Goal: Task Accomplishment & Management: Use online tool/utility

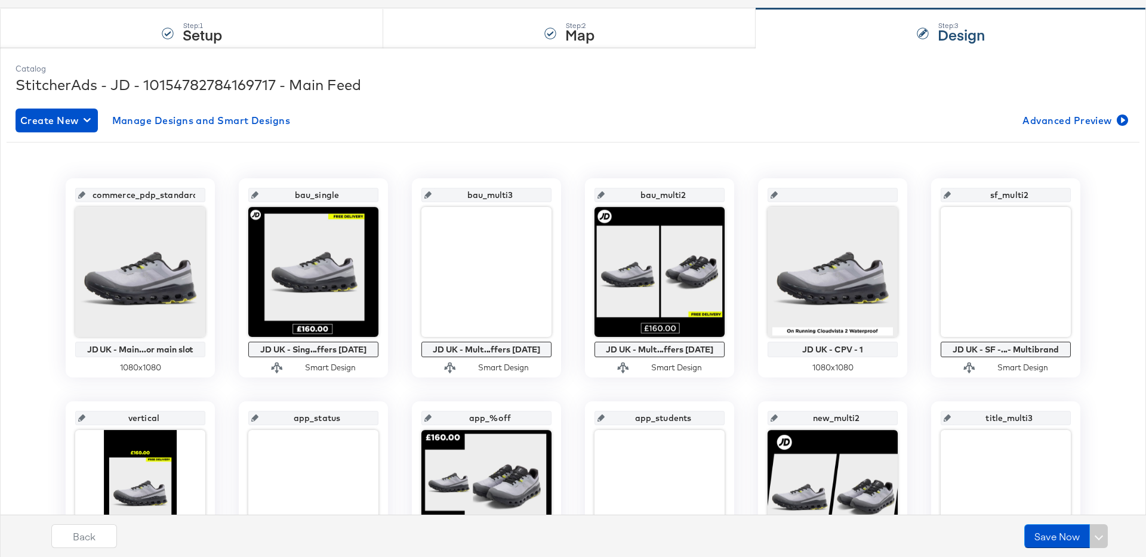
scroll to position [89, 0]
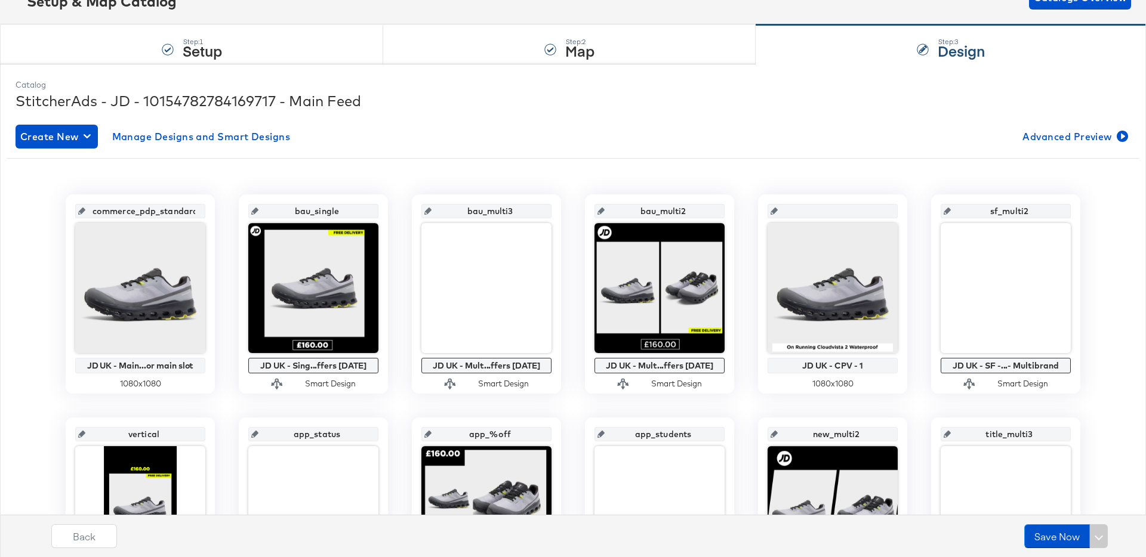
click at [485, 106] on div "StitcherAds - JD - 10154782784169717 - Main Feed" at bounding box center [573, 101] width 1115 height 20
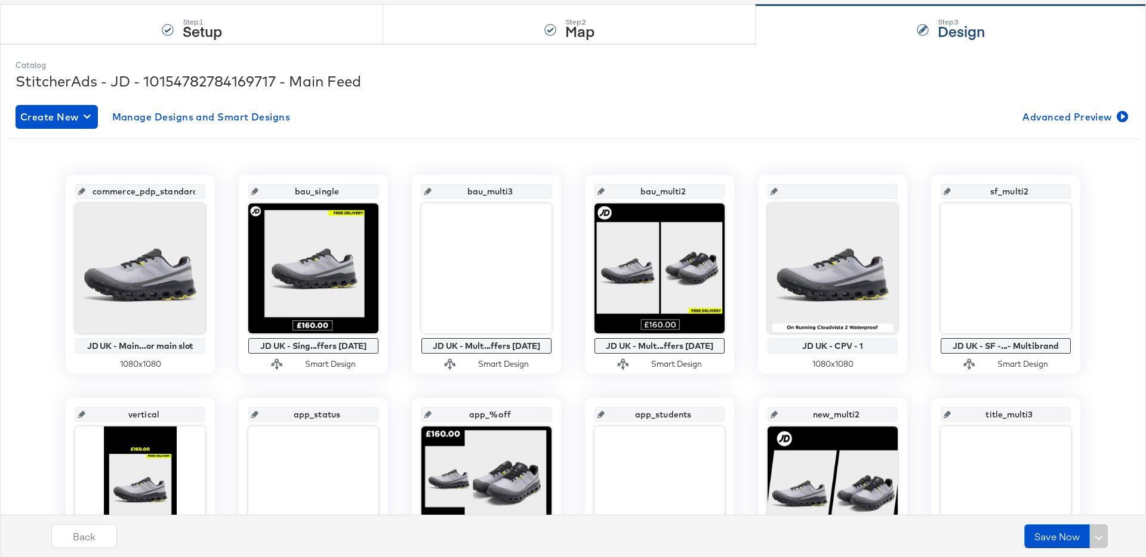
scroll to position [119, 0]
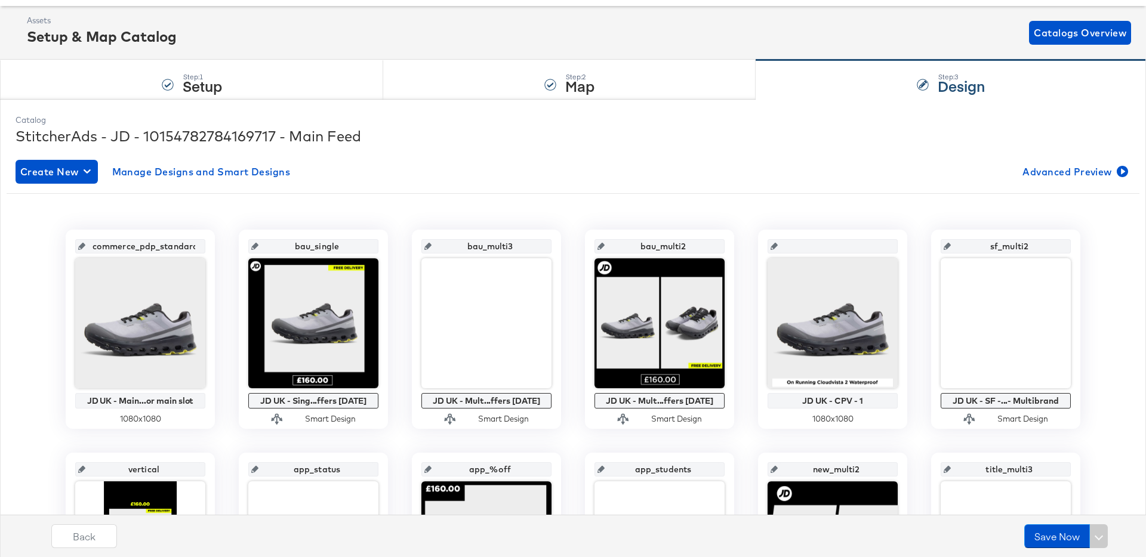
scroll to position [0, 0]
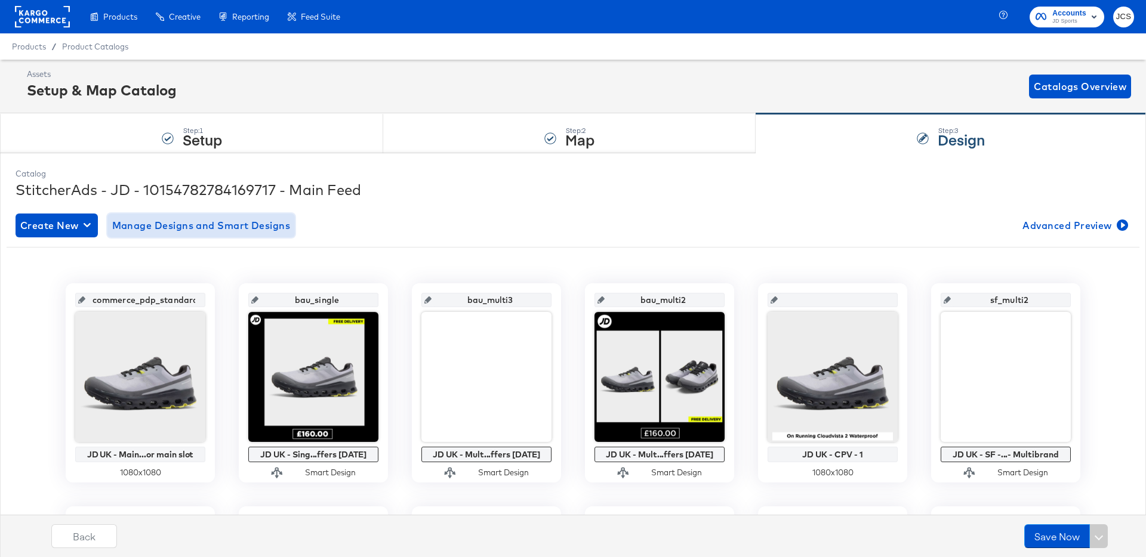
click at [151, 229] on span "Manage Designs and Smart Designs" at bounding box center [201, 225] width 178 height 17
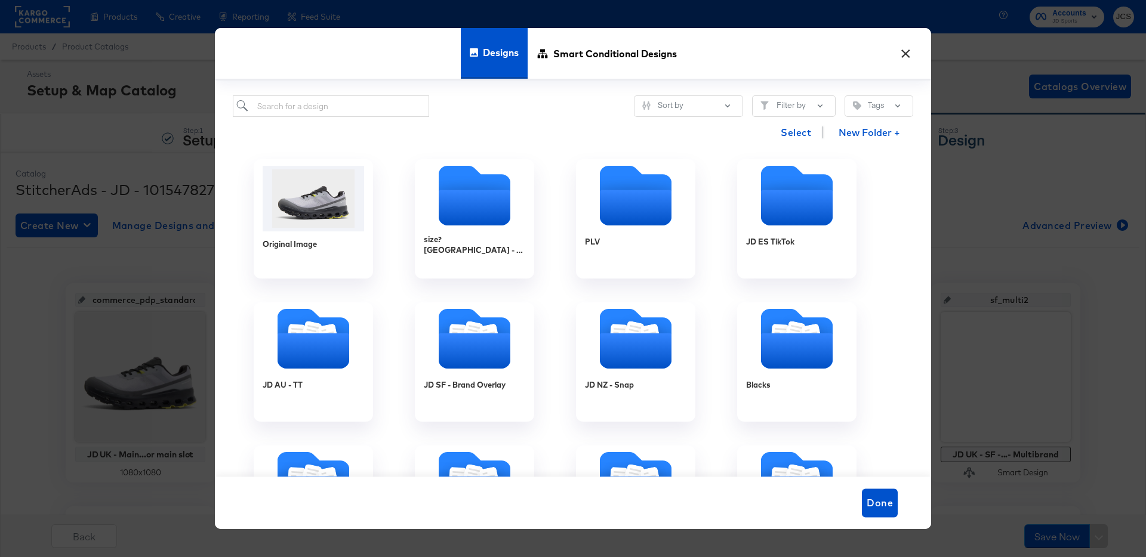
click at [899, 54] on button "×" at bounding box center [905, 50] width 21 height 21
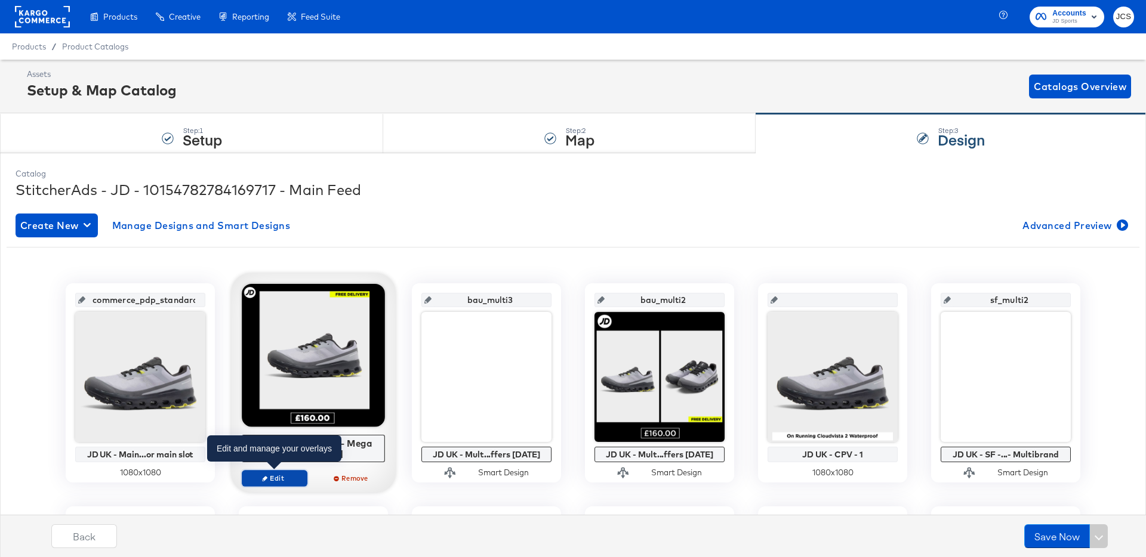
click at [282, 480] on span "Edit" at bounding box center [274, 478] width 55 height 9
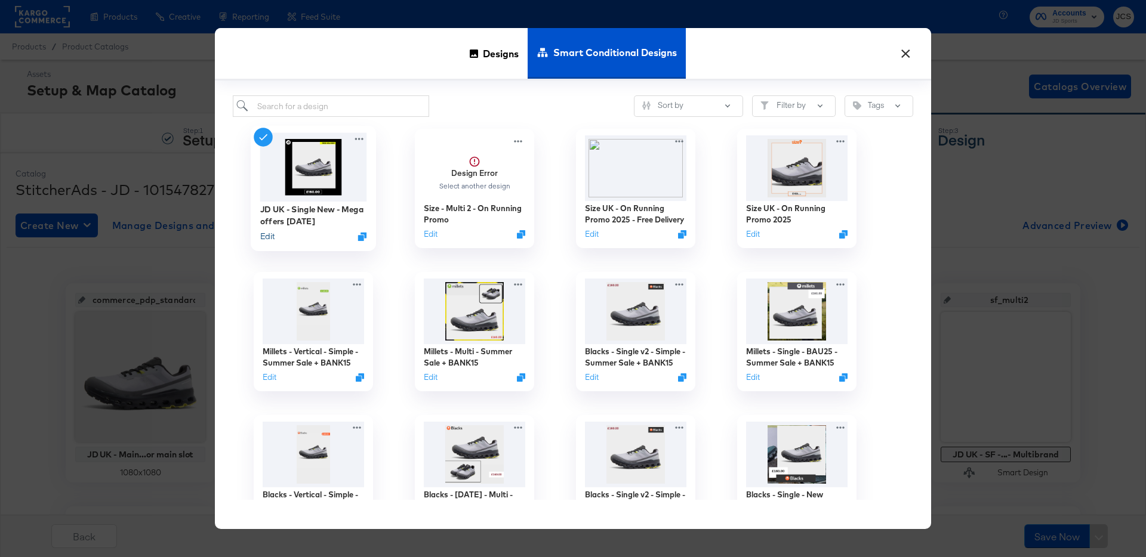
click at [270, 238] on button "Edit" at bounding box center [267, 236] width 14 height 11
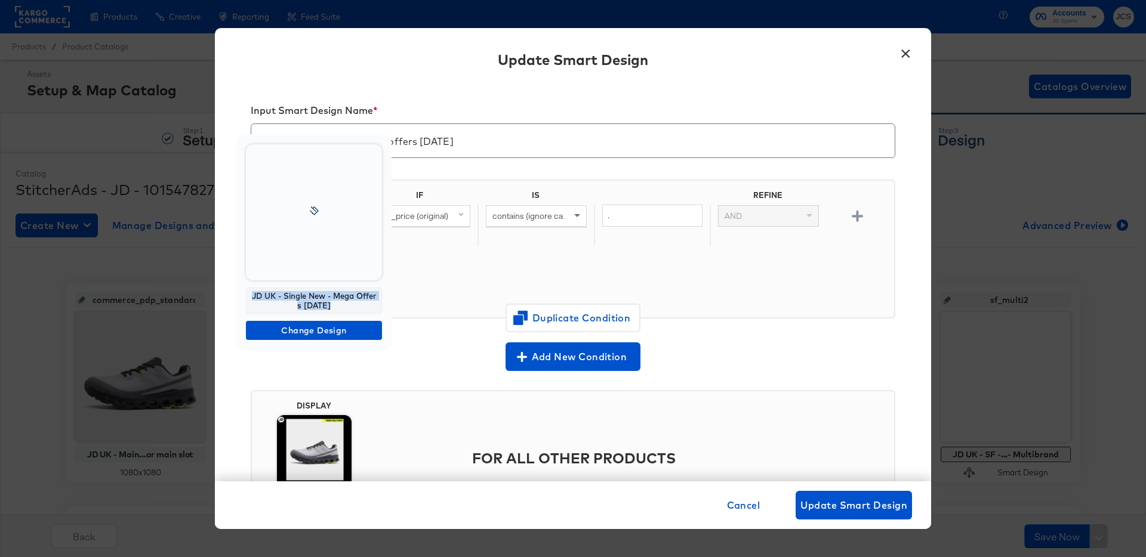
copy div "JD UK - Single New - Mega Offers Apr 25"
drag, startPoint x: 335, startPoint y: 309, endPoint x: 244, endPoint y: 295, distance: 91.7
click at [244, 295] on div "JD UK - Single New - Mega Offers Apr 25 Change Design" at bounding box center [313, 242] width 155 height 216
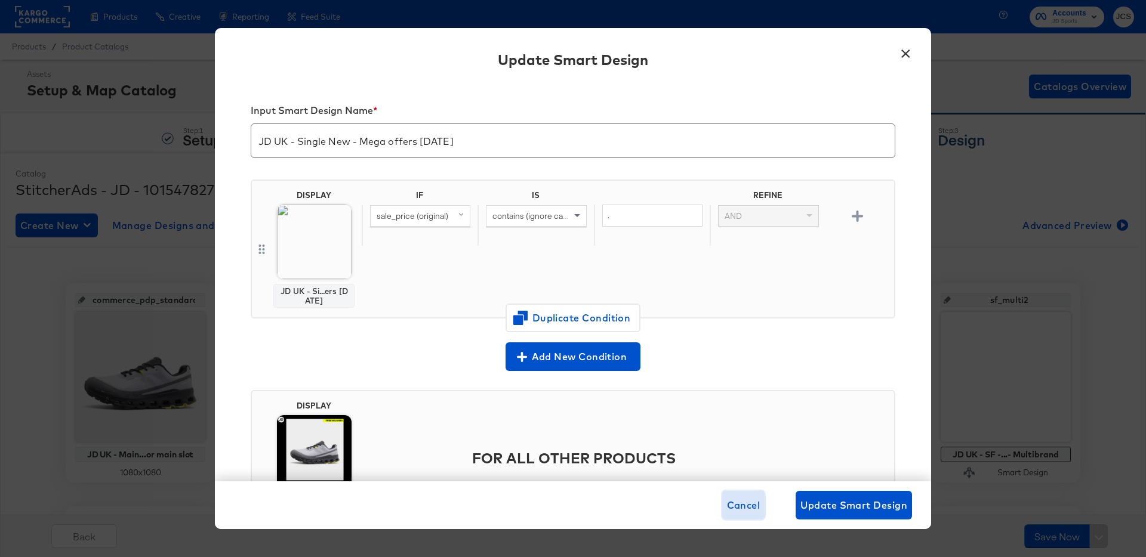
click at [737, 508] on span "Cancel" at bounding box center [743, 505] width 33 height 17
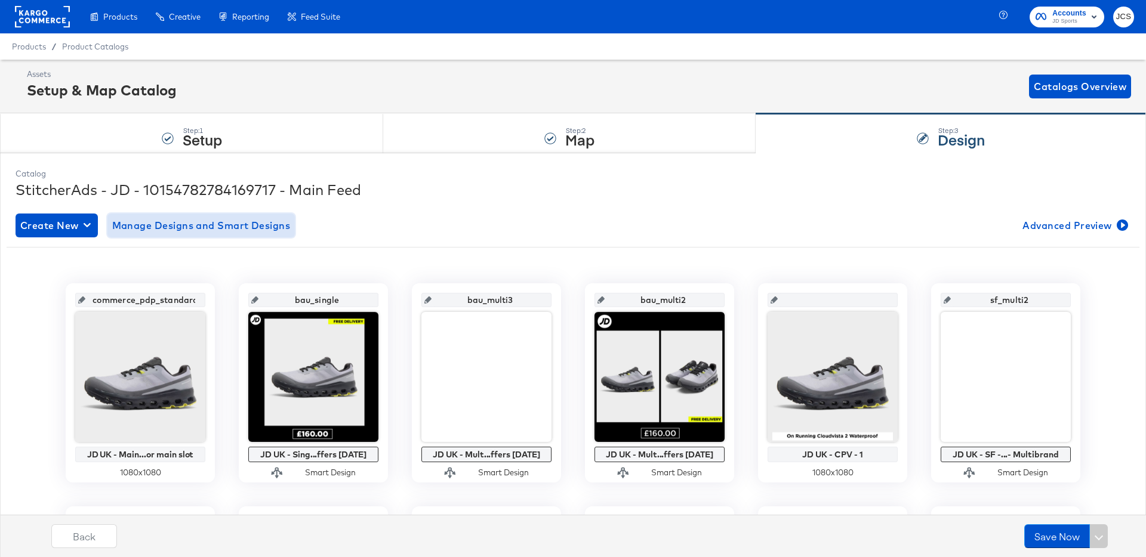
click at [161, 217] on span "Manage Designs and Smart Designs" at bounding box center [201, 225] width 178 height 17
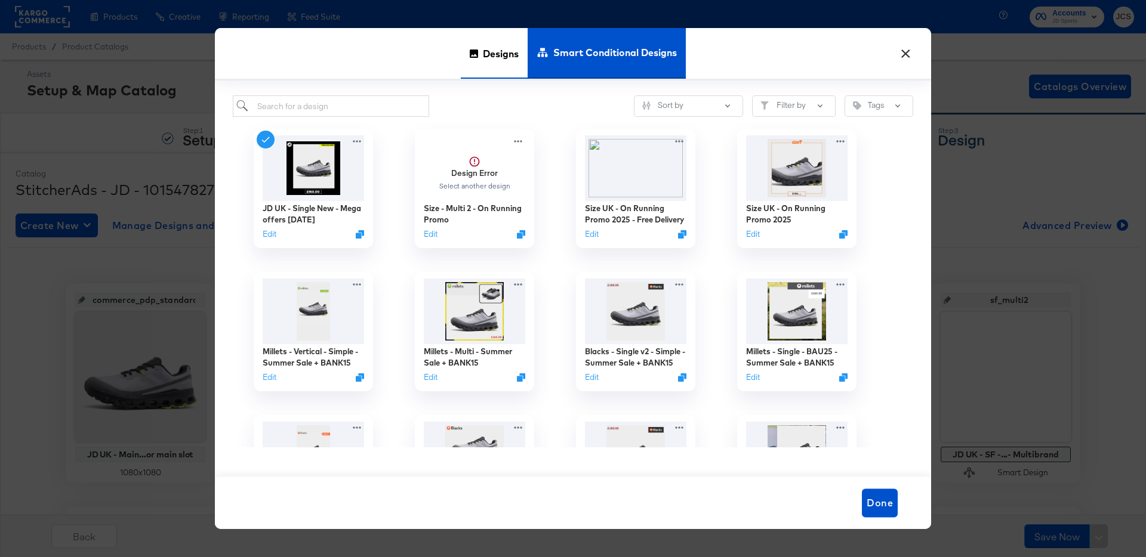
click at [511, 47] on span "Designs" at bounding box center [501, 53] width 36 height 53
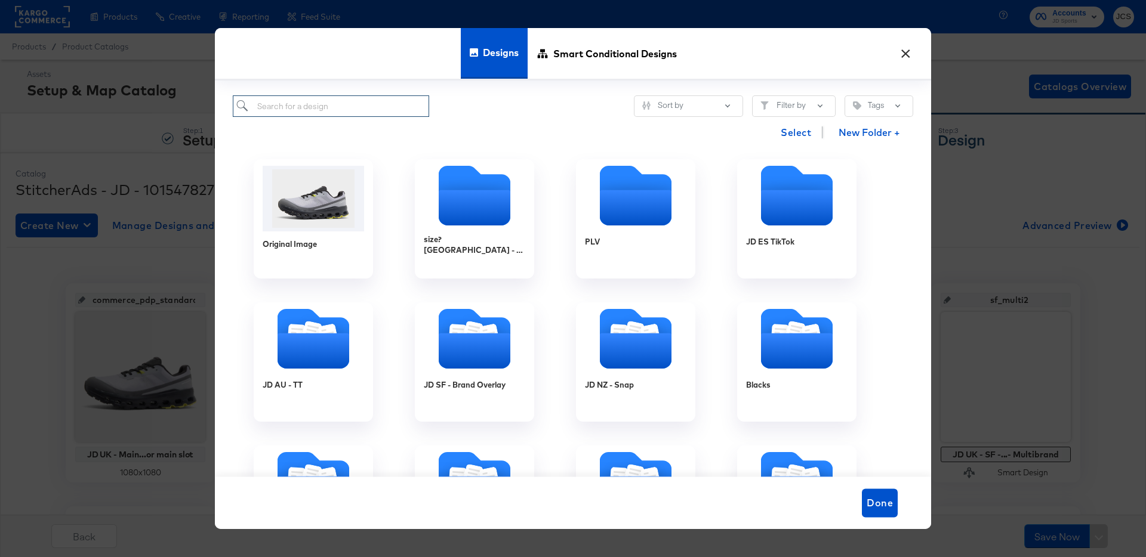
click at [351, 101] on input "search" at bounding box center [331, 106] width 196 height 22
paste input "JD UK - Single New - Mega Offers Apr 25"
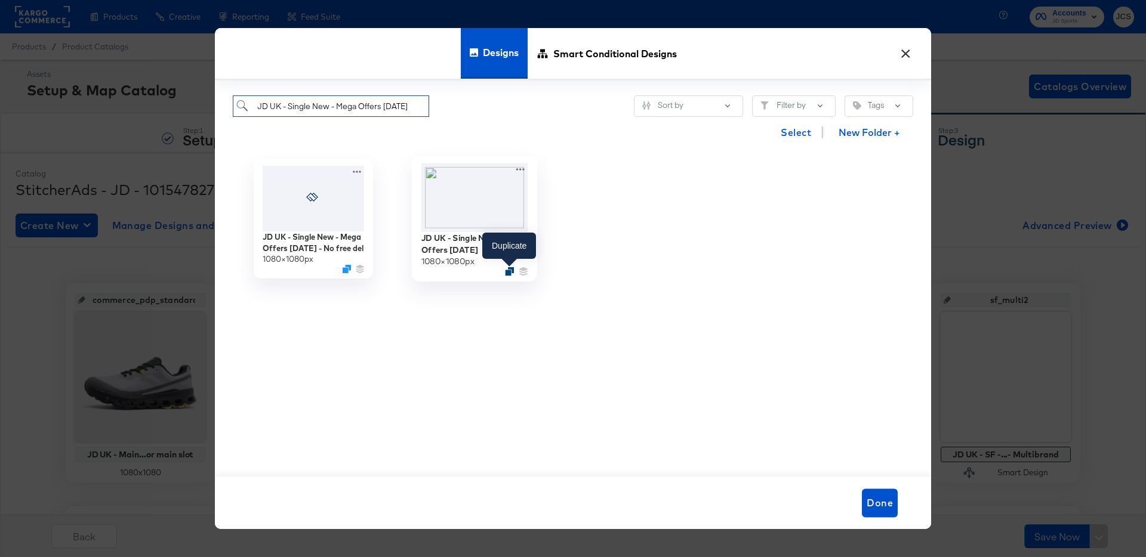
type input "JD UK - Single New - Mega Offers Apr 25"
click at [510, 272] on icon "Duplicate" at bounding box center [509, 271] width 9 height 9
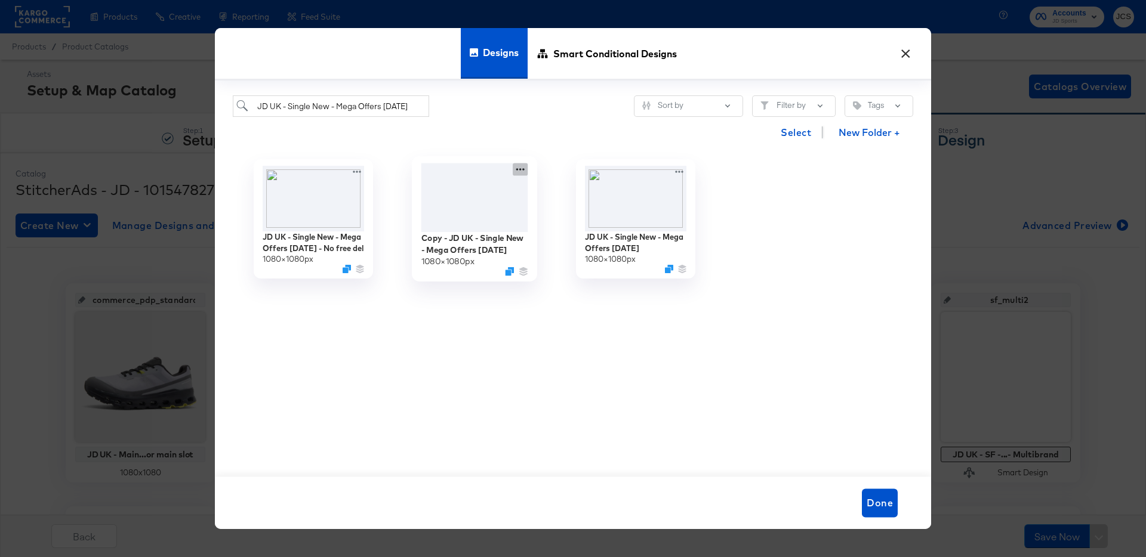
click at [517, 170] on icon at bounding box center [520, 169] width 8 height 2
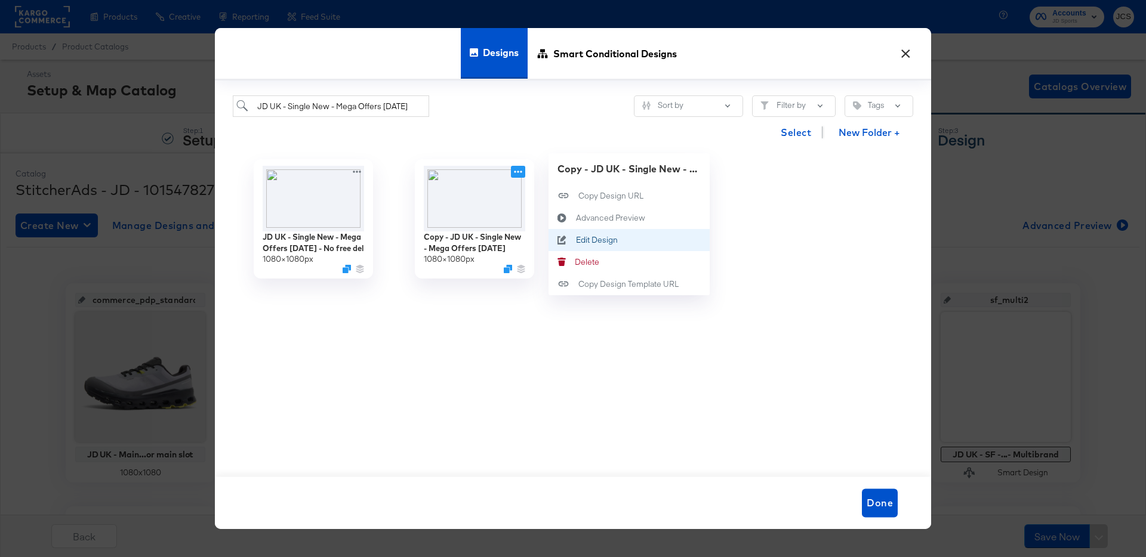
click at [576, 240] on div "Edit Design Edit Design" at bounding box center [576, 240] width 0 height 0
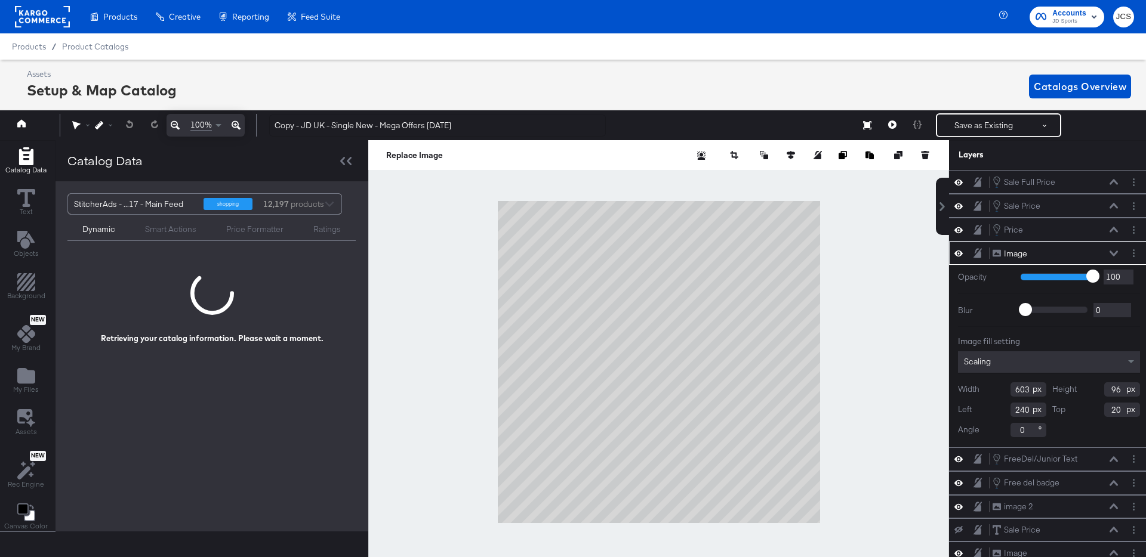
scroll to position [0, 3]
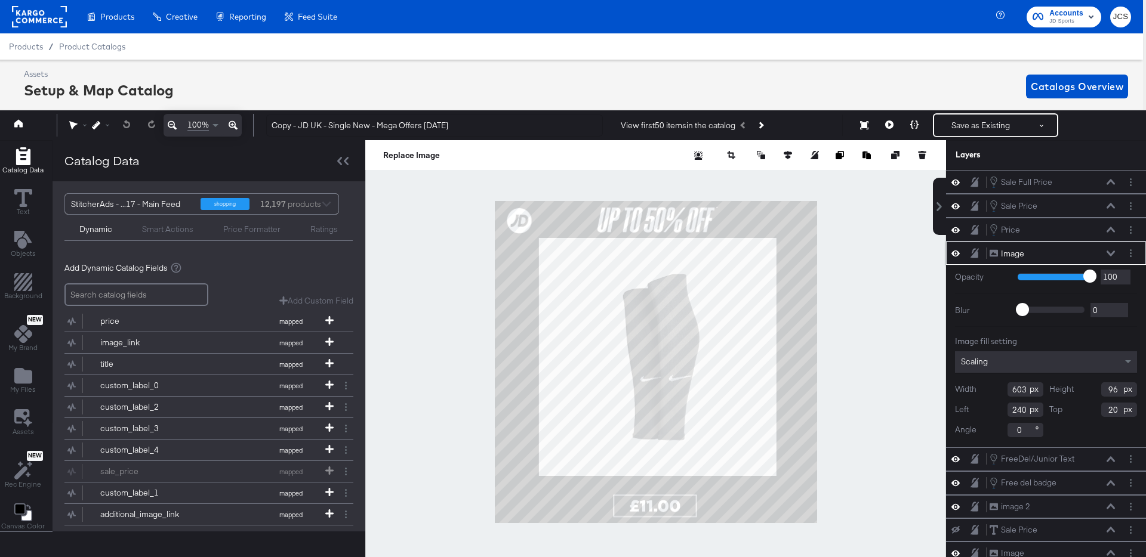
click at [1111, 254] on icon at bounding box center [1110, 254] width 8 height 6
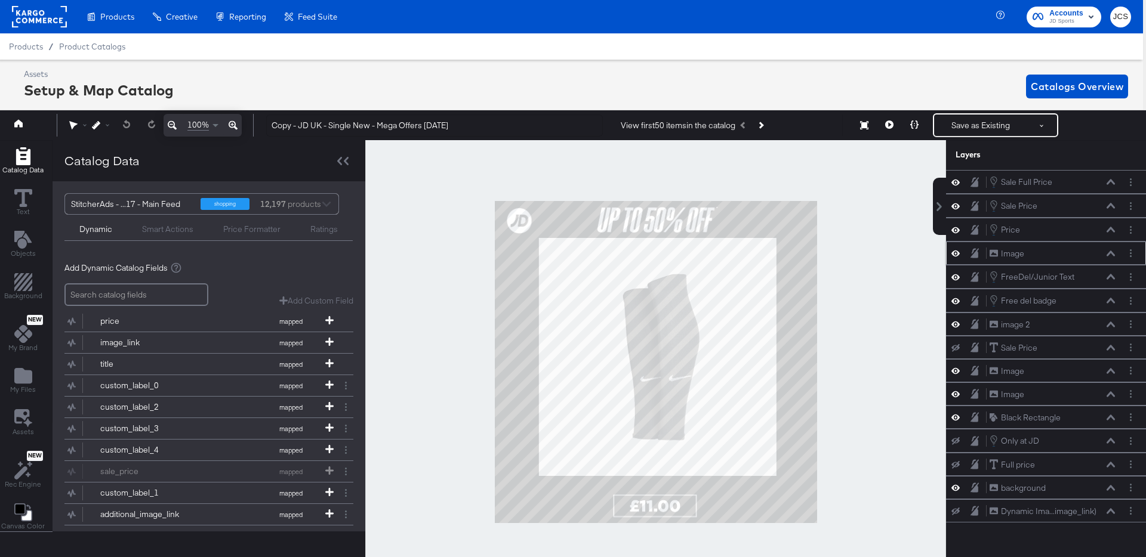
click at [955, 256] on icon at bounding box center [955, 253] width 8 height 10
click at [957, 325] on icon at bounding box center [955, 324] width 8 height 10
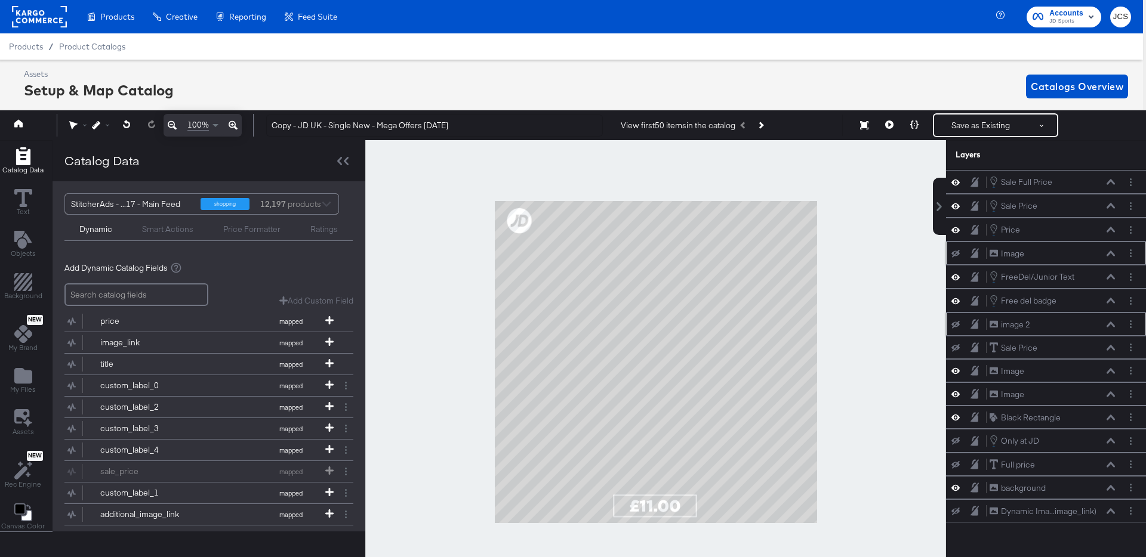
click at [957, 325] on icon at bounding box center [955, 325] width 8 height 8
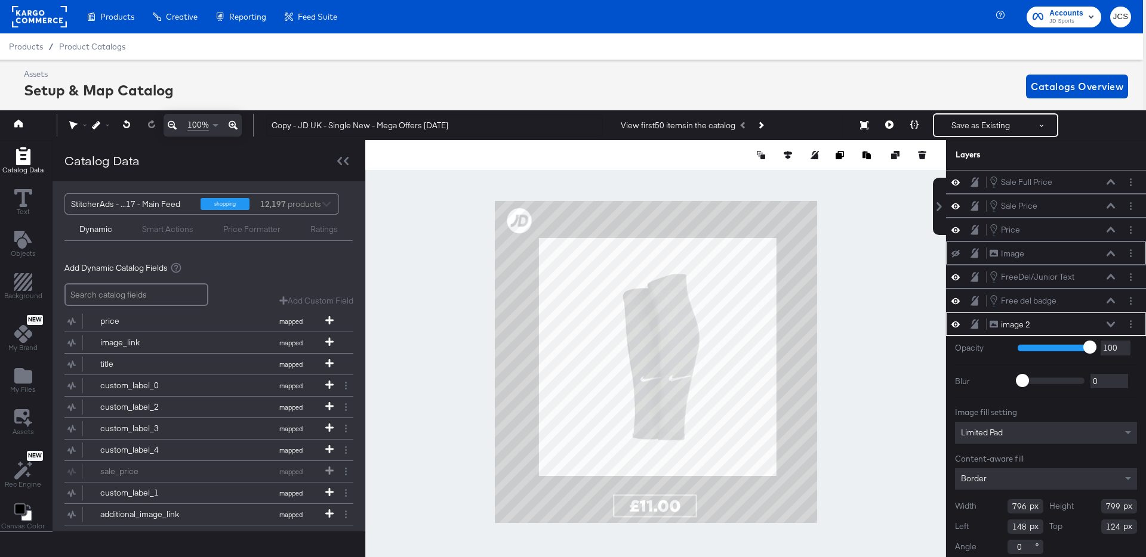
scroll to position [7, 3]
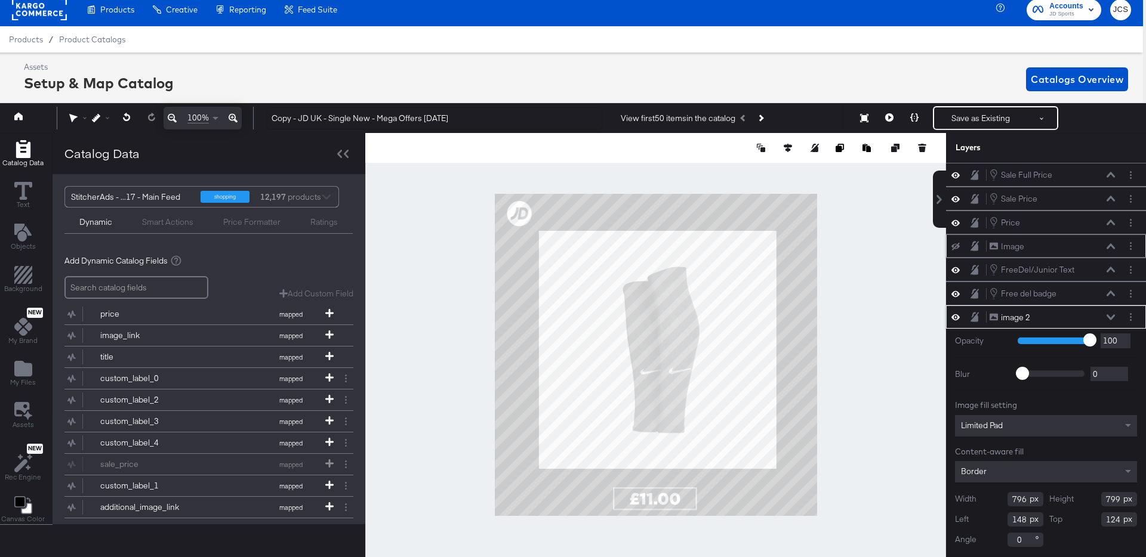
click at [1112, 319] on icon at bounding box center [1110, 317] width 8 height 6
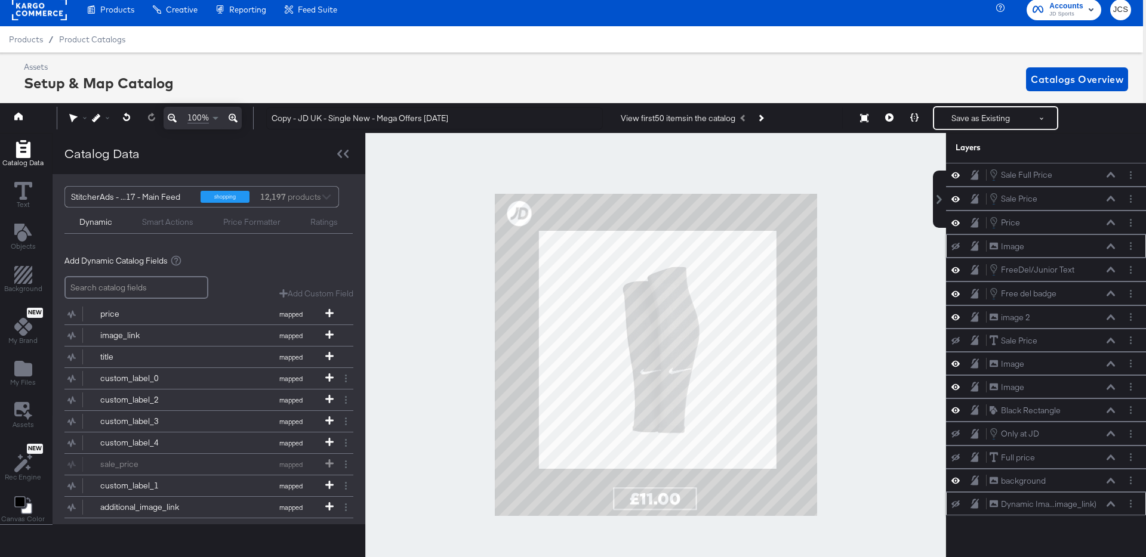
click at [1112, 505] on icon at bounding box center [1110, 504] width 8 height 6
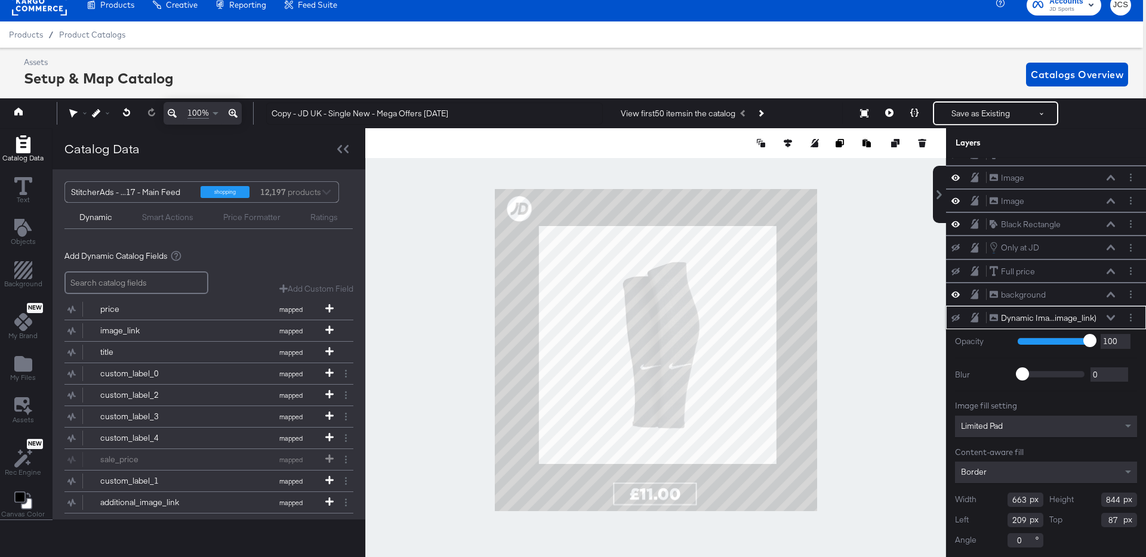
click at [1112, 316] on icon at bounding box center [1110, 318] width 8 height 6
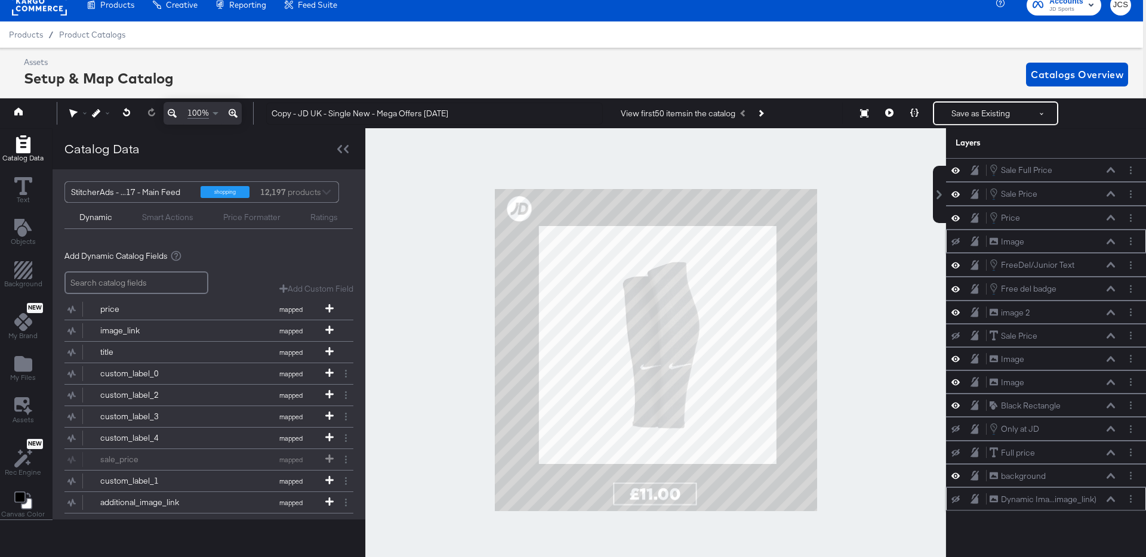
scroll to position [0, 0]
click at [957, 501] on icon at bounding box center [955, 500] width 8 height 8
click at [957, 501] on icon at bounding box center [955, 499] width 8 height 10
click at [1130, 501] on icon "Layer Options" at bounding box center [1131, 499] width 2 height 8
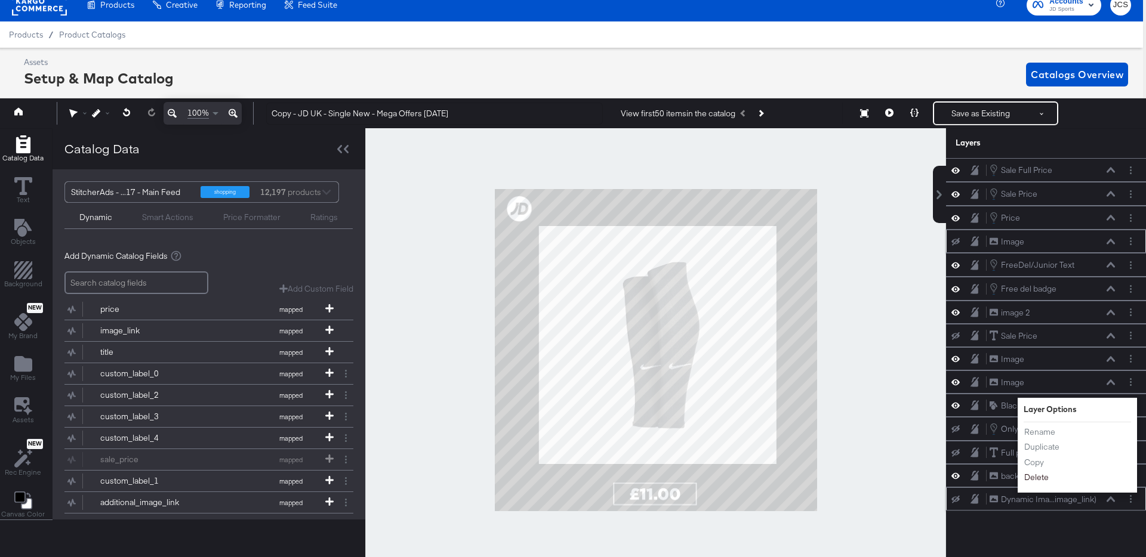
click at [1041, 479] on button "Delete" at bounding box center [1036, 478] width 26 height 13
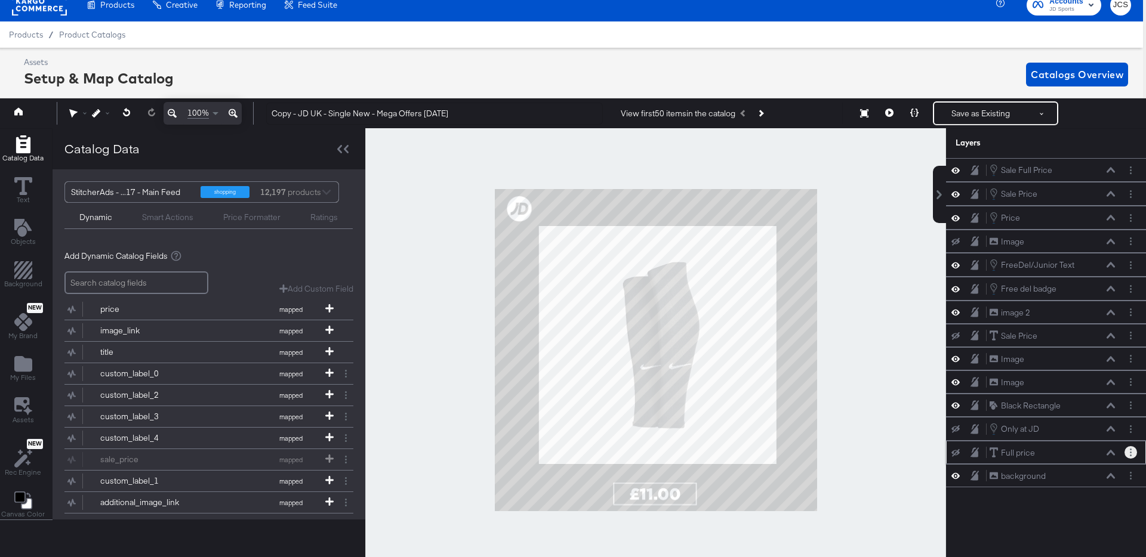
click at [1131, 454] on icon "Layer Options" at bounding box center [1131, 453] width 2 height 8
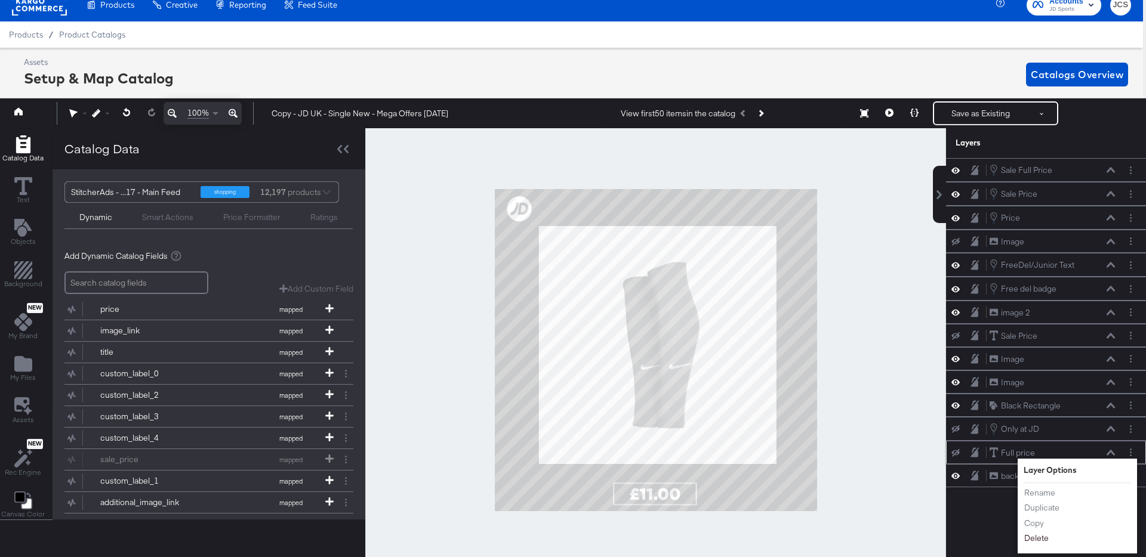
click at [1036, 539] on button "Delete" at bounding box center [1036, 539] width 26 height 13
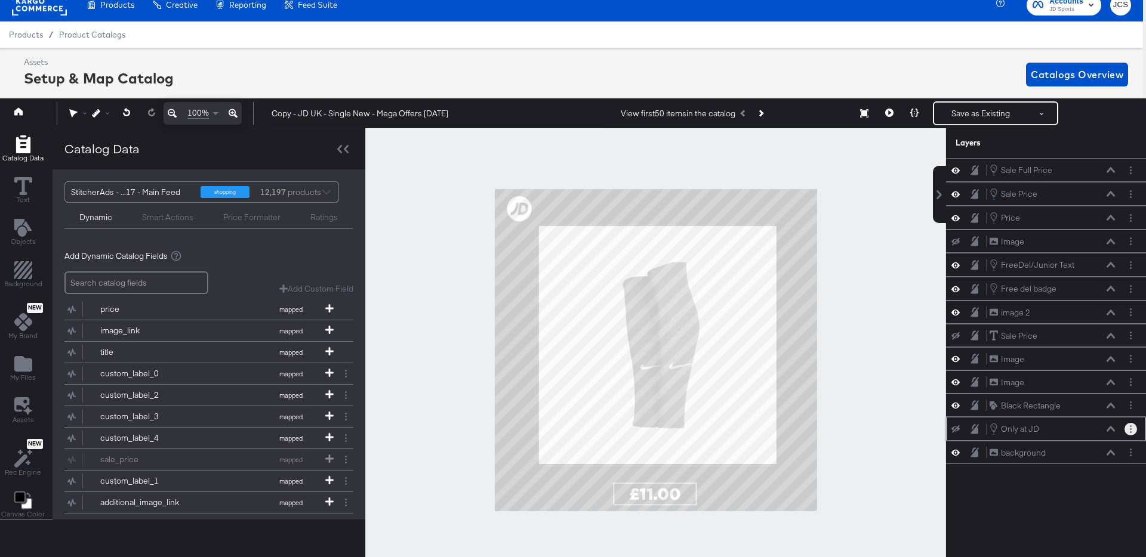
click at [1130, 430] on icon "Layer Options" at bounding box center [1131, 429] width 2 height 8
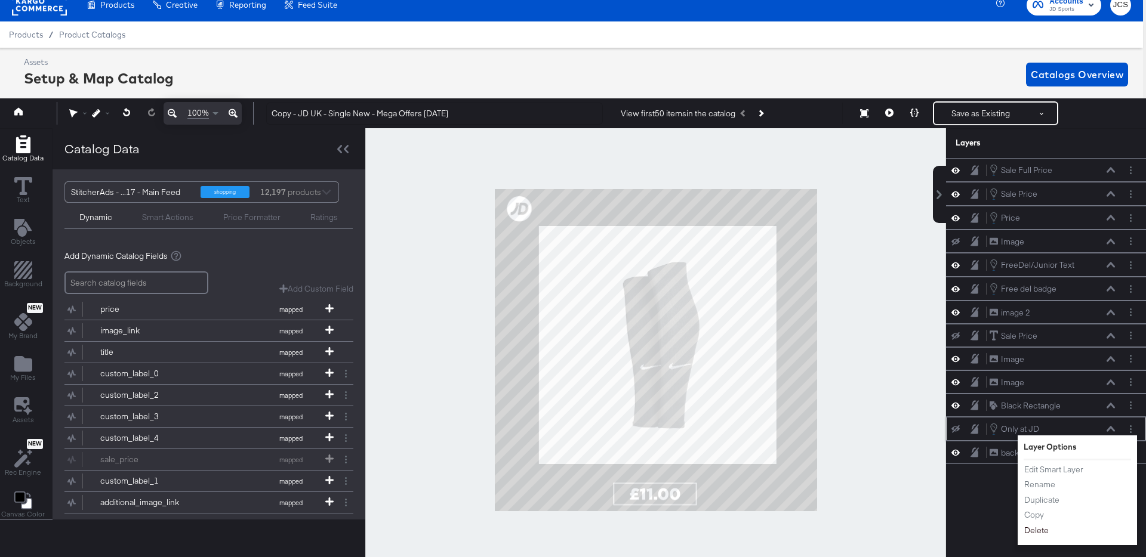
click at [1034, 531] on button "Delete" at bounding box center [1036, 531] width 26 height 13
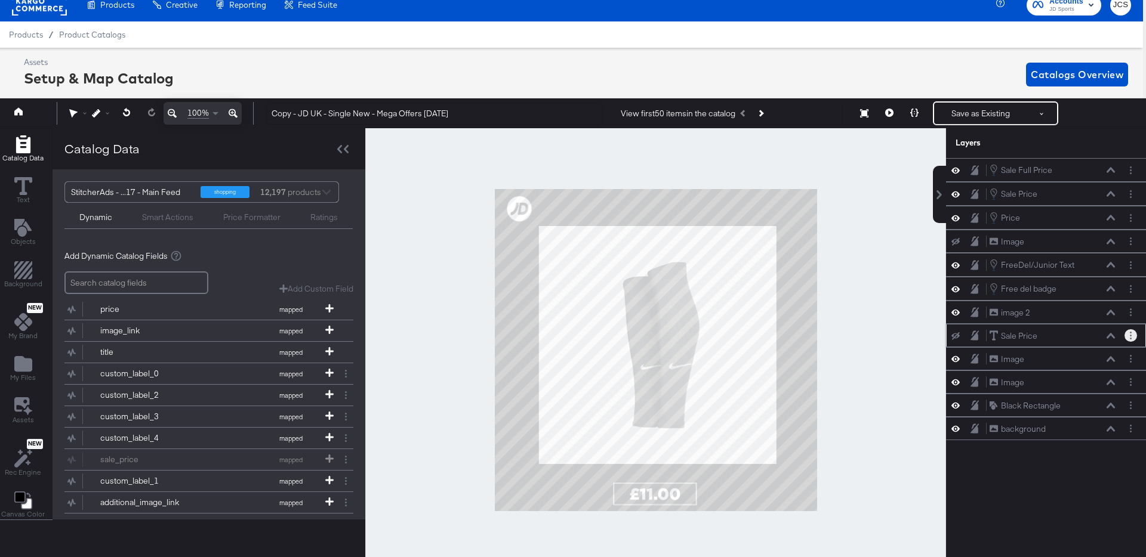
click at [1135, 338] on button "Layer Options" at bounding box center [1130, 335] width 13 height 13
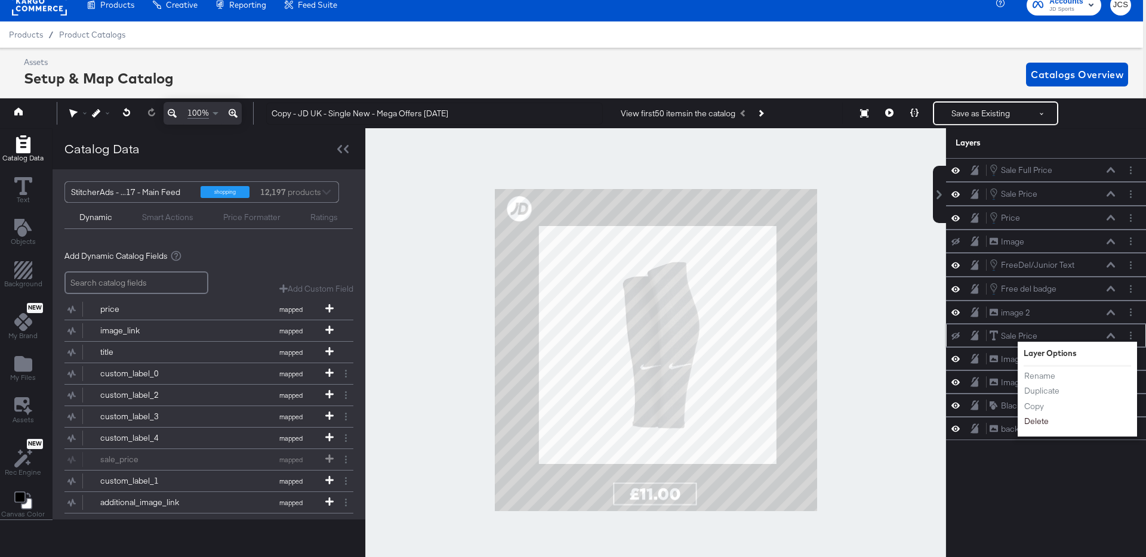
click at [1036, 422] on button "Delete" at bounding box center [1036, 422] width 26 height 13
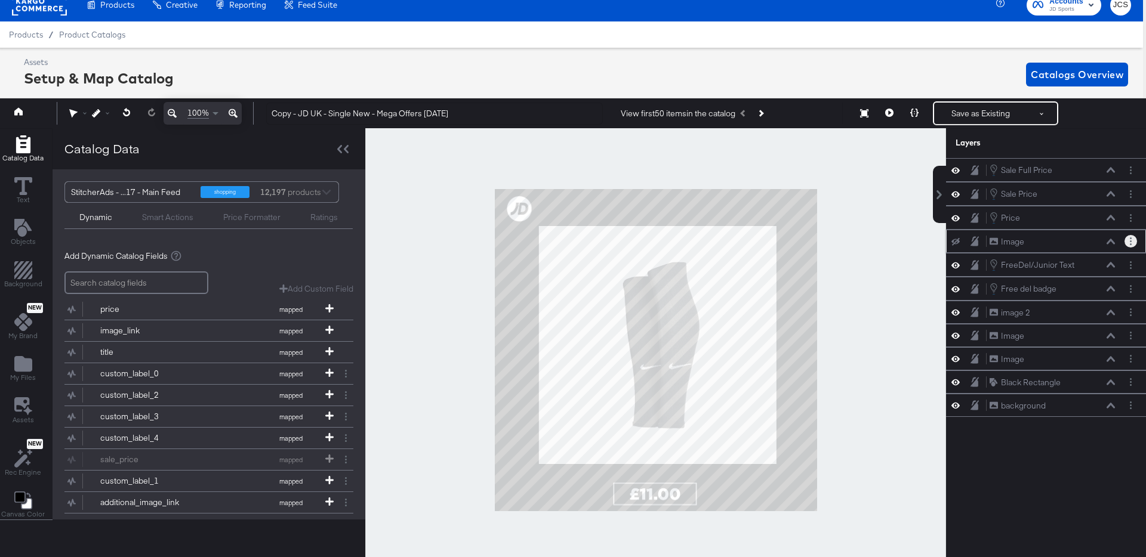
click at [1133, 242] on button "Layer Options" at bounding box center [1130, 241] width 13 height 13
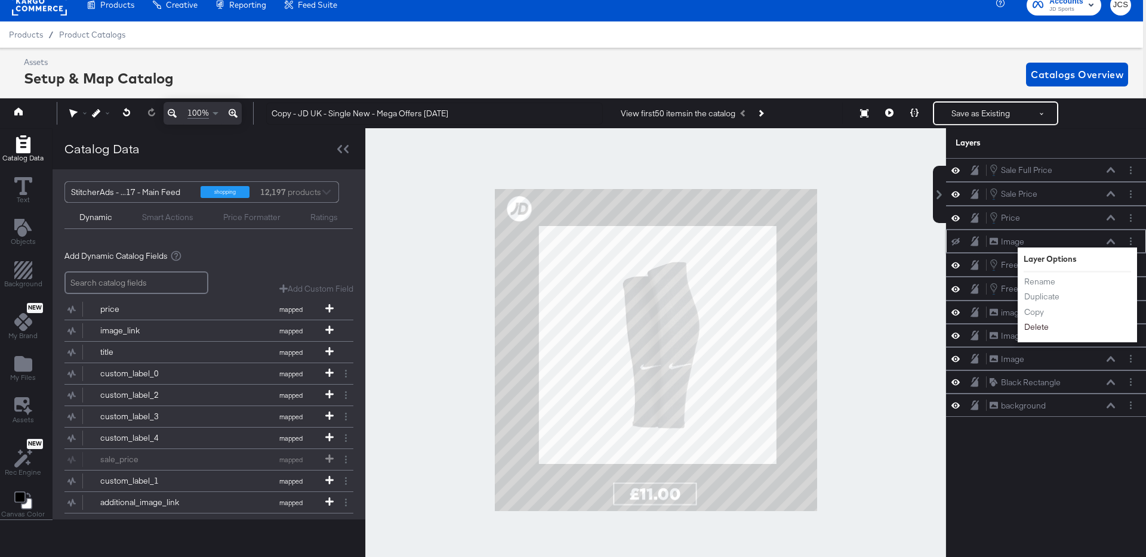
click at [1037, 328] on button "Delete" at bounding box center [1036, 328] width 26 height 13
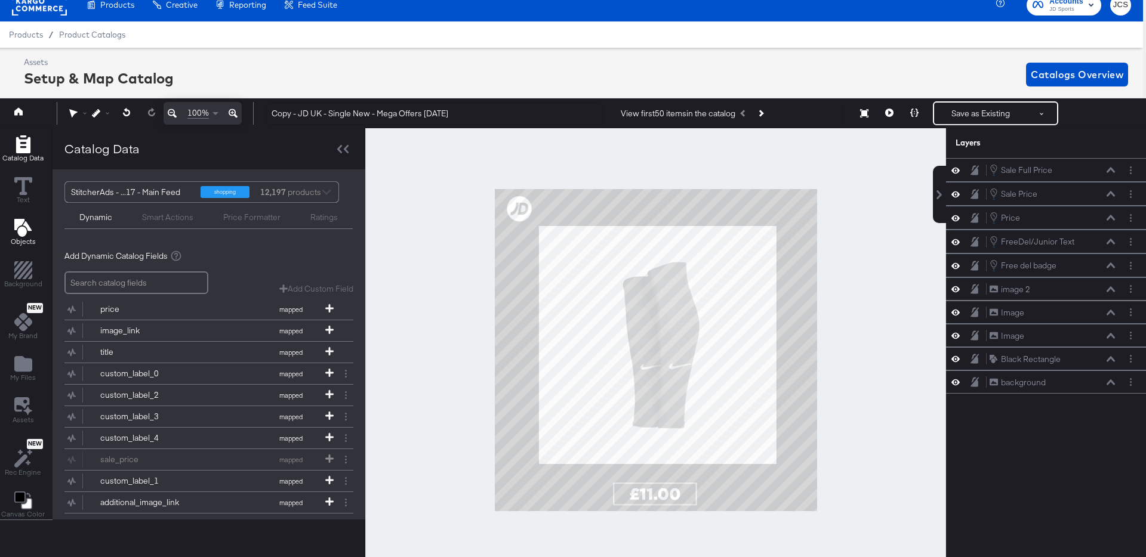
click at [23, 240] on span "Objects" at bounding box center [23, 242] width 25 height 10
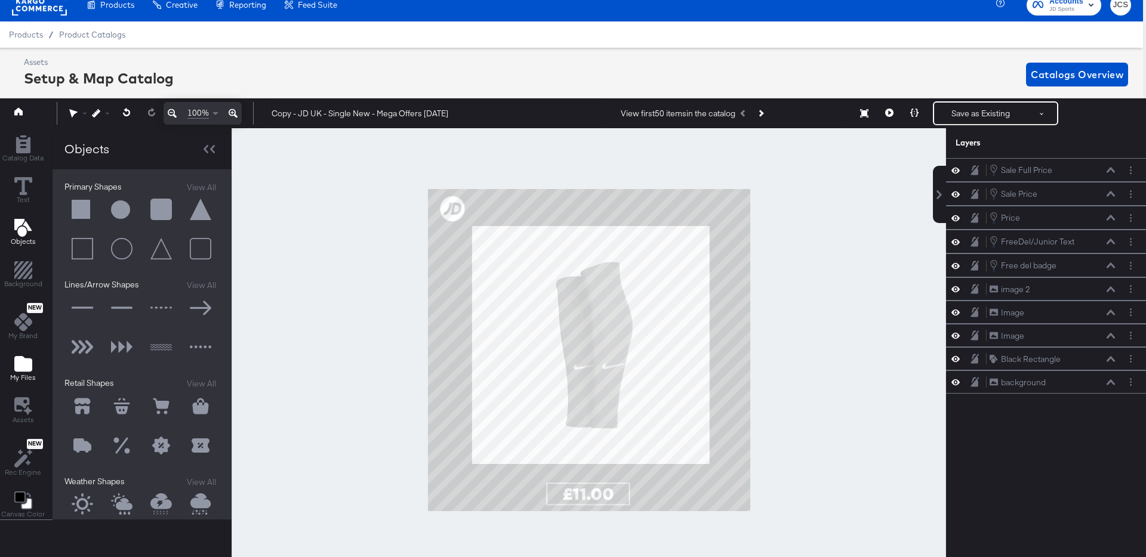
click at [26, 360] on icon "Add Files" at bounding box center [23, 364] width 18 height 16
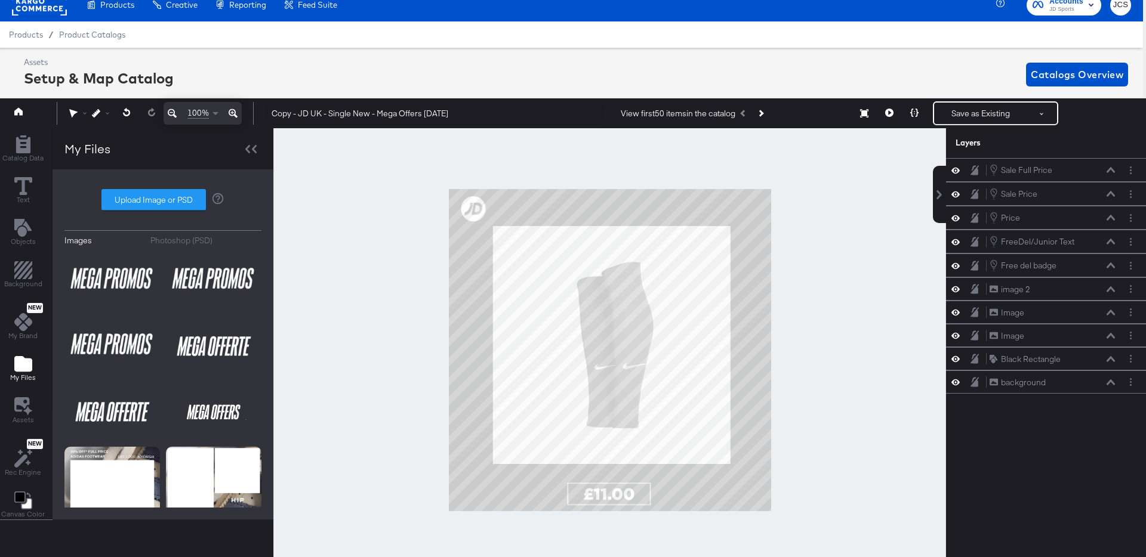
click at [133, 197] on label "Upload Image or PSD" at bounding box center [153, 200] width 103 height 20
click at [163, 200] on input "Upload Image or PSD" at bounding box center [163, 200] width 0 height 0
type input "C:\fakepath\JD Single Image Option 1.psd"
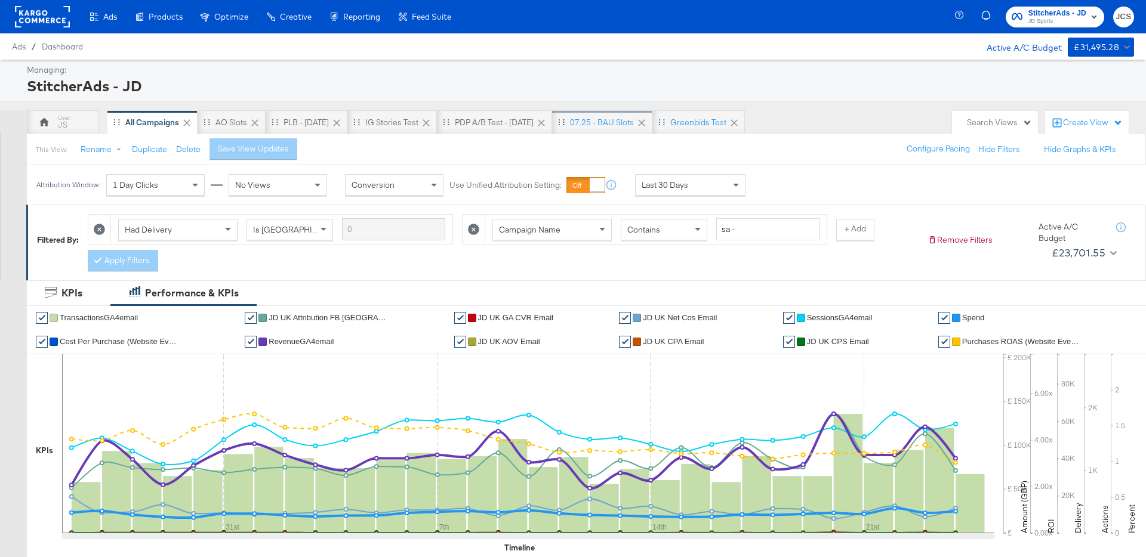
click at [602, 121] on div "07.25 - BAU Slots" at bounding box center [602, 122] width 64 height 11
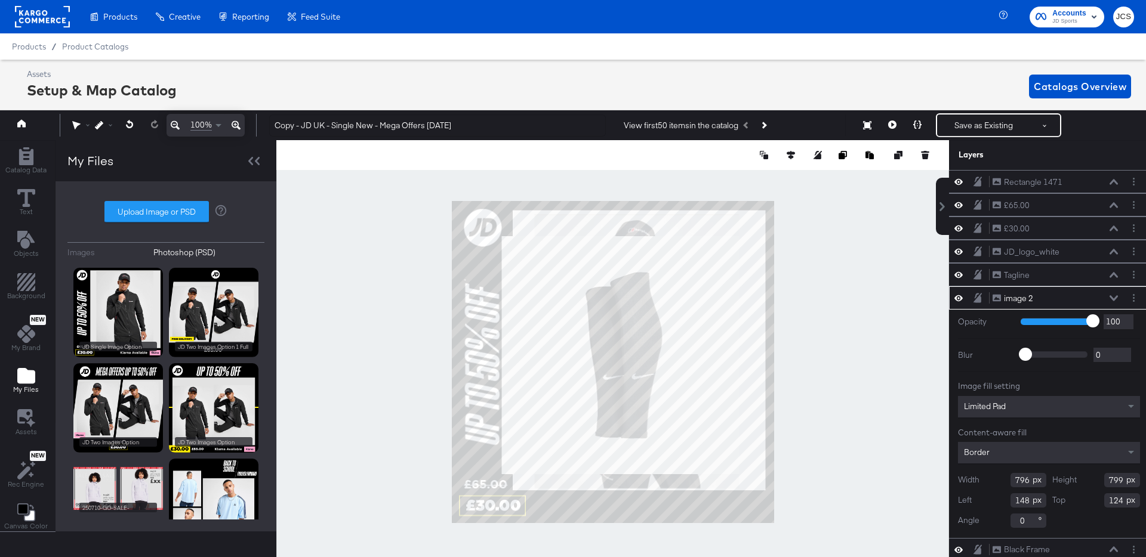
scroll to position [27, 3]
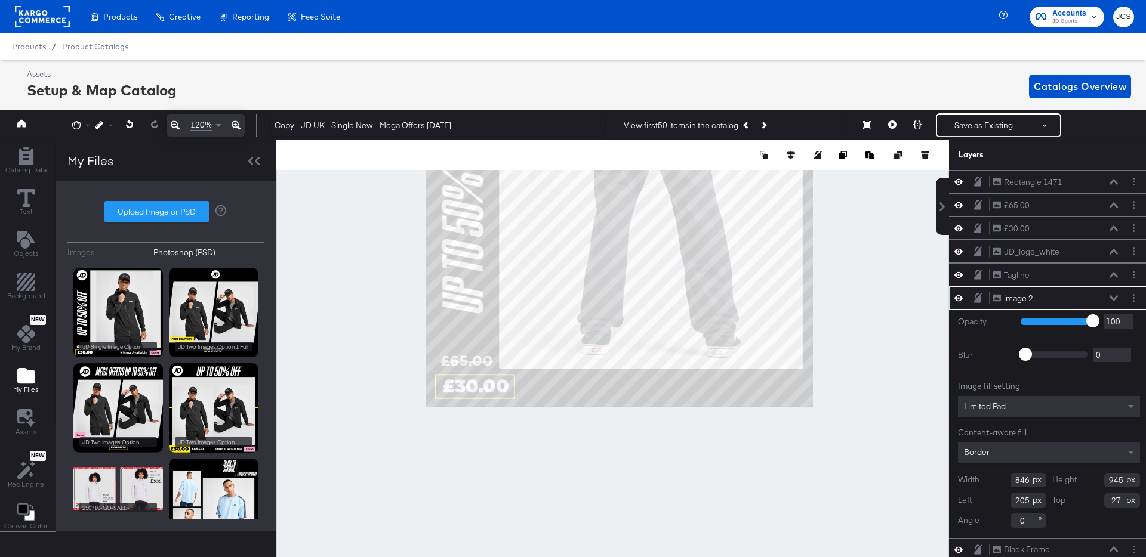
scroll to position [27, 3]
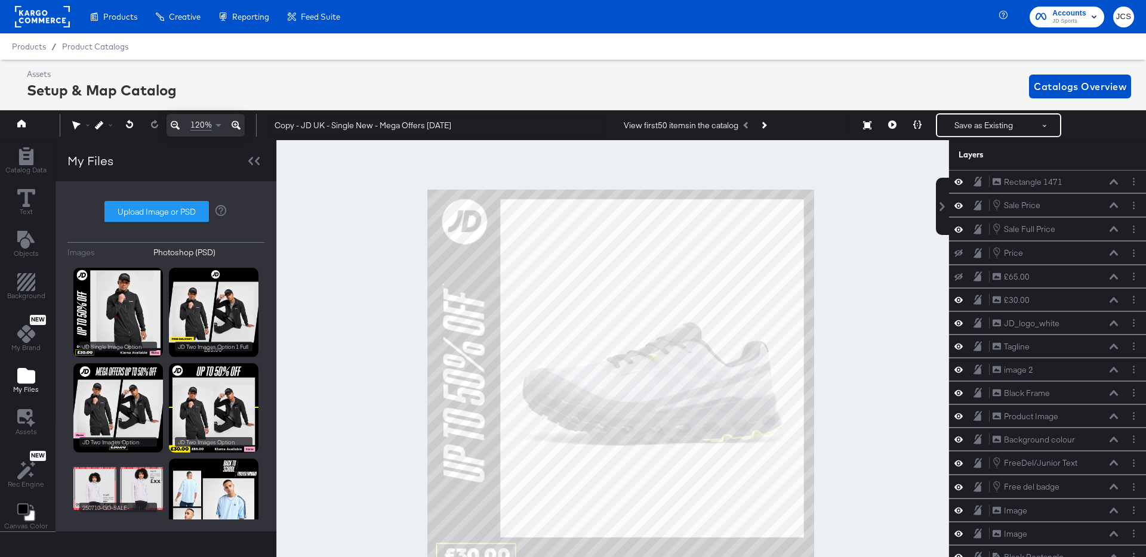
scroll to position [27, 3]
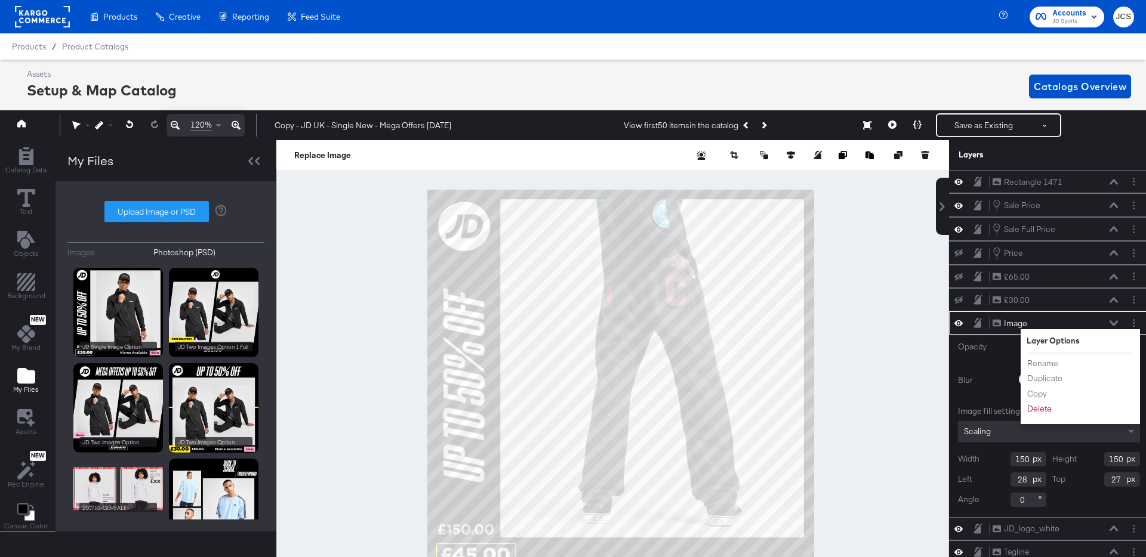
scroll to position [27, 3]
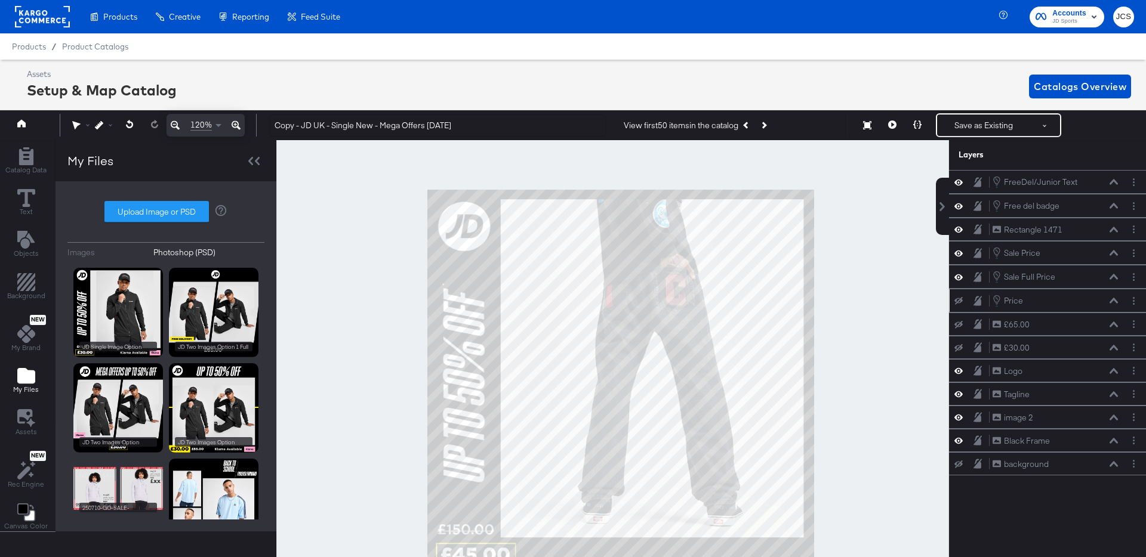
scroll to position [22, 3]
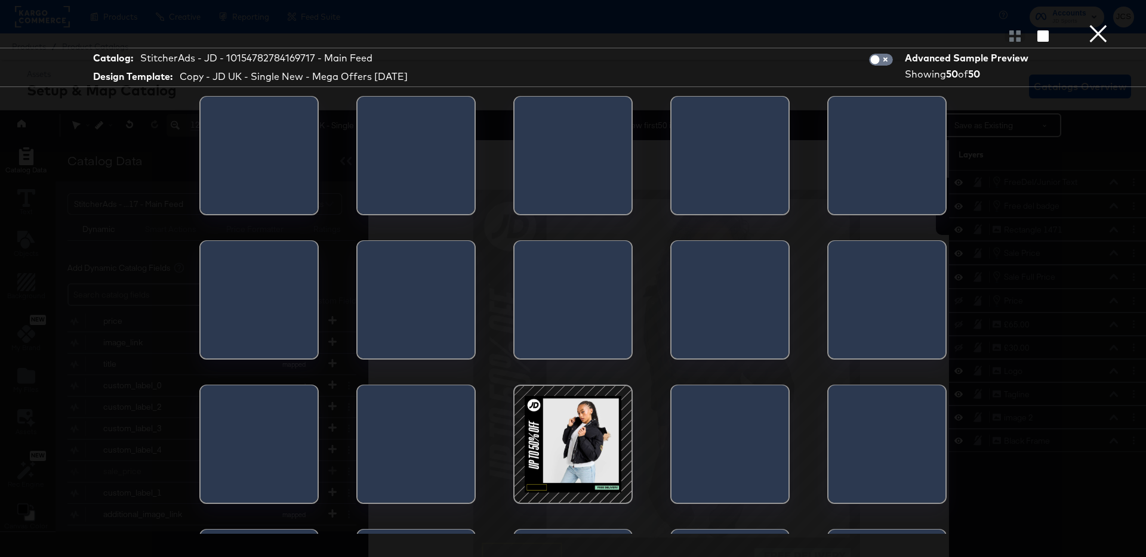
scroll to position [22, 3]
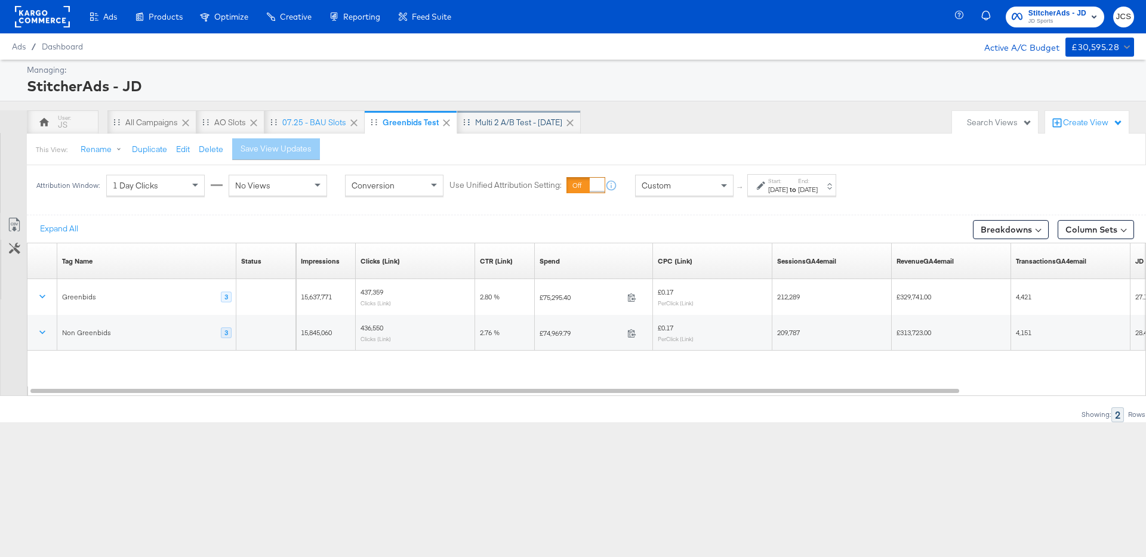
click at [502, 120] on div "Multi 2 A/B test - Aug 25" at bounding box center [518, 122] width 87 height 11
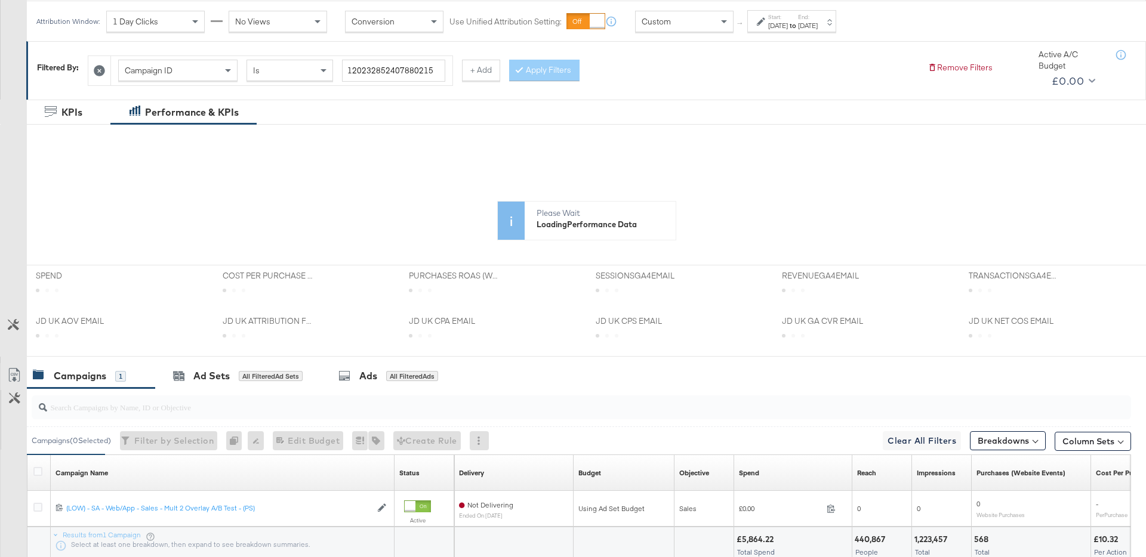
scroll to position [257, 0]
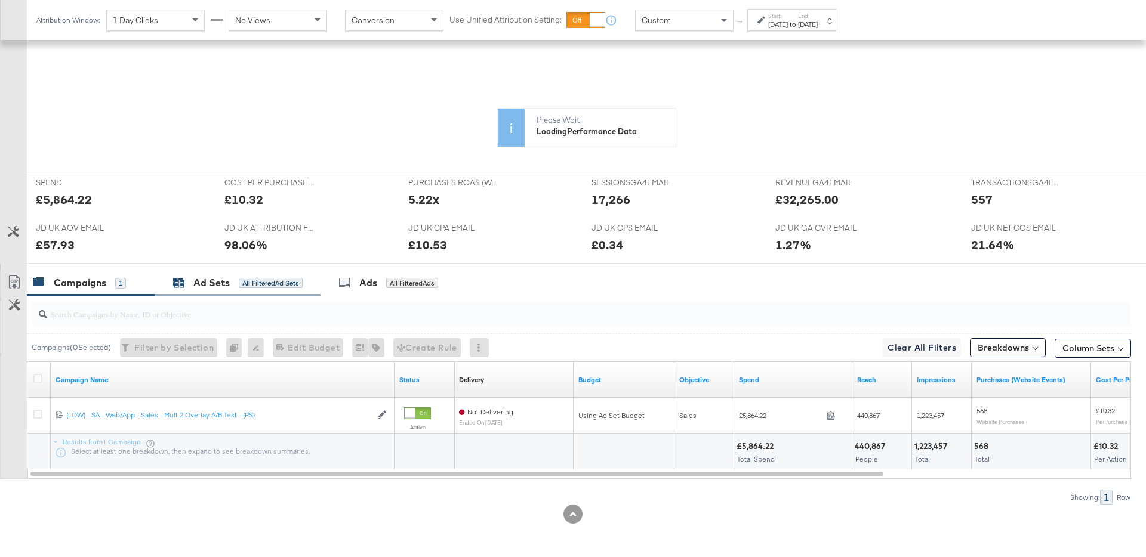
click at [218, 283] on div "Ad Sets" at bounding box center [211, 283] width 36 height 14
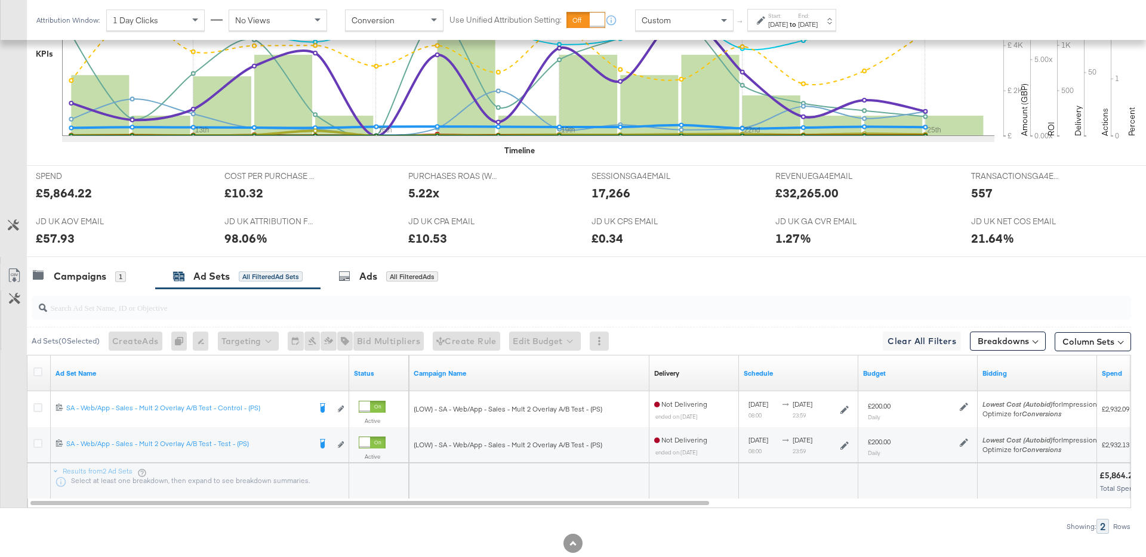
scroll to position [409, 0]
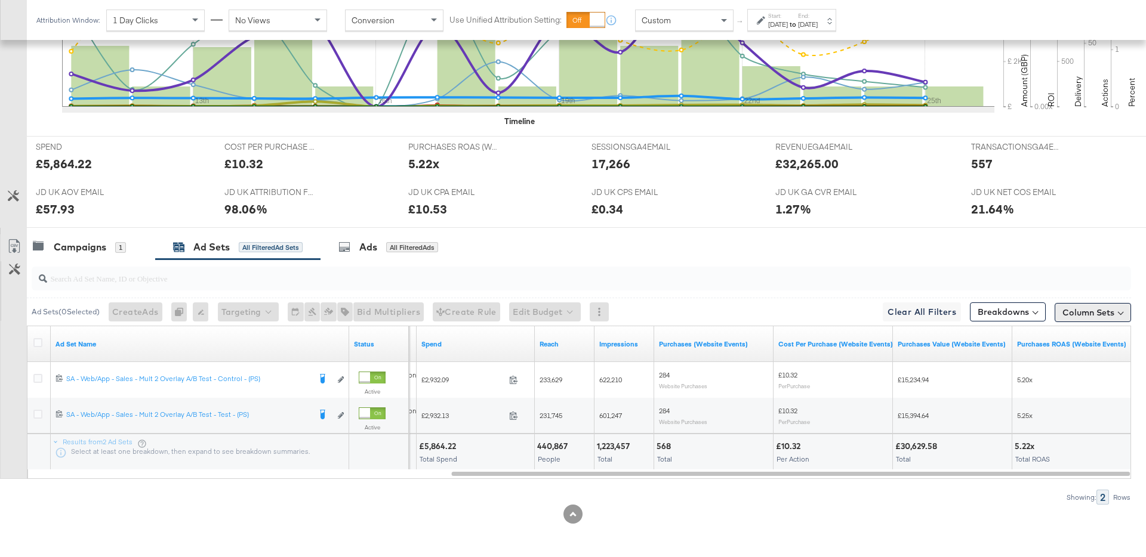
click at [1106, 312] on button "Column Sets" at bounding box center [1092, 312] width 76 height 19
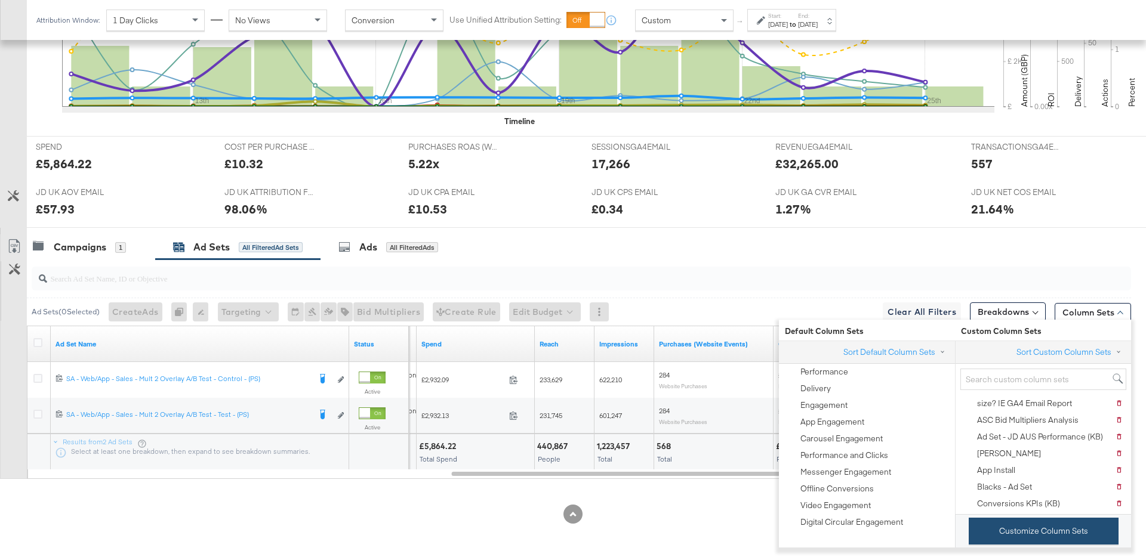
click at [1002, 531] on button "Customize Column Sets" at bounding box center [1044, 531] width 150 height 27
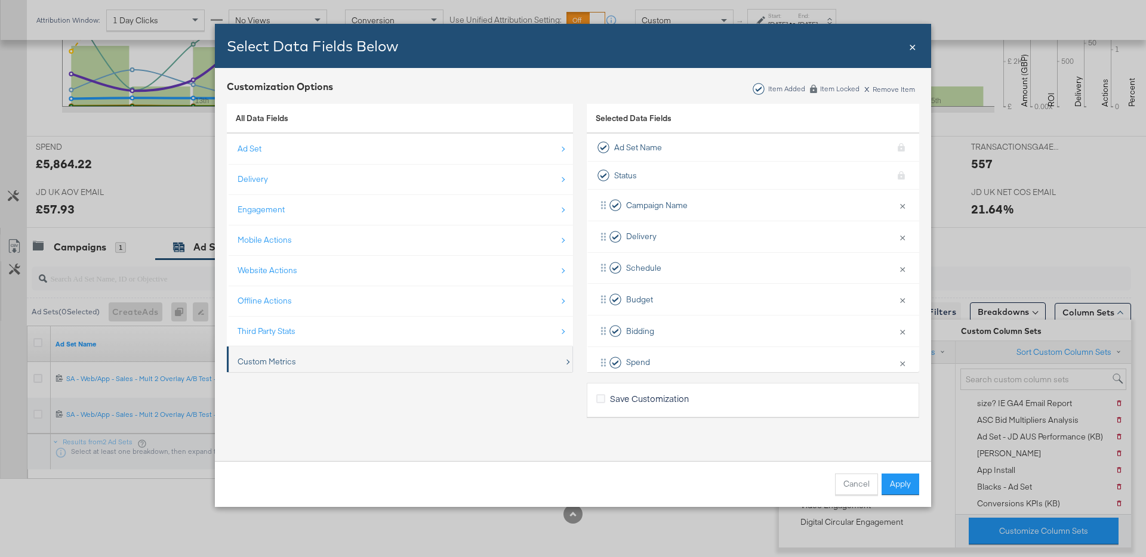
click at [367, 352] on div "Custom Metrics" at bounding box center [401, 362] width 326 height 24
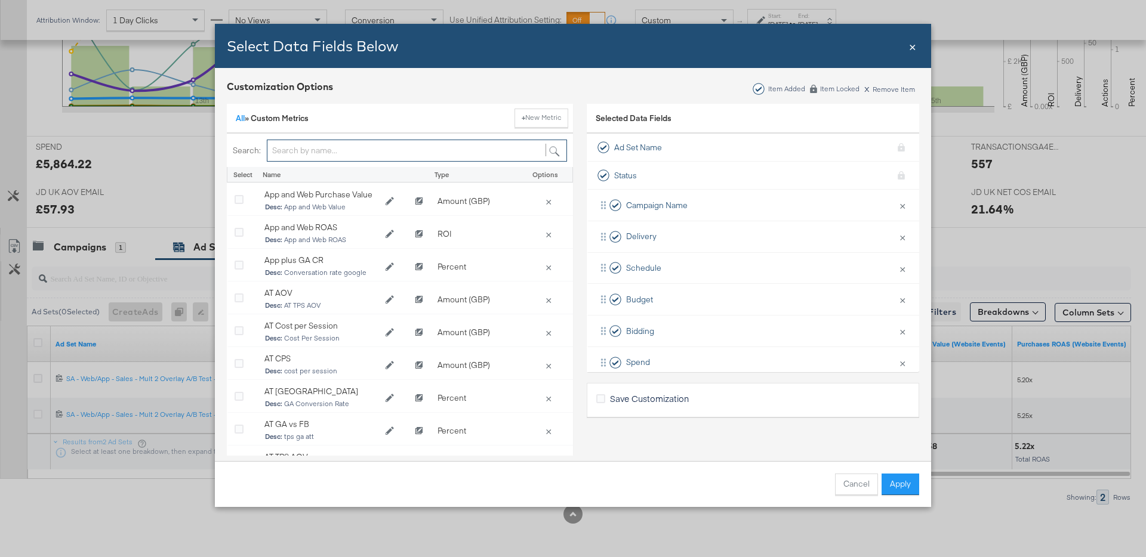
click at [301, 141] on input "Bulk Add Locations Modal" at bounding box center [417, 151] width 300 height 22
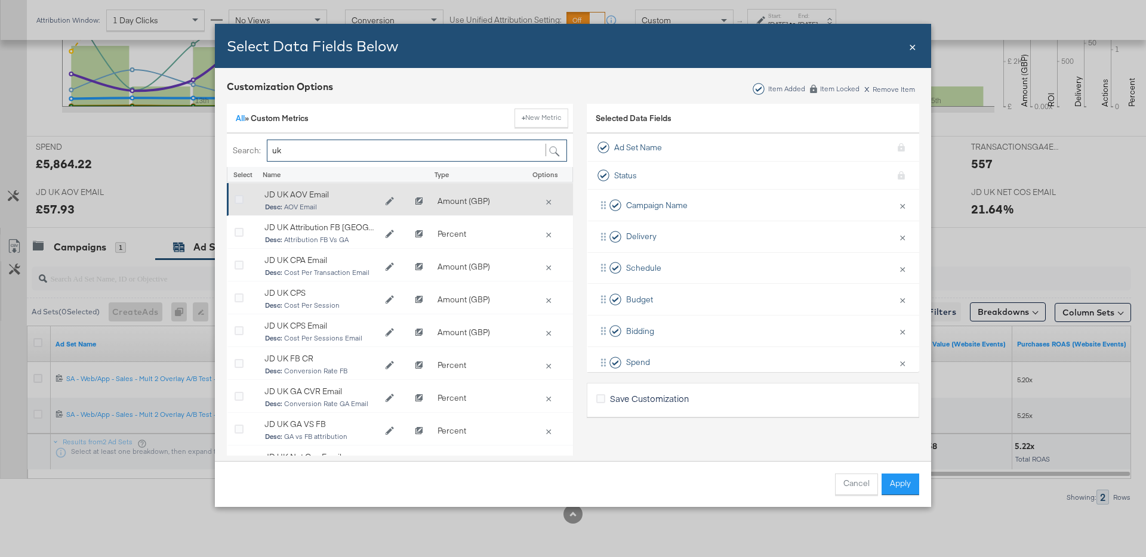
type input "uk"
click at [240, 196] on icon "Bulk Add Locations Modal" at bounding box center [239, 200] width 9 height 9
click at [0, 0] on input "Bulk Add Locations Modal" at bounding box center [0, 0] width 0 height 0
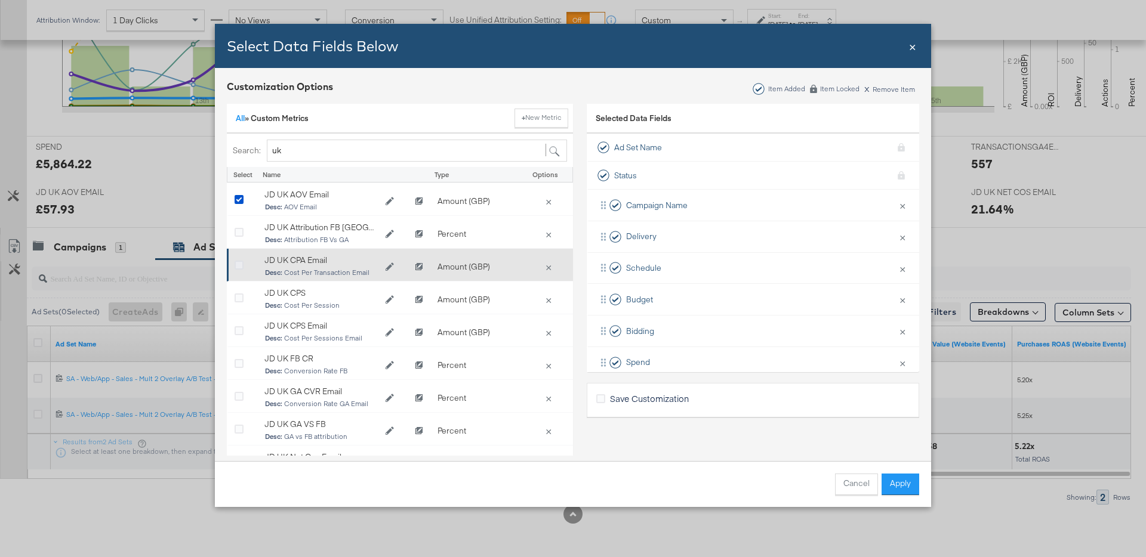
click at [240, 264] on icon "Bulk Add Locations Modal" at bounding box center [239, 265] width 9 height 9
click at [0, 0] on input "Bulk Add Locations Modal" at bounding box center [0, 0] width 0 height 0
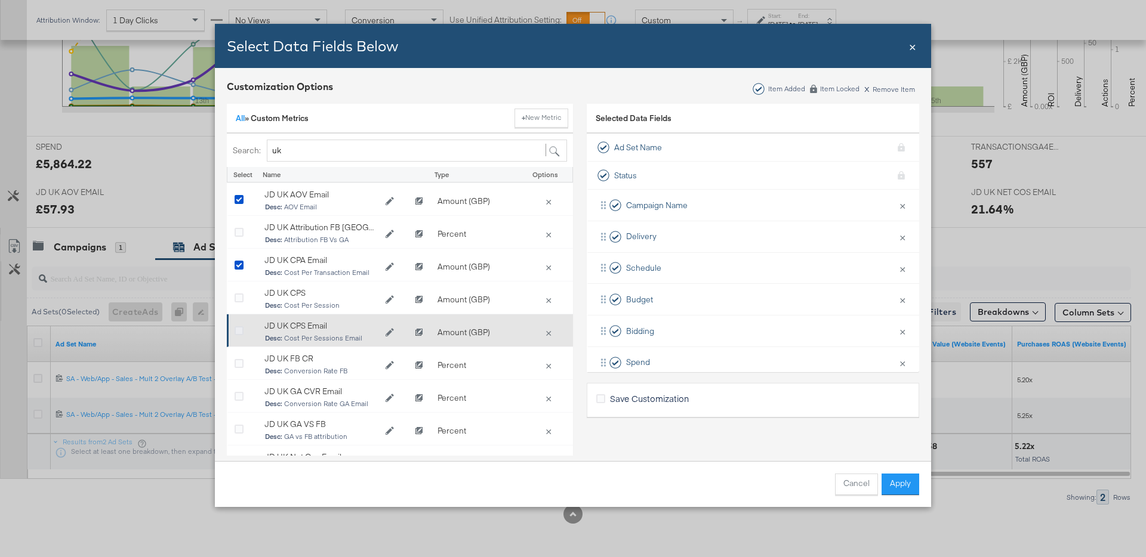
click at [243, 330] on icon "Bulk Add Locations Modal" at bounding box center [239, 331] width 9 height 9
click at [0, 0] on input "Bulk Add Locations Modal" at bounding box center [0, 0] width 0 height 0
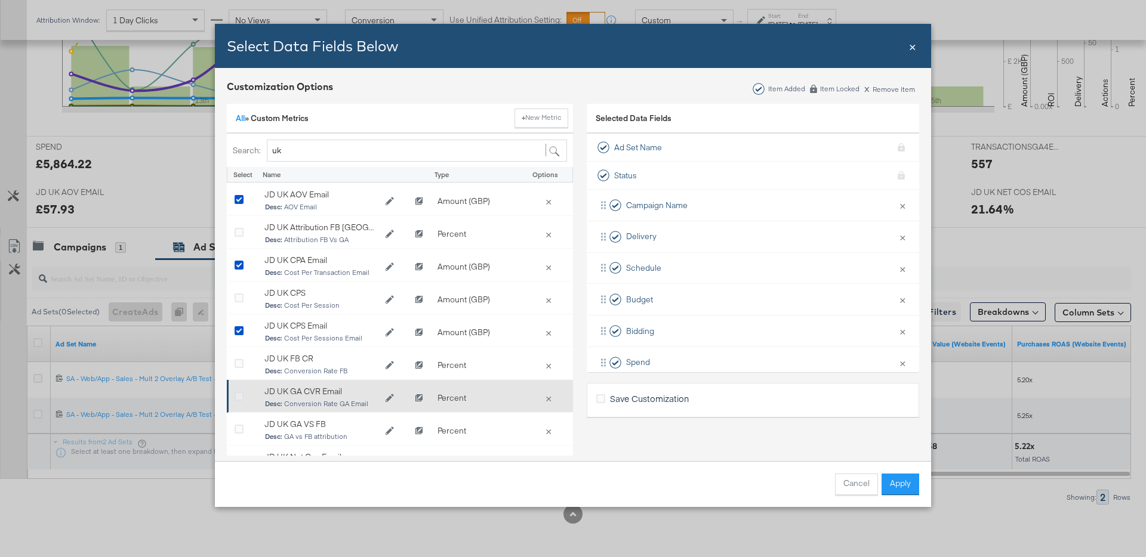
click at [240, 395] on icon "Bulk Add Locations Modal" at bounding box center [239, 397] width 9 height 9
click at [0, 0] on input "Bulk Add Locations Modal" at bounding box center [0, 0] width 0 height 0
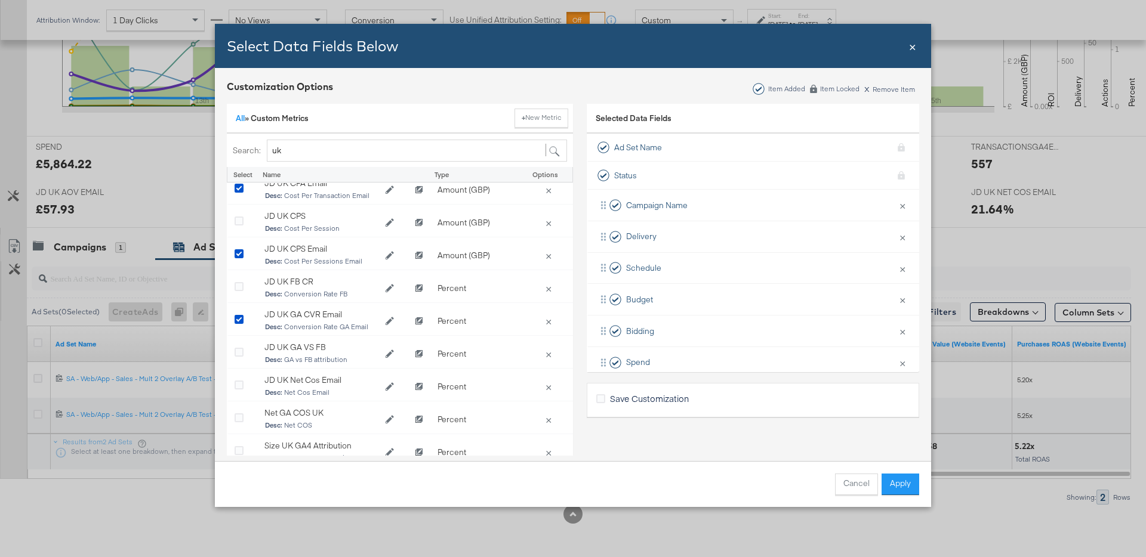
scroll to position [90, 0]
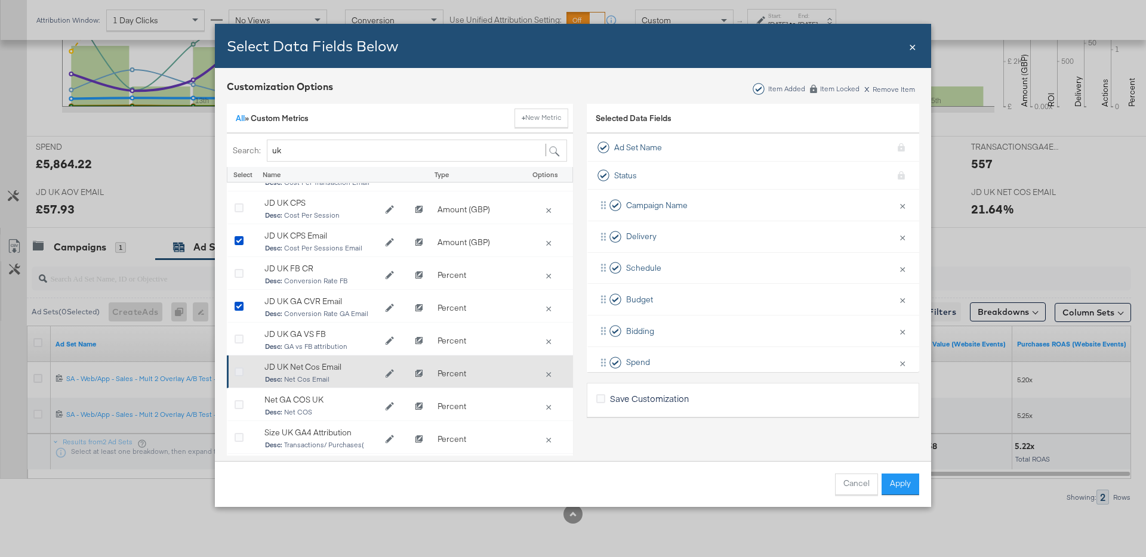
click at [239, 372] on div "JD UK AOV Email Desc: AOV Email Amount (GBP) × JD UK Attribution FB GA Email De…" at bounding box center [400, 323] width 346 height 280
click at [239, 371] on icon "Bulk Add Locations Modal" at bounding box center [237, 371] width 9 height 9
click at [0, 0] on input "Bulk Add Locations Modal" at bounding box center [0, 0] width 0 height 0
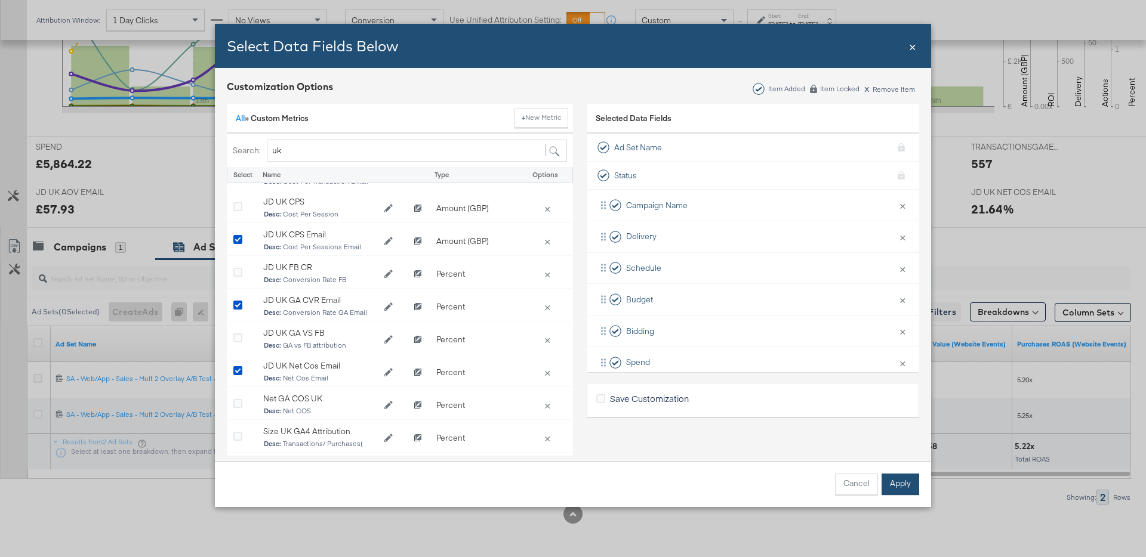
click at [905, 484] on button "Apply" at bounding box center [900, 484] width 38 height 21
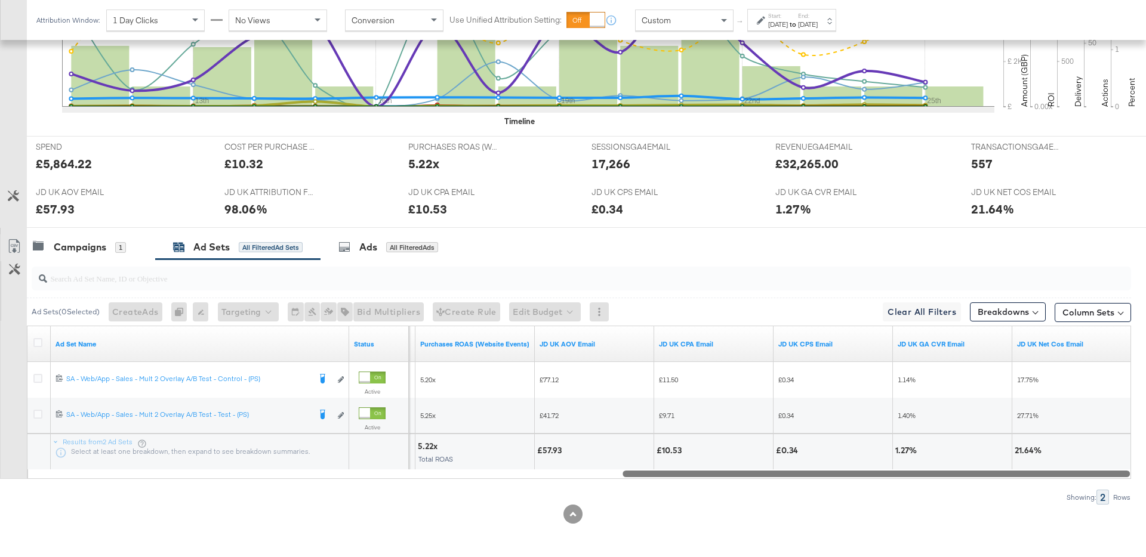
drag, startPoint x: 734, startPoint y: 474, endPoint x: 1068, endPoint y: 474, distance: 334.2
click at [1068, 474] on div at bounding box center [875, 473] width 507 height 10
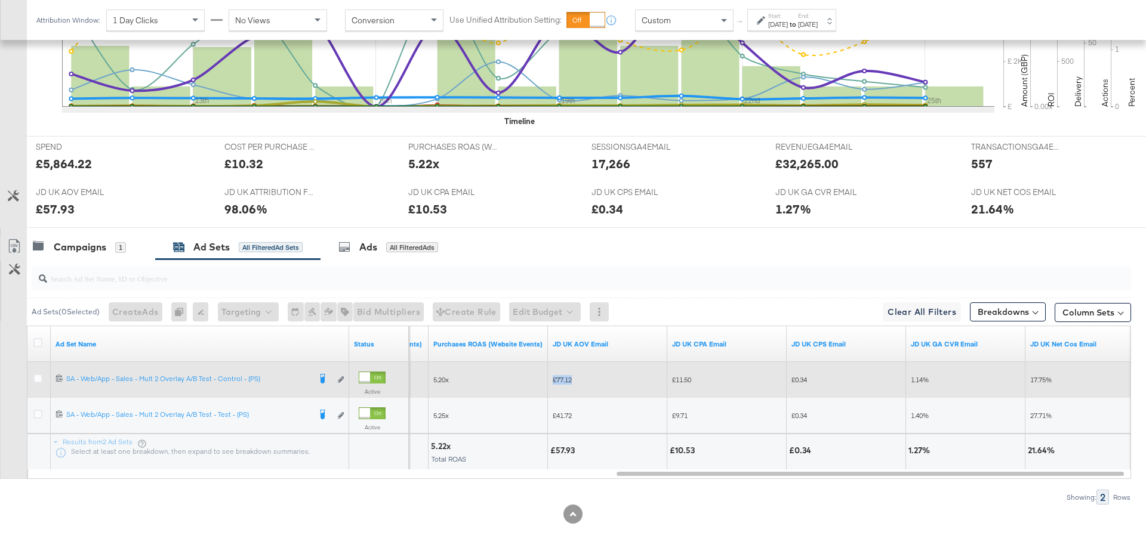
drag, startPoint x: 584, startPoint y: 378, endPoint x: 551, endPoint y: 381, distance: 32.9
click at [551, 381] on div "£77.12" at bounding box center [607, 380] width 119 height 19
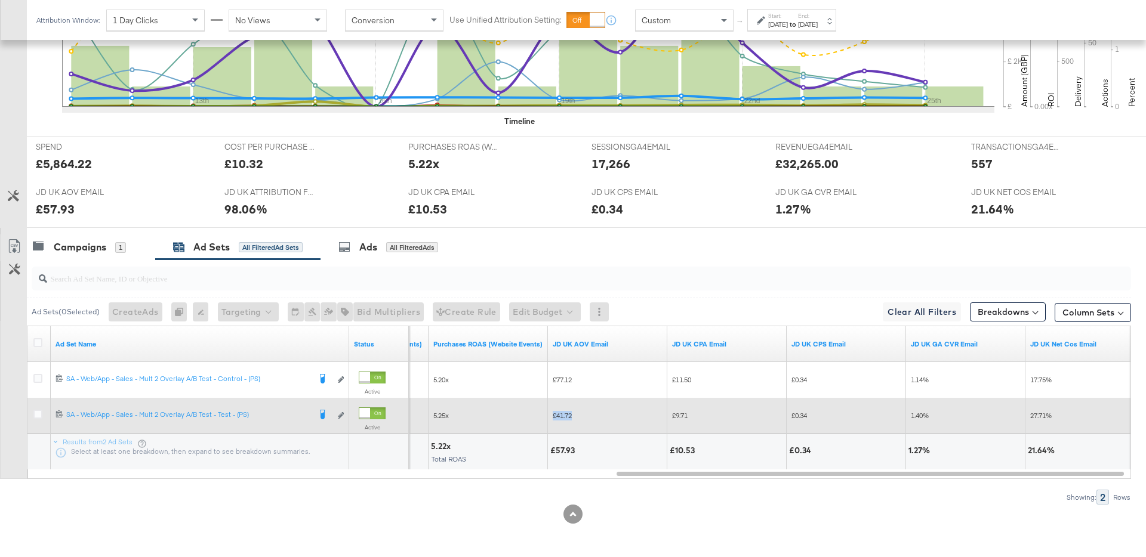
drag, startPoint x: 562, startPoint y: 414, endPoint x: 553, endPoint y: 414, distance: 9.0
click at [553, 414] on div "£41.72" at bounding box center [608, 416] width 110 height 10
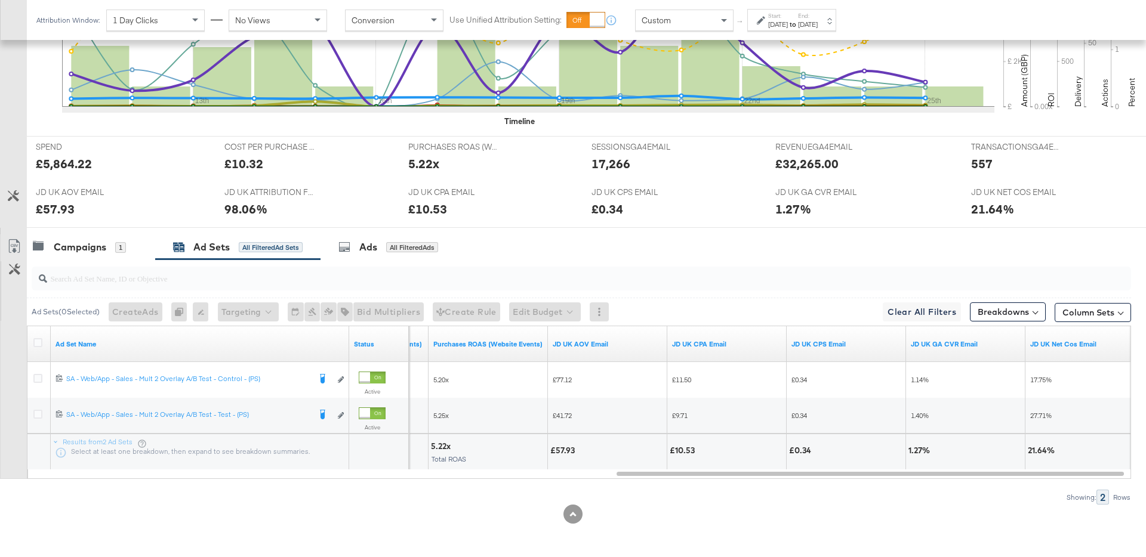
click at [679, 293] on div at bounding box center [579, 279] width 1104 height 38
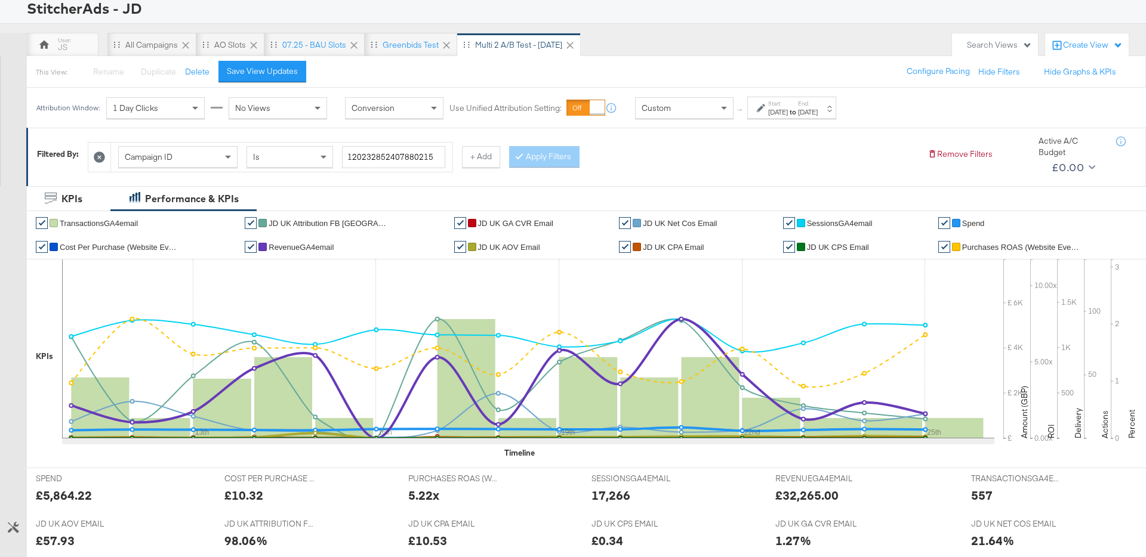
scroll to position [43, 0]
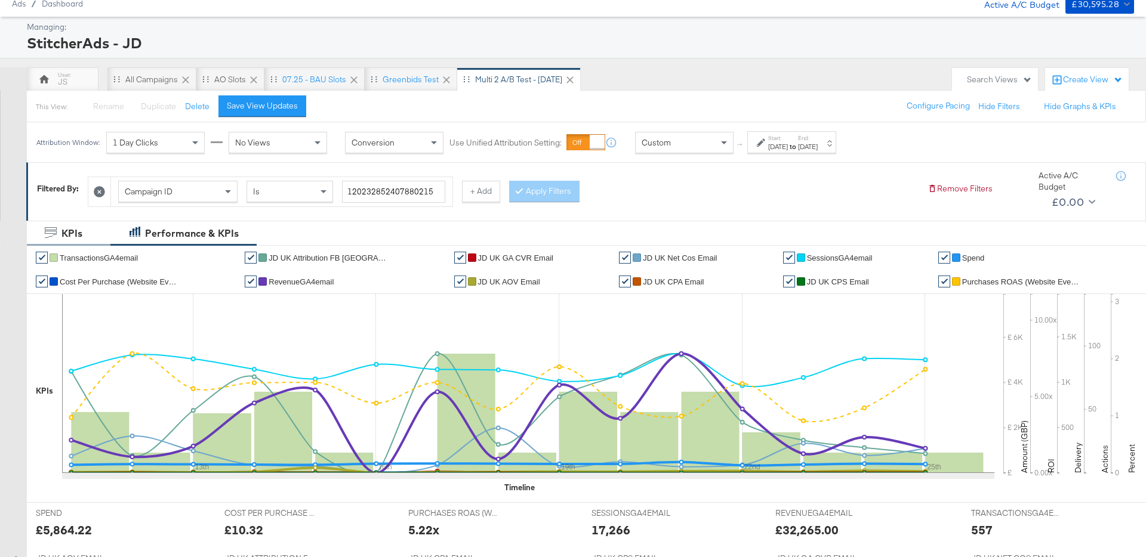
click at [68, 234] on div "KPIs" at bounding box center [71, 234] width 21 height 14
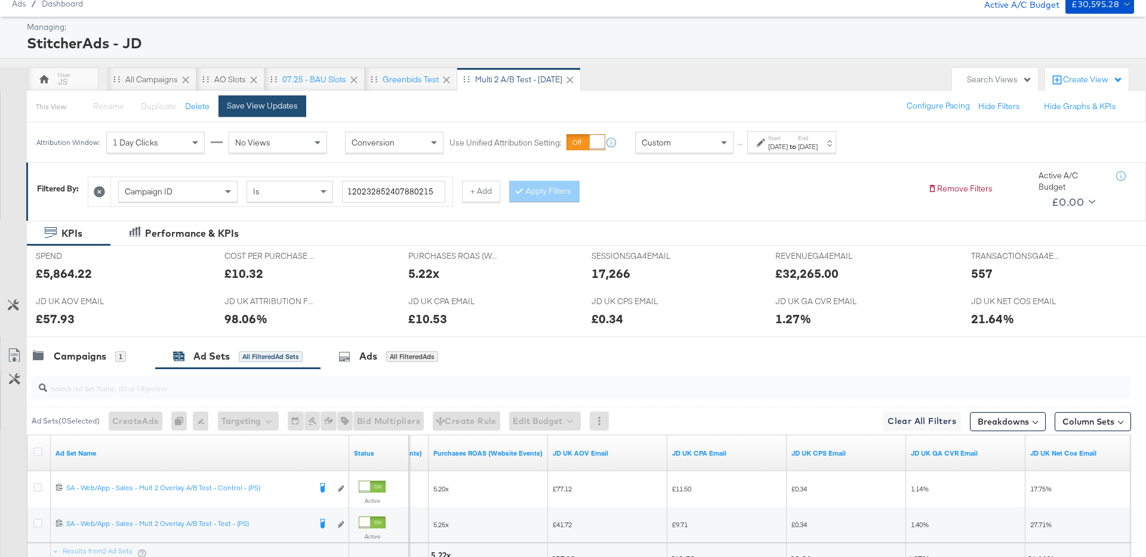
click at [261, 110] on div "Save View Updates" at bounding box center [262, 105] width 71 height 11
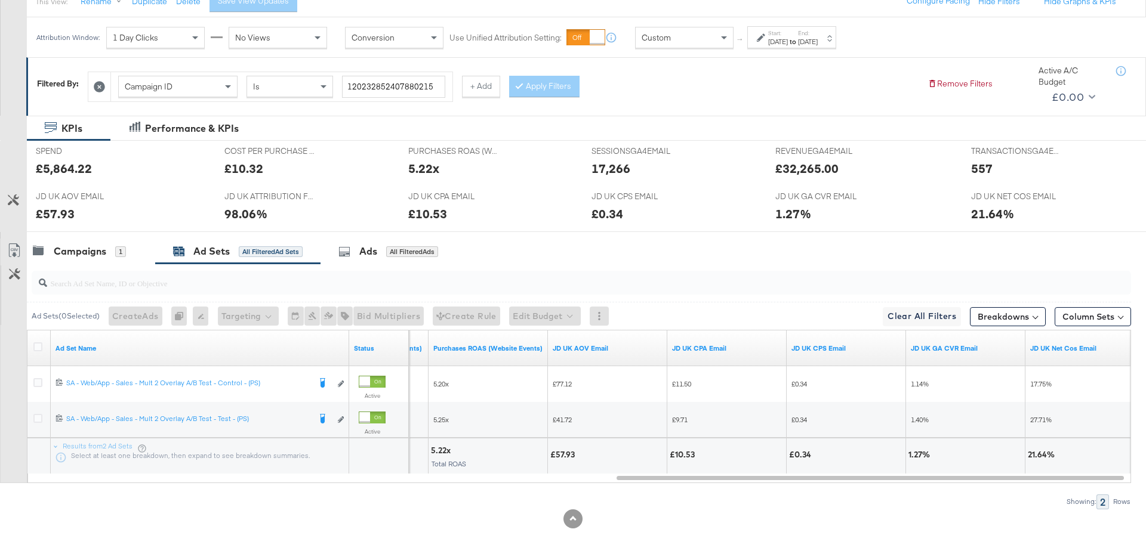
scroll to position [152, 0]
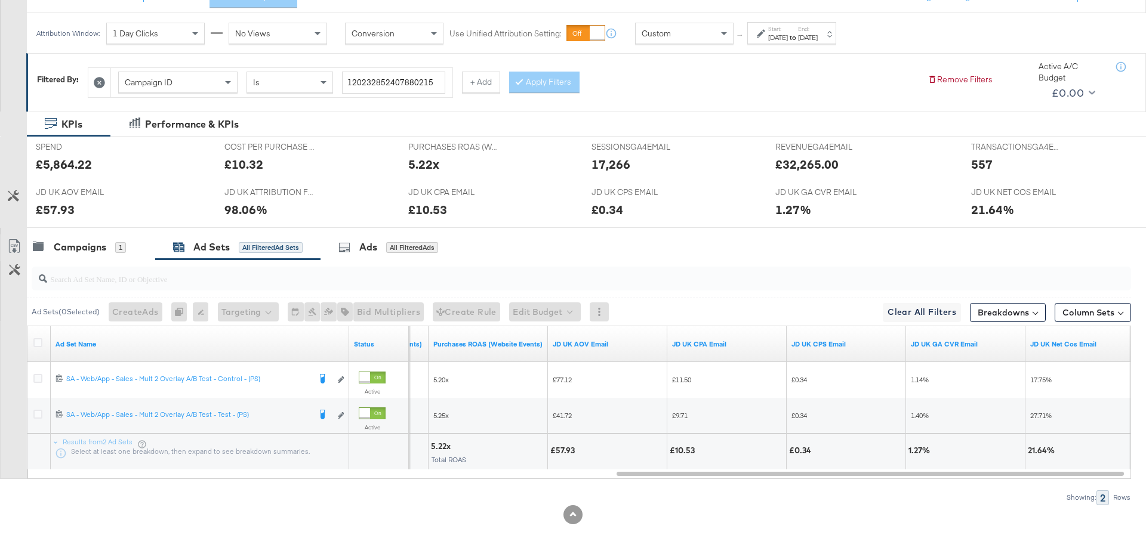
click at [915, 488] on div "Ad Sets ( 0 Selected) Create Ads At least one ad set must be selected 0 Rename …" at bounding box center [565, 382] width 1131 height 245
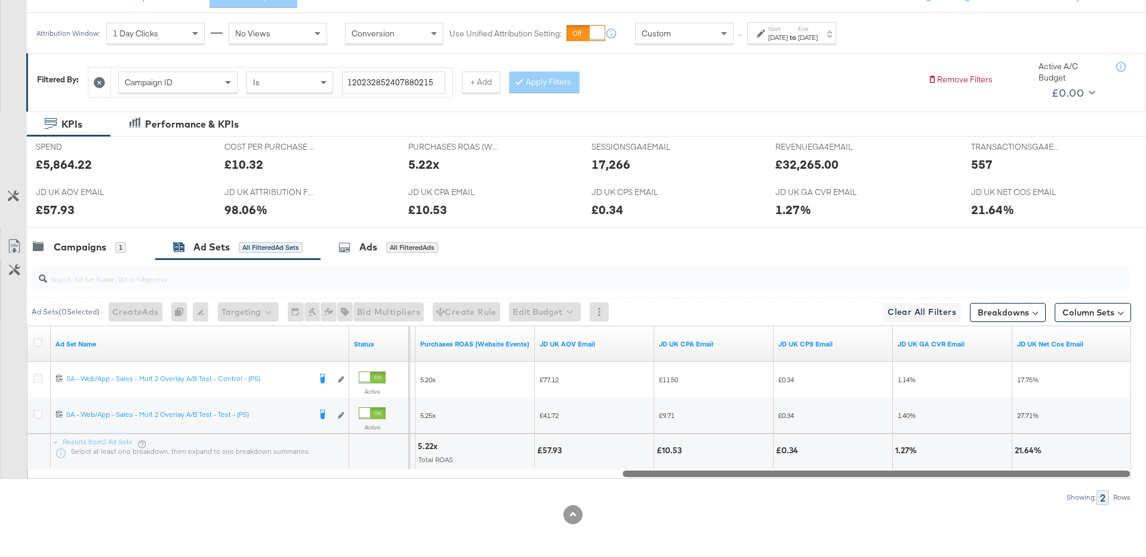
drag, startPoint x: 873, startPoint y: 471, endPoint x: 837, endPoint y: 454, distance: 40.0
click at [838, 451] on div "Ad Set Name Status Purchases Value (Website Events) Purchases ROAS (Website Eve…" at bounding box center [579, 402] width 1104 height 153
drag, startPoint x: 757, startPoint y: 473, endPoint x: 858, endPoint y: 471, distance: 100.9
click at [858, 471] on div at bounding box center [875, 473] width 507 height 10
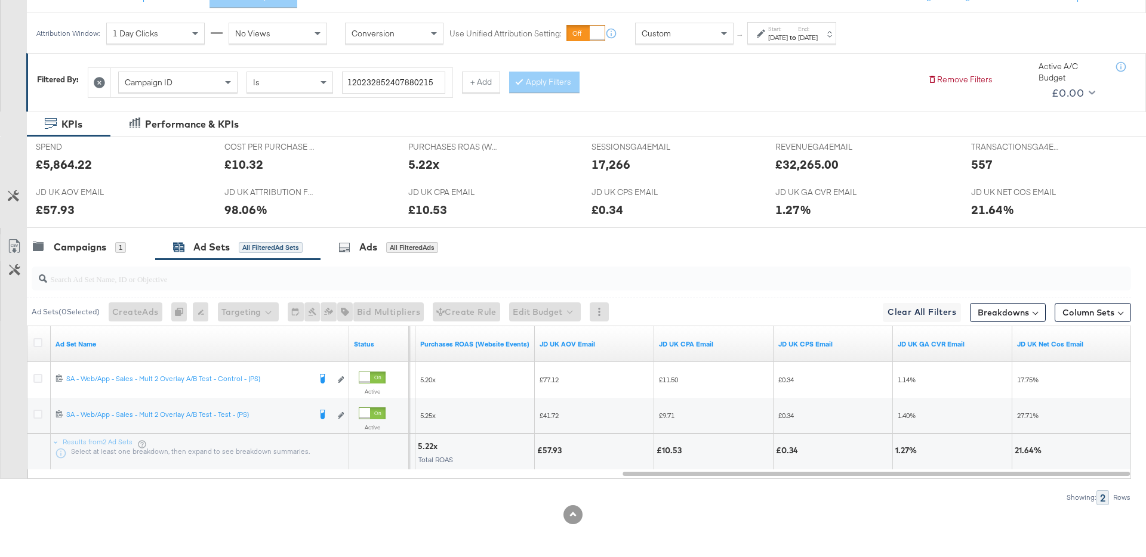
click at [796, 269] on input "search" at bounding box center [538, 274] width 983 height 23
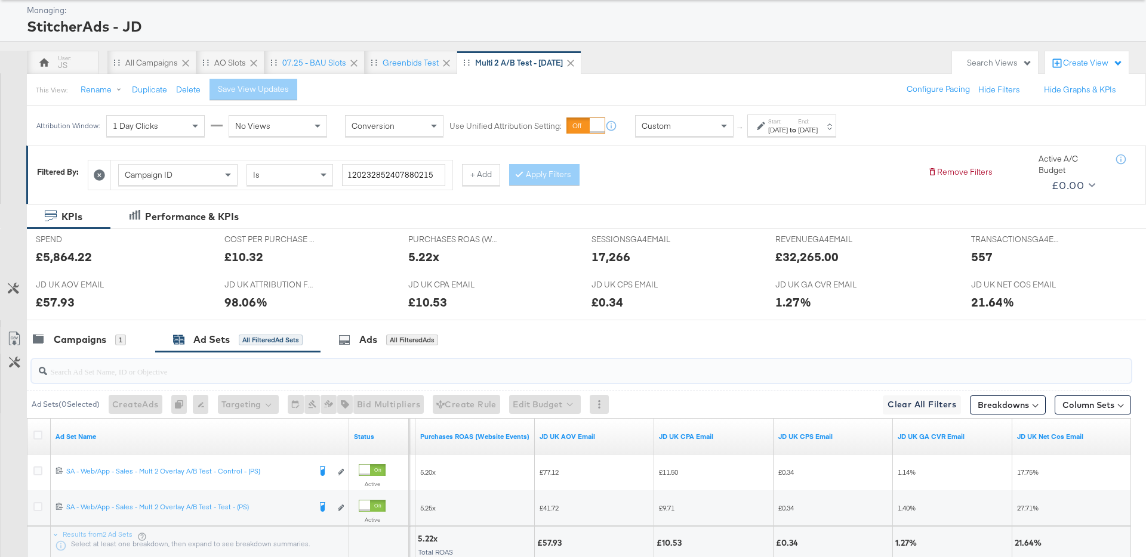
scroll to position [0, 0]
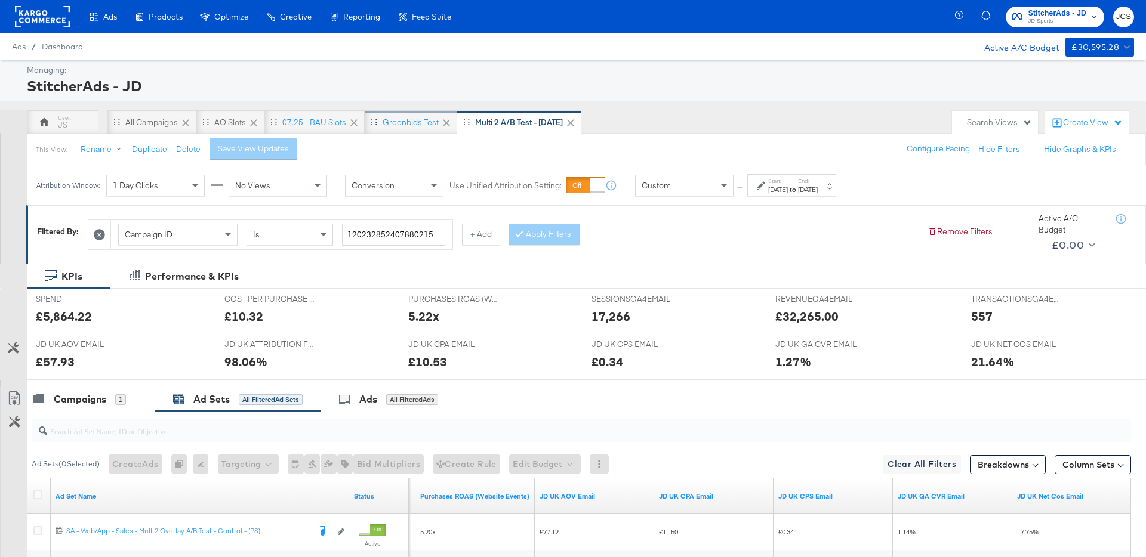
click at [392, 122] on div "Greenbids Test" at bounding box center [411, 122] width 56 height 11
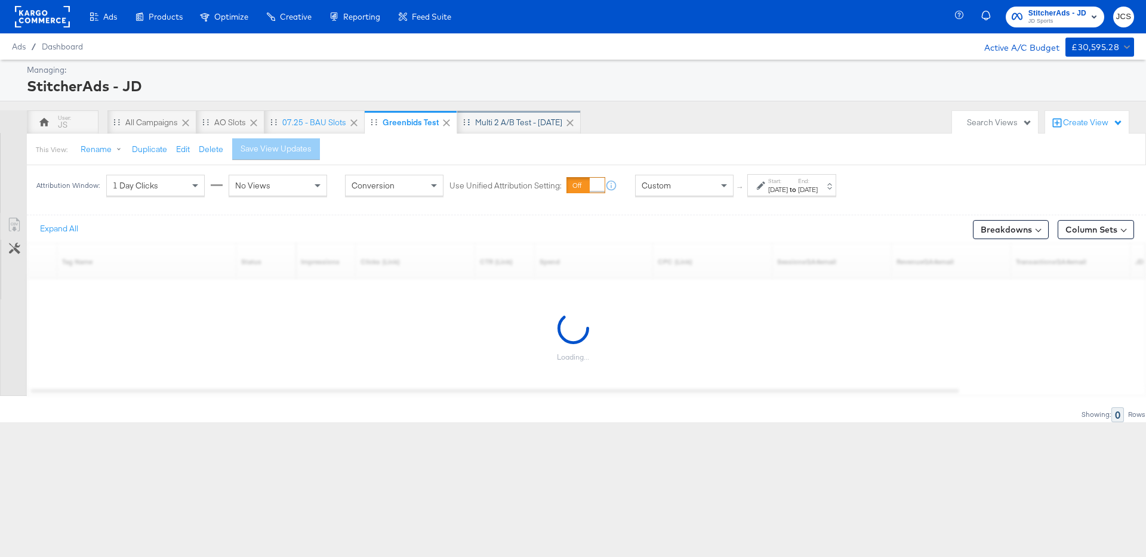
click at [501, 121] on div "Multi 2 A/B test - Aug 25" at bounding box center [518, 122] width 87 height 11
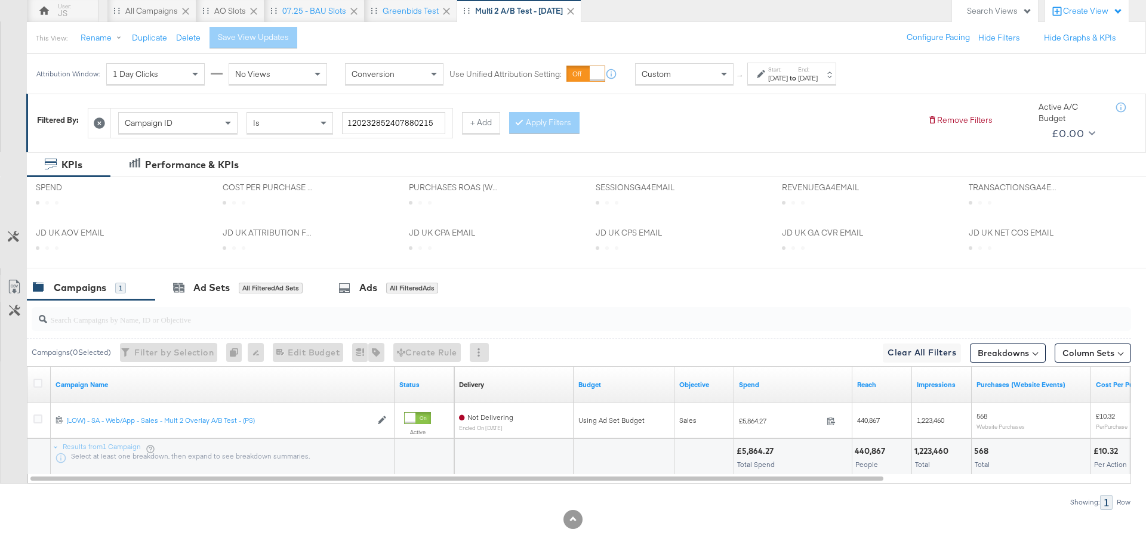
scroll to position [112, 0]
click at [197, 277] on div "Ad Sets All Filtered Ad Sets" at bounding box center [237, 288] width 165 height 26
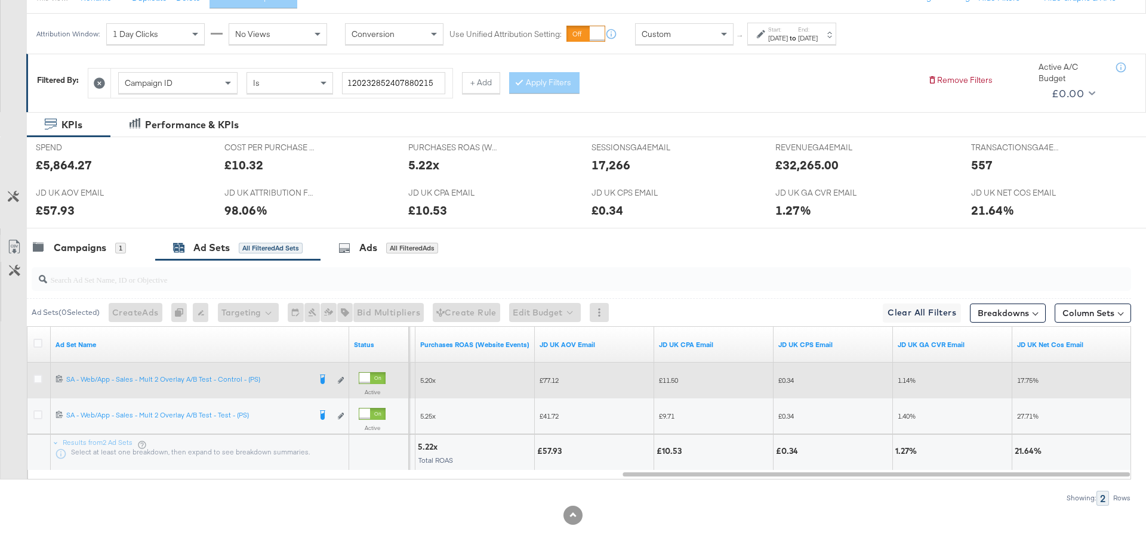
scroll to position [152, 0]
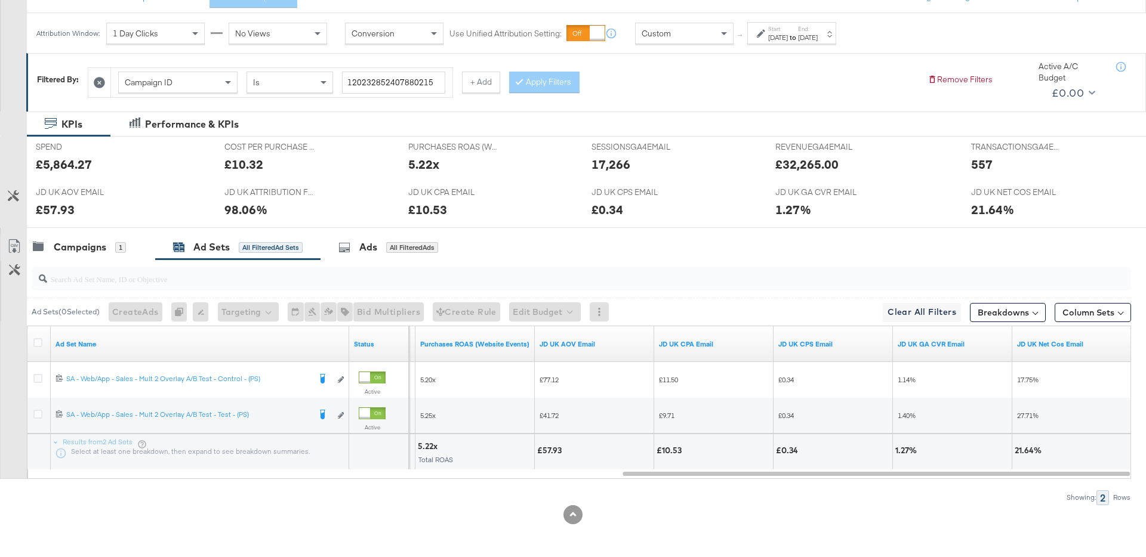
click at [684, 495] on div "Showing: 2 Rows" at bounding box center [565, 498] width 1131 height 15
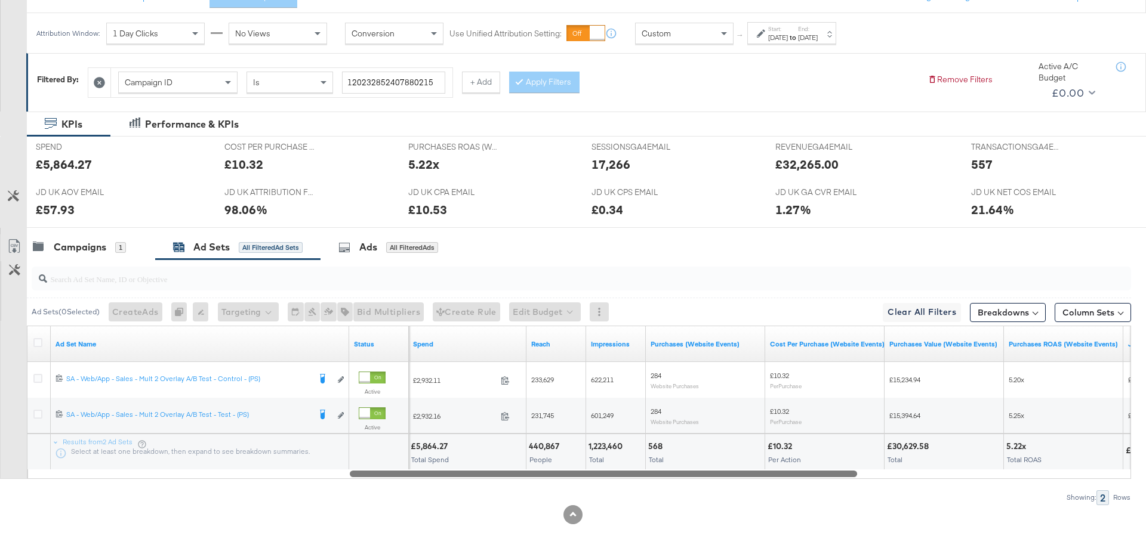
drag, startPoint x: 830, startPoint y: 476, endPoint x: 443, endPoint y: 477, distance: 387.3
click at [443, 477] on div at bounding box center [603, 473] width 507 height 10
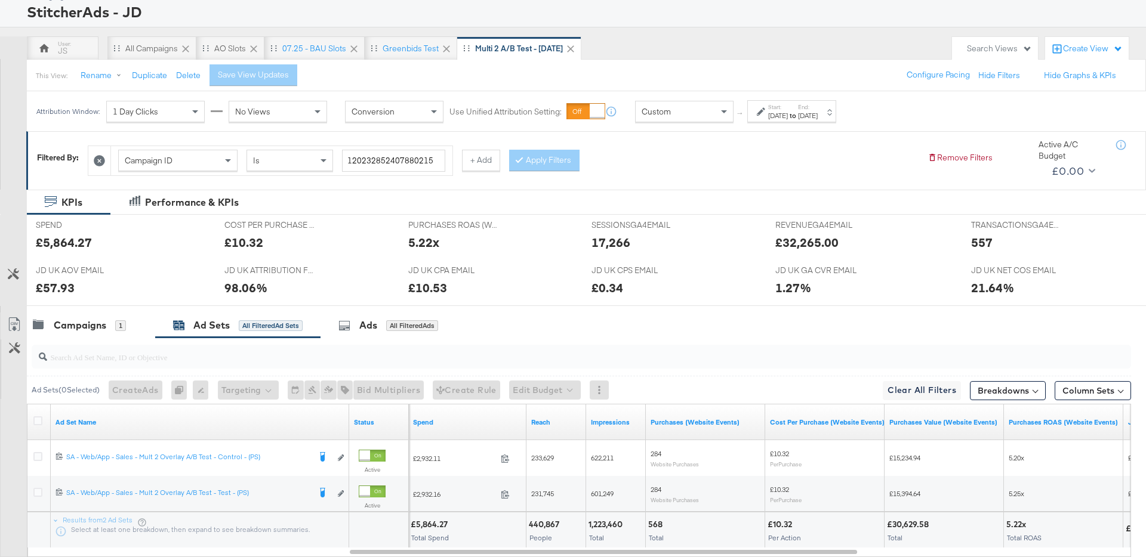
scroll to position [0, 0]
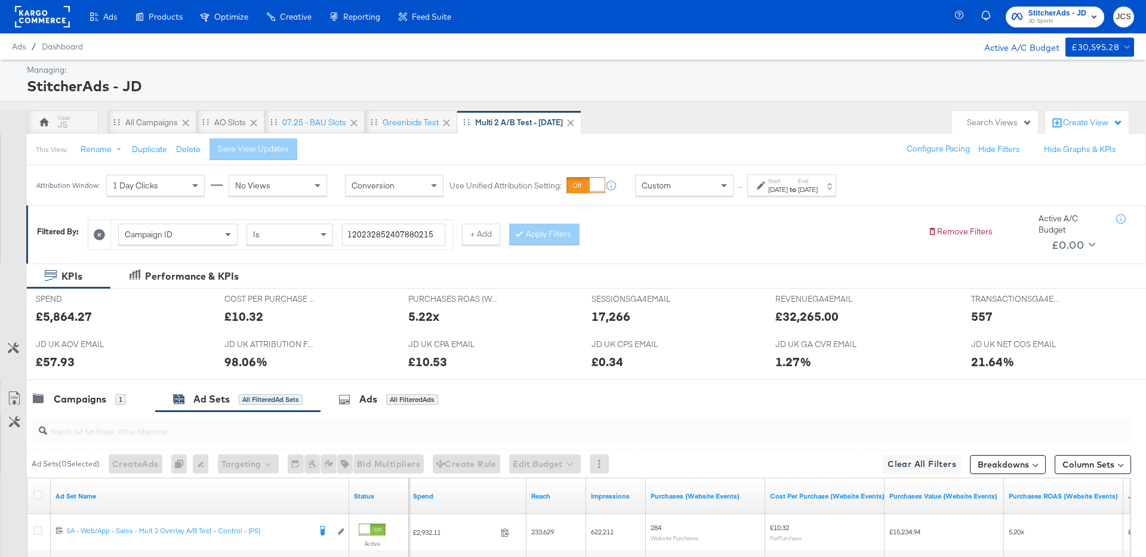
click at [803, 223] on div "Campaign ID Is 120232852407880215 + Add Apply Filters" at bounding box center [503, 232] width 830 height 36
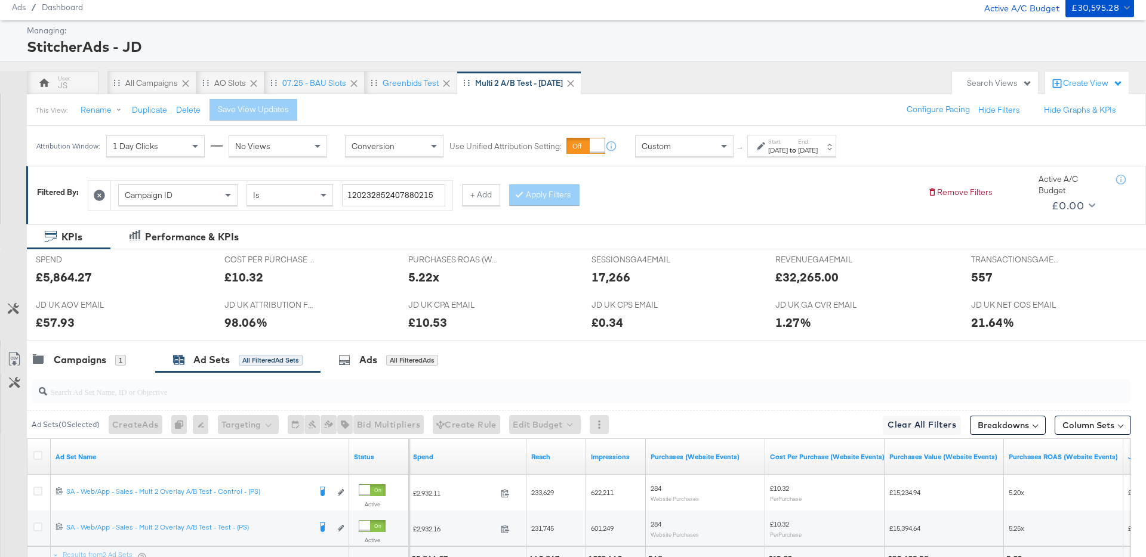
scroll to position [40, 0]
click at [329, 79] on div "07.25 - BAU Slots" at bounding box center [314, 82] width 64 height 11
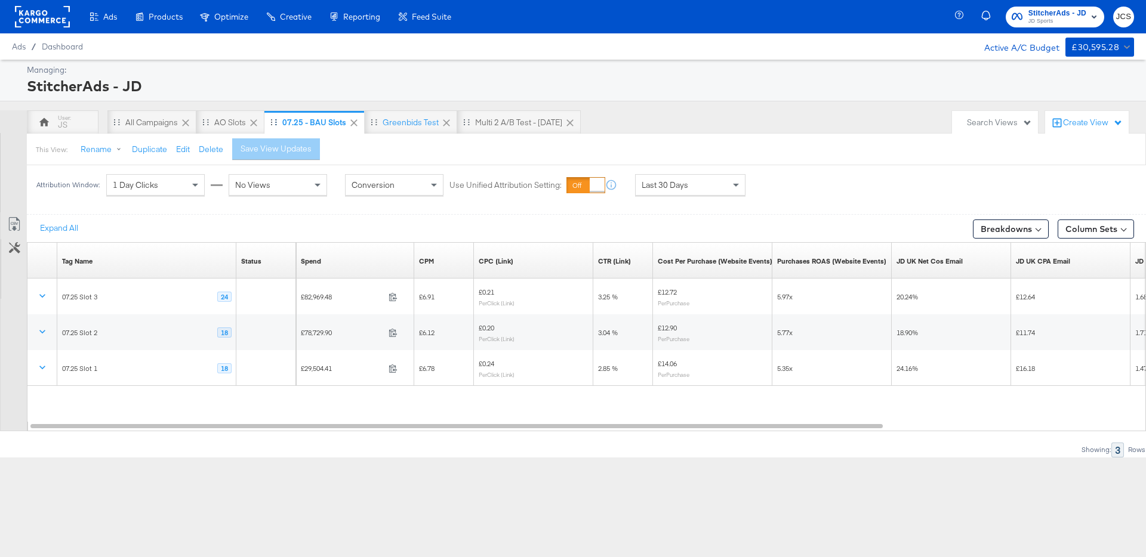
click at [359, 122] on icon at bounding box center [354, 123] width 12 height 12
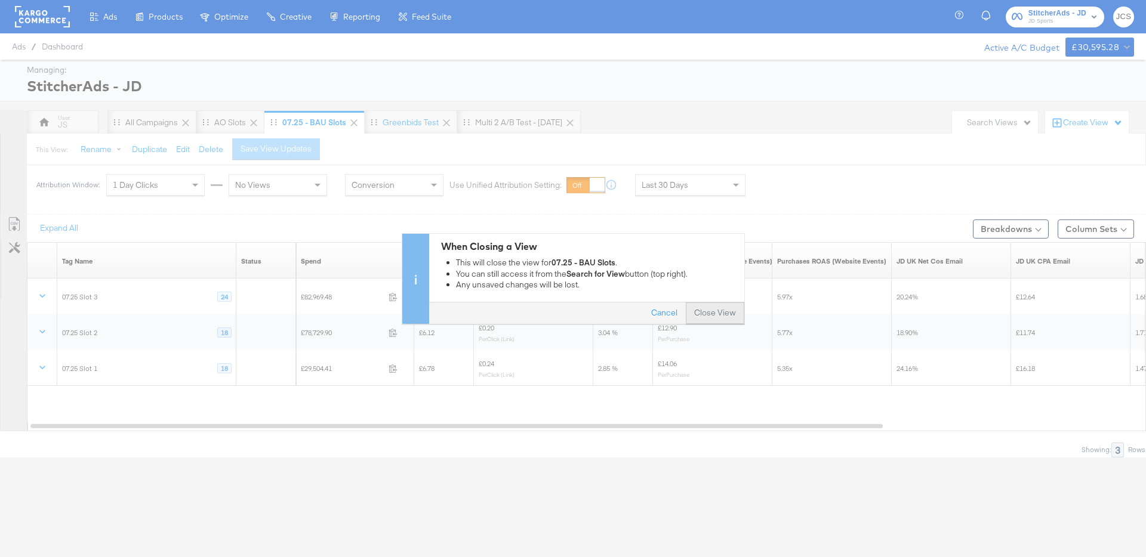
click at [717, 311] on button "Close View" at bounding box center [715, 313] width 58 height 21
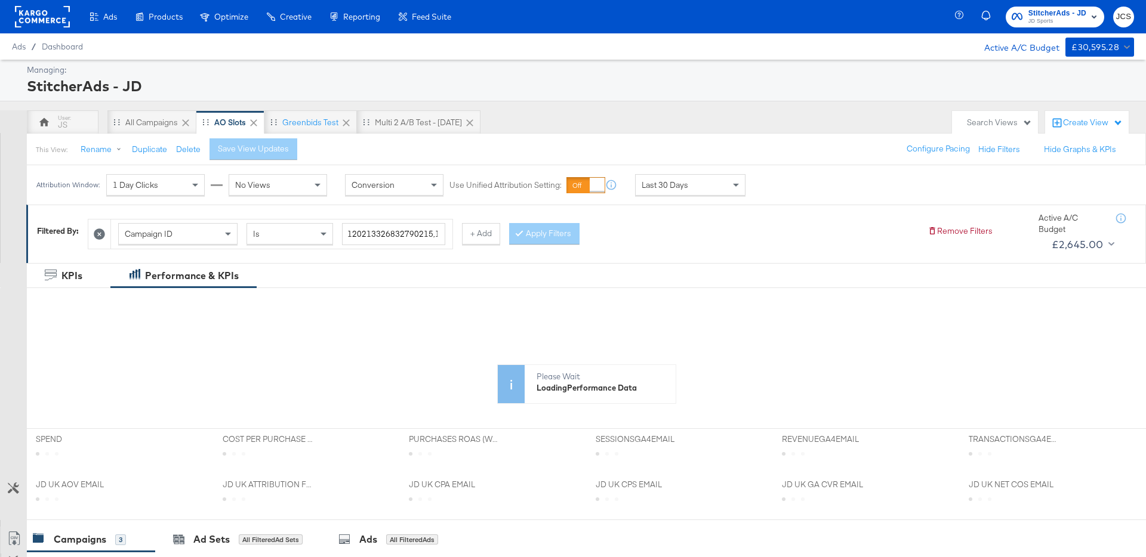
click at [436, 155] on div "This View: Rename Duplicate Delete Save View Updates Configure Pacing Hide Filt…" at bounding box center [586, 149] width 1120 height 32
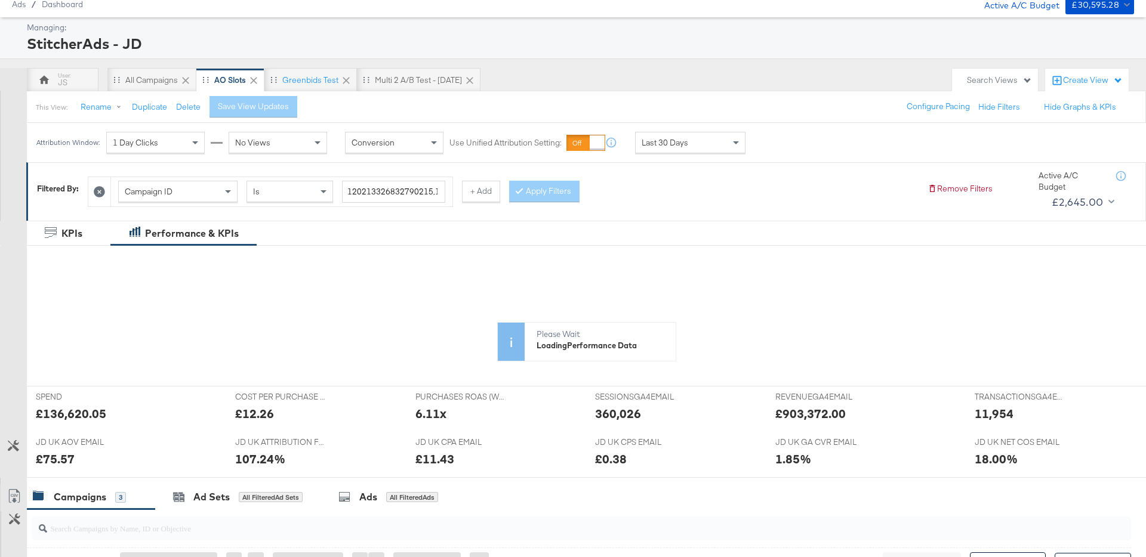
scroll to position [43, 0]
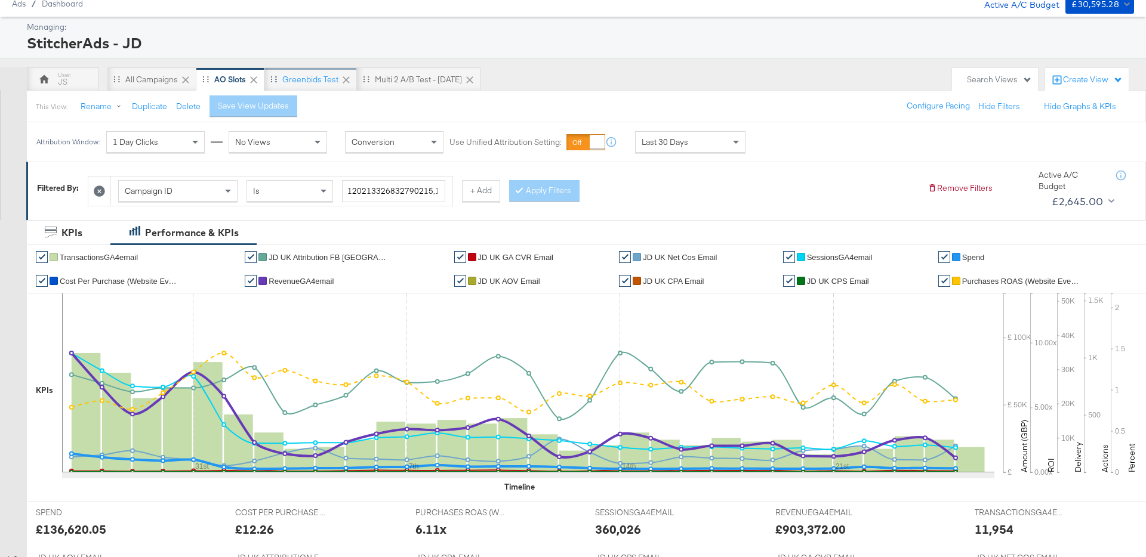
click at [317, 82] on div "Greenbids Test" at bounding box center [310, 79] width 56 height 11
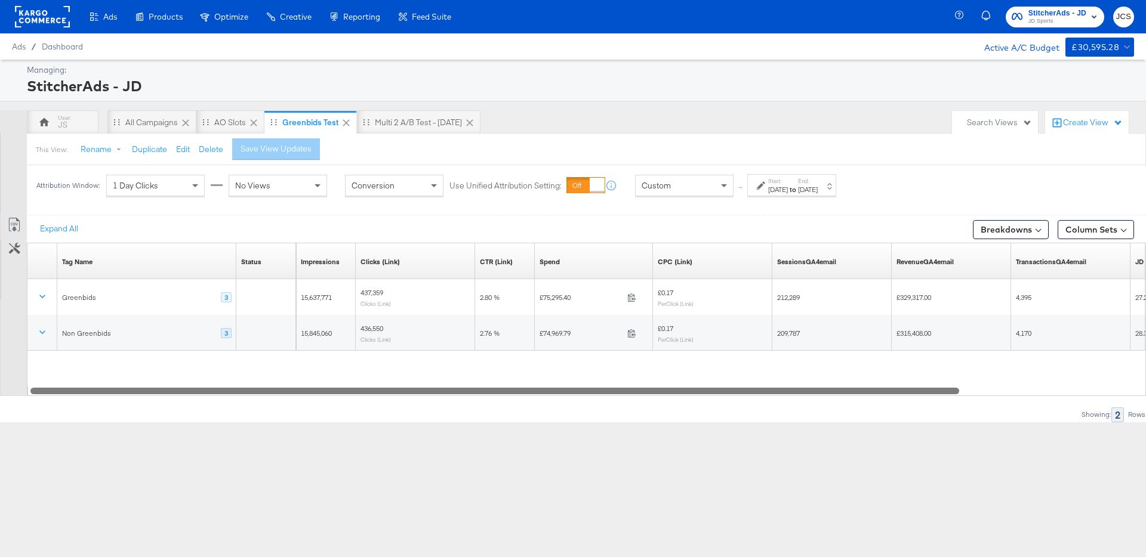
drag, startPoint x: 439, startPoint y: 390, endPoint x: 405, endPoint y: 380, distance: 36.1
click at [405, 380] on div "Tag Name Sorting Unavailable Status Sorting Unavailable Impressions Sorting Una…" at bounding box center [586, 319] width 1119 height 153
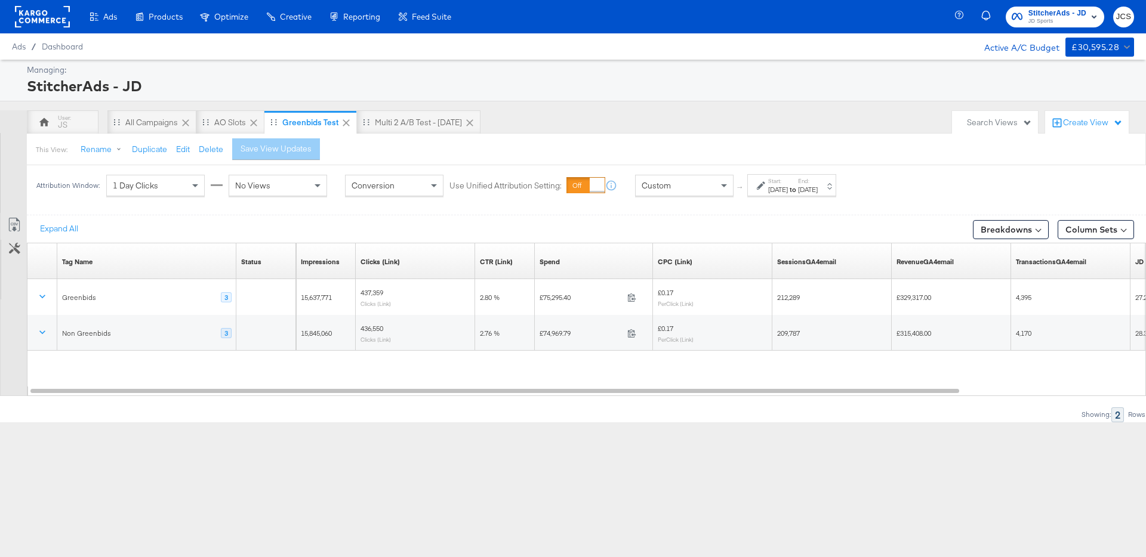
click at [684, 408] on div "Showing: 2 Rows" at bounding box center [573, 415] width 1146 height 15
click at [426, 126] on div "Multi 2 A/B test - Aug 25" at bounding box center [418, 122] width 87 height 11
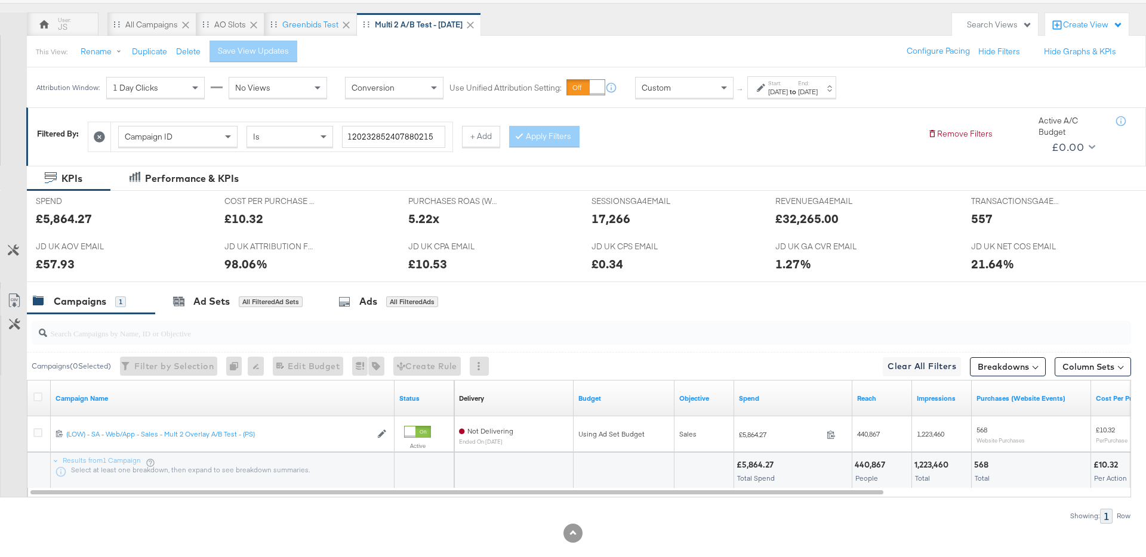
scroll to position [116, 0]
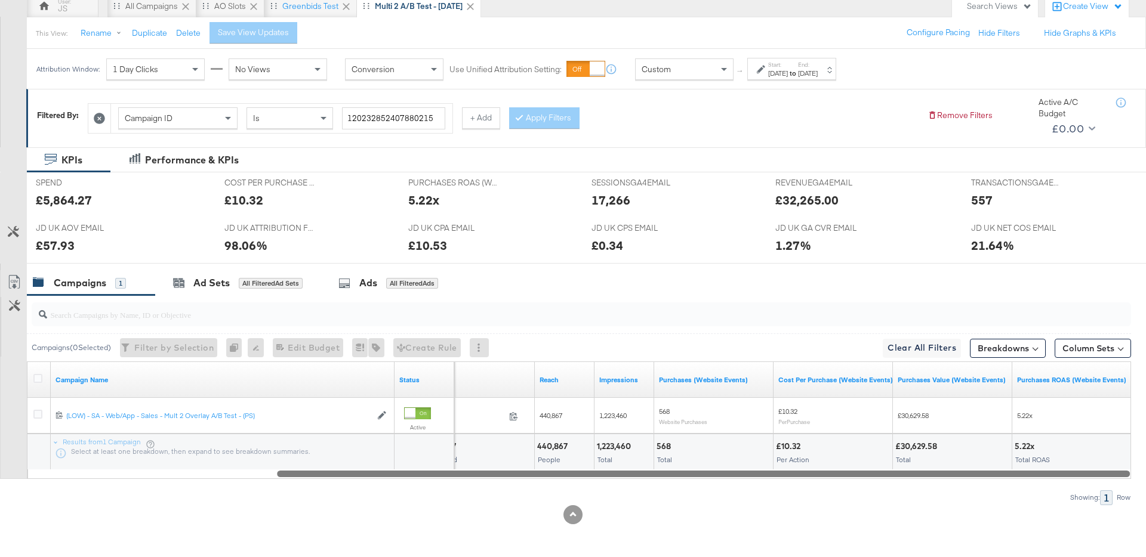
drag, startPoint x: 630, startPoint y: 472, endPoint x: 955, endPoint y: 451, distance: 325.9
click at [955, 451] on div "Campaign Name Status Spend Reach Impressions Purchases (Website Events) Cost Pe…" at bounding box center [579, 421] width 1104 height 118
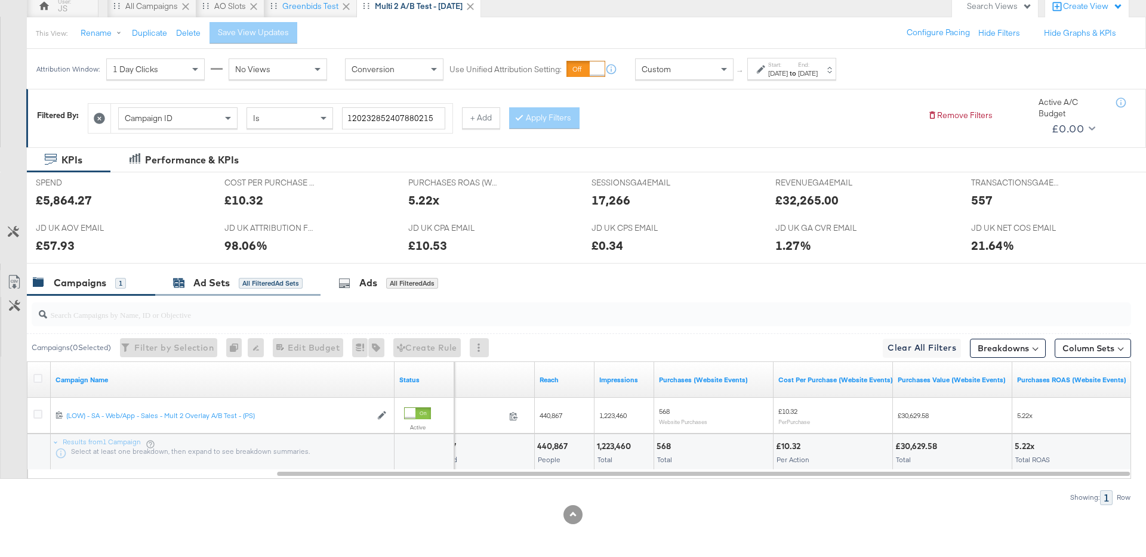
click at [245, 285] on div "All Filtered Ad Sets" at bounding box center [271, 283] width 64 height 11
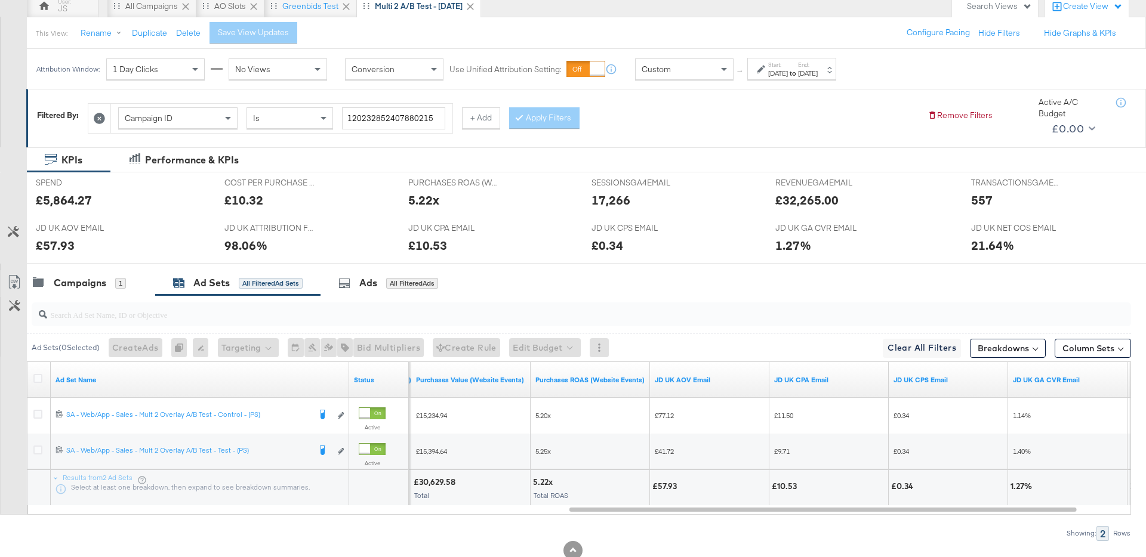
click at [886, 294] on div "Campaigns 1 Ad Sets All Filtered Ad Sets Ads All Filtered Ads" at bounding box center [586, 283] width 1119 height 26
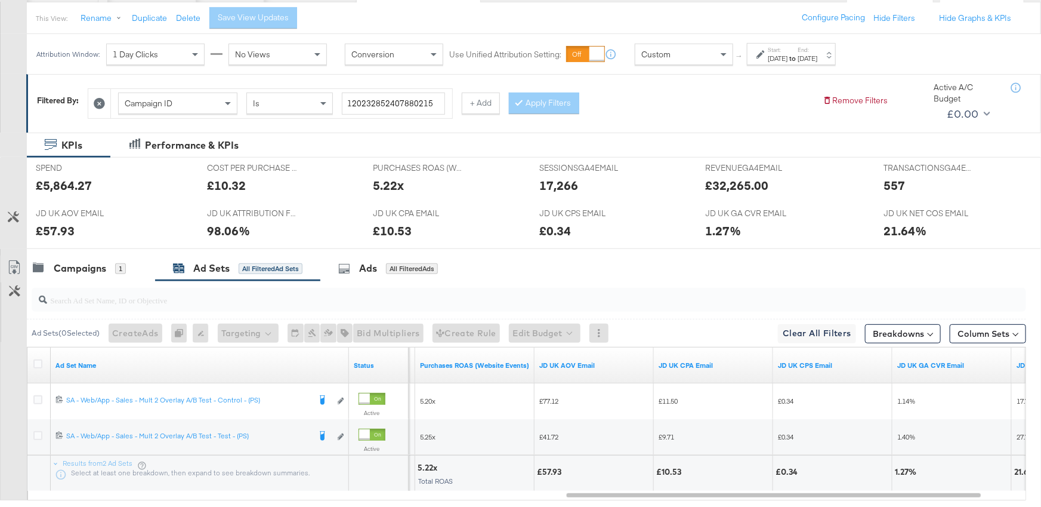
scroll to position [202, 0]
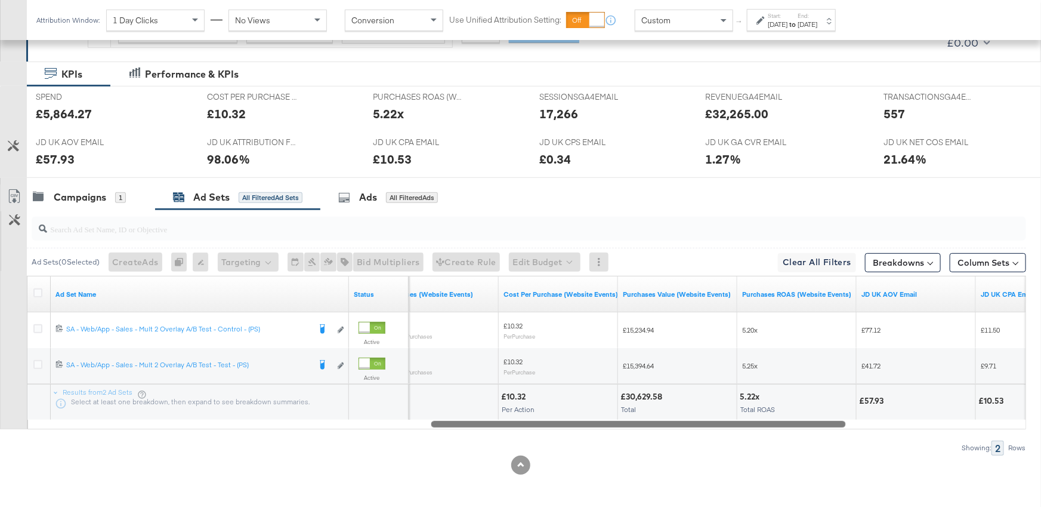
drag, startPoint x: 703, startPoint y: 425, endPoint x: 599, endPoint y: 424, distance: 103.8
click at [599, 424] on div at bounding box center [638, 423] width 415 height 10
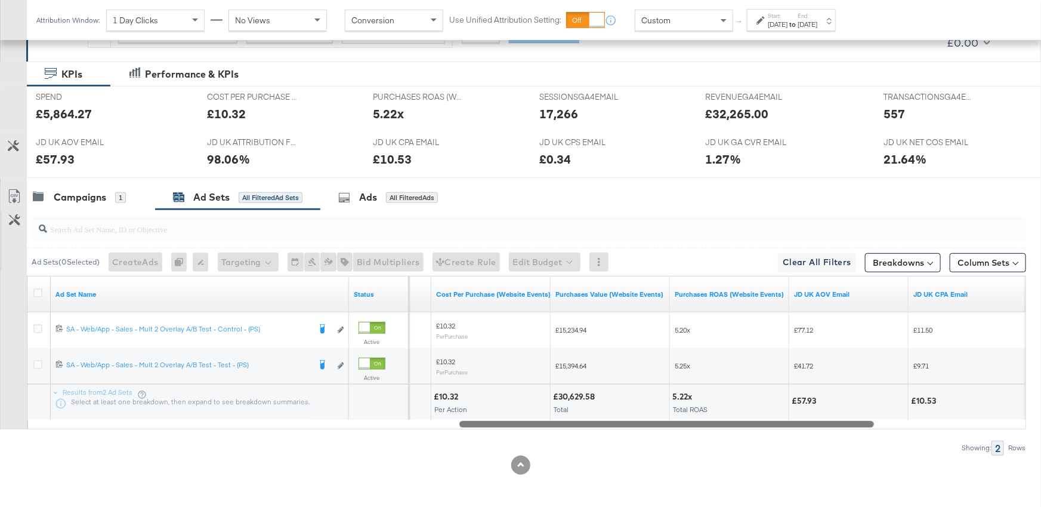
drag, startPoint x: 603, startPoint y: 423, endPoint x: 632, endPoint y: 417, distance: 29.3
click at [632, 417] on div "Ad Set Name Status Purchases (Website Events) Cost Per Purchase (Website Events…" at bounding box center [527, 352] width 1000 height 153
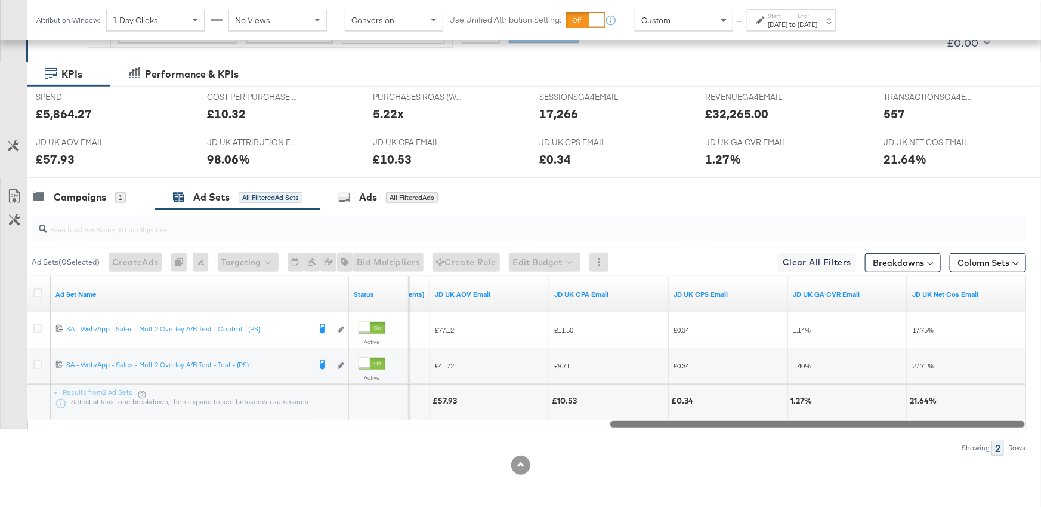
drag, startPoint x: 673, startPoint y: 423, endPoint x: 837, endPoint y: 410, distance: 165.2
click at [841, 409] on div "Ad Set Name Status Purchases ROAS (Website Events) JD UK AOV Email JD UK CPA Em…" at bounding box center [527, 352] width 1000 height 153
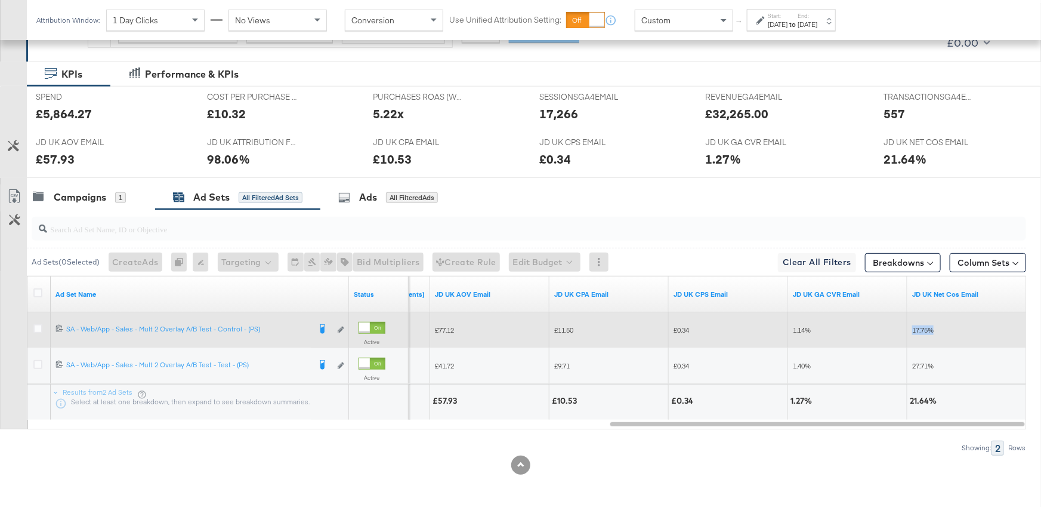
drag, startPoint x: 937, startPoint y: 332, endPoint x: 909, endPoint y: 331, distance: 28.7
click at [909, 331] on div "17.75%" at bounding box center [967, 329] width 119 height 19
drag, startPoint x: 455, startPoint y: 329, endPoint x: 433, endPoint y: 329, distance: 22.7
click at [433, 329] on div "£77.12" at bounding box center [489, 329] width 119 height 19
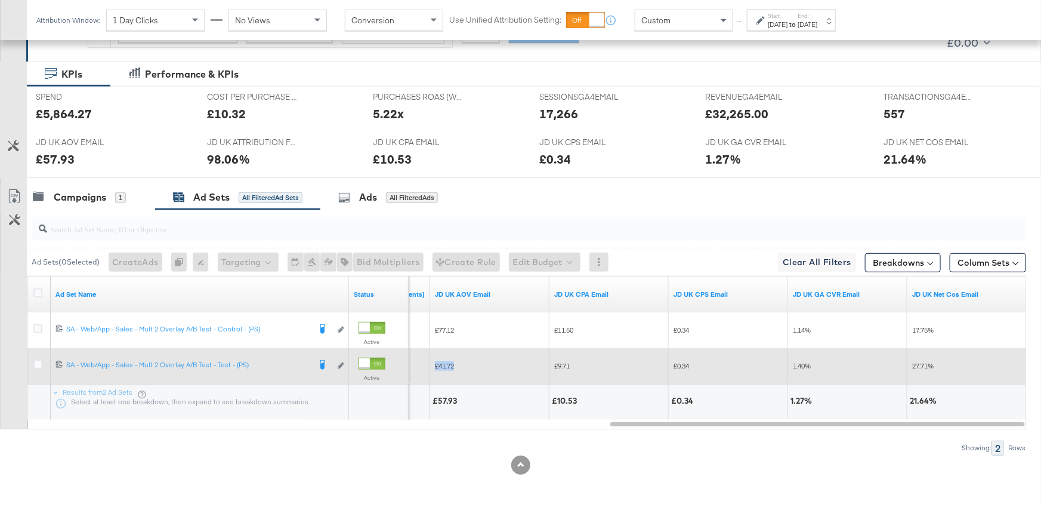
drag, startPoint x: 458, startPoint y: 366, endPoint x: 434, endPoint y: 366, distance: 23.3
click at [435, 366] on div "£41.72" at bounding box center [490, 366] width 110 height 10
drag, startPoint x: 577, startPoint y: 364, endPoint x: 548, endPoint y: 362, distance: 28.7
click at [548, 362] on div "5.25x £41.72 £9.71 £0.34 1.40% 27.71%" at bounding box center [27, 366] width 2000 height 36
click at [676, 365] on span "£0.34" at bounding box center [682, 365] width 16 height 9
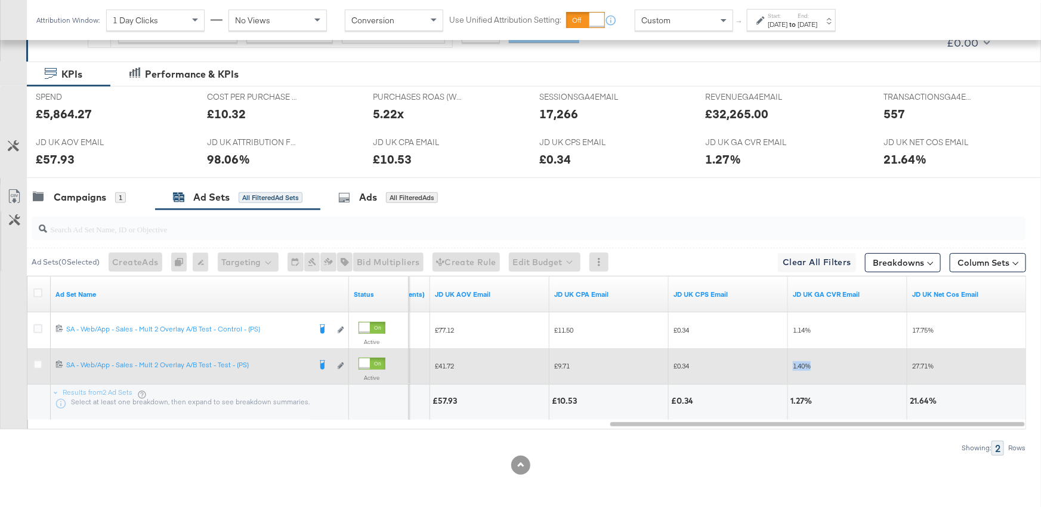
drag, startPoint x: 822, startPoint y: 368, endPoint x: 780, endPoint y: 368, distance: 42.4
click at [780, 368] on div "5.25x £41.72 £9.71 £0.34 1.40% 27.71%" at bounding box center [27, 366] width 2000 height 36
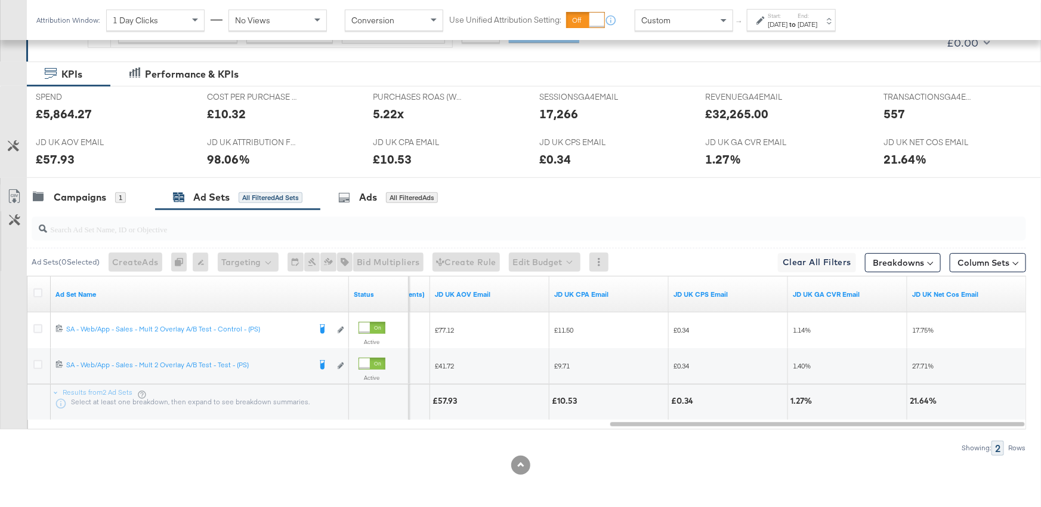
click at [704, 218] on input "search" at bounding box center [491, 223] width 889 height 23
click at [668, 211] on div at bounding box center [527, 228] width 1000 height 38
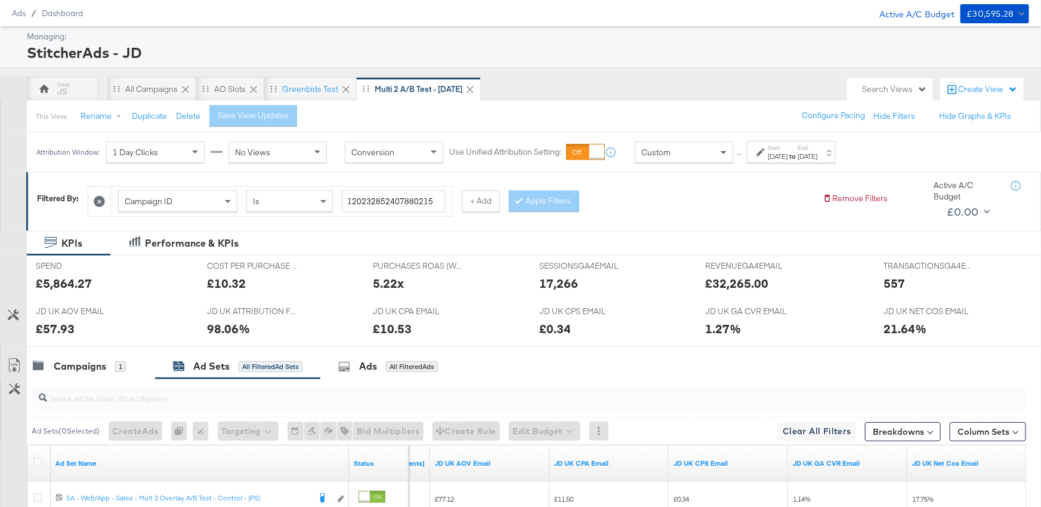
scroll to position [0, 0]
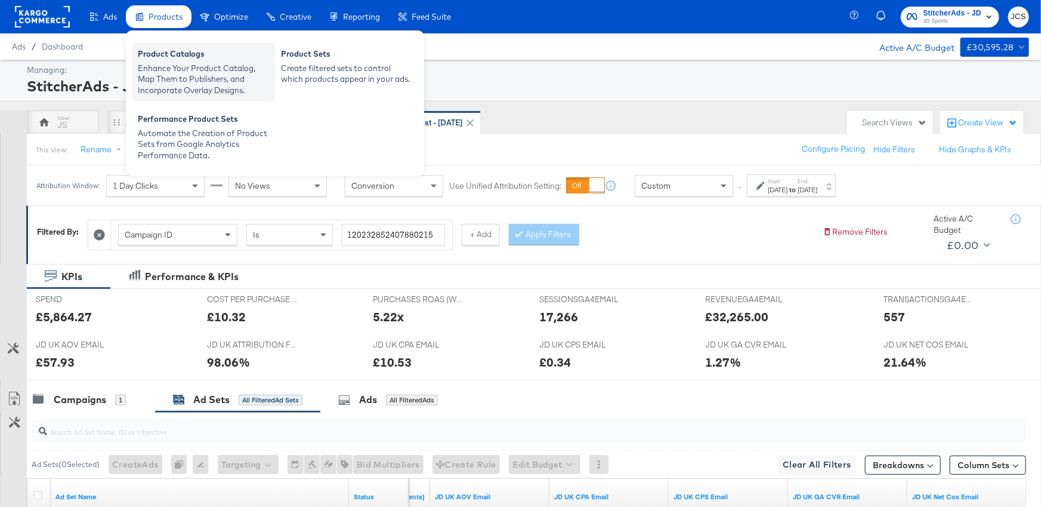
click at [177, 64] on div "Enhance Your Product Catalog, Map Them to Publishers, and Incorporate Overlay D…" at bounding box center [203, 79] width 131 height 33
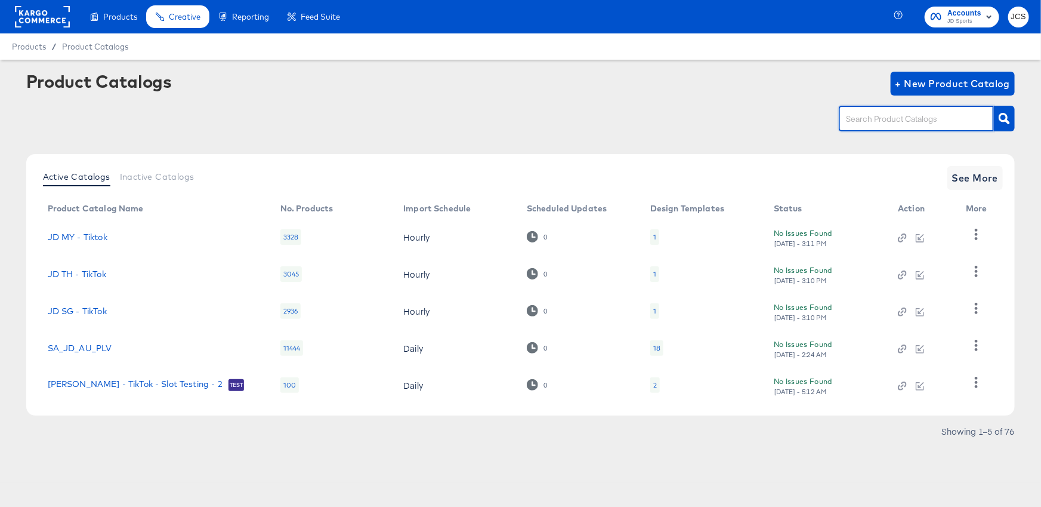
click at [930, 123] on input "text" at bounding box center [907, 119] width 127 height 14
type input "main"
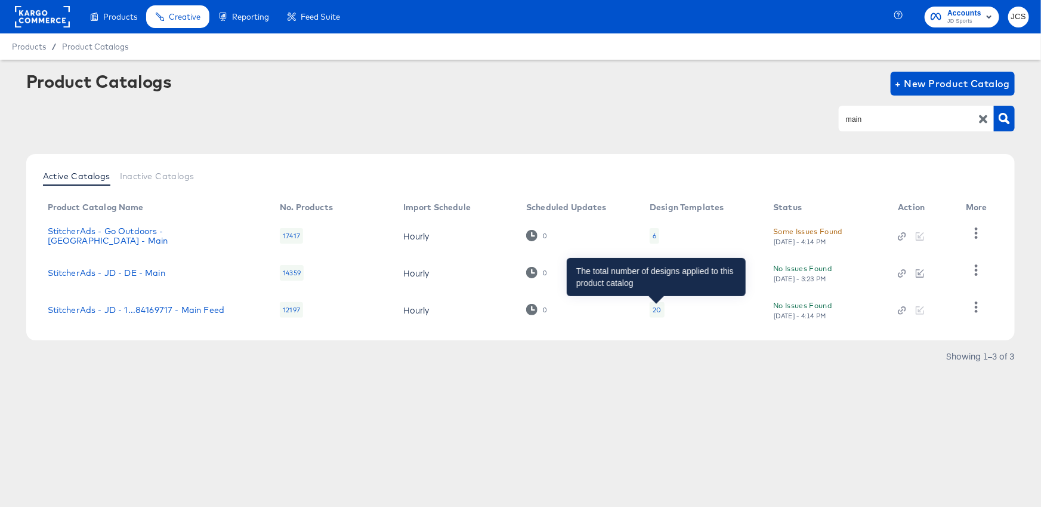
click at [656, 309] on div "20" at bounding box center [657, 310] width 8 height 10
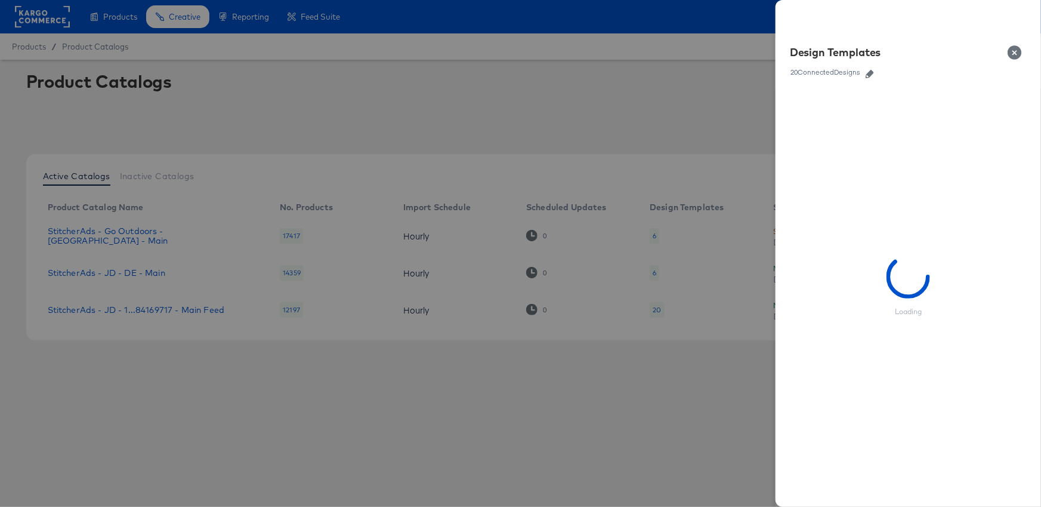
click at [869, 71] on icon "button" at bounding box center [870, 74] width 8 height 8
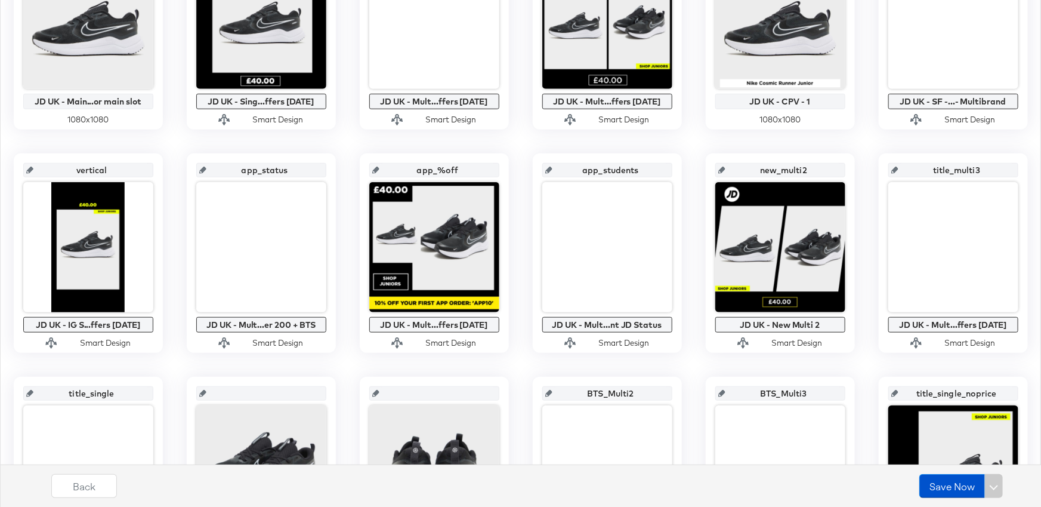
scroll to position [346, 0]
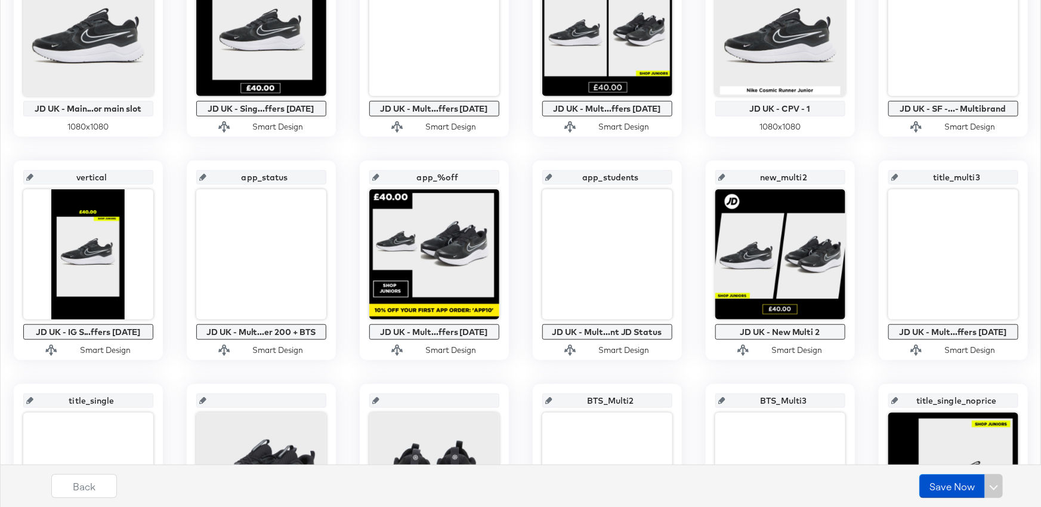
drag, startPoint x: 761, startPoint y: 171, endPoint x: 819, endPoint y: 170, distance: 57.9
click at [819, 170] on input "new_multi2" at bounding box center [784, 172] width 117 height 32
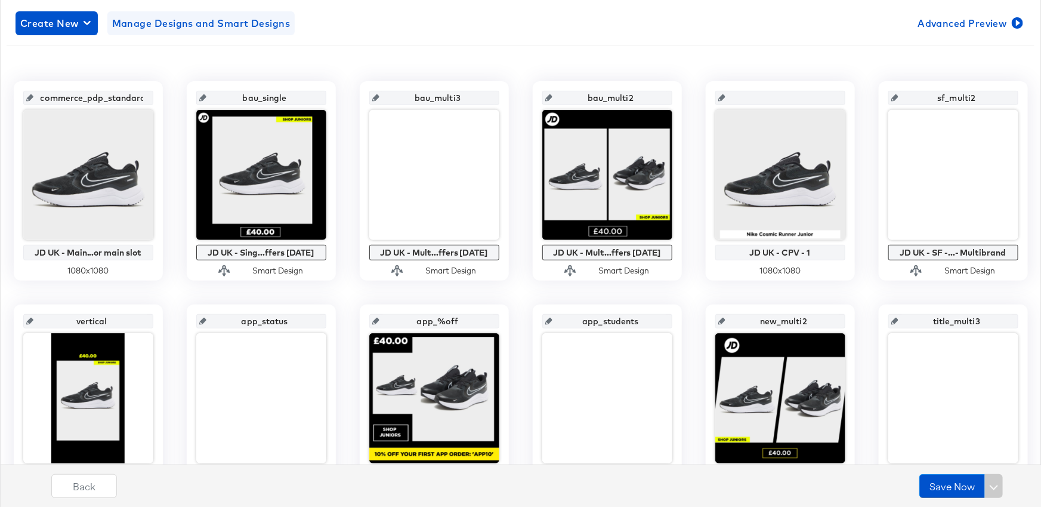
scroll to position [196, 0]
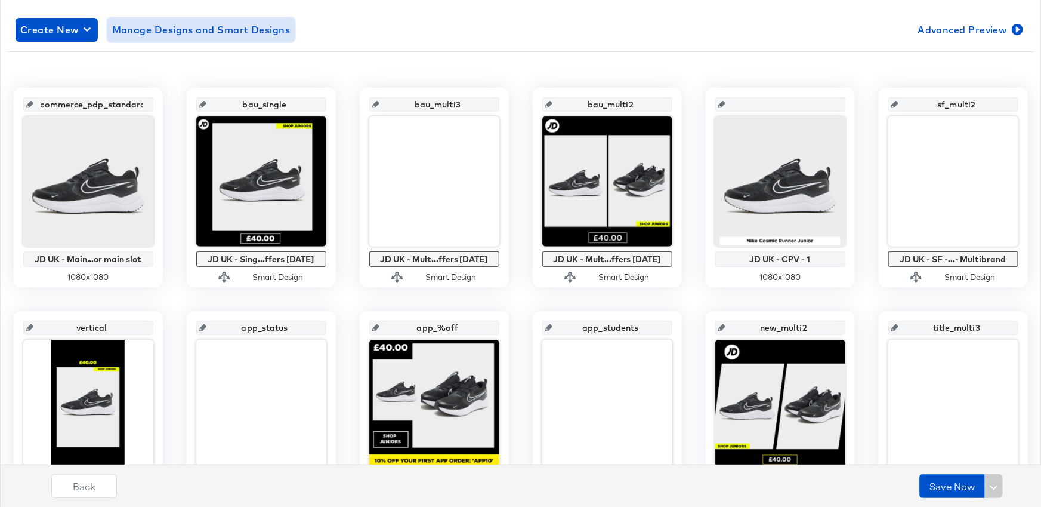
click at [197, 33] on span "Manage Designs and Smart Designs" at bounding box center [201, 29] width 178 height 17
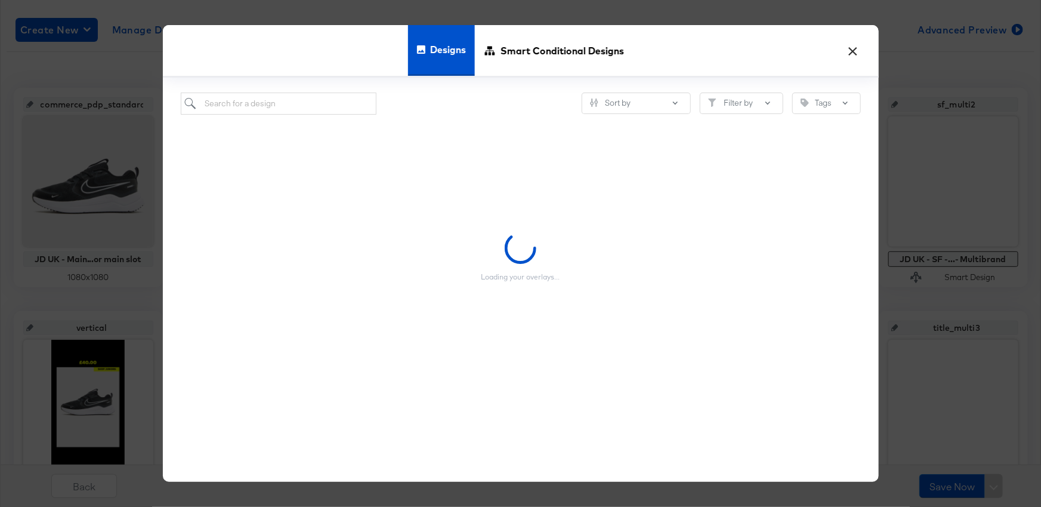
click at [266, 117] on div "Loading your overlays..." at bounding box center [521, 257] width 680 height 285
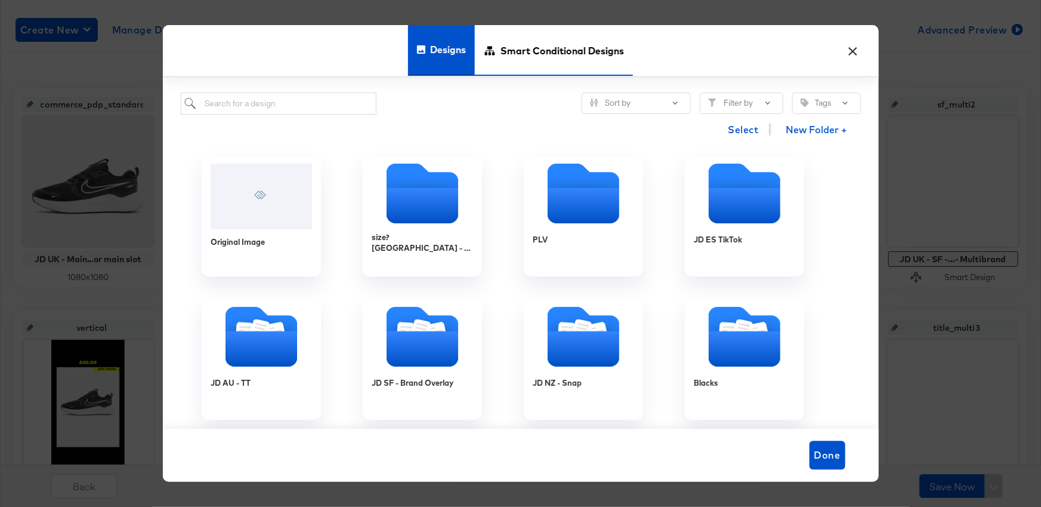
click at [522, 54] on span "Smart Conditional Designs" at bounding box center [563, 50] width 124 height 53
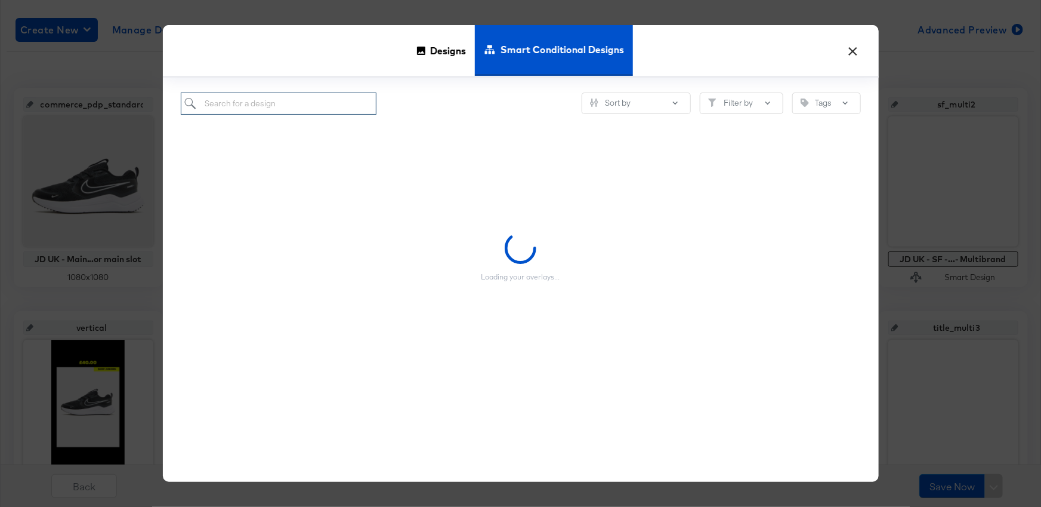
click at [326, 100] on input "search" at bounding box center [279, 103] width 196 height 22
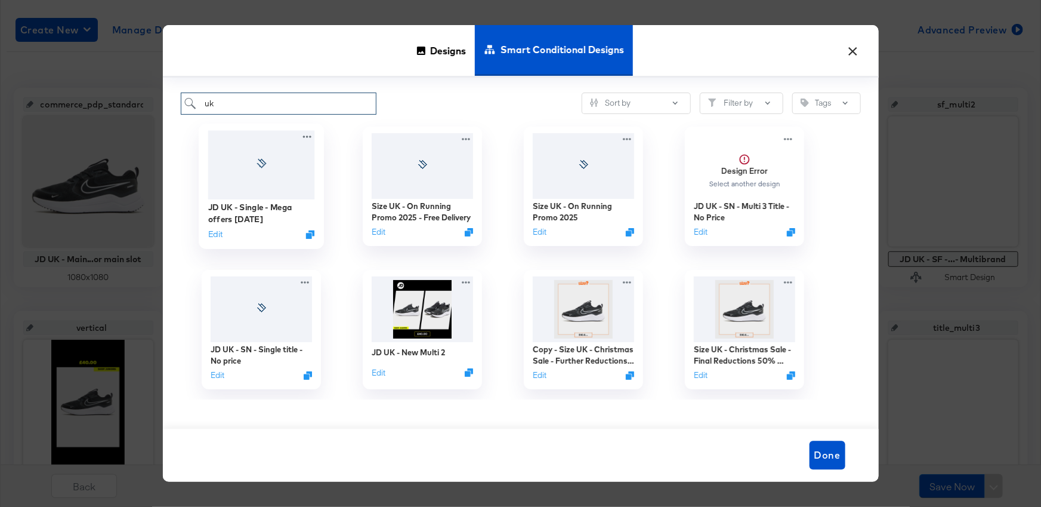
type input "uk"
click at [258, 186] on div at bounding box center [261, 165] width 107 height 69
click at [273, 160] on div at bounding box center [261, 165] width 107 height 69
click at [267, 161] on img at bounding box center [261, 165] width 107 height 69
drag, startPoint x: 249, startPoint y: 176, endPoint x: 665, endPoint y: 81, distance: 426.2
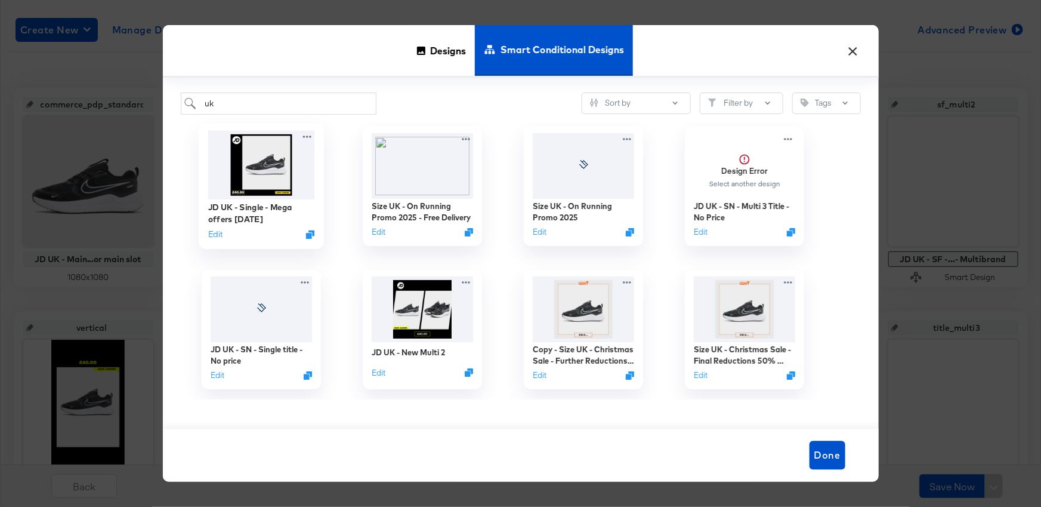
click at [268, 175] on img at bounding box center [261, 165] width 107 height 69
click at [853, 47] on button "×" at bounding box center [853, 47] width 21 height 21
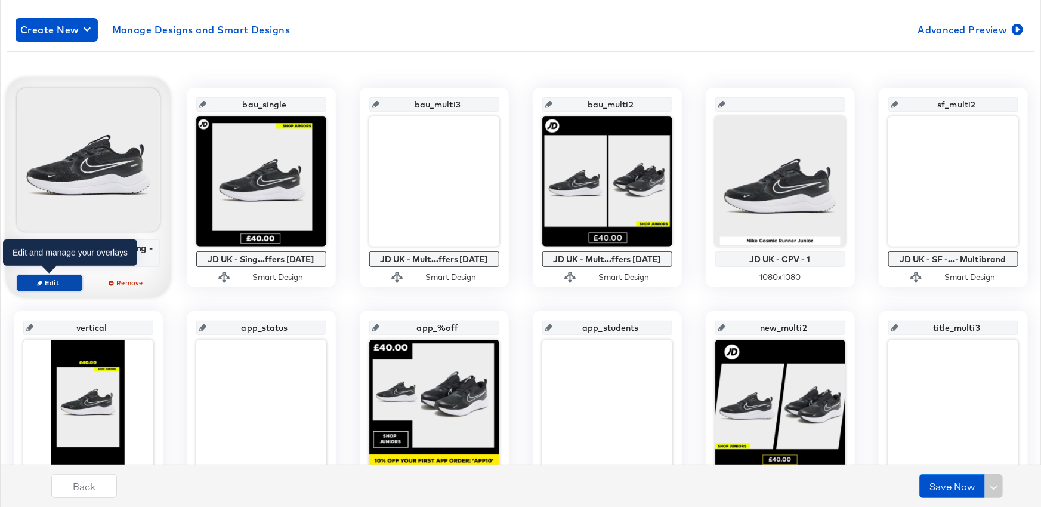
click at [68, 278] on span "Edit" at bounding box center [48, 282] width 55 height 9
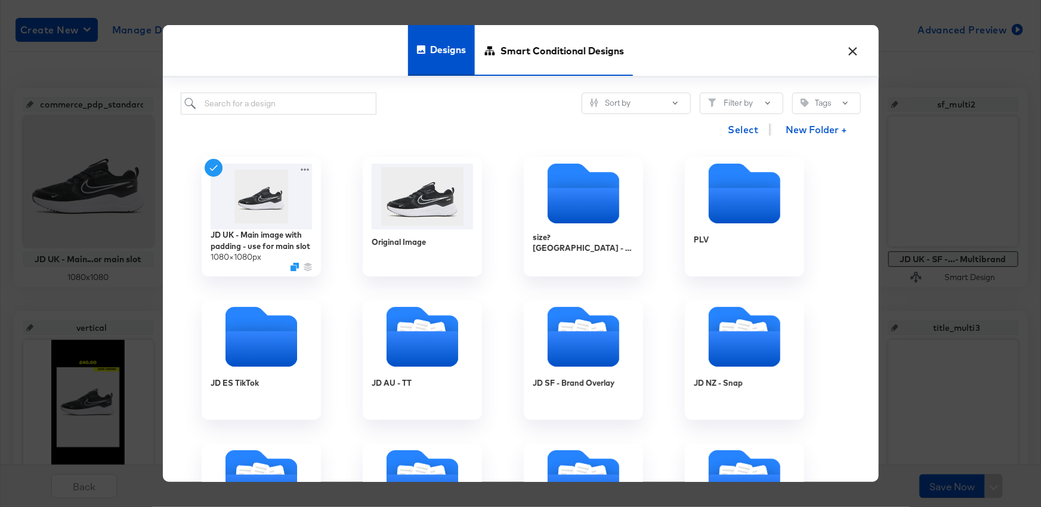
click at [559, 53] on span "Smart Conditional Designs" at bounding box center [563, 50] width 124 height 53
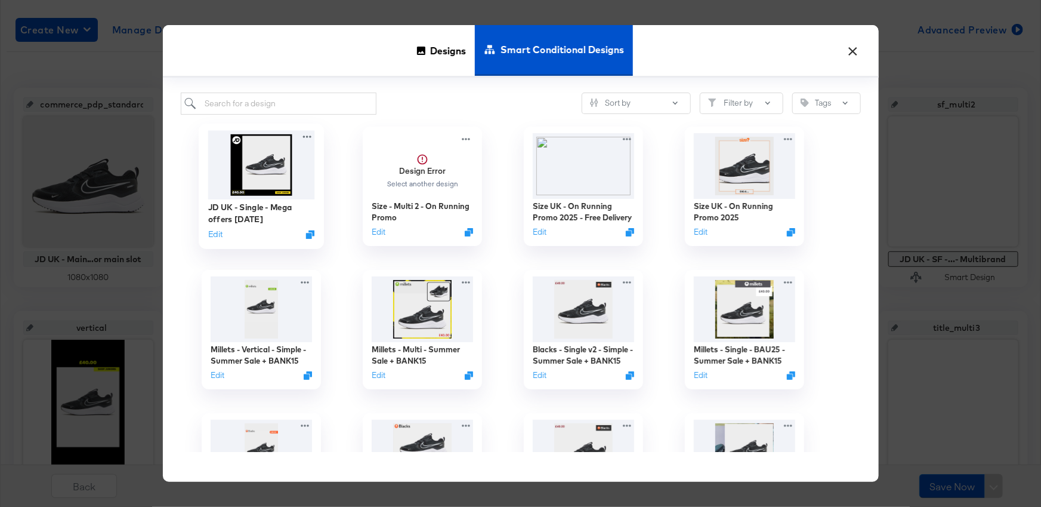
click at [269, 170] on img at bounding box center [261, 165] width 107 height 69
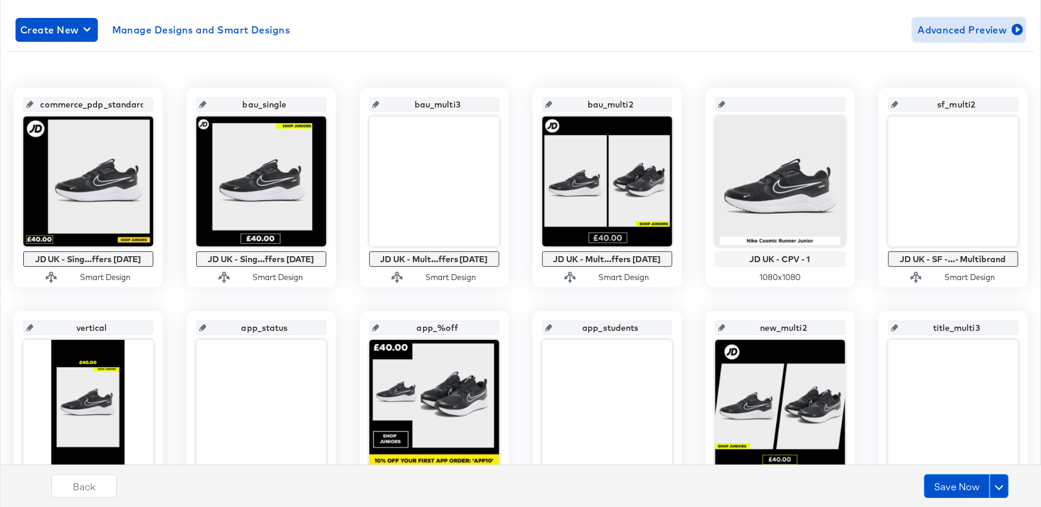
click at [956, 27] on span "Advanced Preview" at bounding box center [969, 29] width 103 height 17
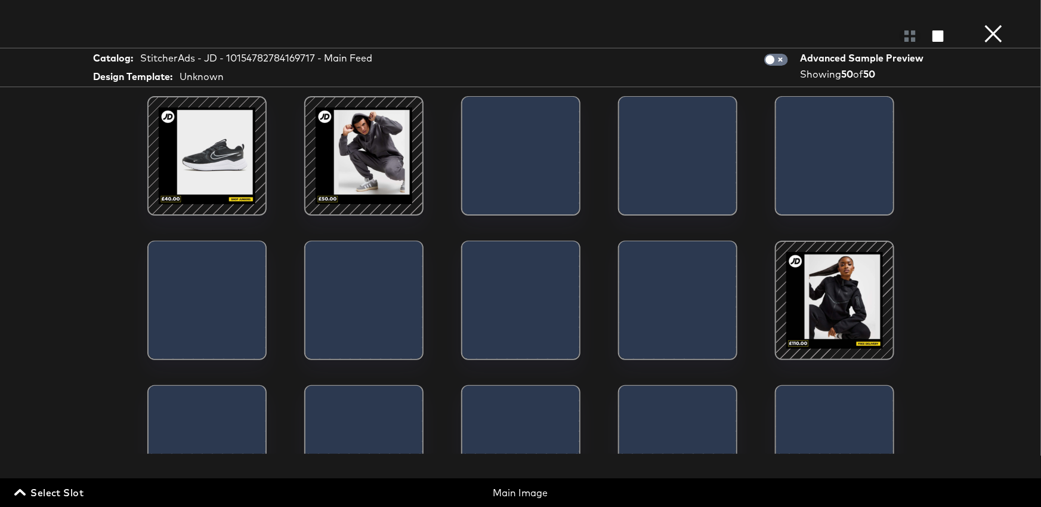
click at [219, 172] on div at bounding box center [206, 155] width 101 height 101
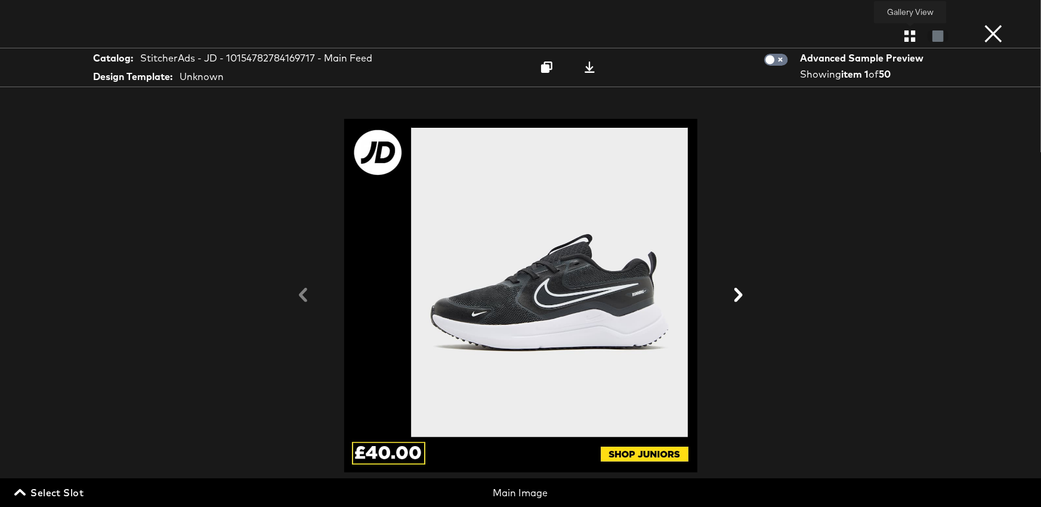
click at [912, 36] on icon "button" at bounding box center [910, 35] width 11 height 11
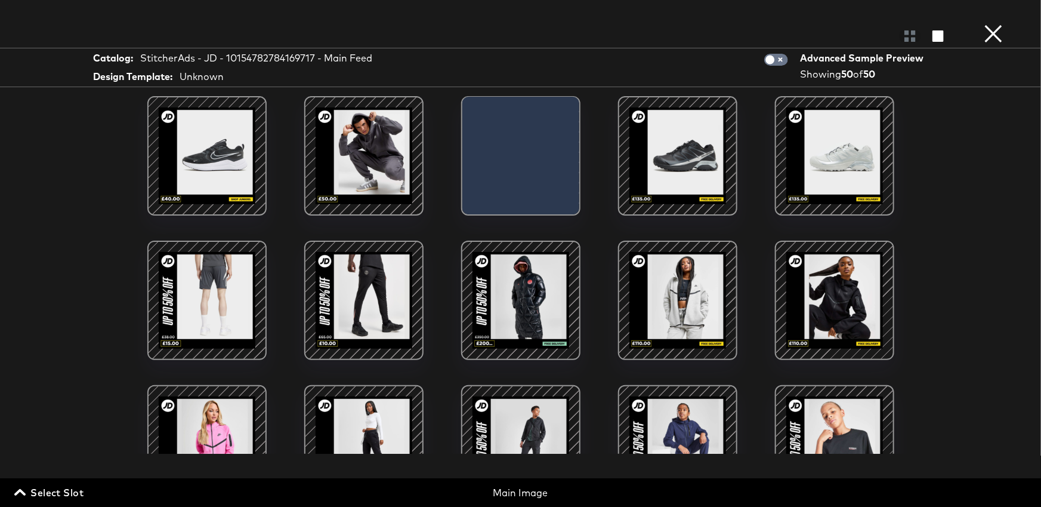
click at [551, 317] on div at bounding box center [520, 299] width 101 height 101
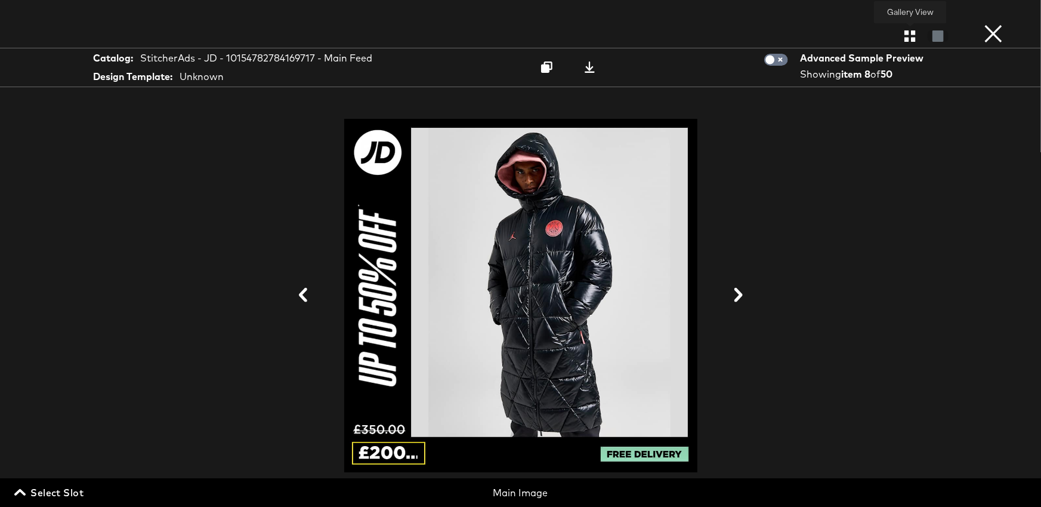
click at [908, 36] on icon "button" at bounding box center [910, 35] width 11 height 11
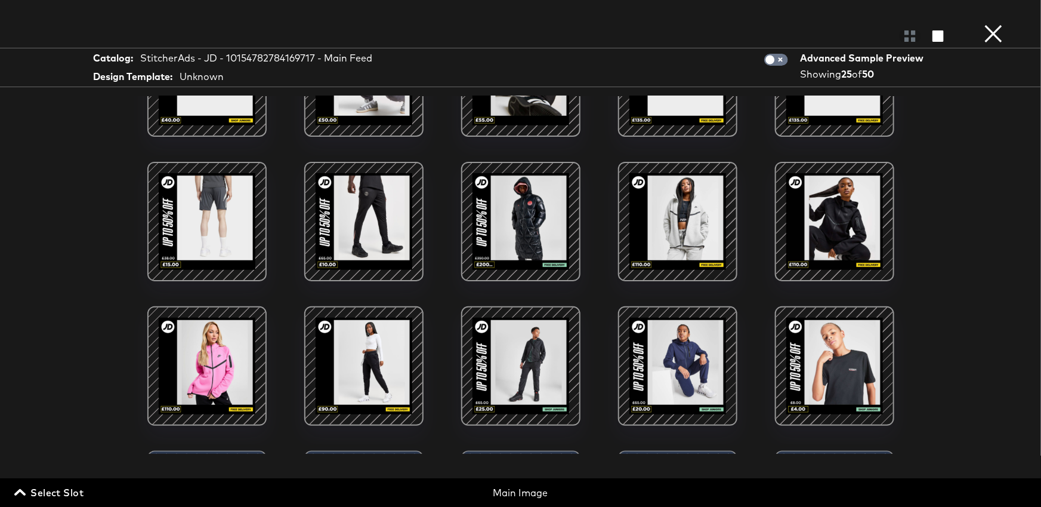
scroll to position [94, 0]
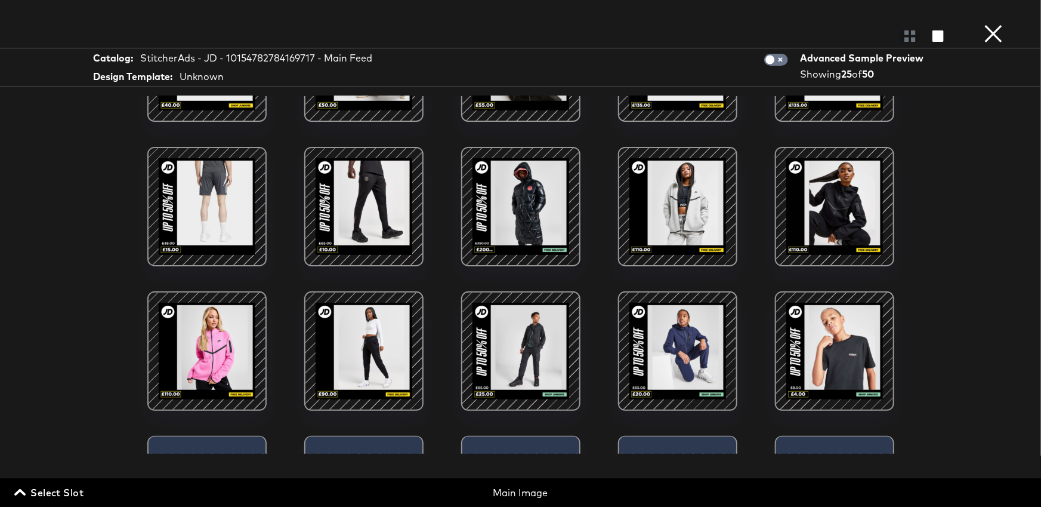
click at [704, 210] on div at bounding box center [677, 206] width 101 height 101
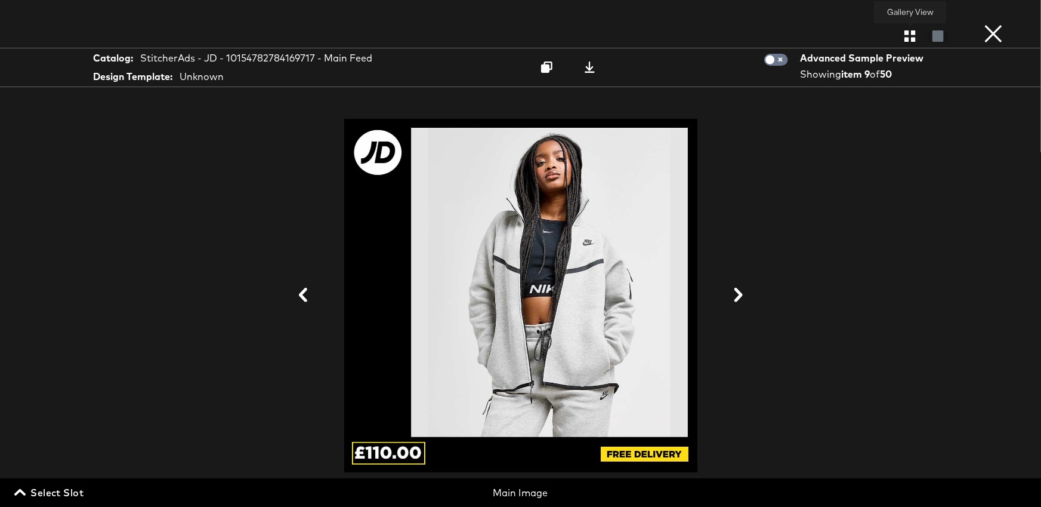
click at [907, 38] on icon "button" at bounding box center [910, 35] width 11 height 11
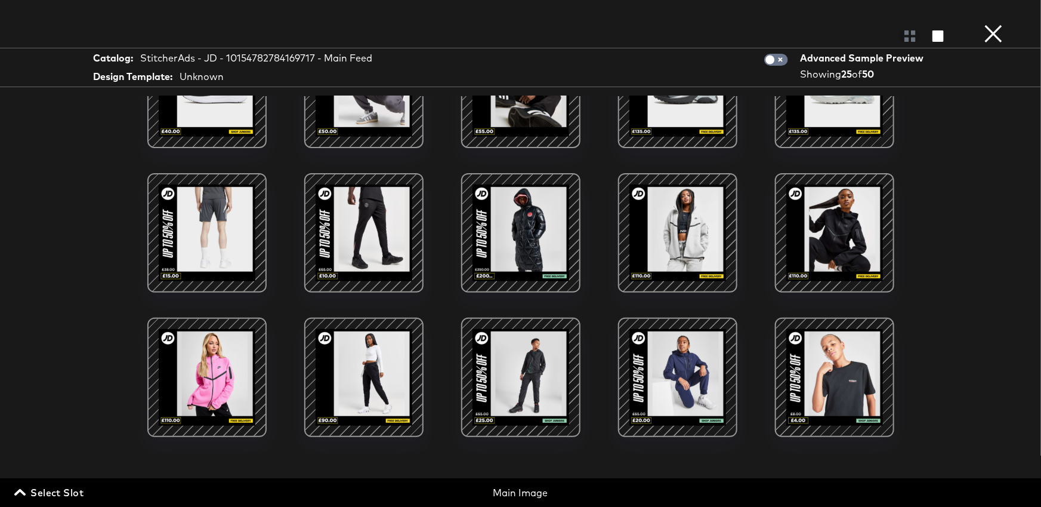
scroll to position [116, 0]
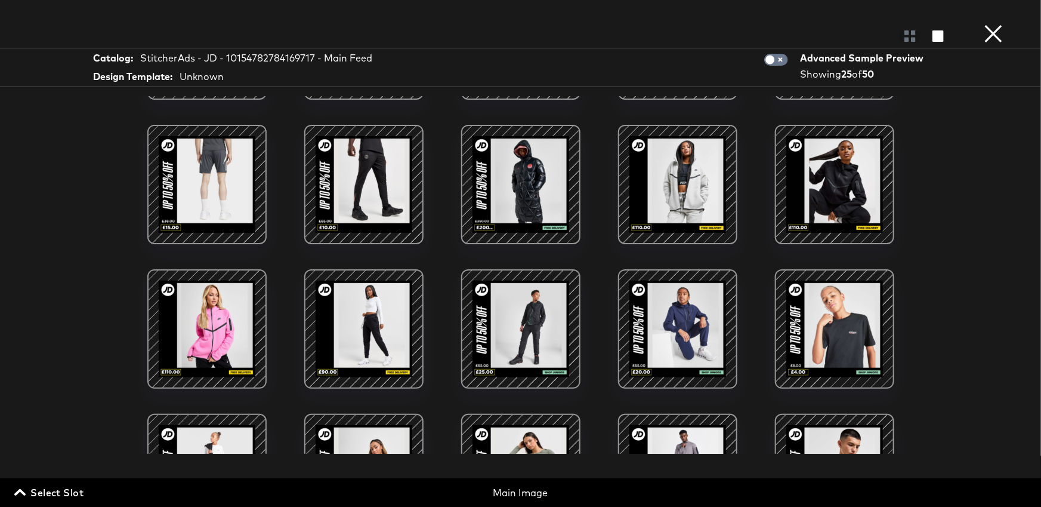
click at [505, 323] on div at bounding box center [520, 328] width 101 height 101
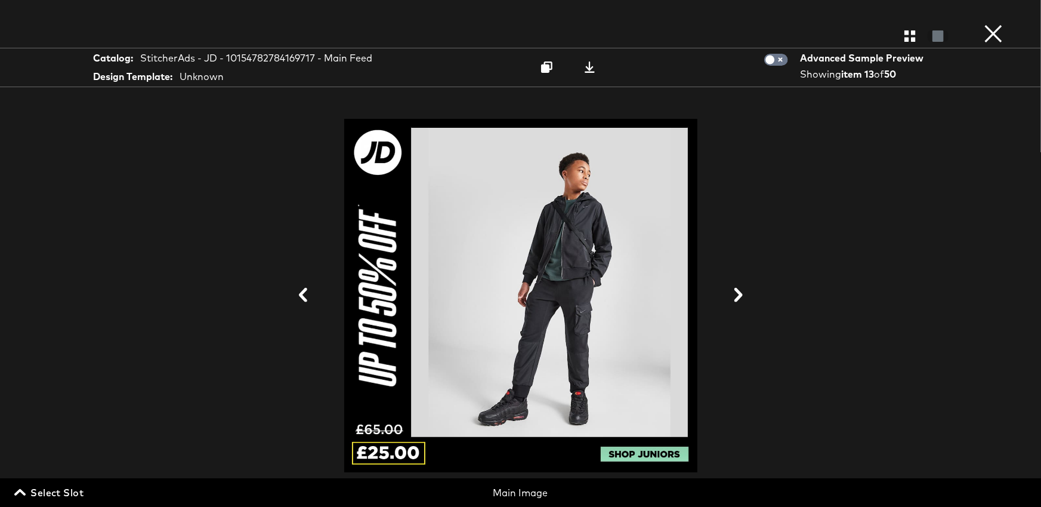
click at [993, 24] on button "×" at bounding box center [994, 12] width 24 height 24
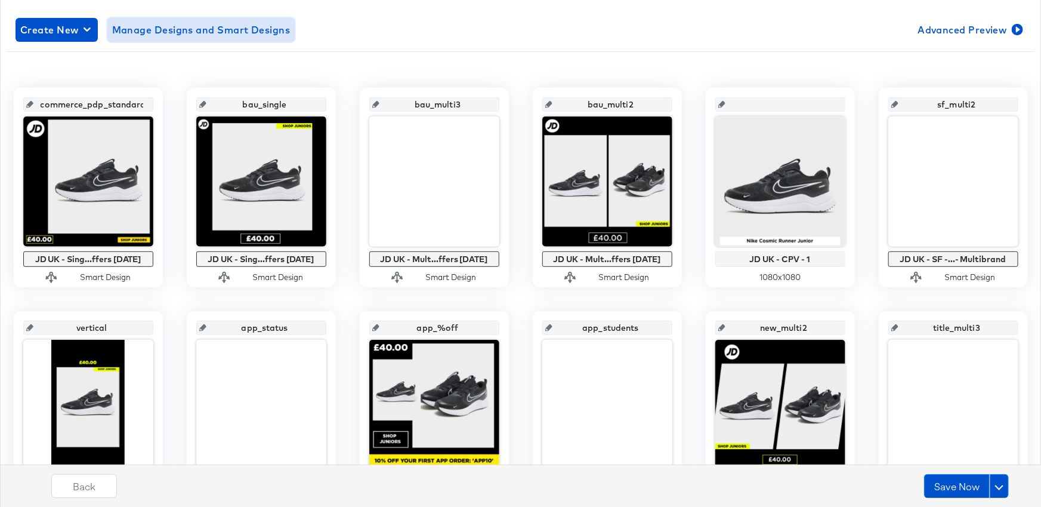
click at [161, 30] on span "Manage Designs and Smart Designs" at bounding box center [201, 29] width 178 height 17
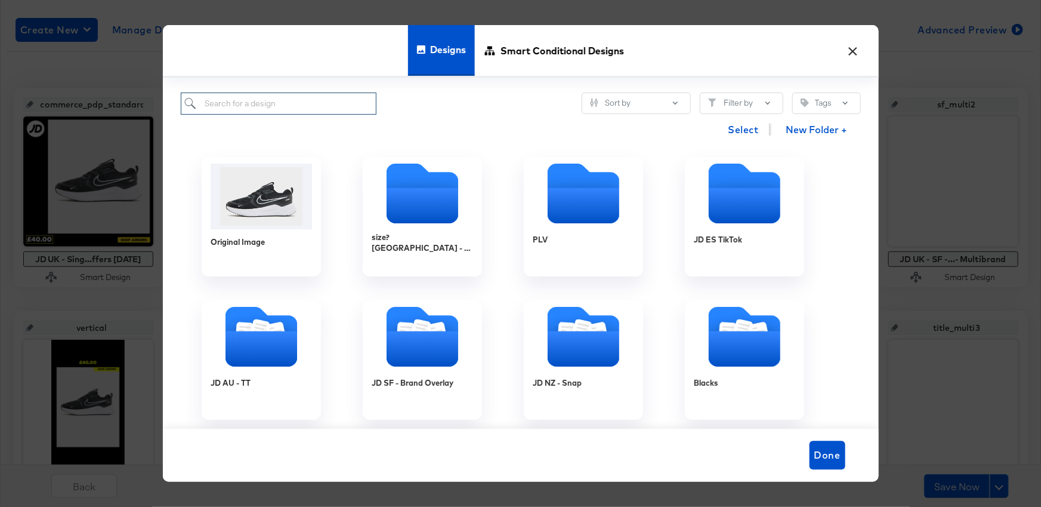
click at [318, 103] on input "search" at bounding box center [279, 103] width 196 height 22
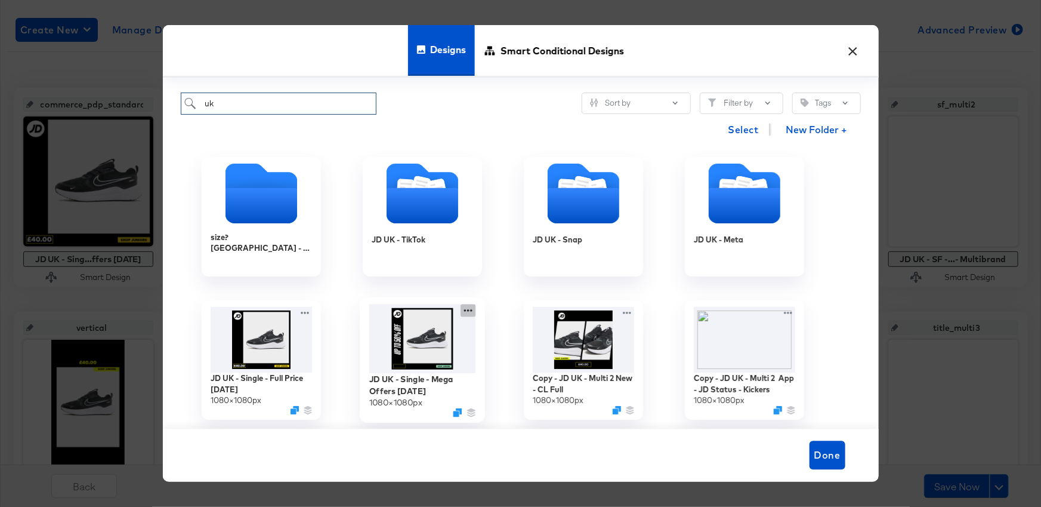
click at [467, 309] on icon at bounding box center [468, 310] width 15 height 13
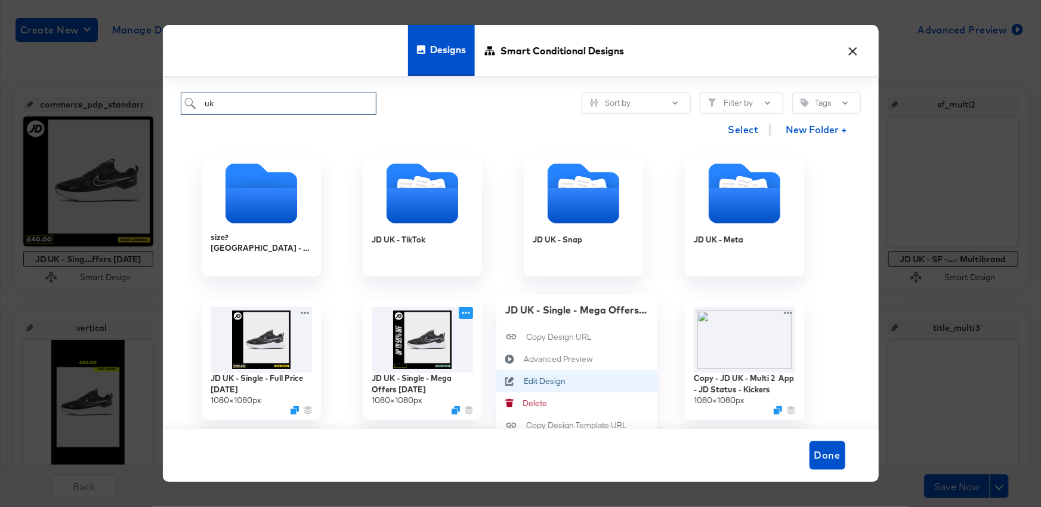
type input "uk"
click at [523, 381] on div "Edit Design Edit Design" at bounding box center [523, 381] width 0 height 0
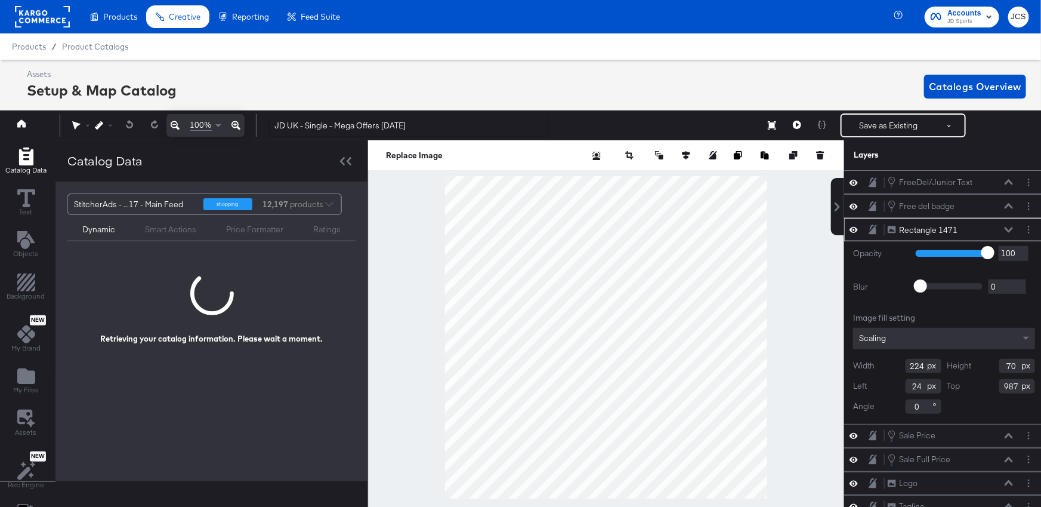
scroll to position [0, 3]
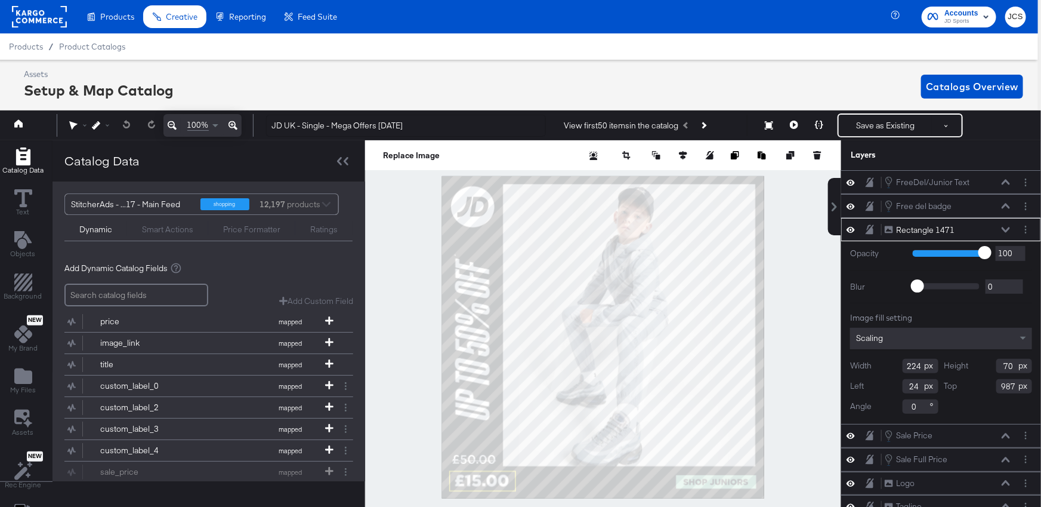
click at [1009, 228] on icon at bounding box center [1006, 229] width 8 height 5
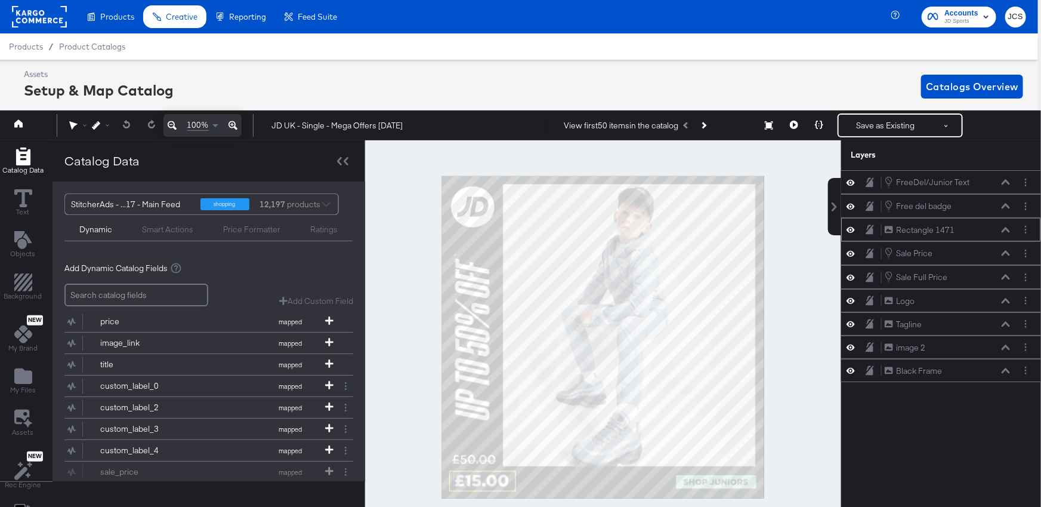
click at [1007, 229] on icon at bounding box center [1006, 229] width 8 height 5
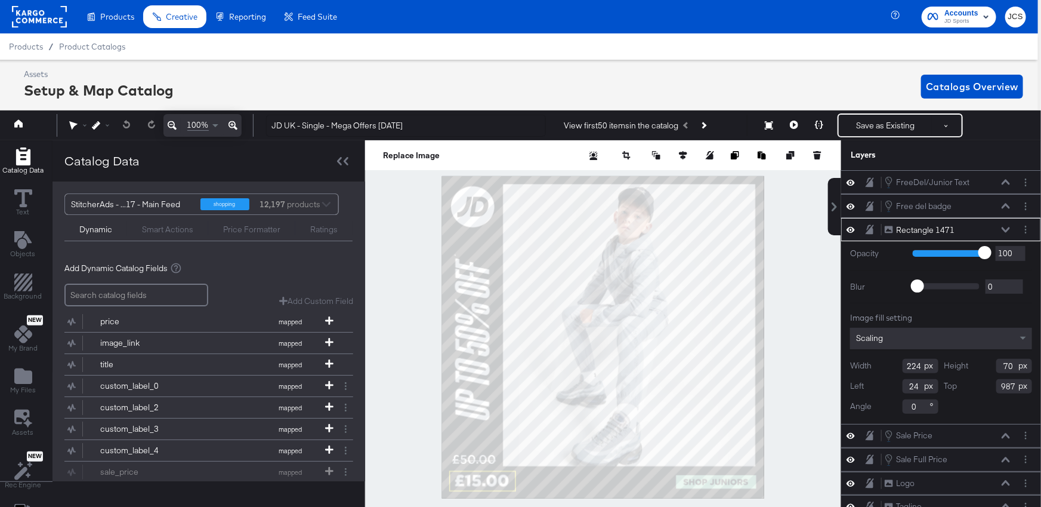
click at [1007, 229] on icon at bounding box center [1006, 229] width 8 height 5
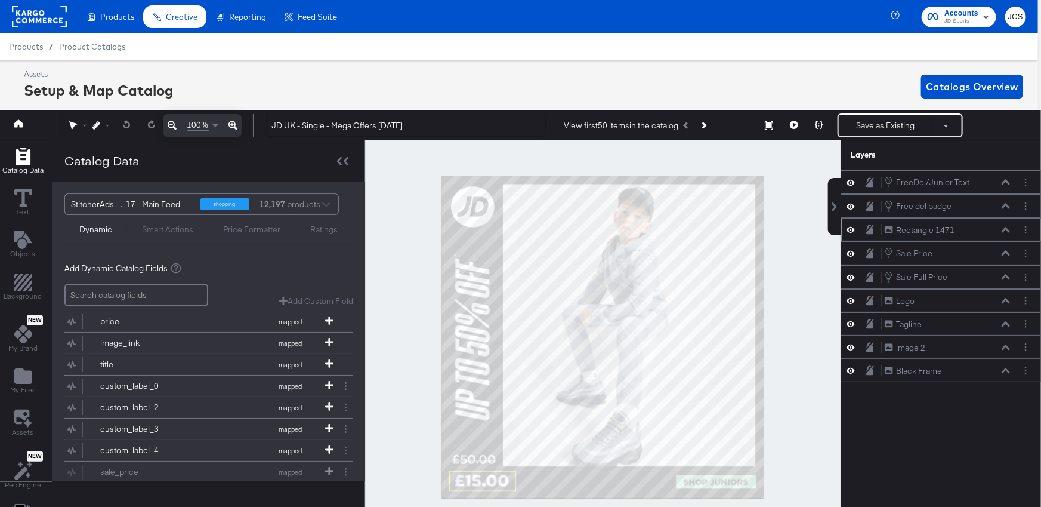
click at [1004, 228] on icon at bounding box center [1006, 230] width 8 height 6
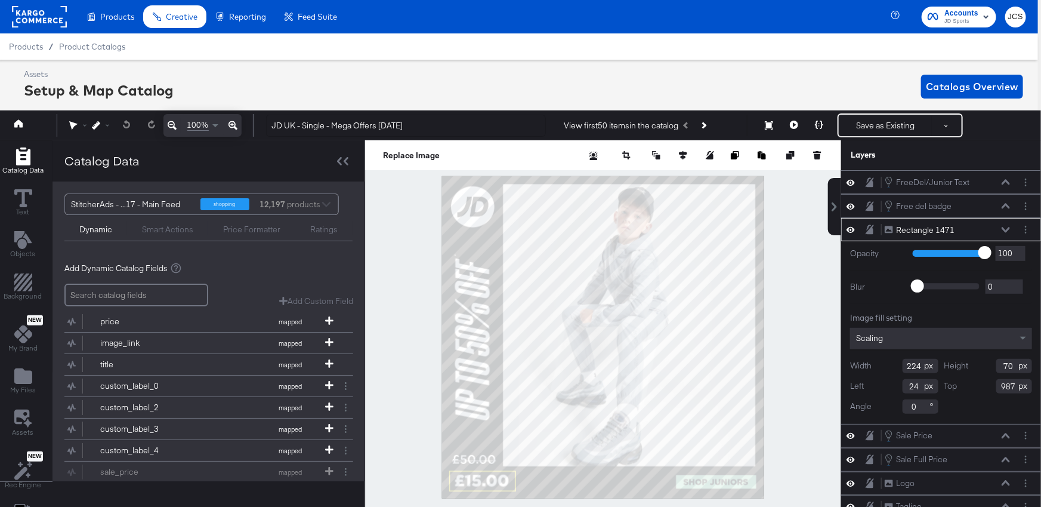
click at [1007, 227] on icon at bounding box center [1006, 230] width 8 height 6
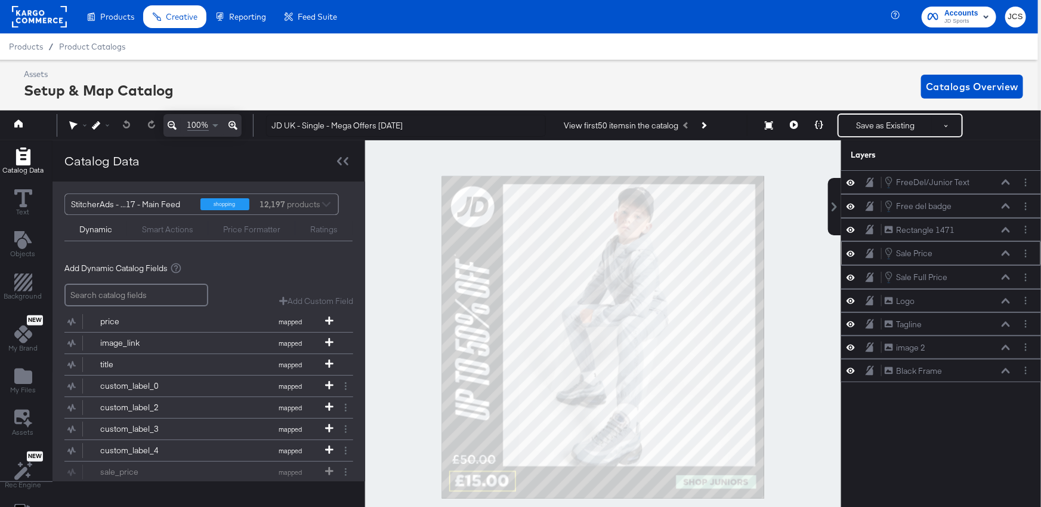
click at [1010, 252] on button at bounding box center [1006, 252] width 10 height 7
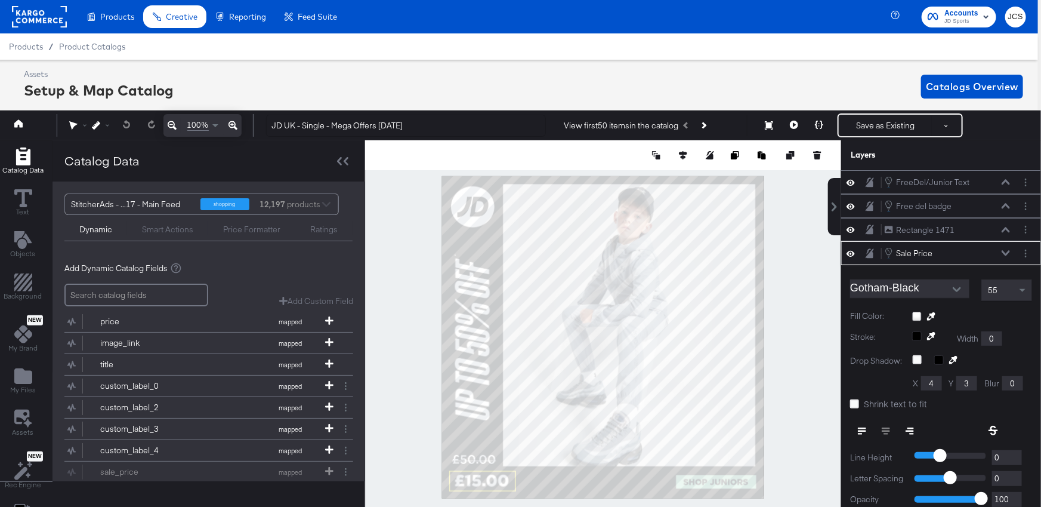
scroll to position [70, 0]
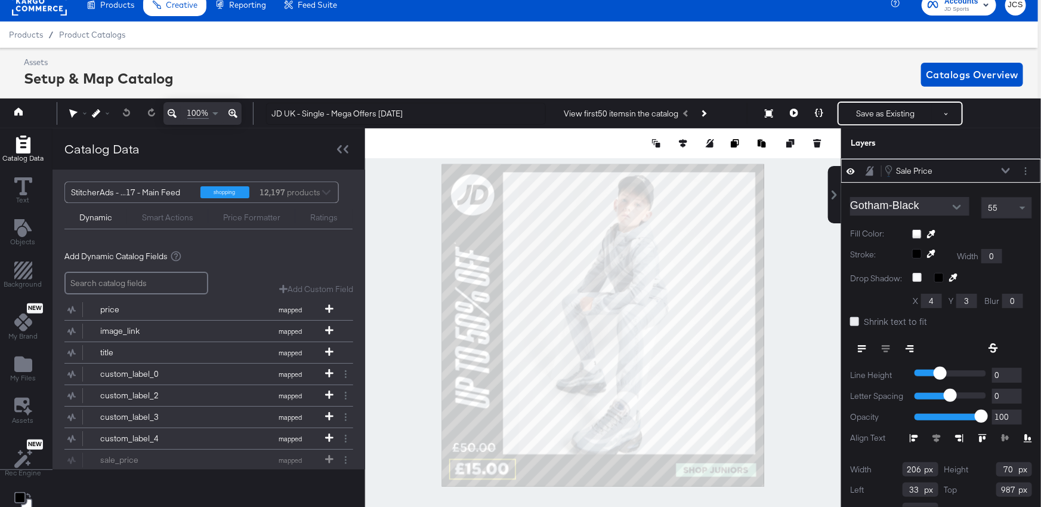
click at [857, 319] on icon at bounding box center [854, 321] width 9 height 9
click at [0, 0] on input "Shrink text to fit" at bounding box center [0, 0] width 0 height 0
click at [1002, 168] on icon at bounding box center [1006, 171] width 8 height 6
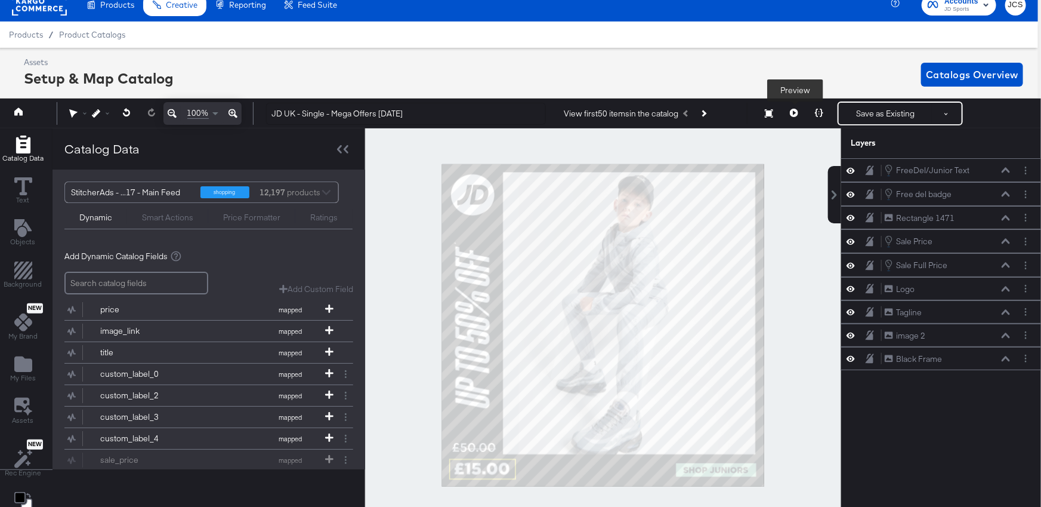
click at [798, 110] on icon at bounding box center [794, 113] width 8 height 8
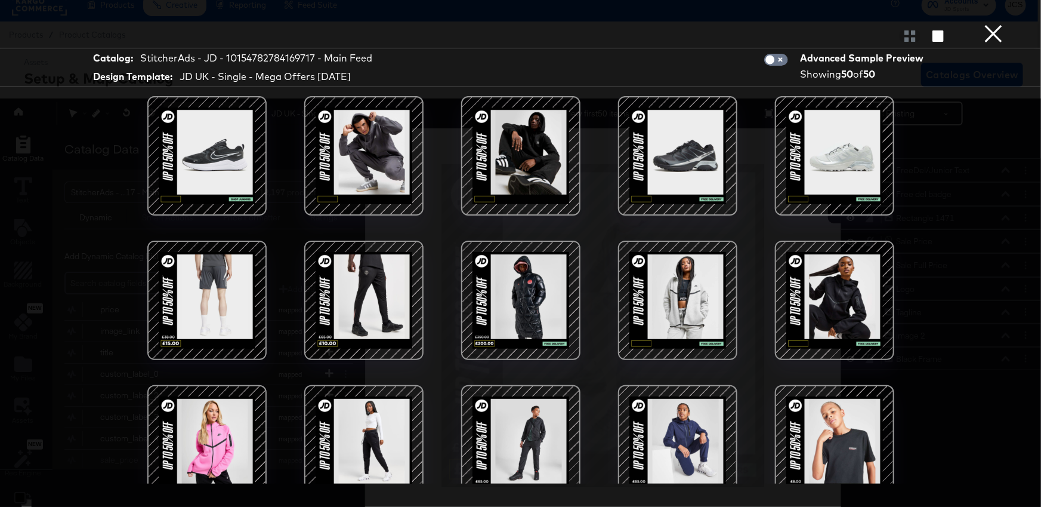
click at [992, 24] on button "×" at bounding box center [994, 12] width 24 height 24
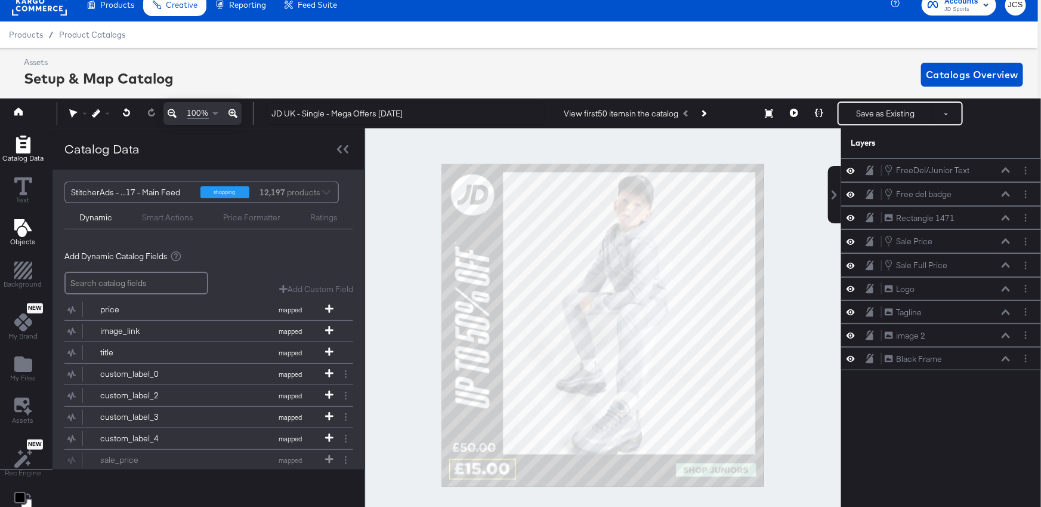
click at [25, 229] on icon "Add Text" at bounding box center [23, 228] width 18 height 18
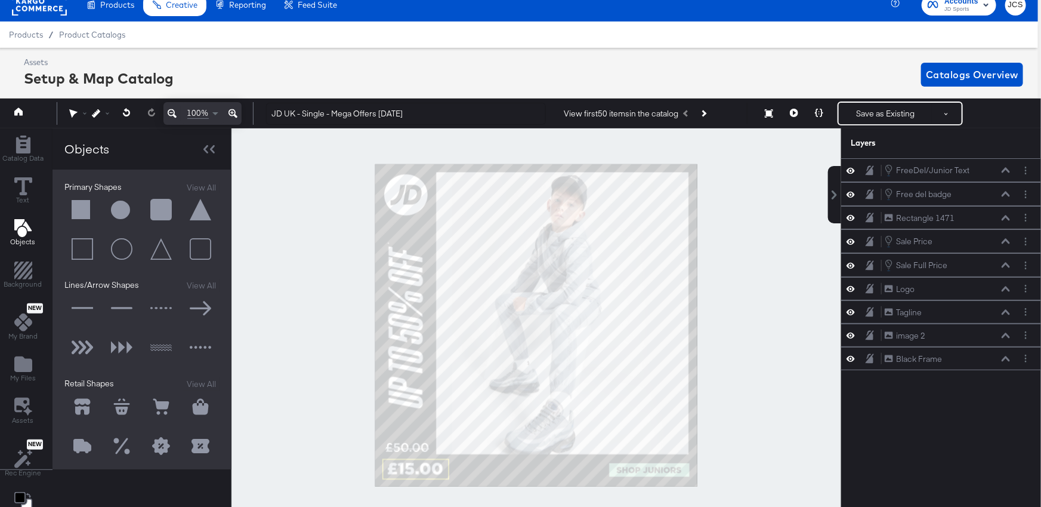
click at [82, 306] on button at bounding box center [82, 309] width 36 height 36
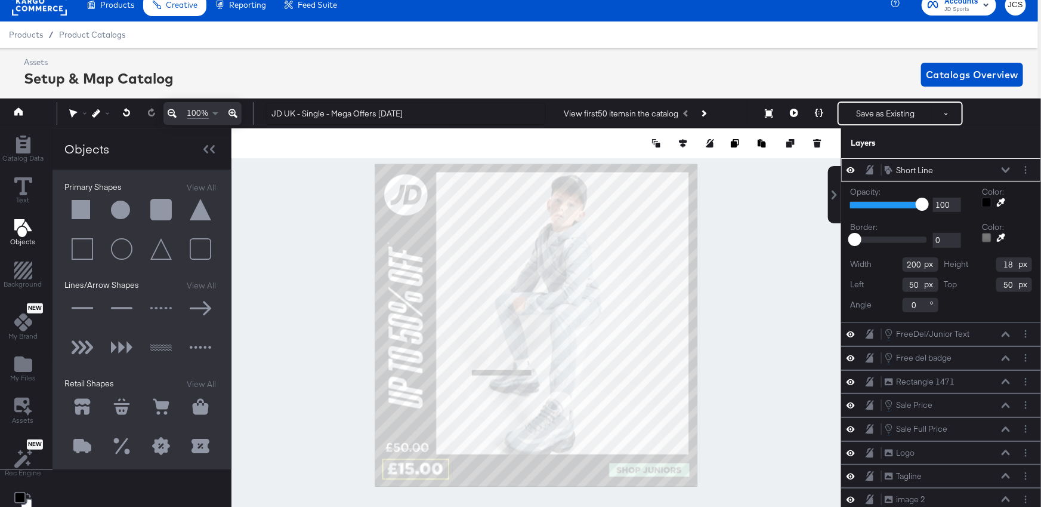
type input "324"
type input "690"
click at [1009, 379] on icon at bounding box center [1006, 381] width 8 height 6
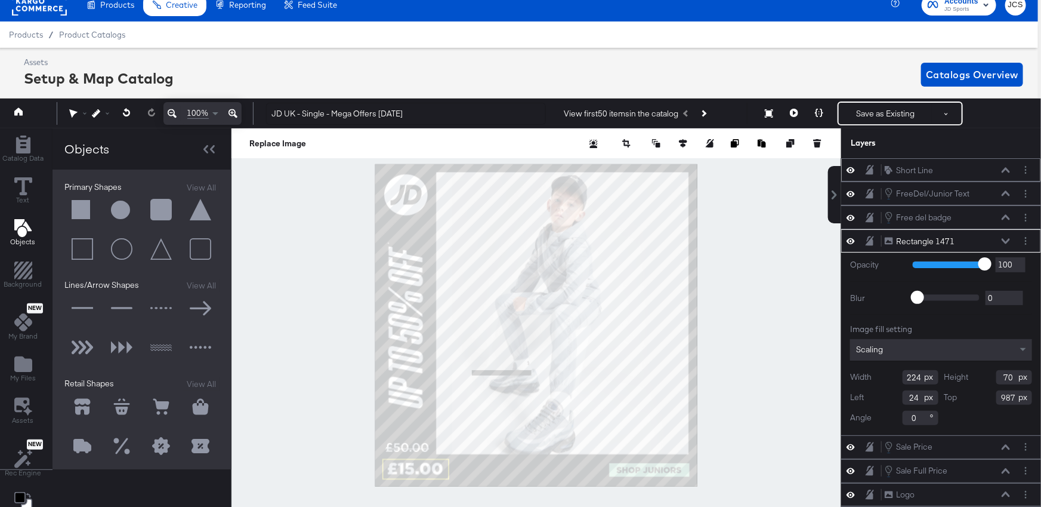
click at [1007, 168] on icon at bounding box center [1006, 169] width 8 height 5
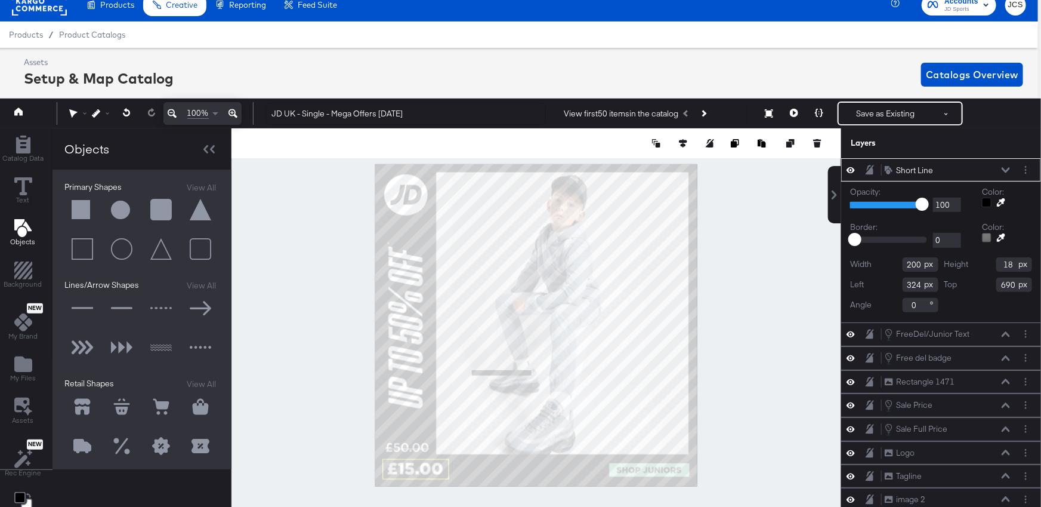
click at [918, 261] on input "200" at bounding box center [921, 264] width 36 height 14
type input "224"
type input "110"
type input "896"
type input "24"
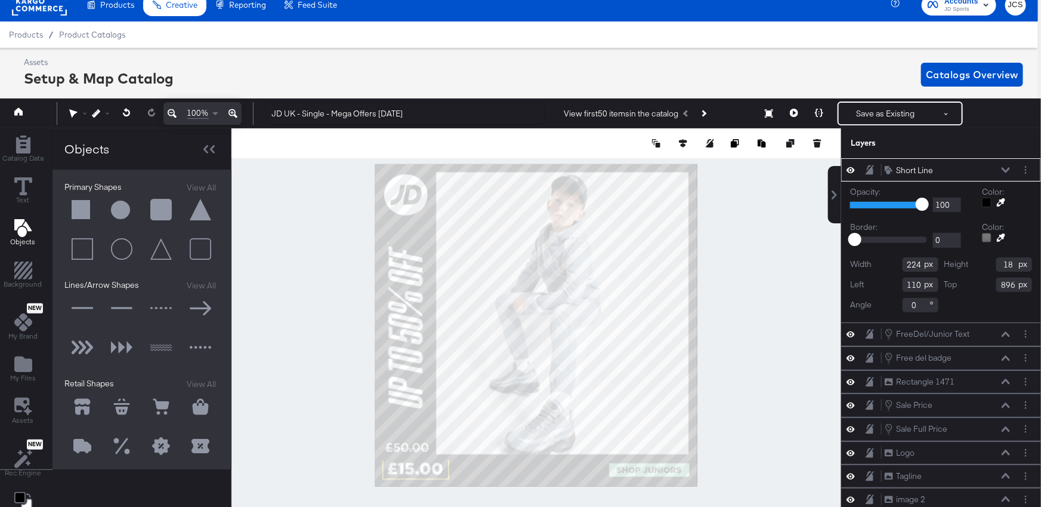
type input "974"
click at [1000, 199] on icon at bounding box center [1001, 202] width 8 height 8
click at [685, 469] on div at bounding box center [536, 324] width 609 height 393
type input "224"
click at [1010, 261] on input "18" at bounding box center [1015, 264] width 36 height 14
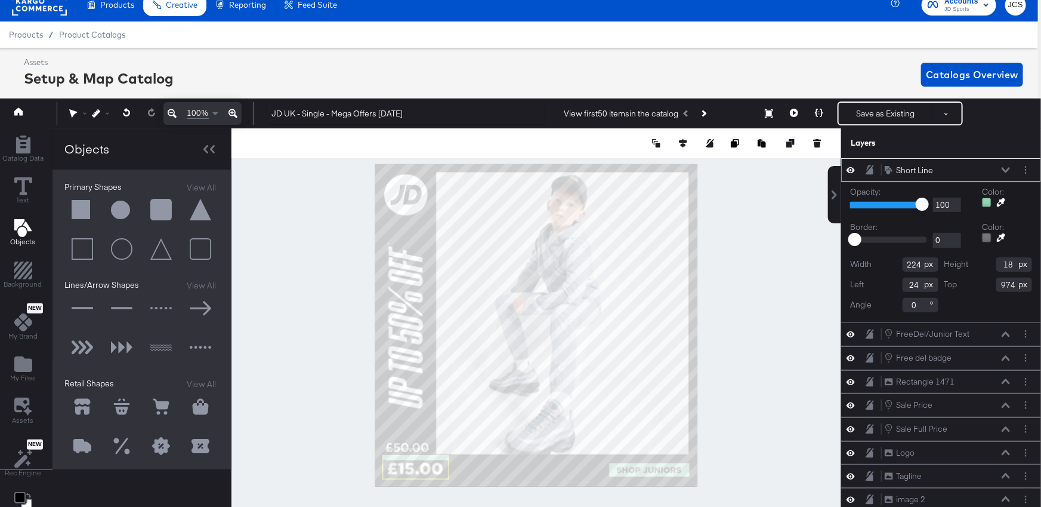
click at [1010, 261] on input "18" at bounding box center [1015, 264] width 36 height 14
type input "4"
click at [778, 344] on div at bounding box center [537, 324] width 610 height 393
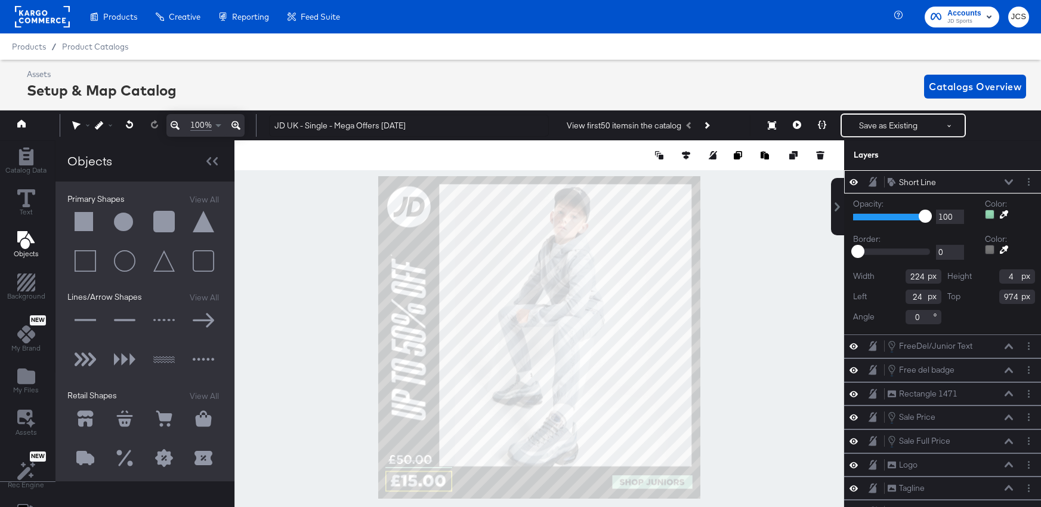
scroll to position [12, 3]
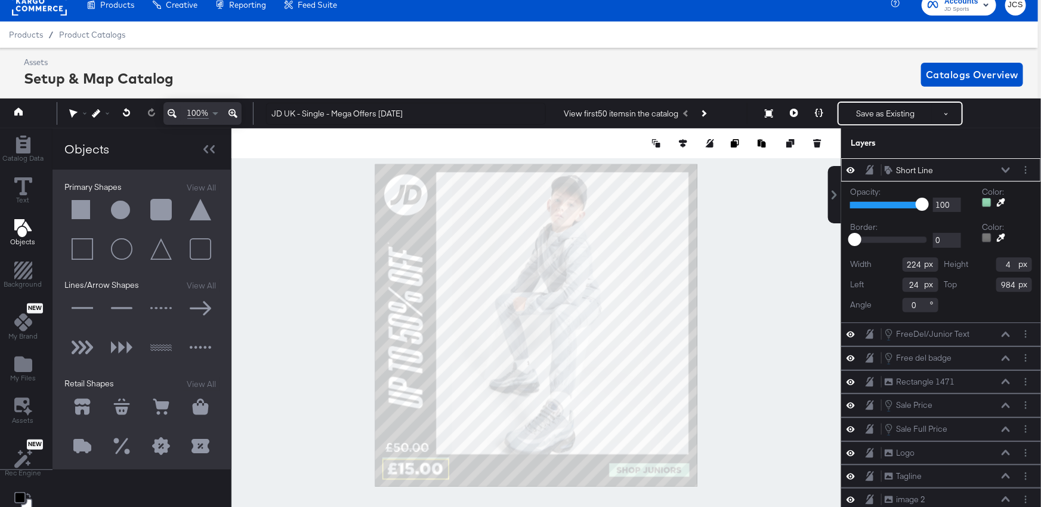
type input "985"
click at [1003, 381] on icon at bounding box center [1006, 380] width 8 height 5
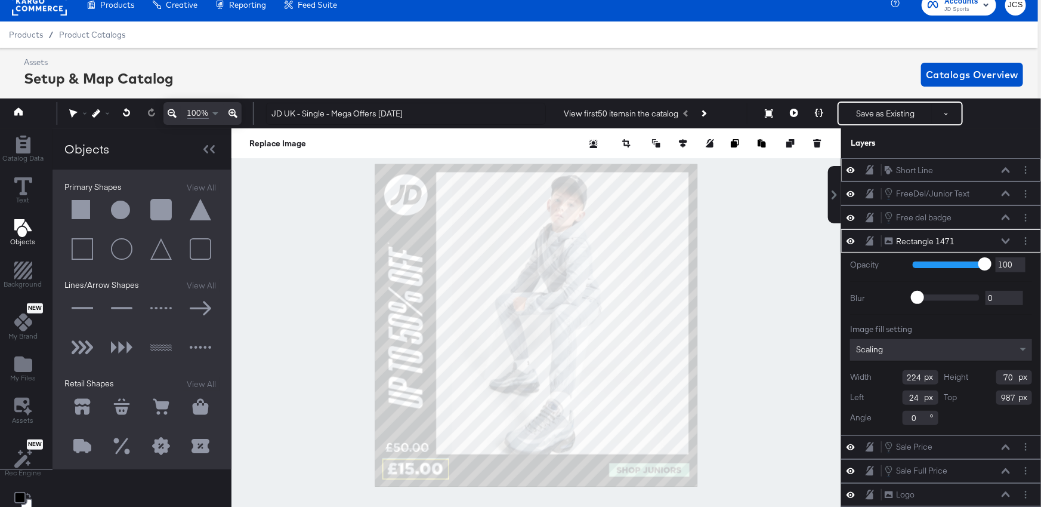
click at [1006, 168] on icon at bounding box center [1006, 170] width 8 height 6
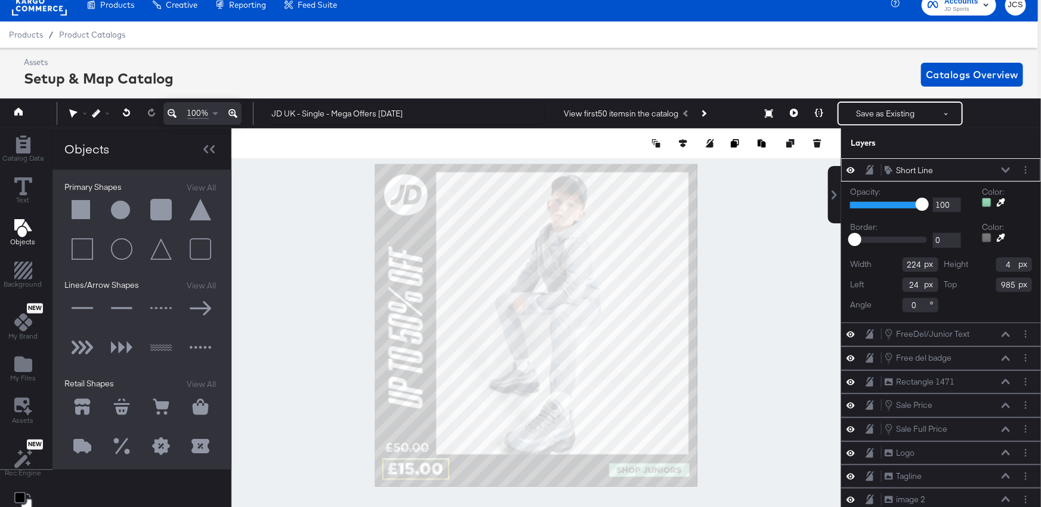
click at [1011, 282] on input "985" at bounding box center [1015, 284] width 36 height 14
type input "987"
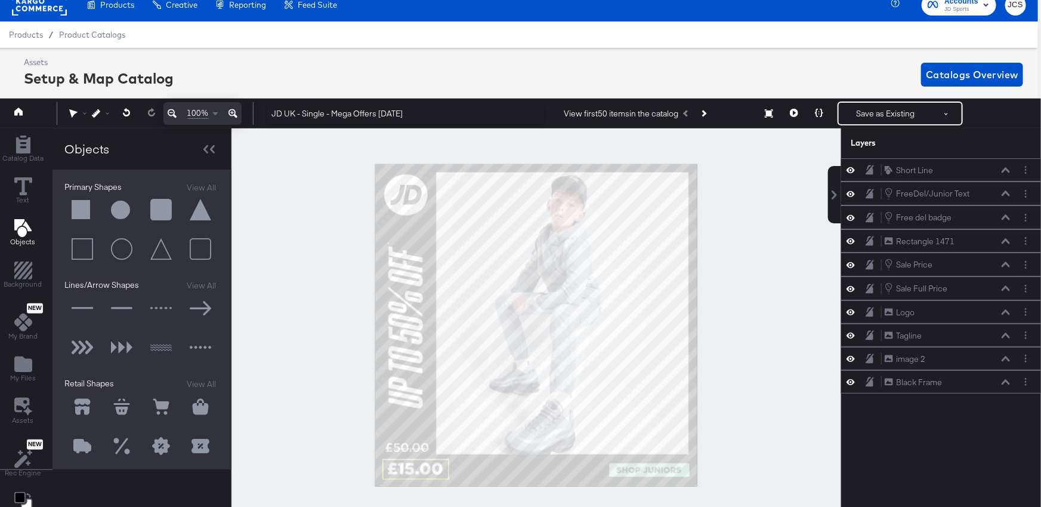
click at [792, 402] on div at bounding box center [537, 324] width 610 height 393
click at [1026, 168] on icon "Layer Options" at bounding box center [1026, 170] width 2 height 8
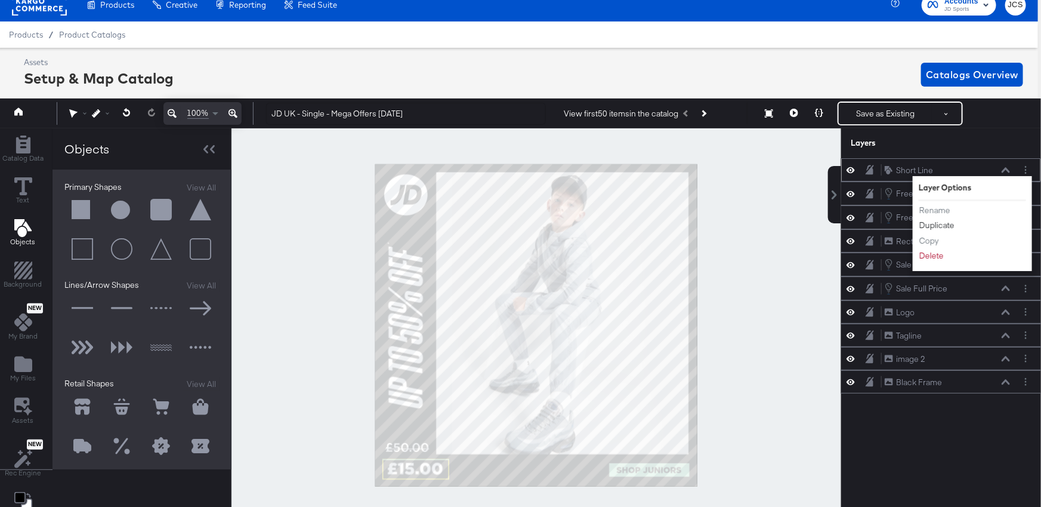
click at [937, 224] on button "Duplicate" at bounding box center [937, 225] width 36 height 13
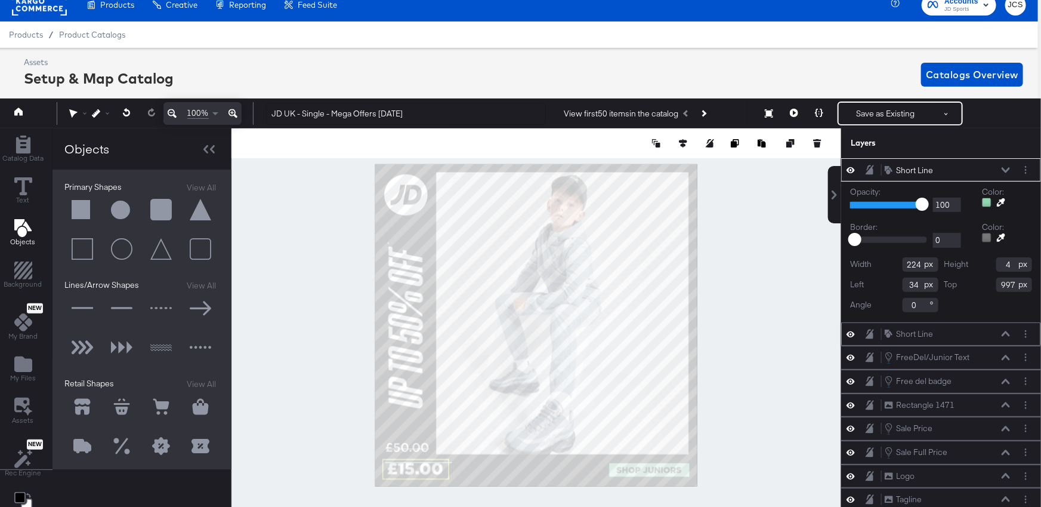
click at [909, 283] on input "34" at bounding box center [921, 284] width 36 height 14
type input "24"
click at [1011, 286] on input "997" at bounding box center [1015, 284] width 36 height 14
type input "1051"
click at [806, 312] on div at bounding box center [537, 324] width 610 height 393
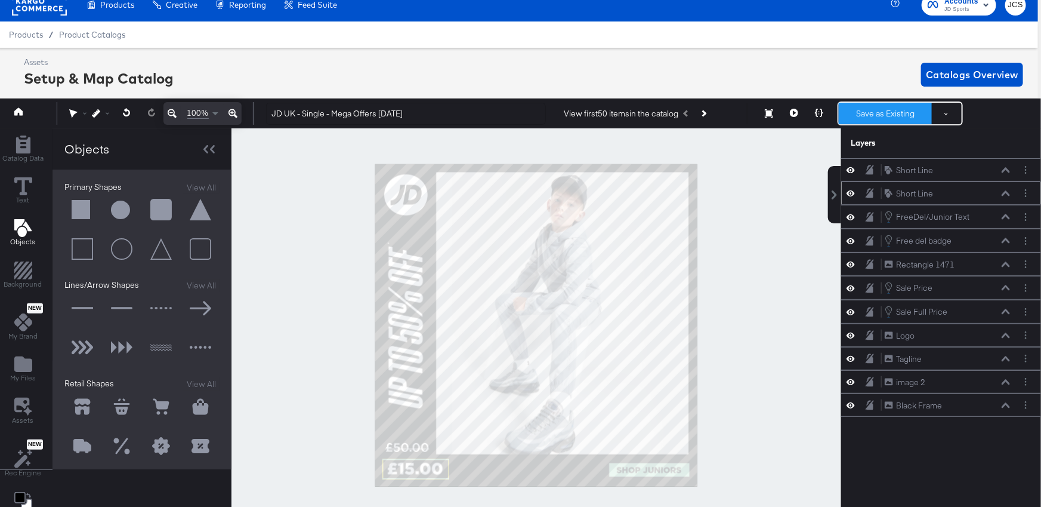
click at [892, 112] on button "Save as Existing" at bounding box center [885, 113] width 93 height 21
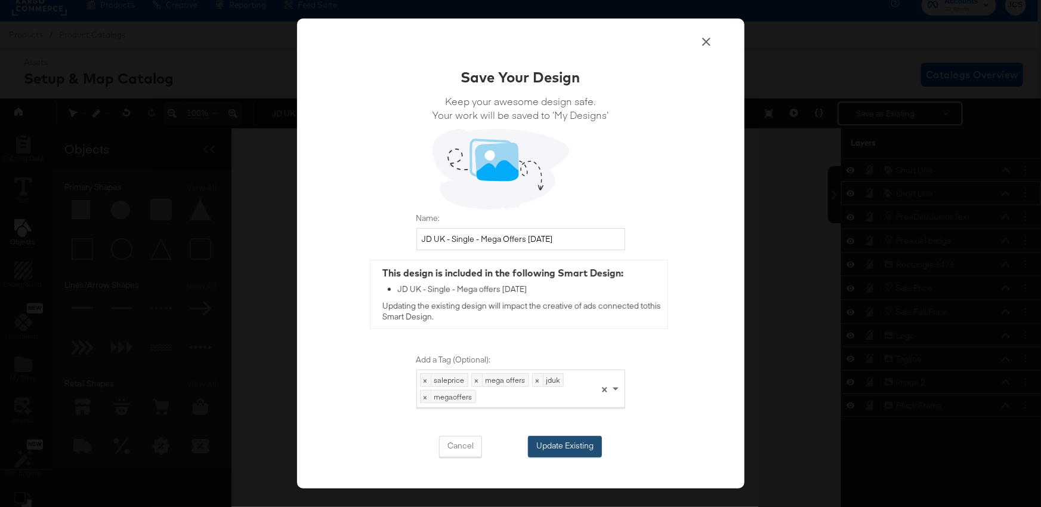
click at [568, 445] on button "Update Existing" at bounding box center [565, 446] width 74 height 21
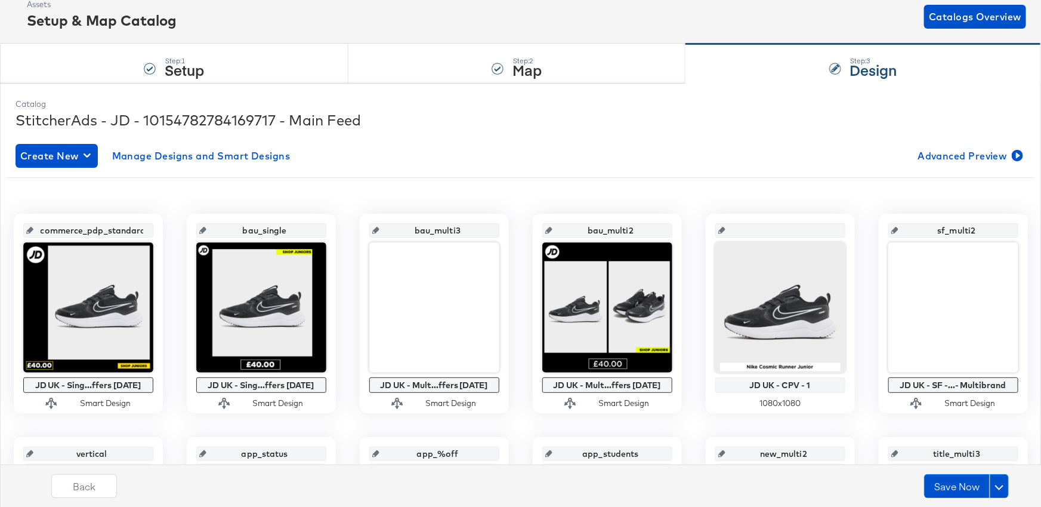
scroll to position [69, 0]
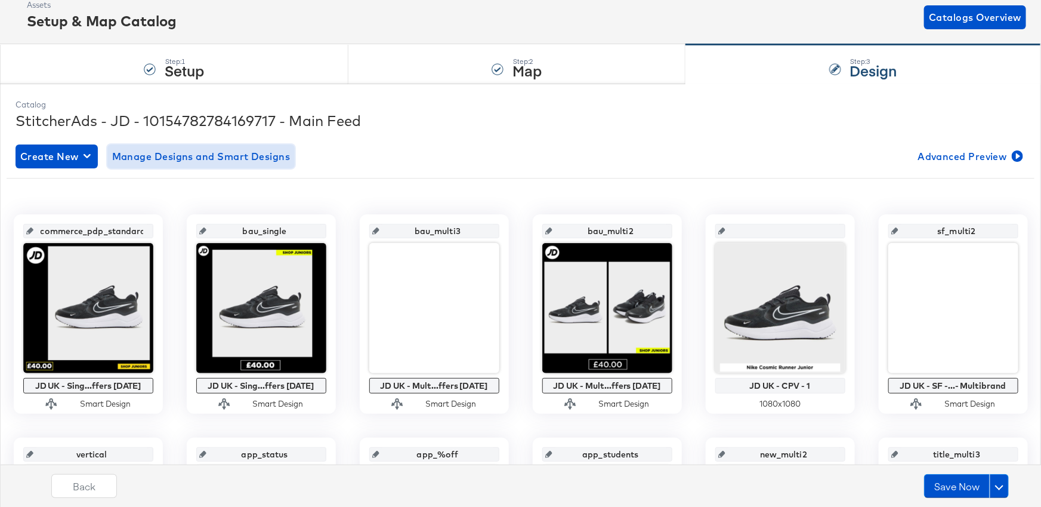
click at [152, 157] on span "Manage Designs and Smart Designs" at bounding box center [201, 156] width 178 height 17
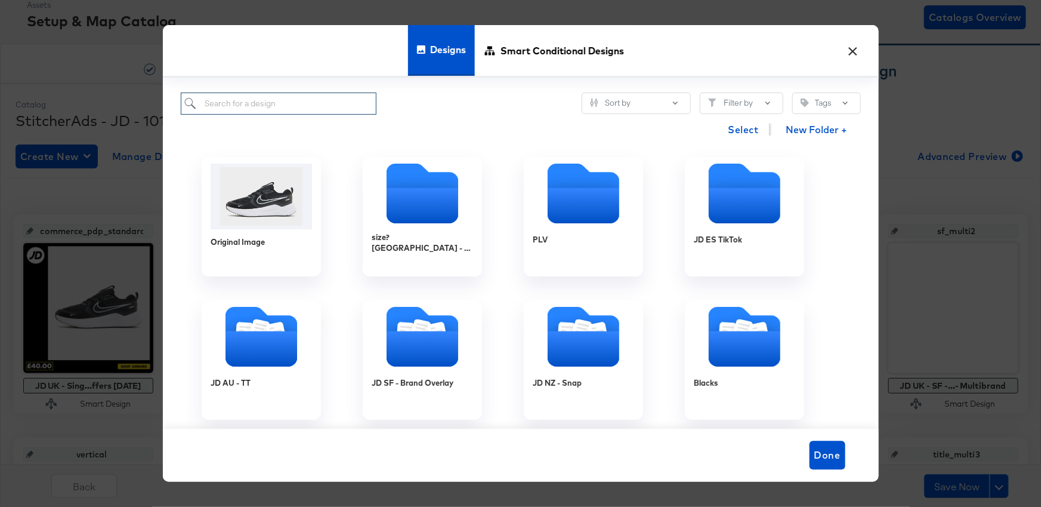
click at [268, 92] on input "search" at bounding box center [279, 103] width 196 height 22
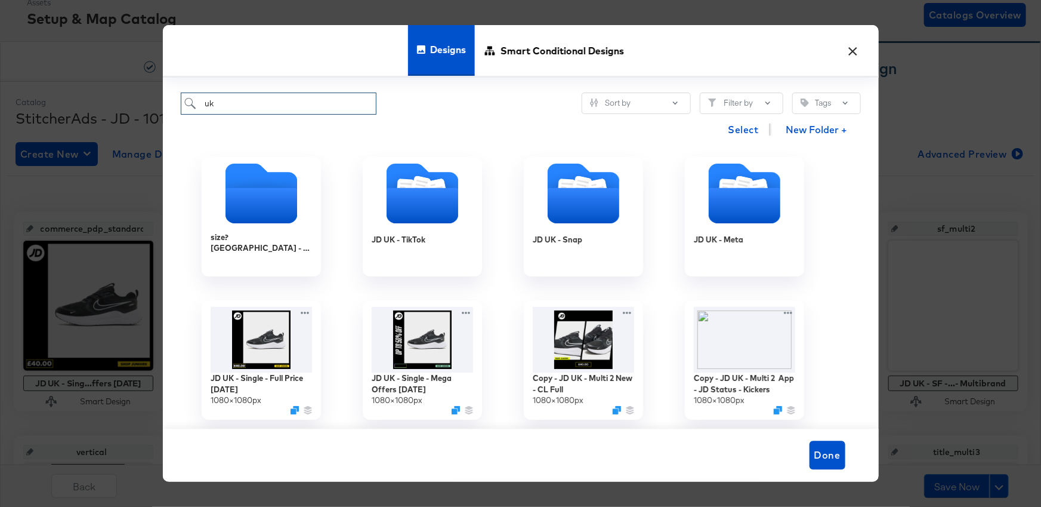
scroll to position [27, 0]
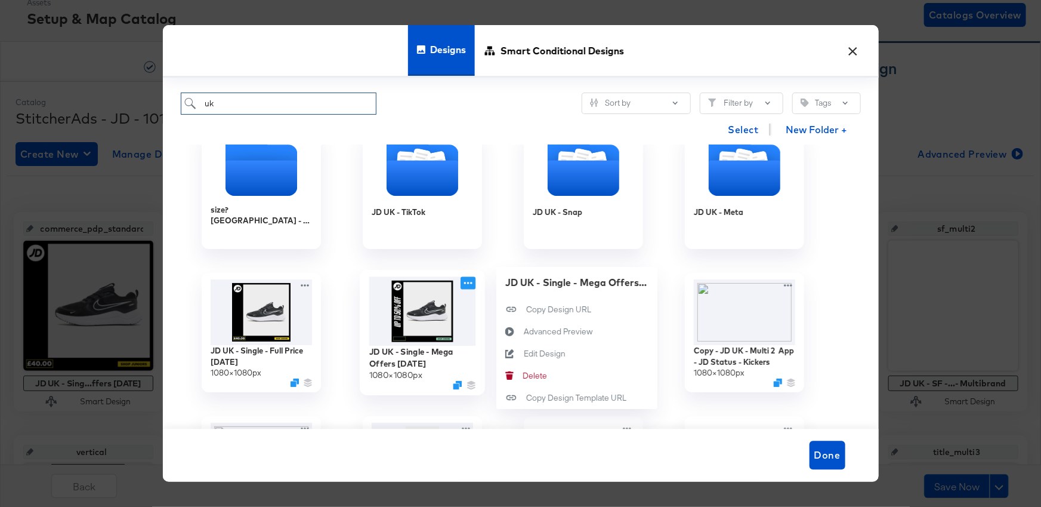
click at [474, 282] on icon at bounding box center [468, 282] width 15 height 13
type input "uk"
click at [523, 353] on div "Edit Design Edit Design" at bounding box center [523, 353] width 0 height 0
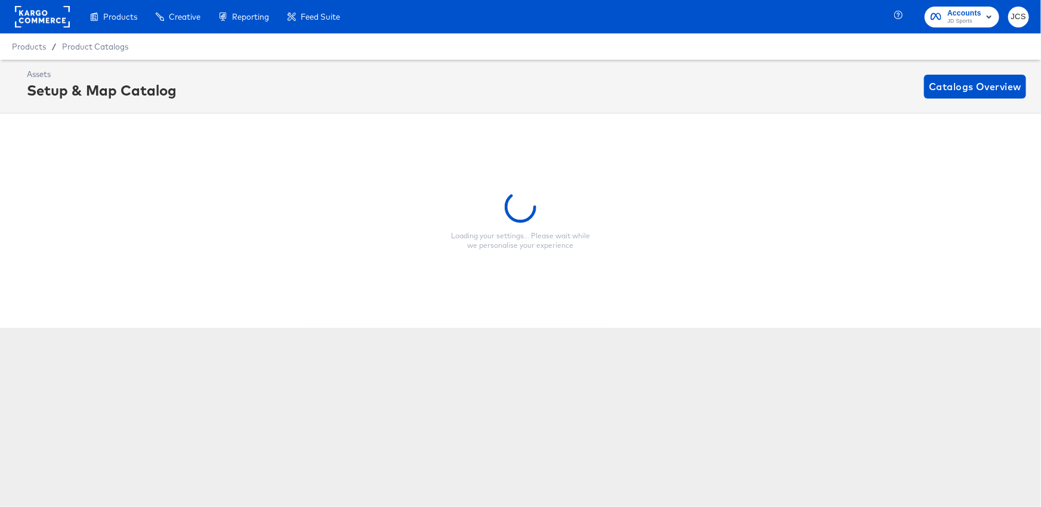
scroll to position [0, 0]
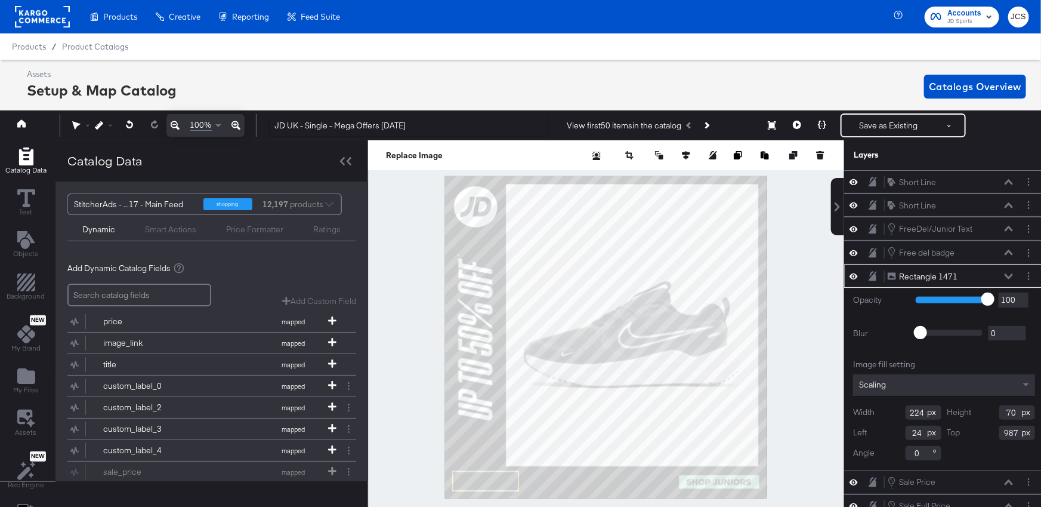
click at [815, 440] on div at bounding box center [606, 336] width 476 height 393
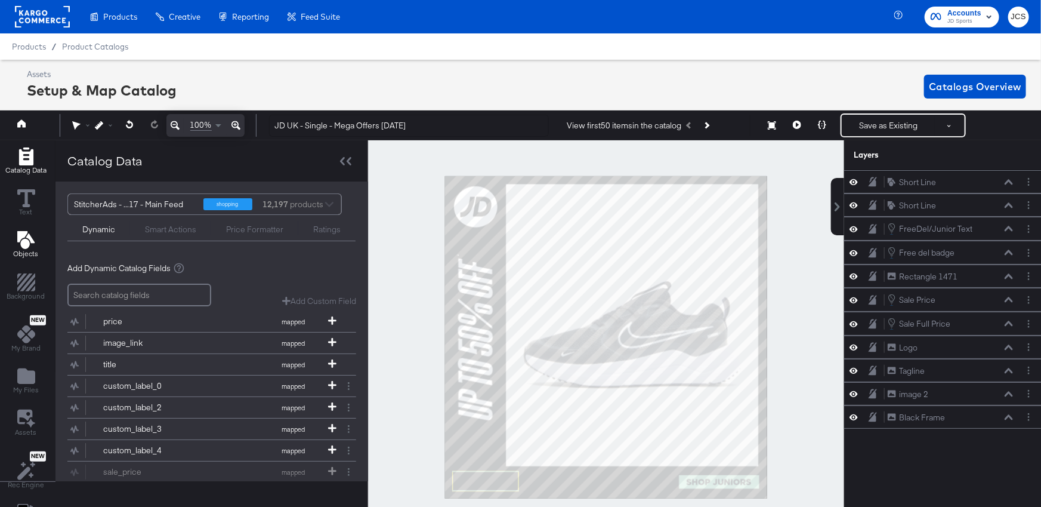
click at [27, 238] on icon "Add Text" at bounding box center [25, 240] width 17 height 18
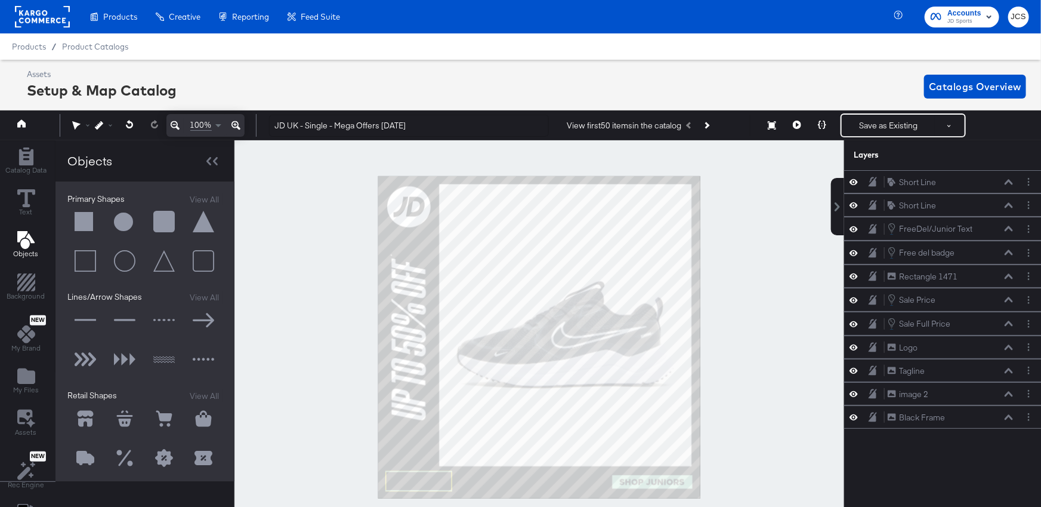
click at [89, 318] on button at bounding box center [85, 321] width 36 height 36
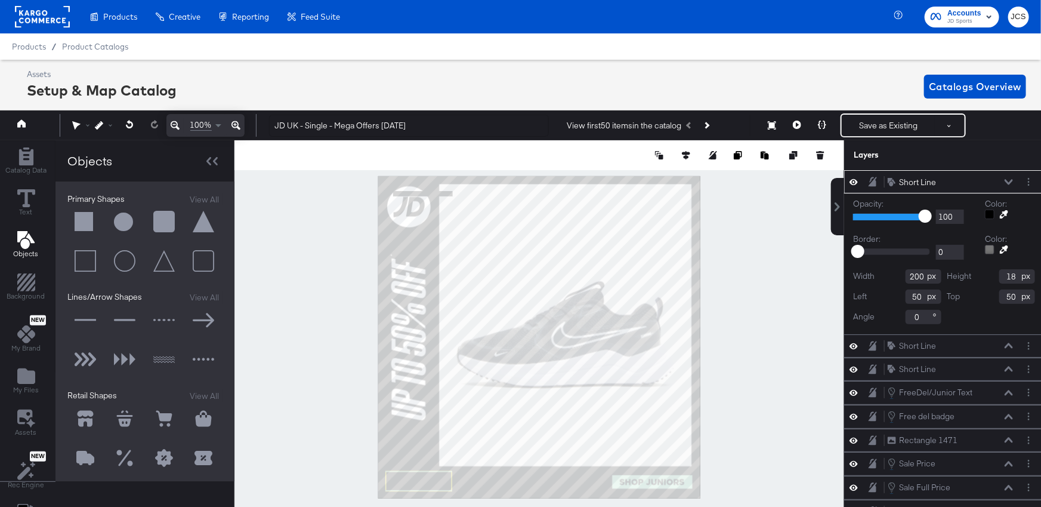
click at [1008, 275] on input "18" at bounding box center [1018, 276] width 36 height 14
type input "4"
click at [914, 313] on input "0" at bounding box center [924, 317] width 36 height 14
type input "90"
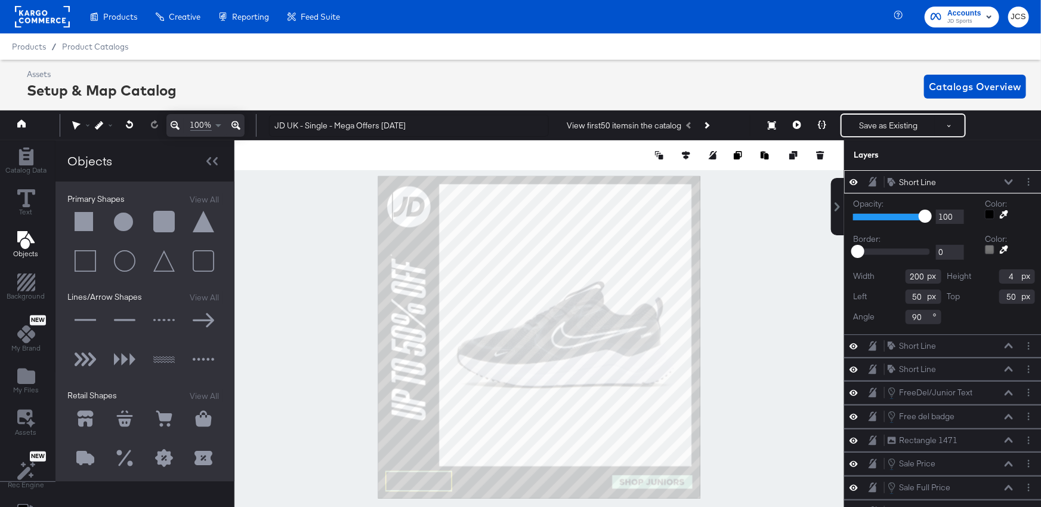
type input "45"
type input "222"
type input "28"
type input "855"
click at [916, 277] on input "200" at bounding box center [924, 276] width 36 height 14
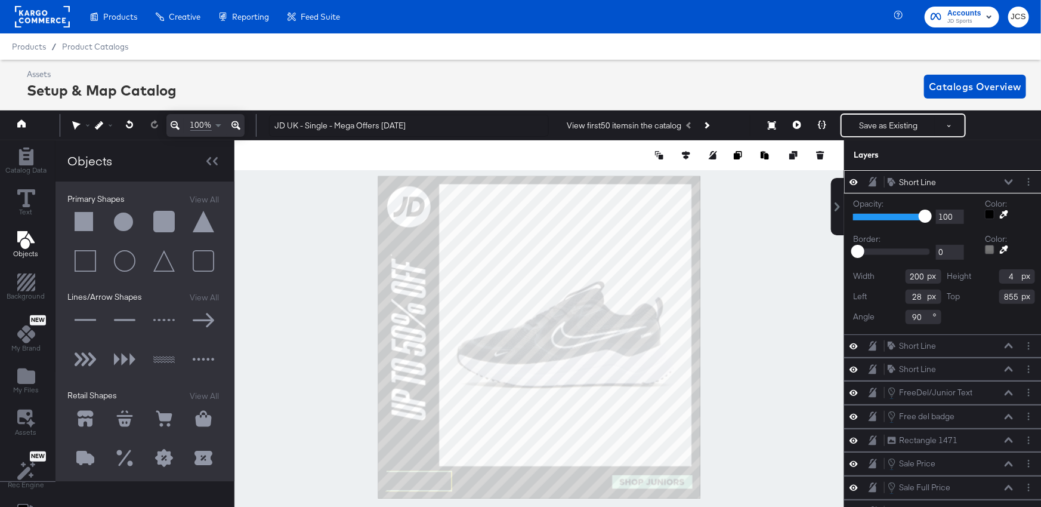
click at [916, 277] on input "200" at bounding box center [924, 276] width 36 height 14
type input "50"
click at [957, 347] on div "Short Line Short Line" at bounding box center [950, 346] width 127 height 13
click at [1010, 344] on icon at bounding box center [1009, 345] width 8 height 5
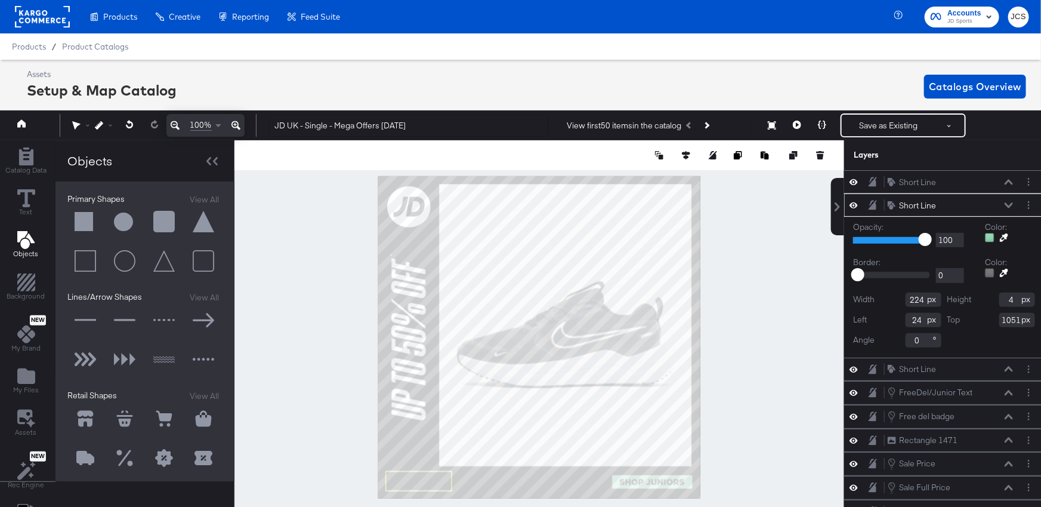
scroll to position [0, 3]
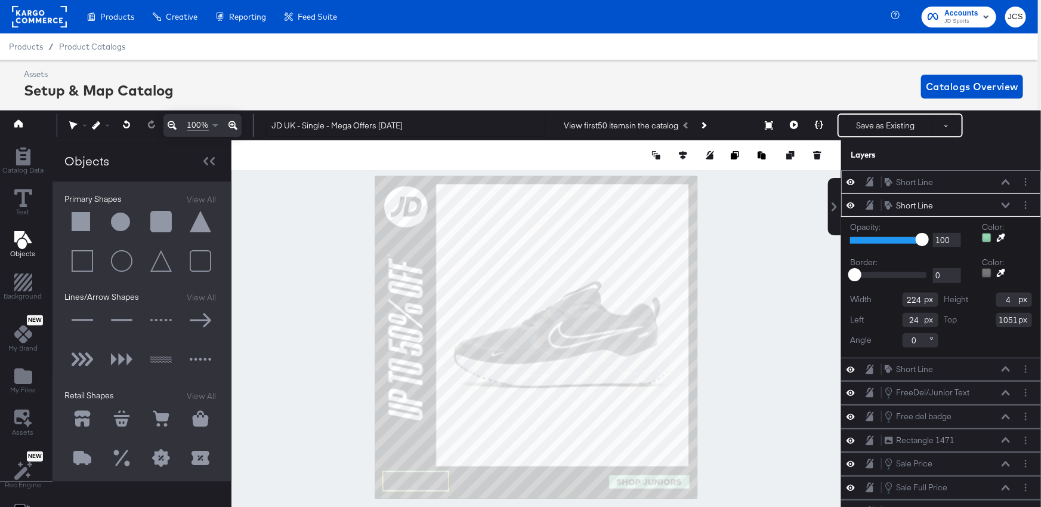
click at [1005, 180] on icon at bounding box center [1006, 181] width 8 height 5
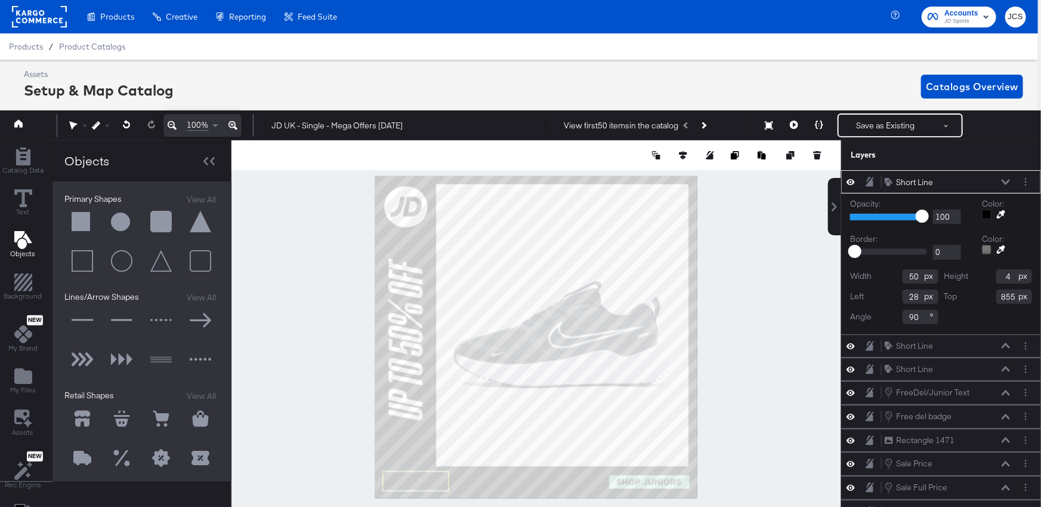
click at [1001, 297] on input "855" at bounding box center [1015, 296] width 36 height 14
type input "1051"
click at [907, 317] on input "90" at bounding box center [921, 317] width 36 height 14
type input "-90"
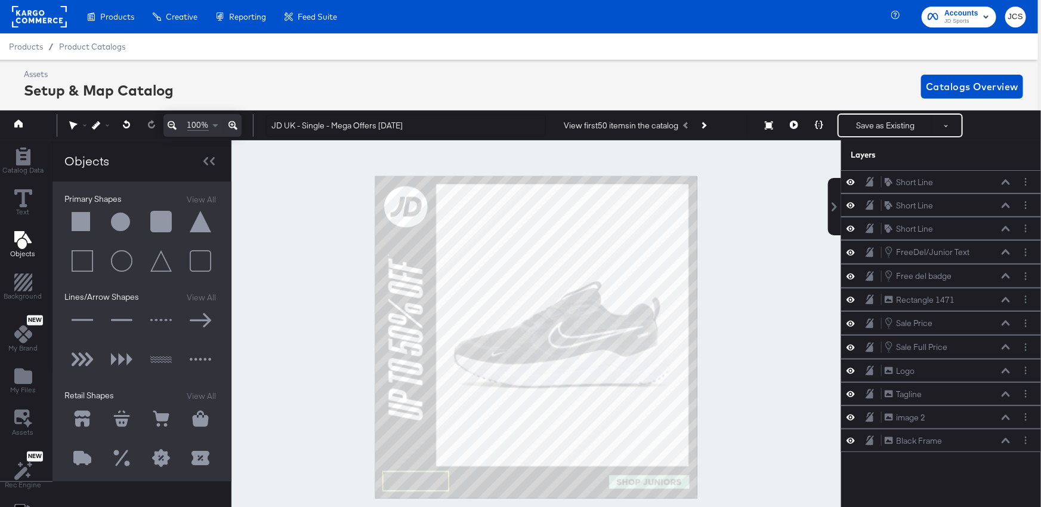
click at [734, 451] on div at bounding box center [537, 336] width 610 height 393
click at [1007, 180] on icon at bounding box center [1006, 181] width 8 height 5
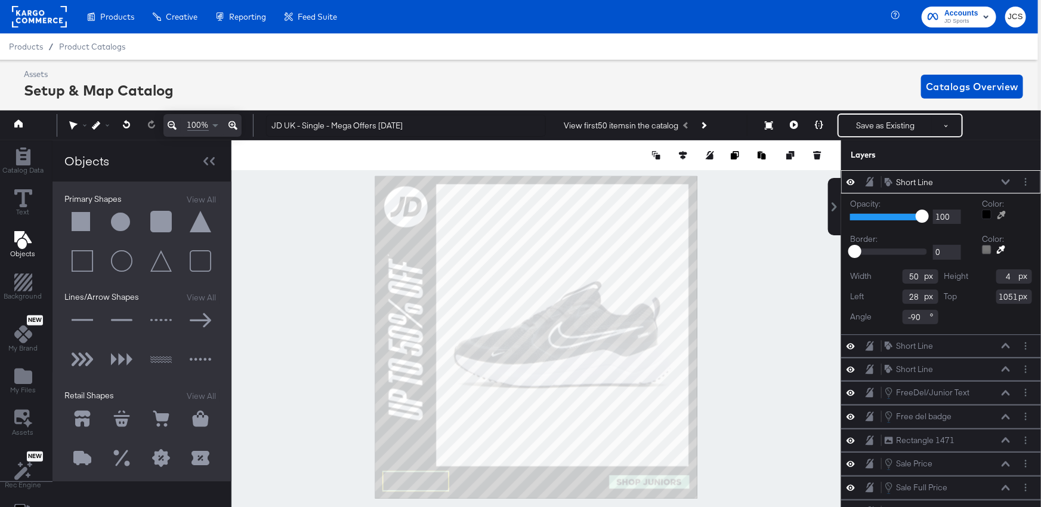
click at [1003, 211] on icon at bounding box center [1002, 215] width 8 height 8
click at [684, 481] on div at bounding box center [536, 336] width 609 height 393
type input "50"
type input "4"
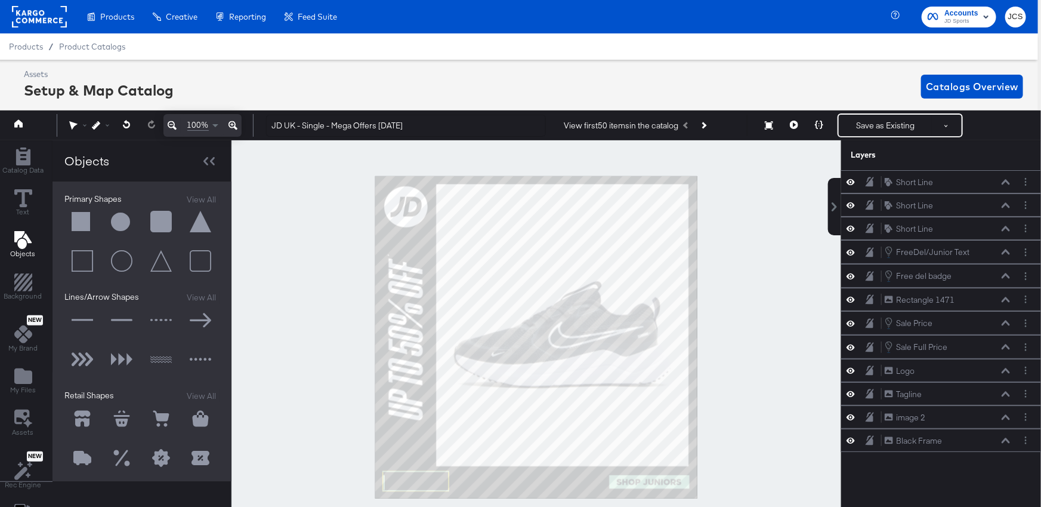
click at [816, 368] on div at bounding box center [537, 336] width 610 height 393
click at [1007, 180] on icon at bounding box center [1006, 181] width 8 height 5
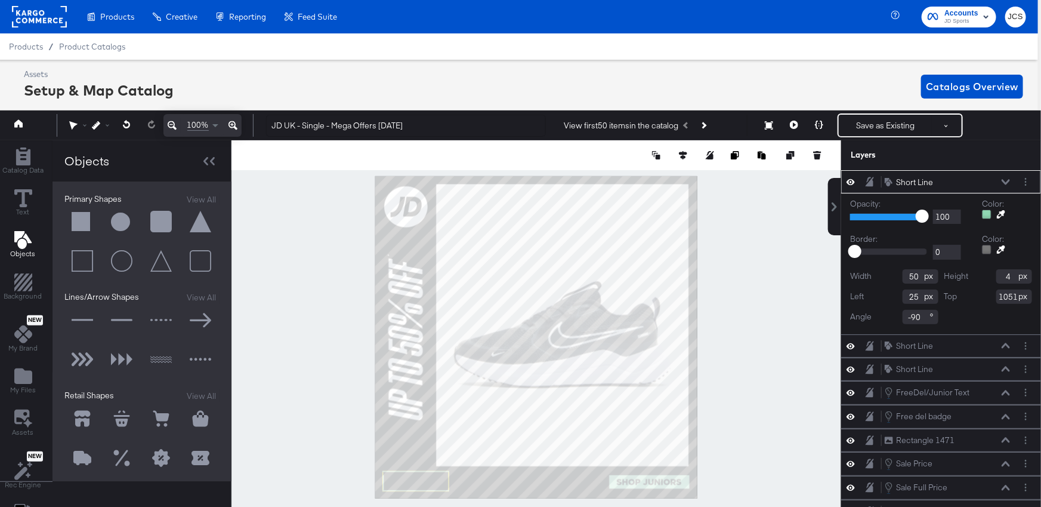
type input "24"
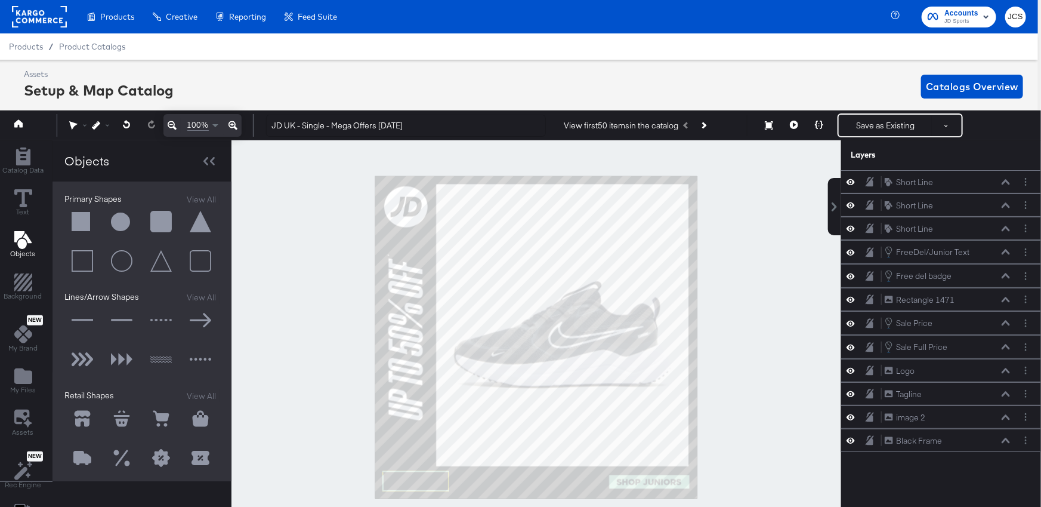
click at [762, 356] on div at bounding box center [537, 336] width 610 height 393
click at [1005, 180] on icon at bounding box center [1006, 181] width 8 height 5
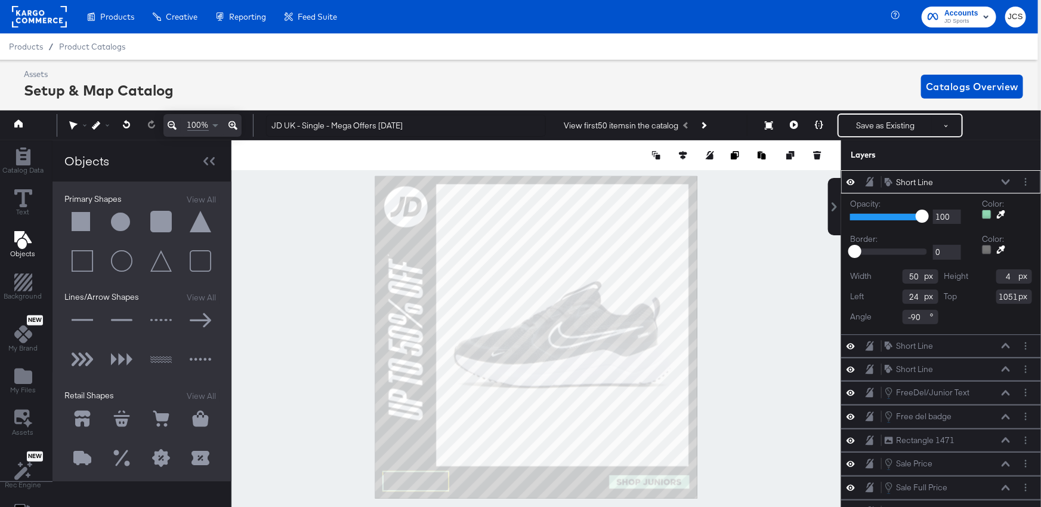
type input "23"
type input "1045"
click at [863, 273] on label "Width" at bounding box center [860, 275] width 21 height 11
click at [772, 275] on div at bounding box center [537, 336] width 610 height 393
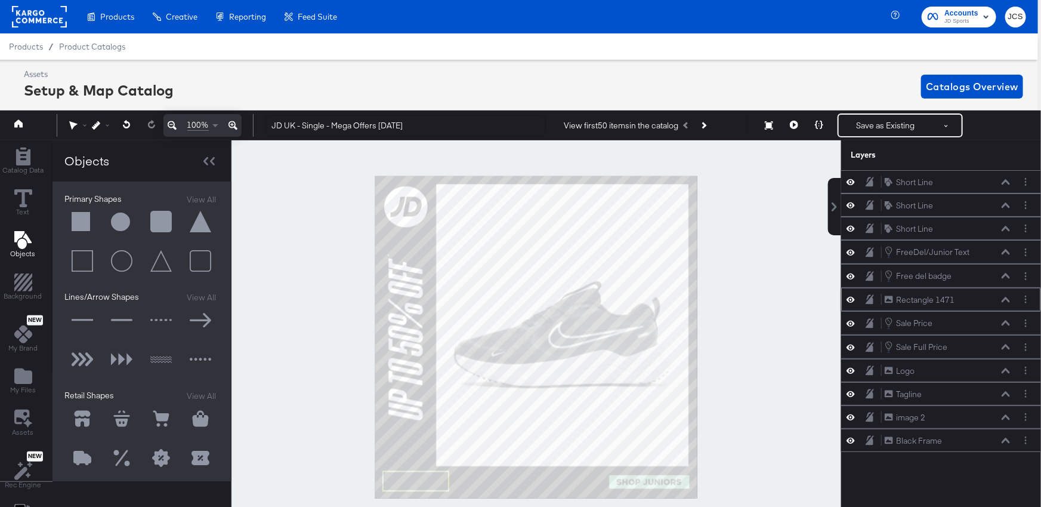
click at [849, 301] on icon at bounding box center [851, 300] width 8 height 6
click at [1007, 179] on icon at bounding box center [1006, 181] width 8 height 5
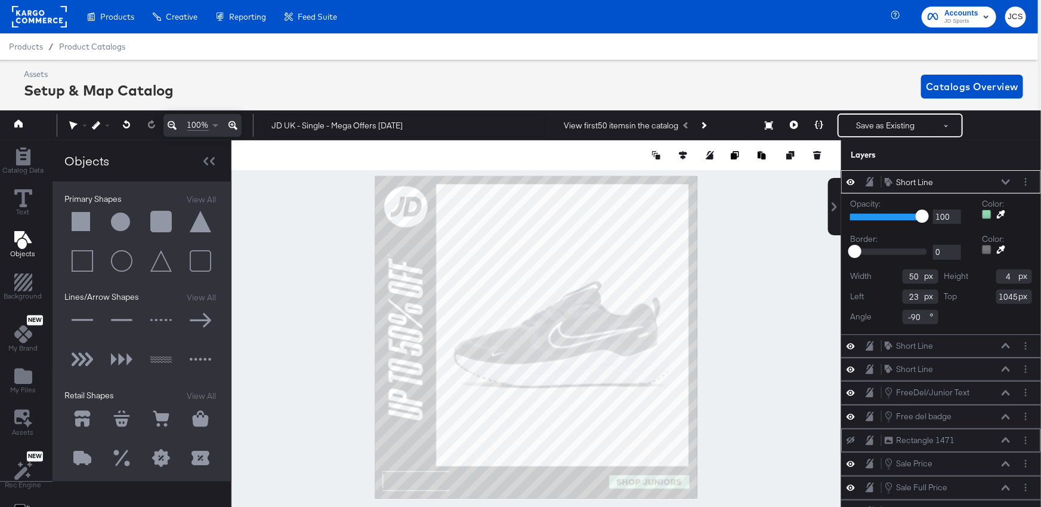
click at [922, 273] on input "50" at bounding box center [921, 276] width 36 height 14
type input "60"
click at [750, 313] on div at bounding box center [537, 336] width 610 height 393
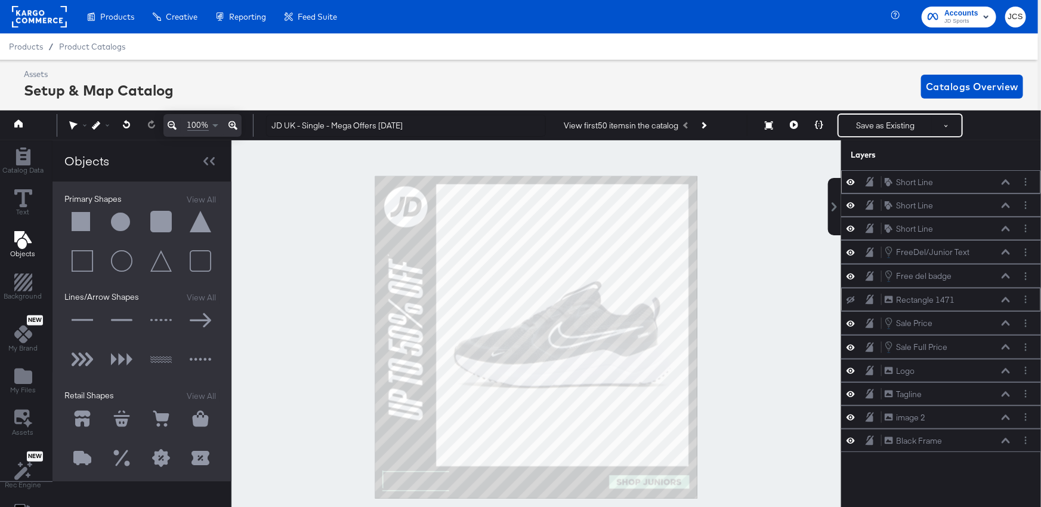
click at [1004, 181] on icon at bounding box center [1006, 182] width 8 height 6
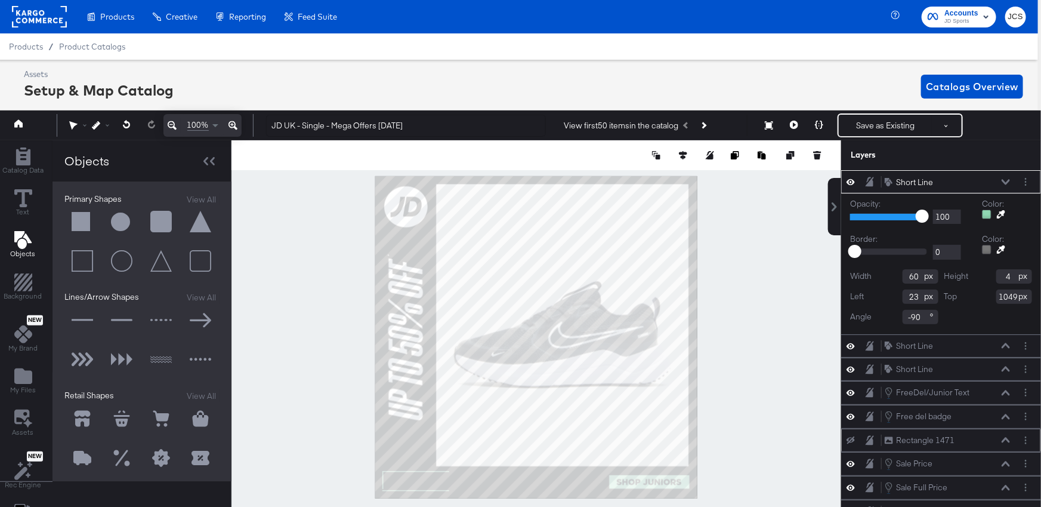
type input "1050"
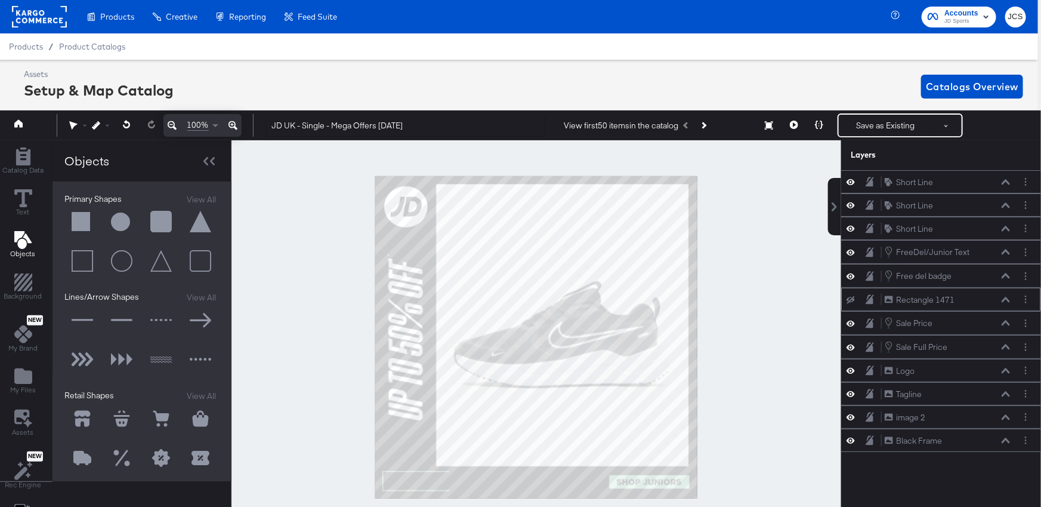
click at [825, 275] on div at bounding box center [537, 336] width 610 height 393
click at [1009, 181] on icon at bounding box center [1006, 181] width 8 height 5
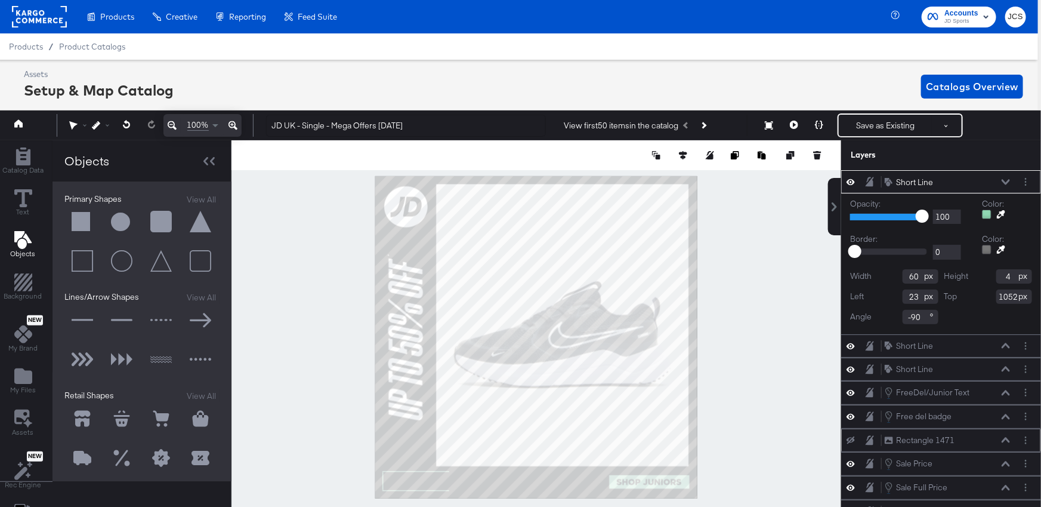
type input "1053"
click at [772, 289] on div at bounding box center [537, 336] width 610 height 393
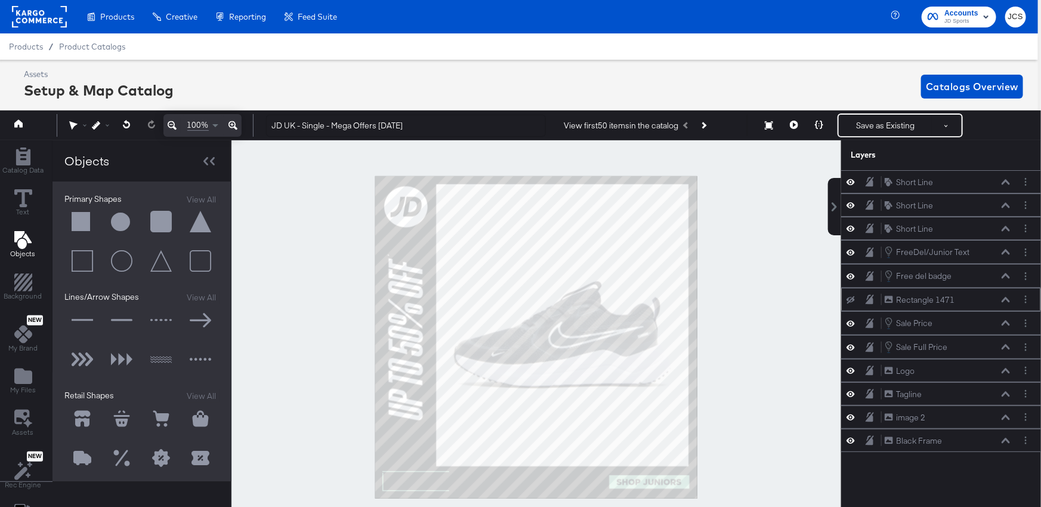
click at [232, 124] on icon at bounding box center [233, 125] width 9 height 9
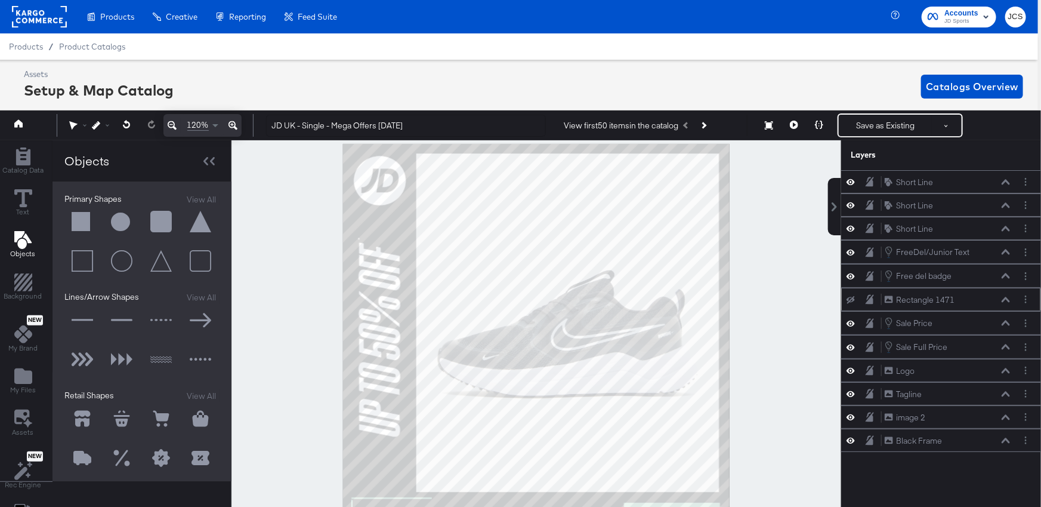
click at [232, 124] on icon at bounding box center [233, 125] width 9 height 9
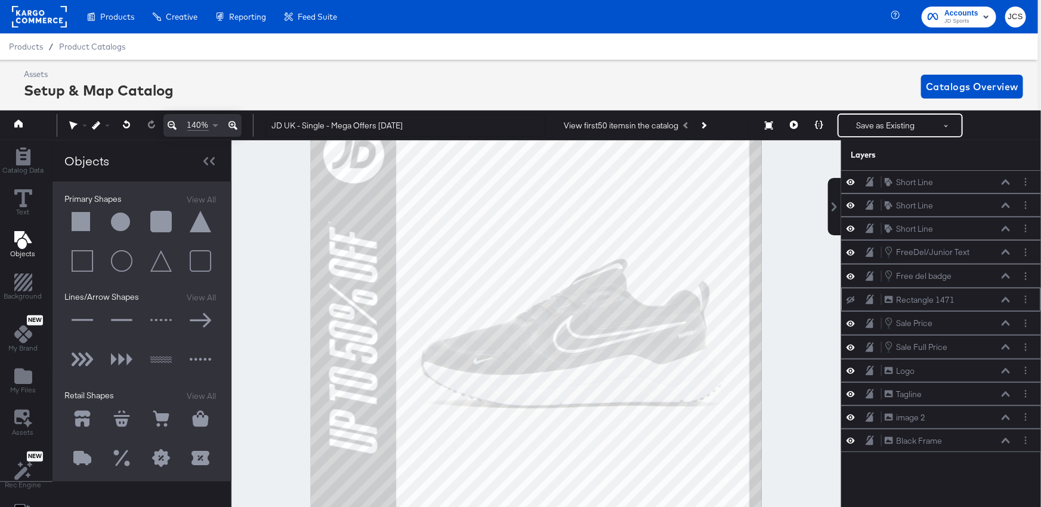
click at [232, 124] on icon at bounding box center [233, 125] width 9 height 9
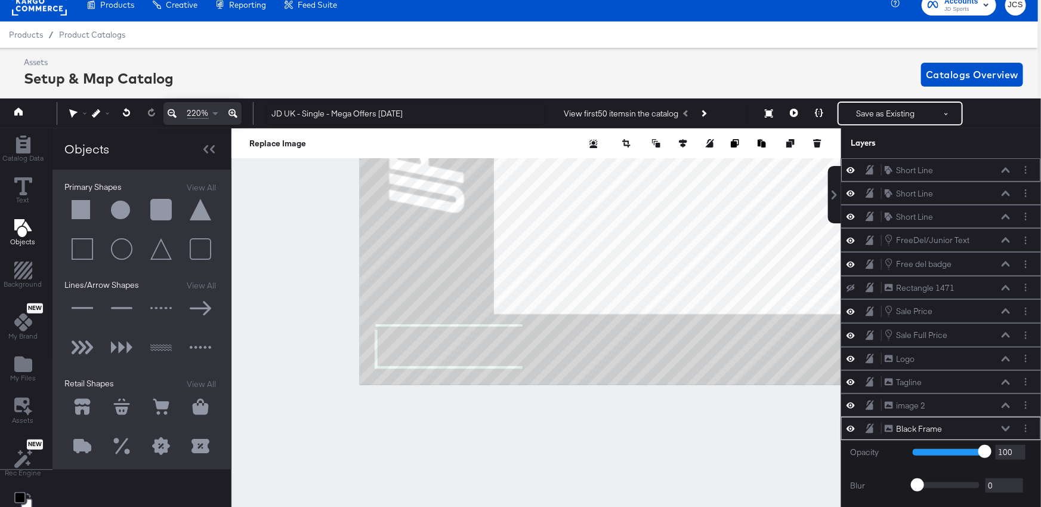
click at [1006, 169] on icon at bounding box center [1006, 169] width 8 height 5
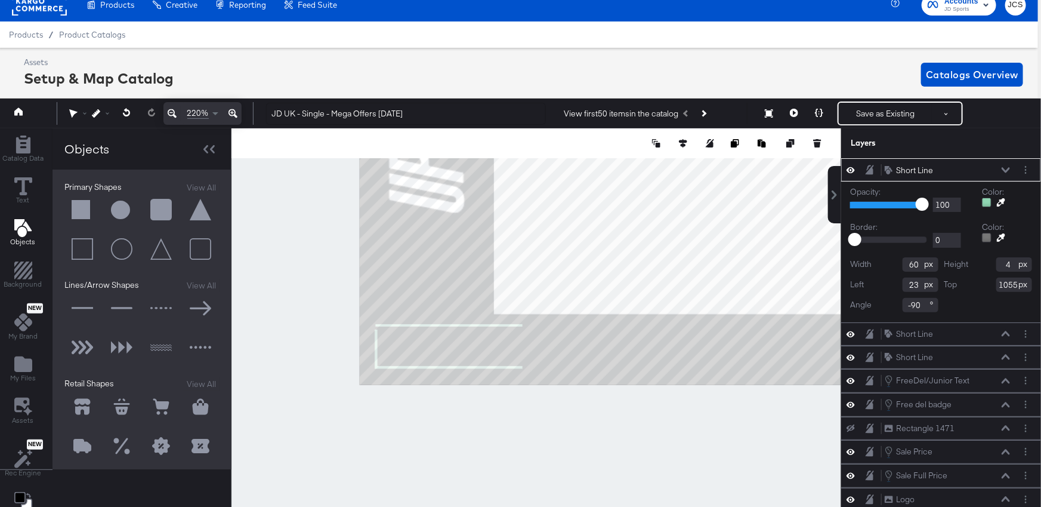
click at [917, 264] on input "60" at bounding box center [921, 264] width 36 height 14
type input "65"
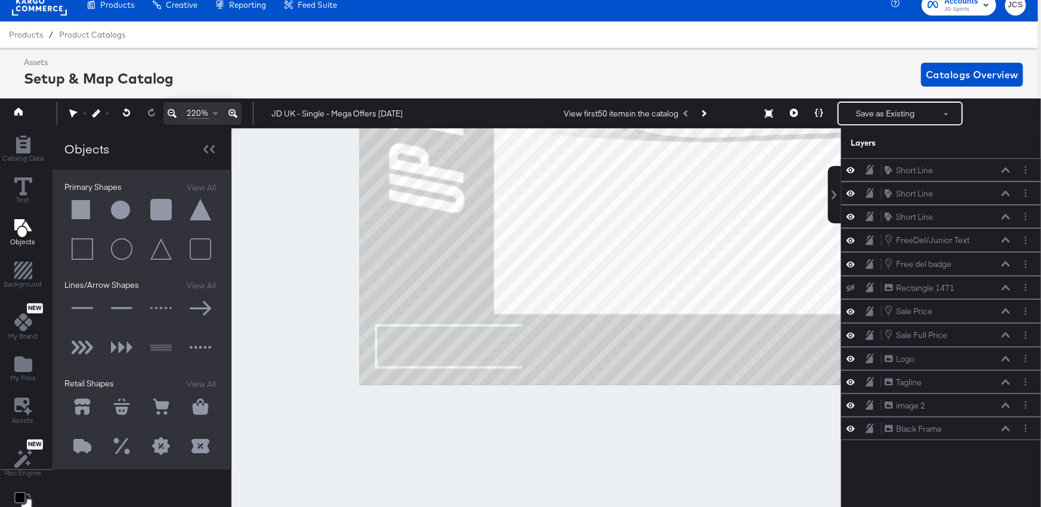
click at [537, 437] on div at bounding box center [537, 324] width 610 height 393
click at [1009, 168] on icon at bounding box center [1006, 170] width 8 height 6
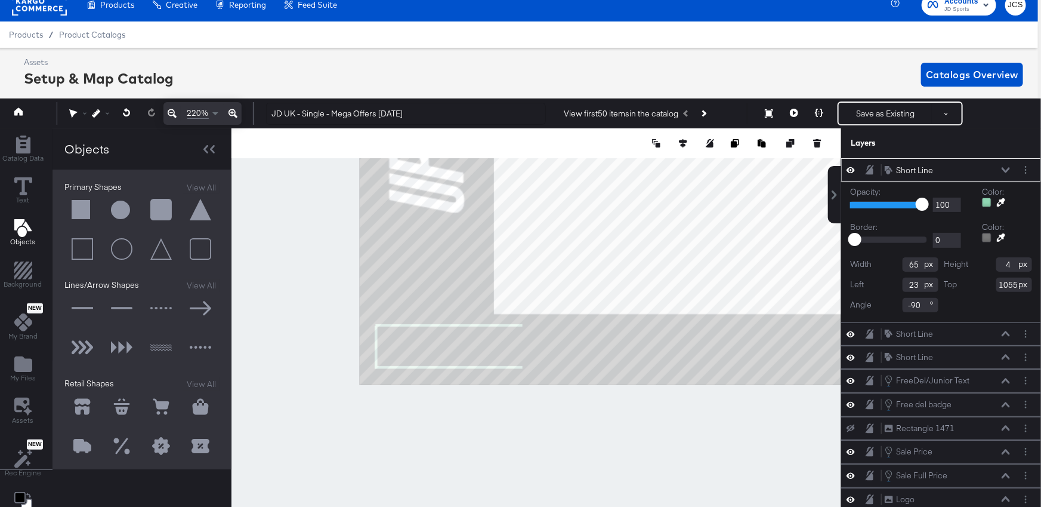
click at [912, 267] on input "65" at bounding box center [921, 264] width 36 height 14
type input "67"
click at [705, 461] on div at bounding box center [537, 324] width 610 height 393
type input "24"
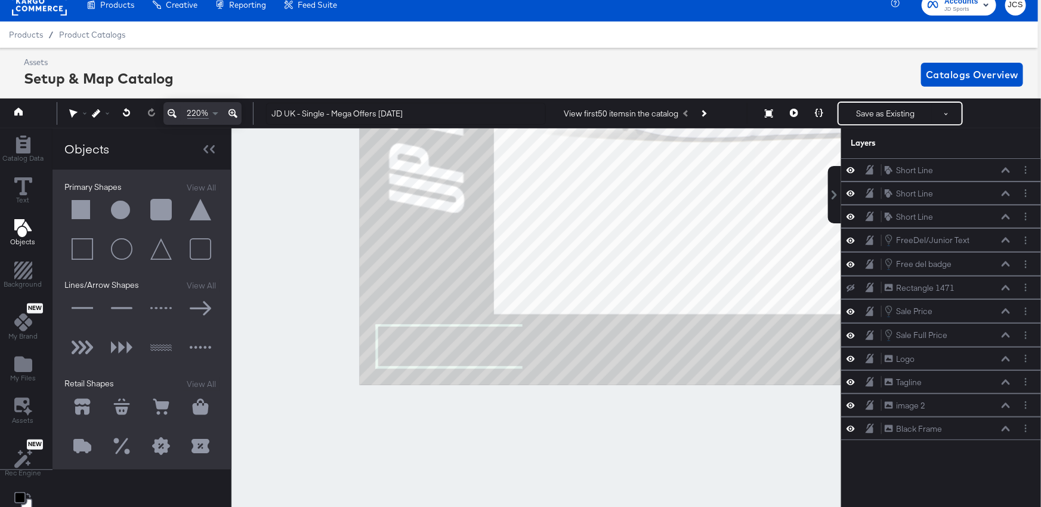
click at [409, 394] on div at bounding box center [537, 324] width 610 height 393
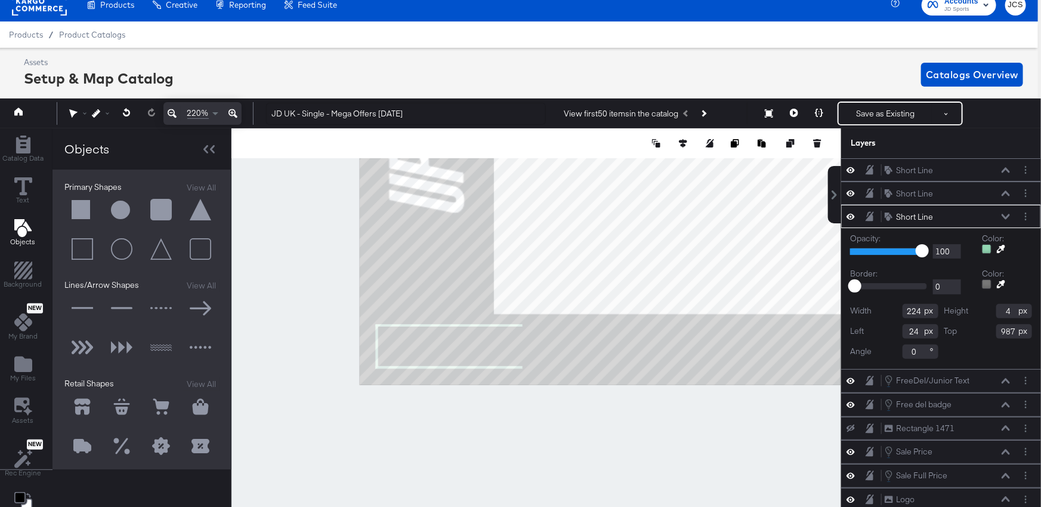
type input "25"
click at [387, 427] on div at bounding box center [537, 324] width 610 height 393
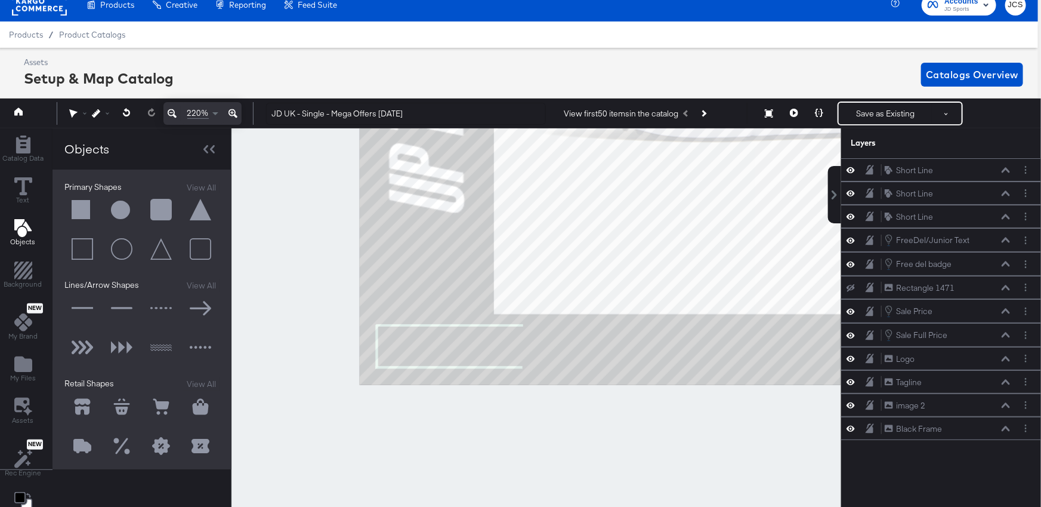
click at [235, 111] on icon at bounding box center [233, 113] width 9 height 14
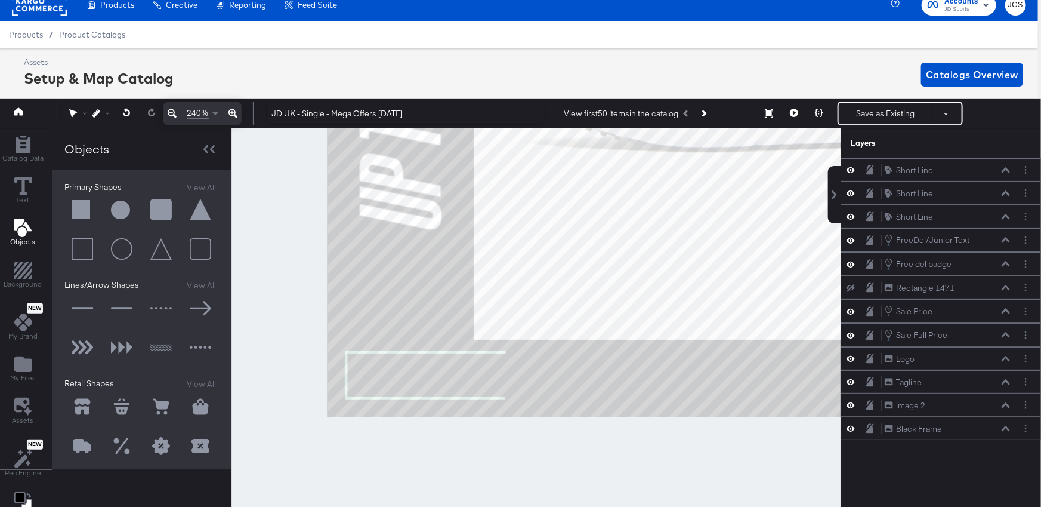
click at [235, 111] on icon at bounding box center [233, 113] width 9 height 14
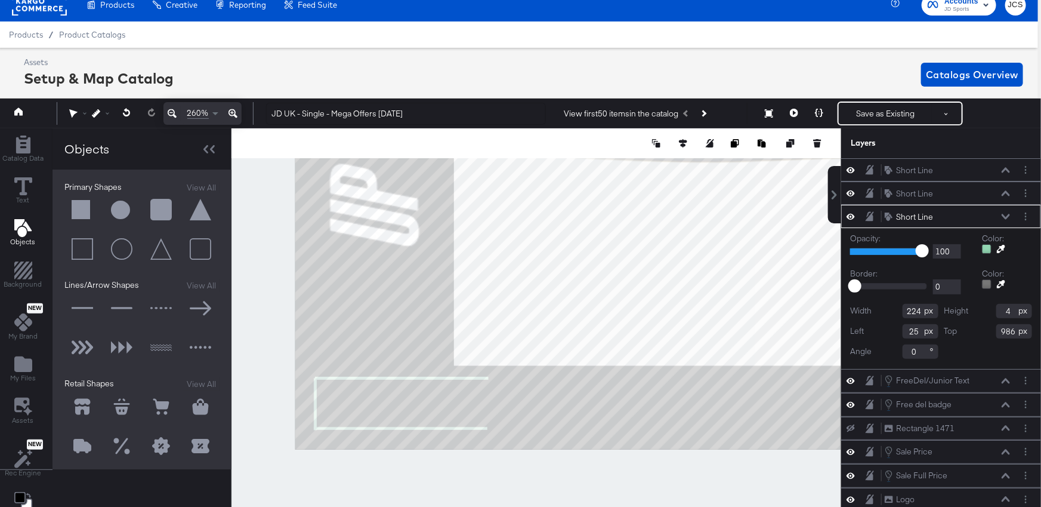
type input "987"
type input "24"
click at [561, 465] on div at bounding box center [537, 324] width 610 height 393
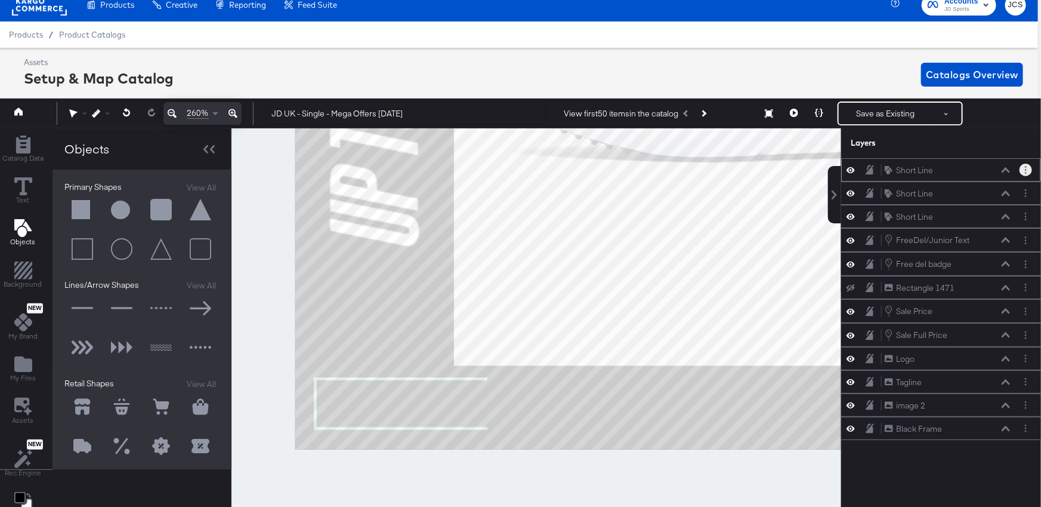
click at [1026, 174] on button "Layer Options" at bounding box center [1026, 170] width 13 height 13
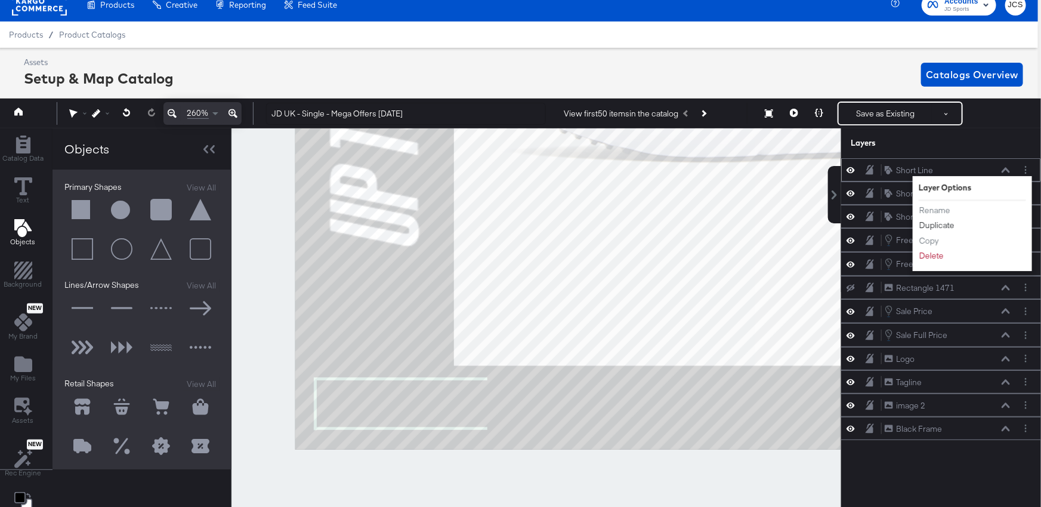
click at [950, 226] on button "Duplicate" at bounding box center [937, 225] width 36 height 13
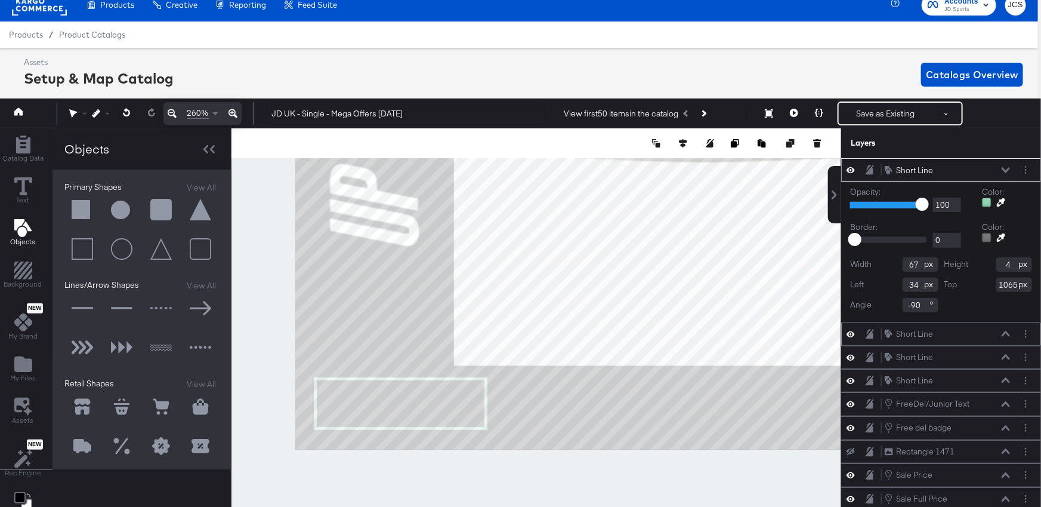
type input "243"
type input "1055"
click at [488, 467] on div at bounding box center [537, 324] width 610 height 393
click at [1004, 334] on icon at bounding box center [1006, 334] width 8 height 6
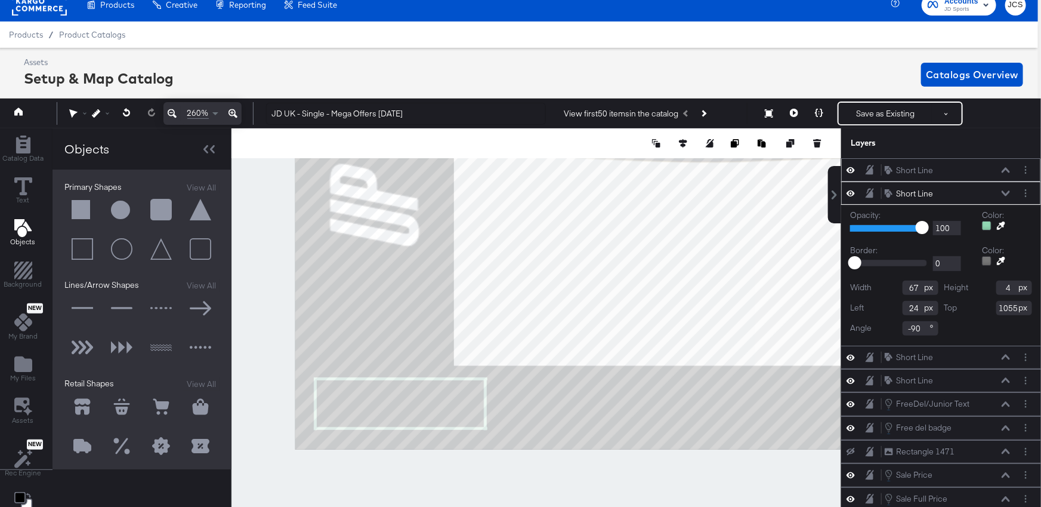
click at [1008, 169] on icon at bounding box center [1006, 169] width 8 height 5
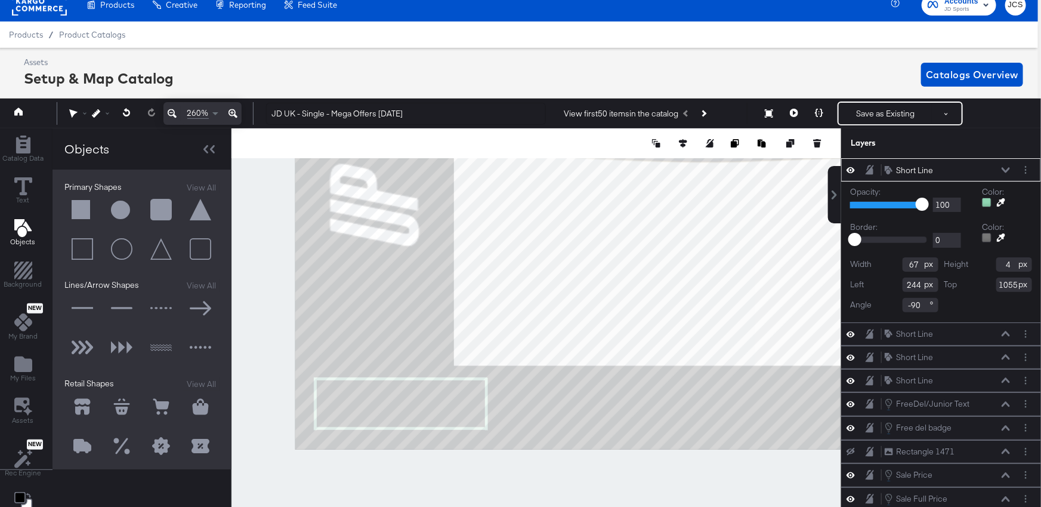
type input "245"
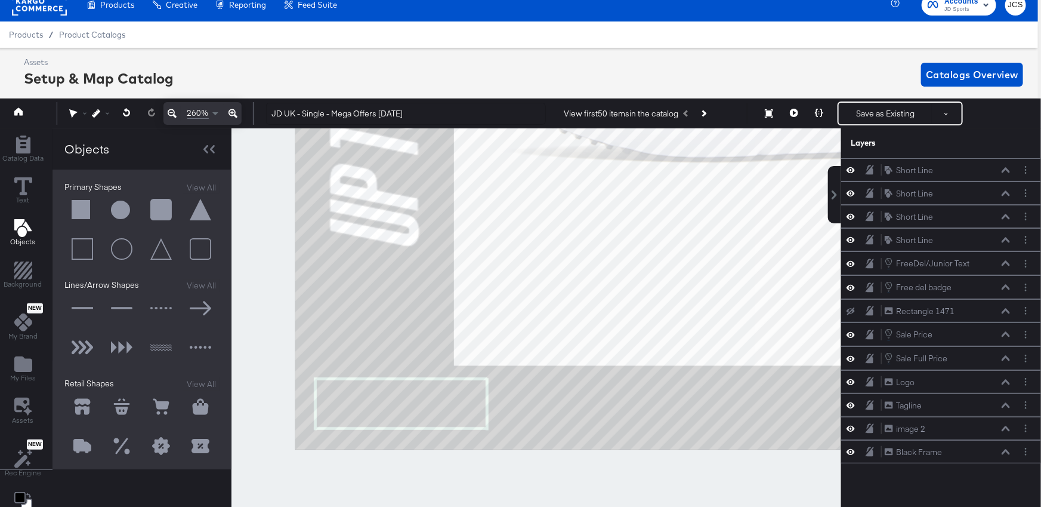
click at [522, 465] on div at bounding box center [537, 324] width 610 height 393
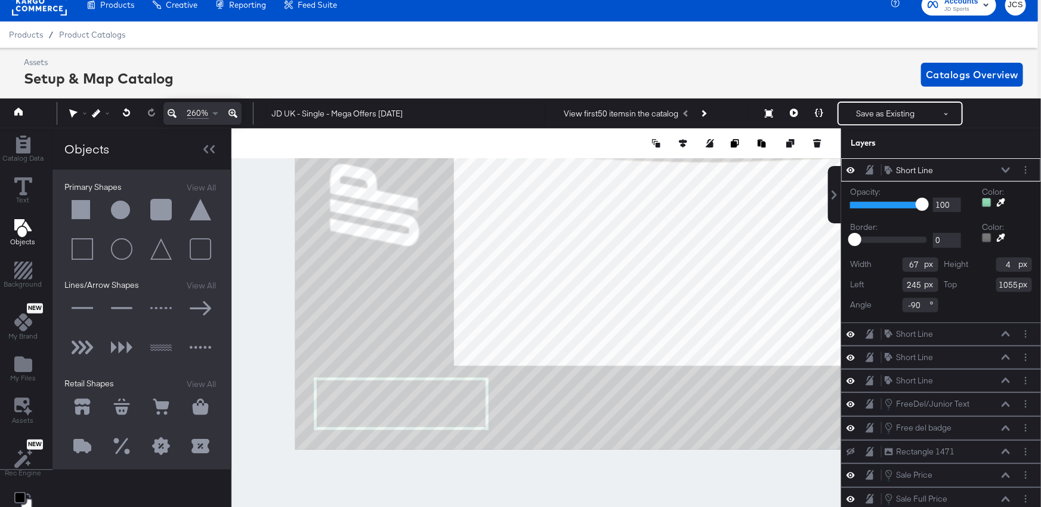
type input "244"
click at [501, 499] on div at bounding box center [537, 324] width 610 height 393
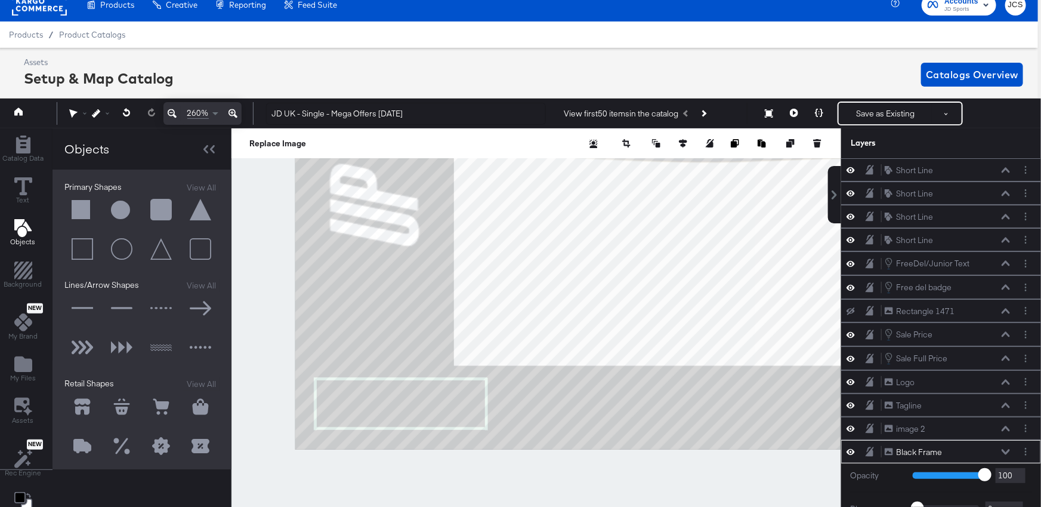
scroll to position [135, 0]
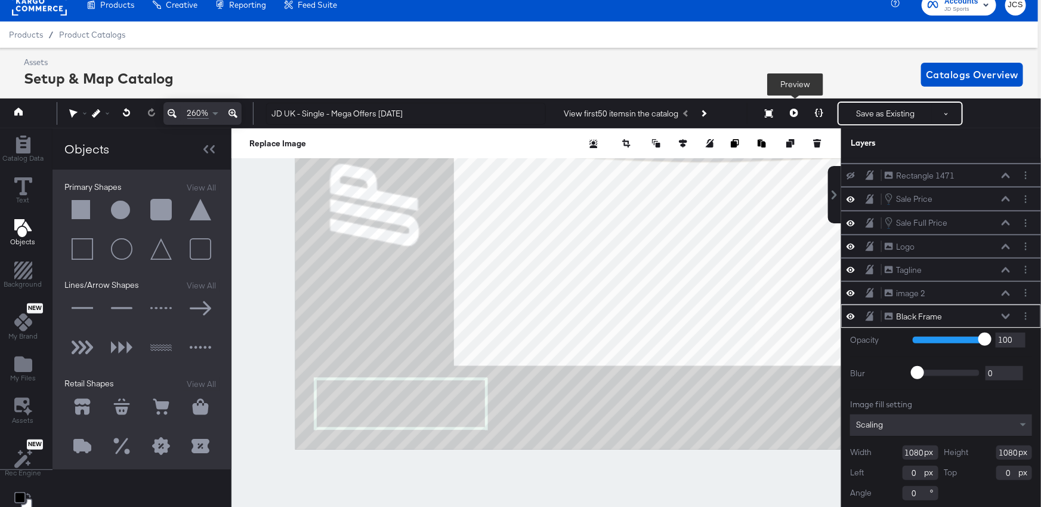
click at [791, 109] on icon at bounding box center [794, 113] width 8 height 8
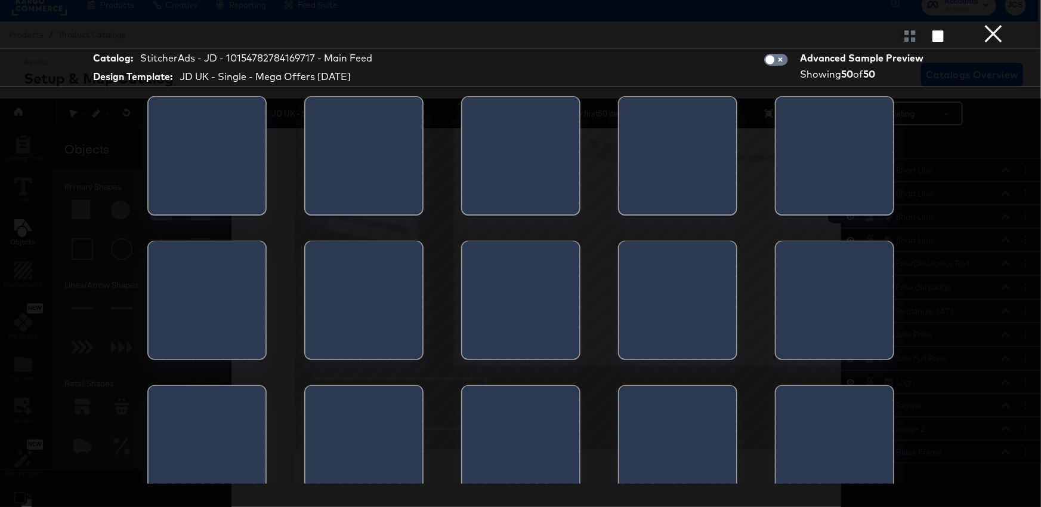
scroll to position [0, 0]
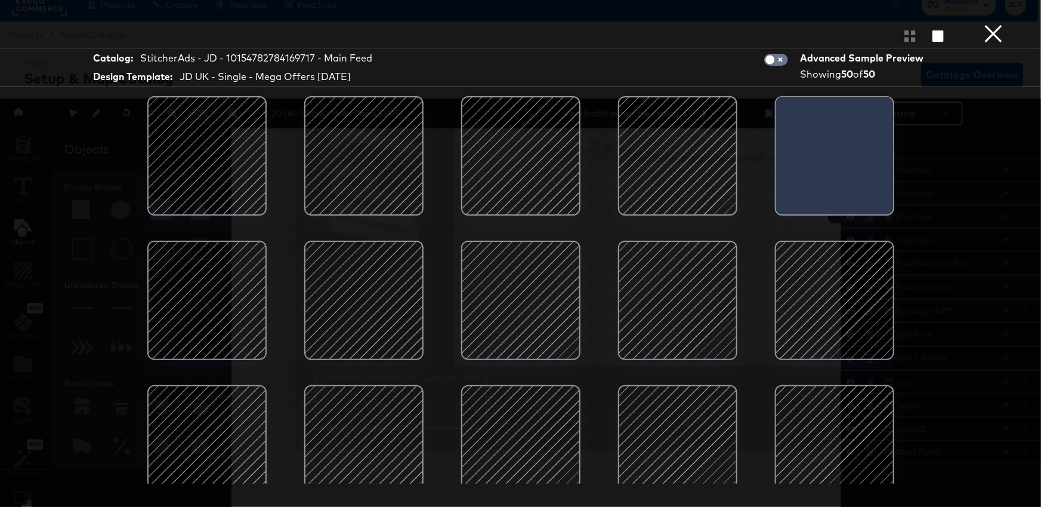
click at [510, 318] on div at bounding box center [520, 299] width 101 height 101
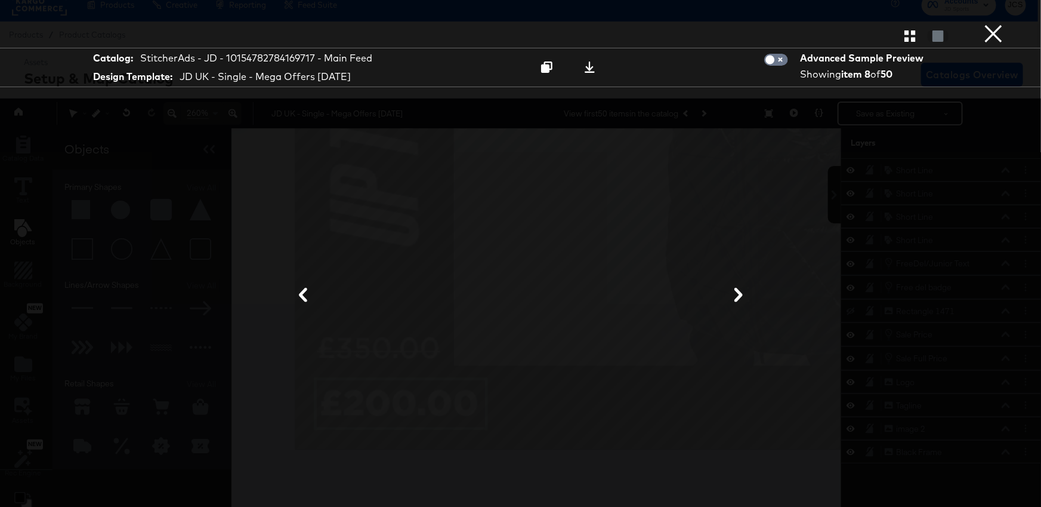
click at [992, 24] on button "×" at bounding box center [994, 12] width 24 height 24
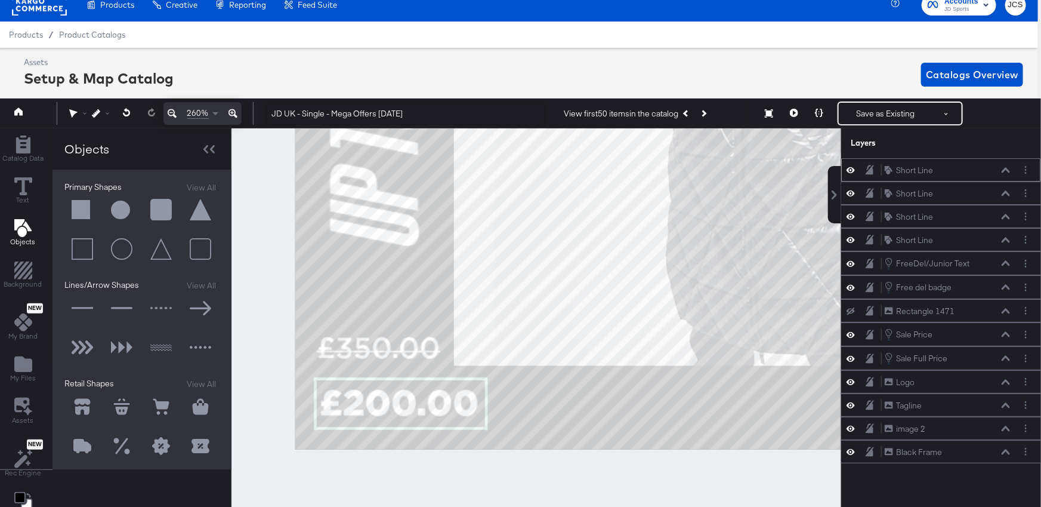
click at [1006, 169] on icon at bounding box center [1006, 169] width 8 height 5
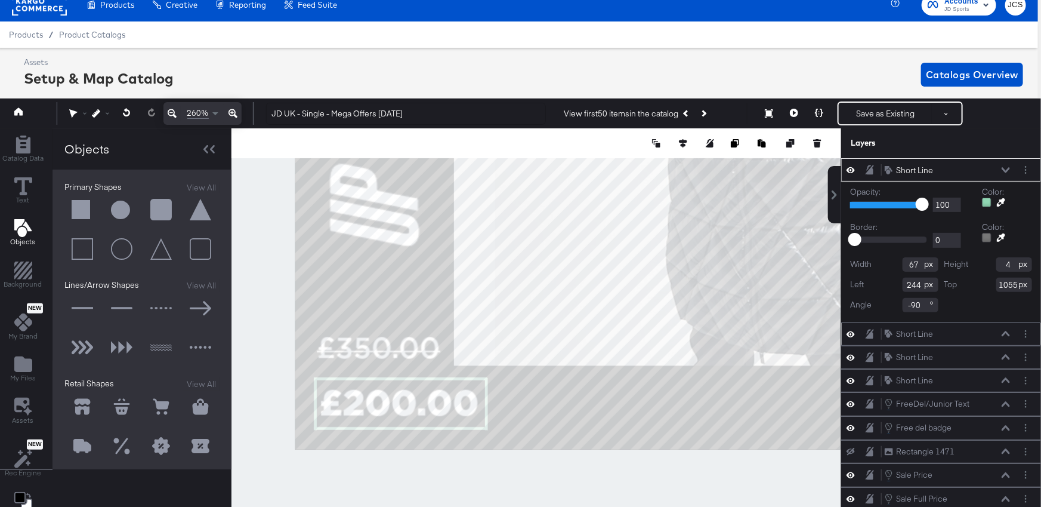
click at [1006, 331] on icon at bounding box center [1006, 333] width 8 height 5
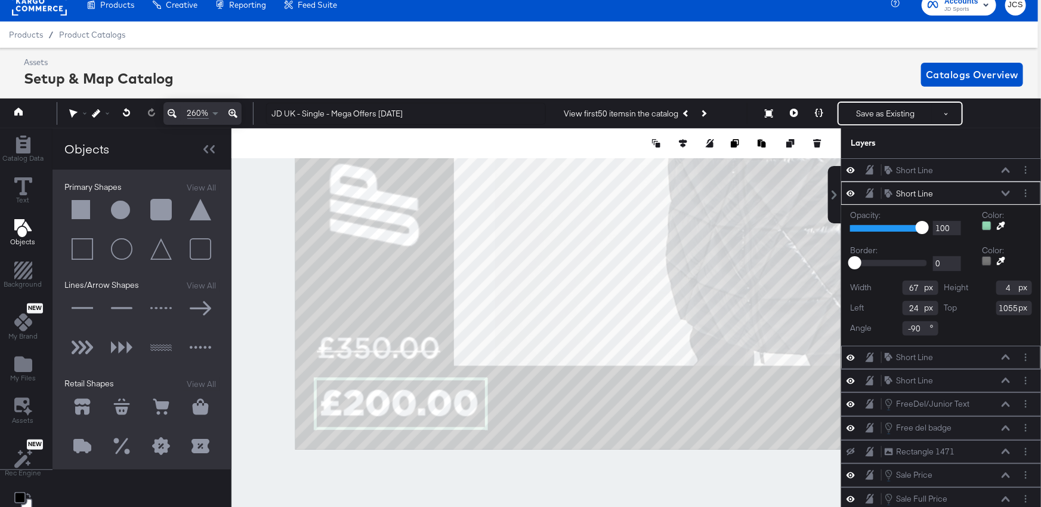
click at [991, 360] on div "Short Line Short Line" at bounding box center [947, 357] width 127 height 13
click at [1004, 357] on icon at bounding box center [1006, 356] width 8 height 5
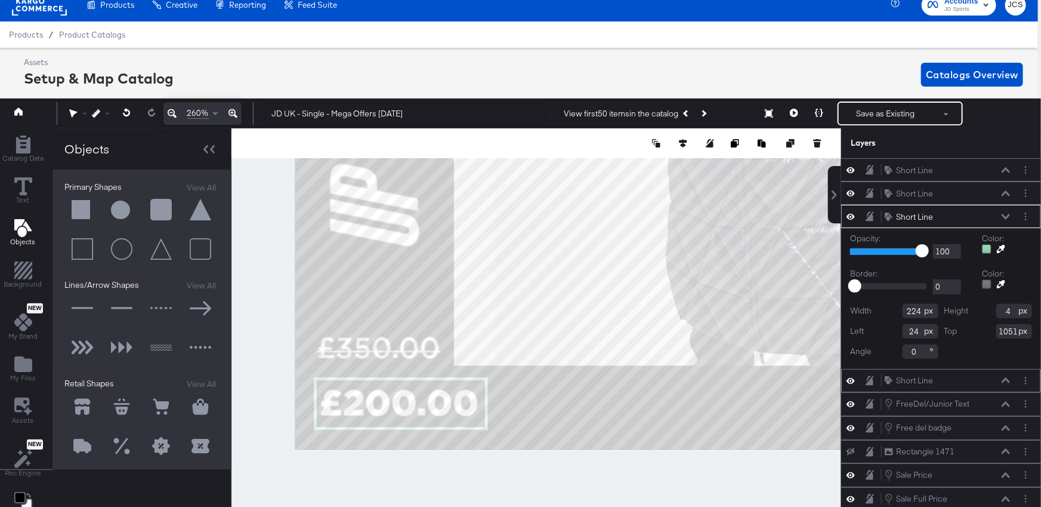
click at [1007, 377] on icon at bounding box center [1006, 379] width 8 height 5
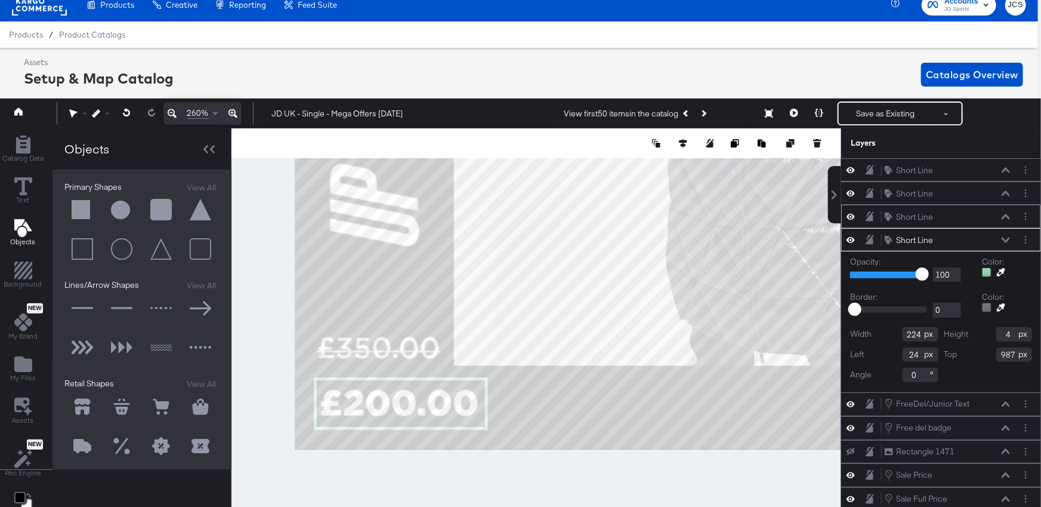
click at [1006, 215] on icon at bounding box center [1006, 216] width 8 height 5
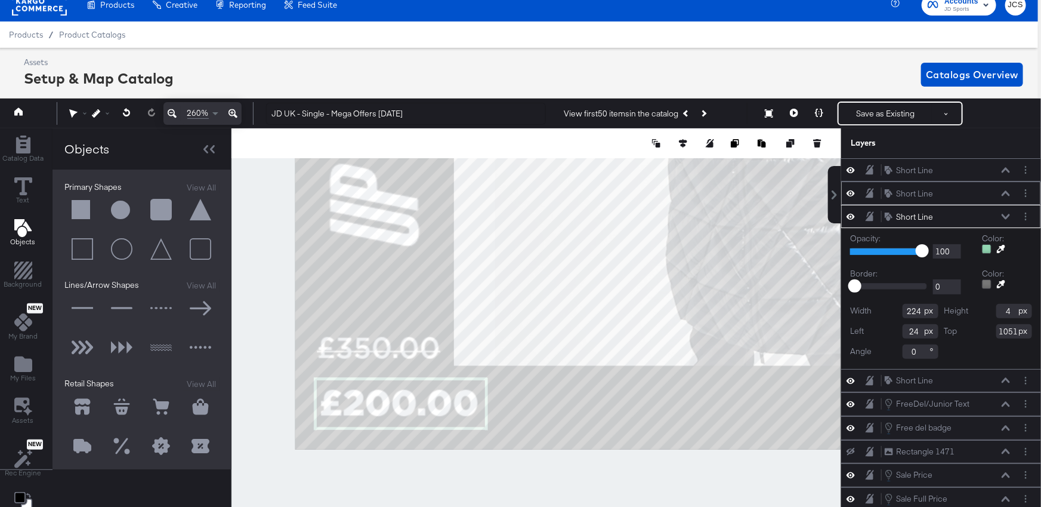
click at [1003, 192] on icon at bounding box center [1006, 193] width 8 height 6
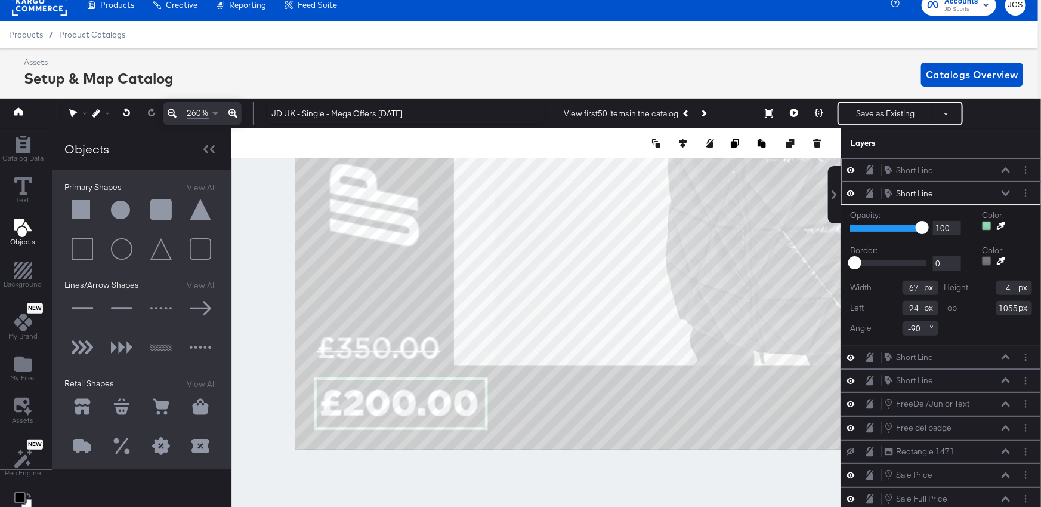
click at [1008, 167] on icon at bounding box center [1006, 170] width 8 height 6
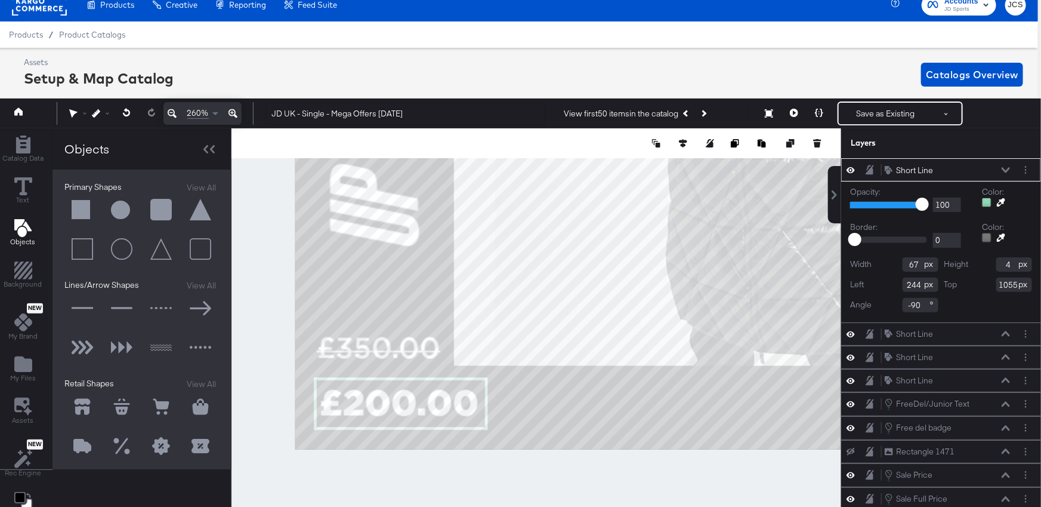
click at [986, 170] on div "Short Line Short Line" at bounding box center [947, 170] width 127 height 13
click at [985, 334] on div "Short Line Short Line" at bounding box center [947, 334] width 127 height 13
click at [952, 173] on div "Short Line Short Line" at bounding box center [947, 170] width 127 height 13
click at [1006, 333] on icon at bounding box center [1006, 334] width 8 height 6
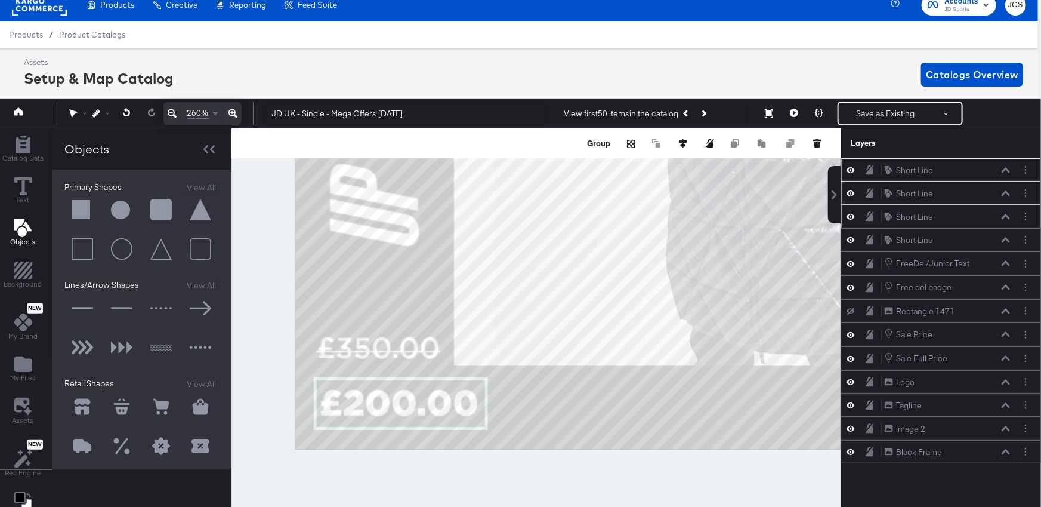
click at [1007, 215] on icon at bounding box center [1006, 216] width 8 height 5
click at [1008, 242] on button at bounding box center [1006, 239] width 10 height 7
click at [632, 144] on icon "Merge" at bounding box center [631, 143] width 7 height 7
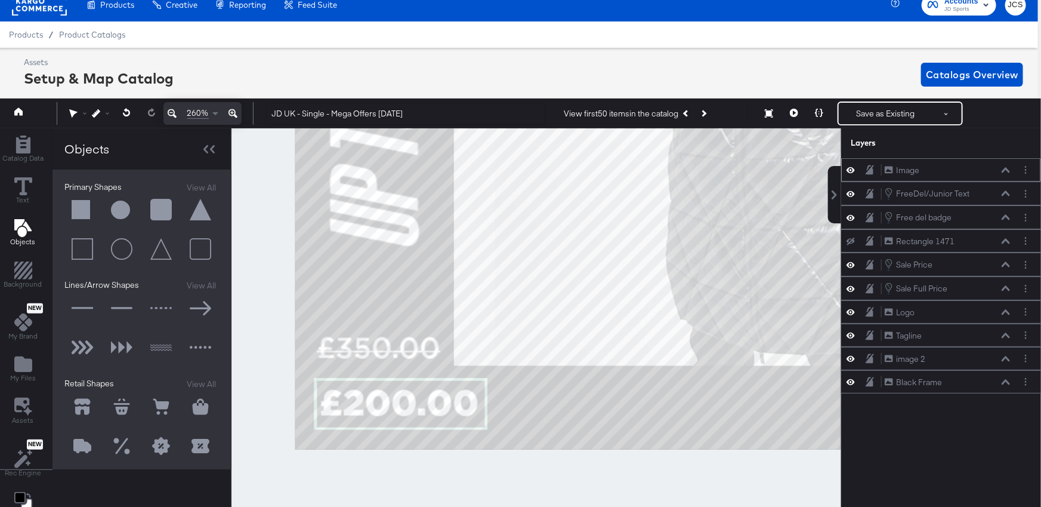
click at [854, 167] on icon at bounding box center [851, 170] width 8 height 10
click at [854, 167] on icon at bounding box center [851, 170] width 8 height 8
click at [876, 115] on button "Save as Existing" at bounding box center [885, 113] width 93 height 21
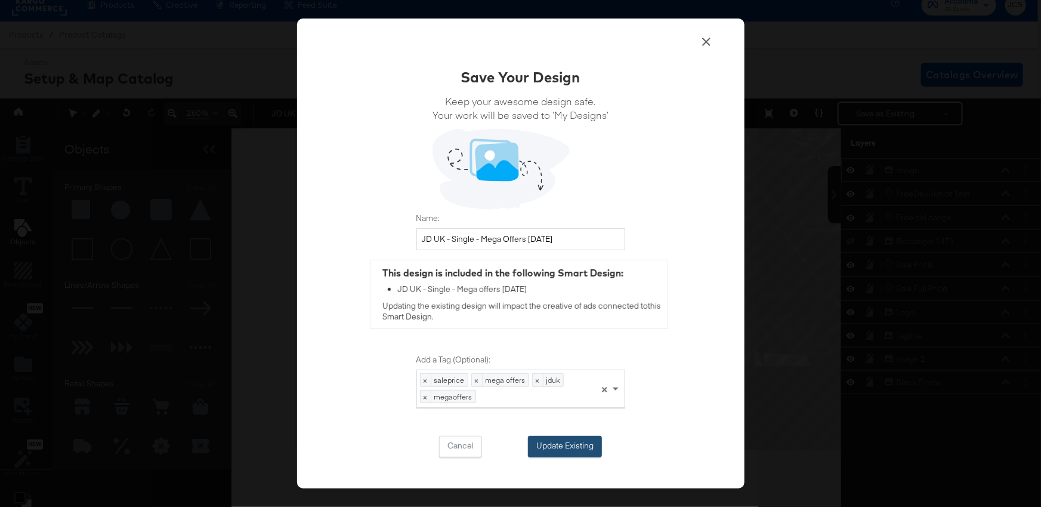
click at [547, 440] on button "Update Existing" at bounding box center [565, 446] width 74 height 21
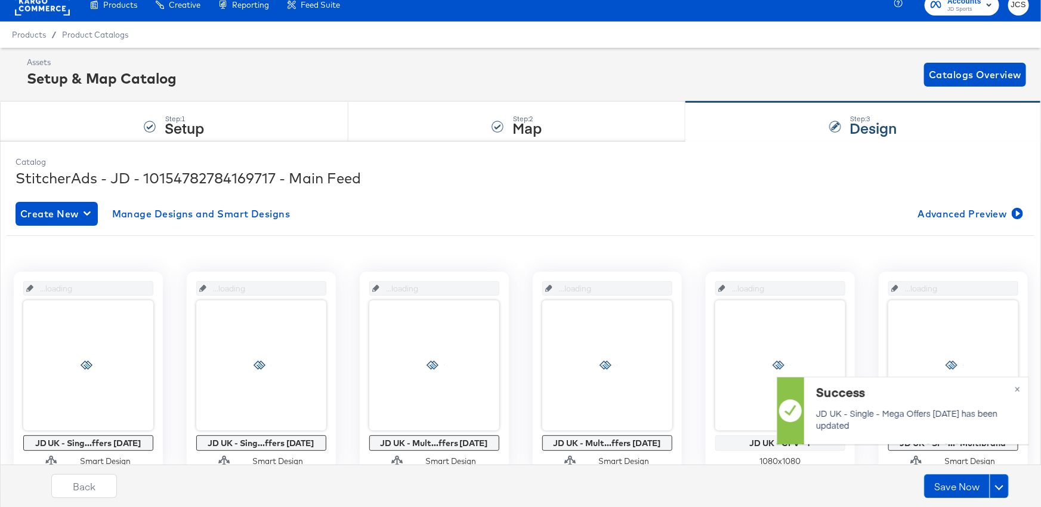
scroll to position [12, 0]
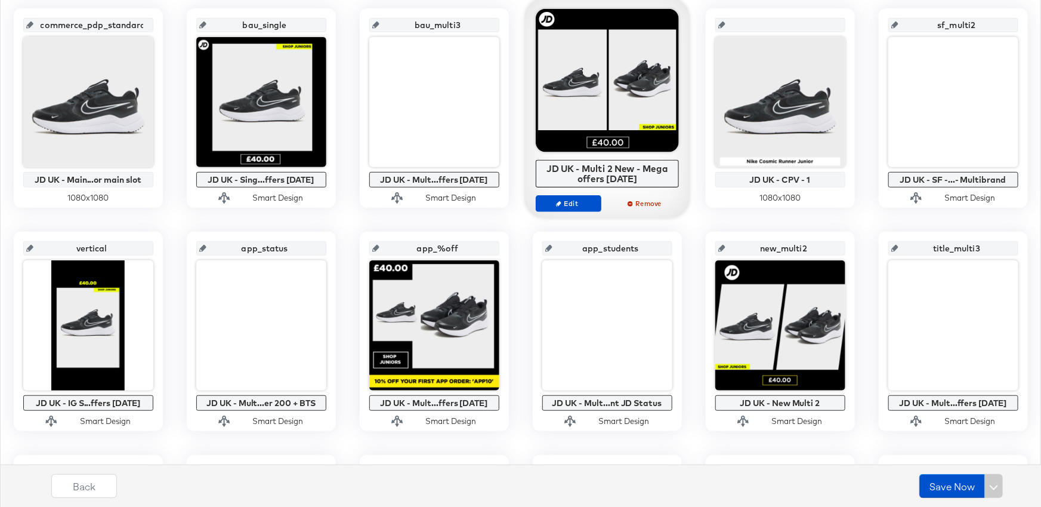
scroll to position [276, 0]
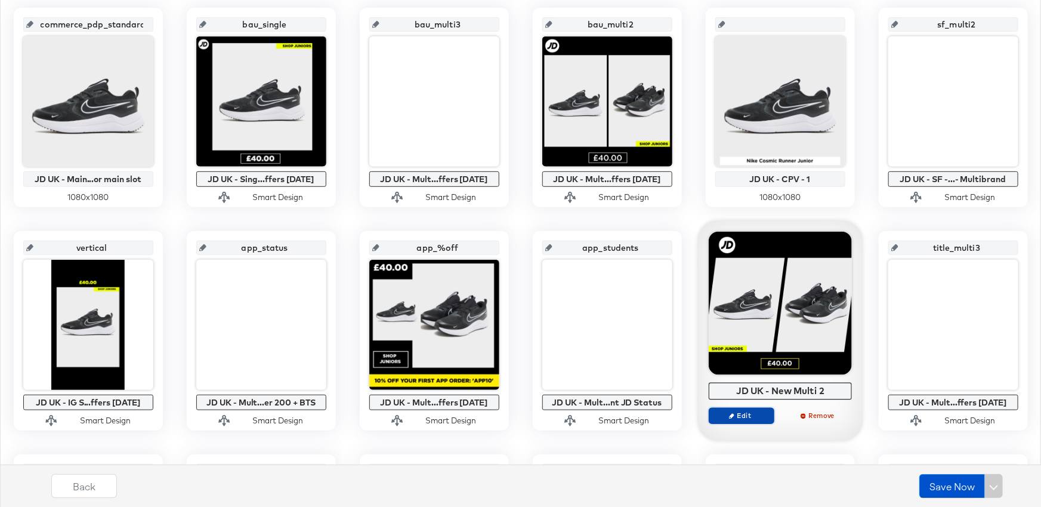
click at [755, 414] on span "Edit" at bounding box center [741, 415] width 55 height 9
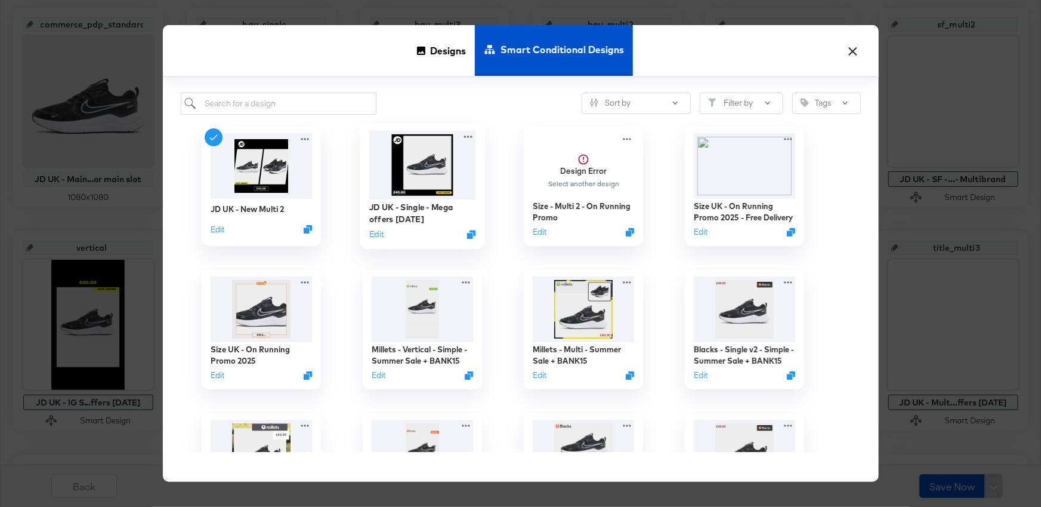
click at [437, 166] on img at bounding box center [422, 165] width 107 height 69
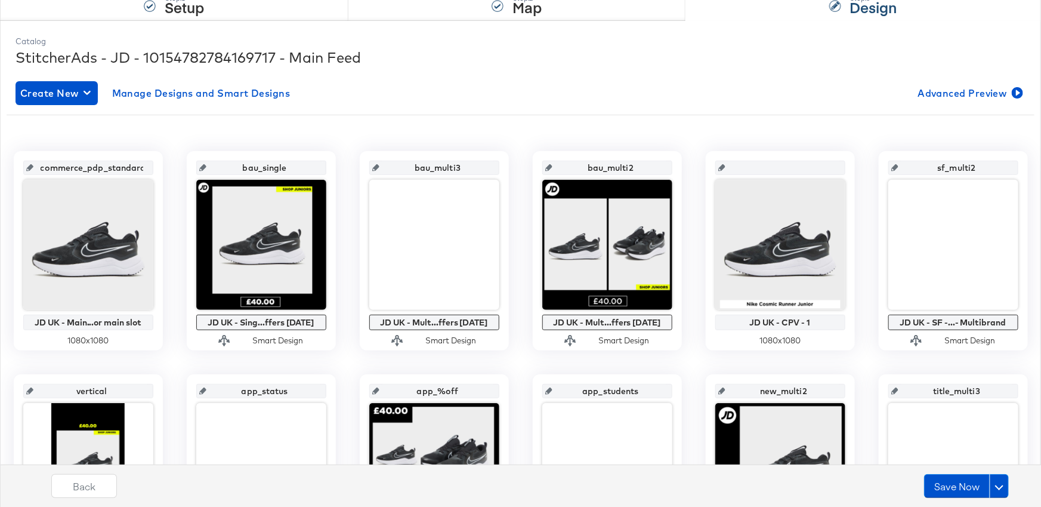
scroll to position [0, 0]
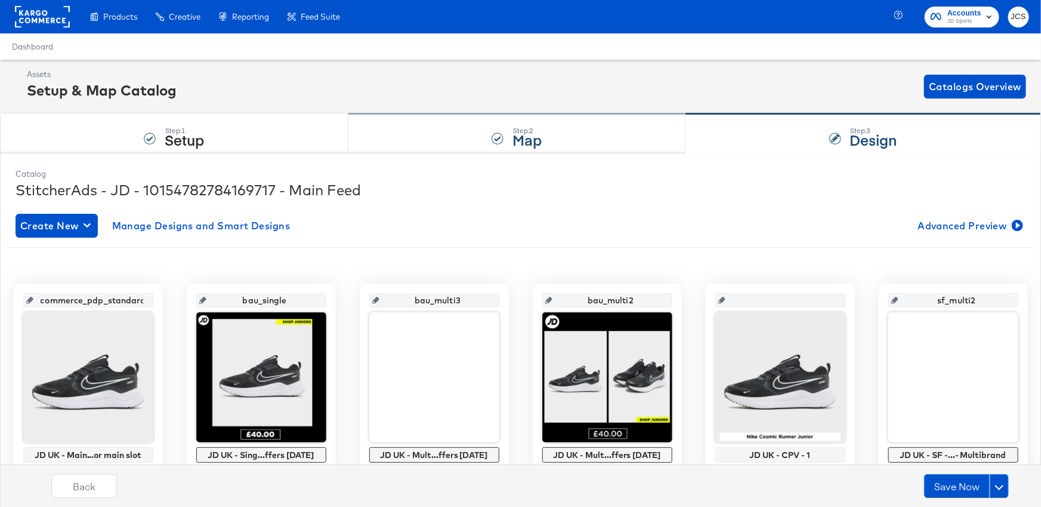
click at [486, 132] on div "Step: 2 Map" at bounding box center [518, 133] width 338 height 39
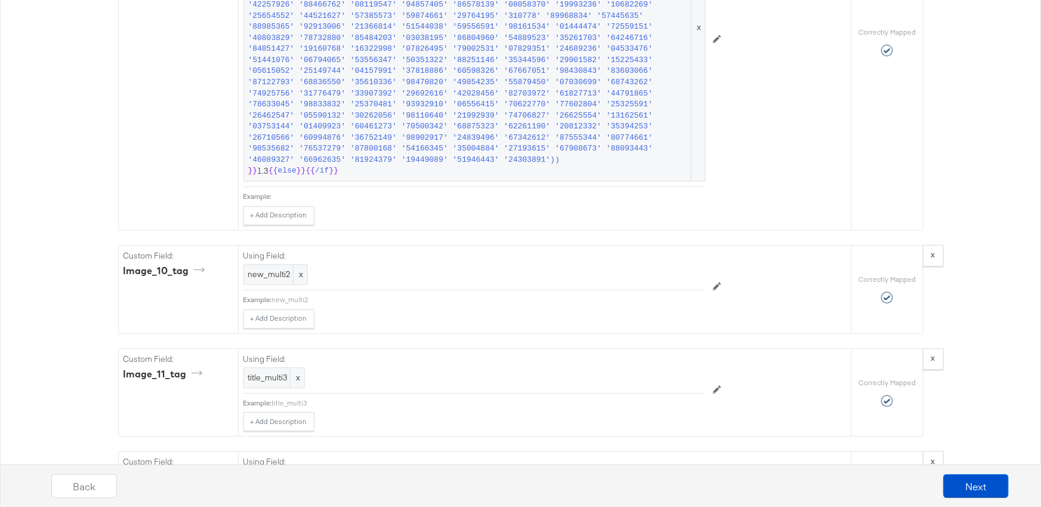
scroll to position [3883, 0]
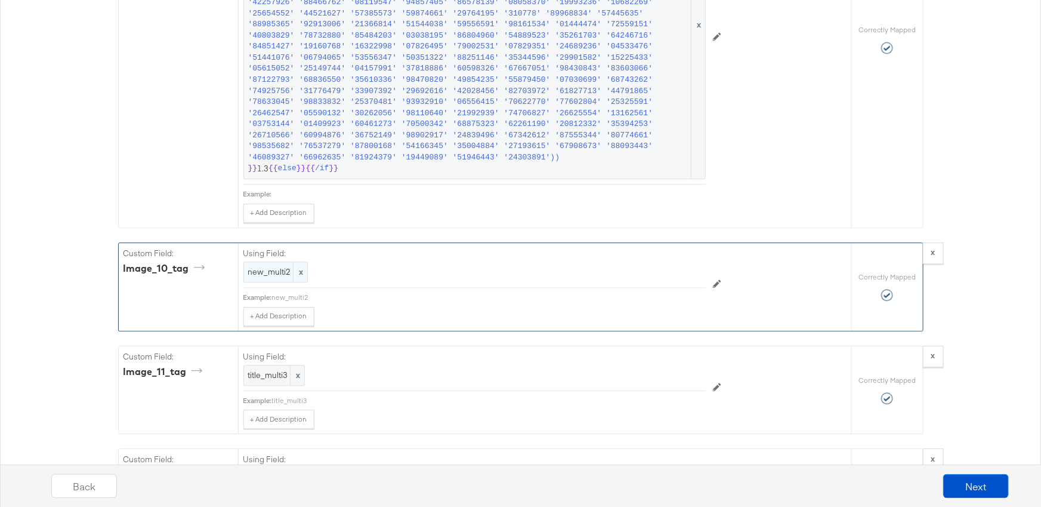
click at [272, 266] on span "new_multi2" at bounding box center [275, 271] width 55 height 11
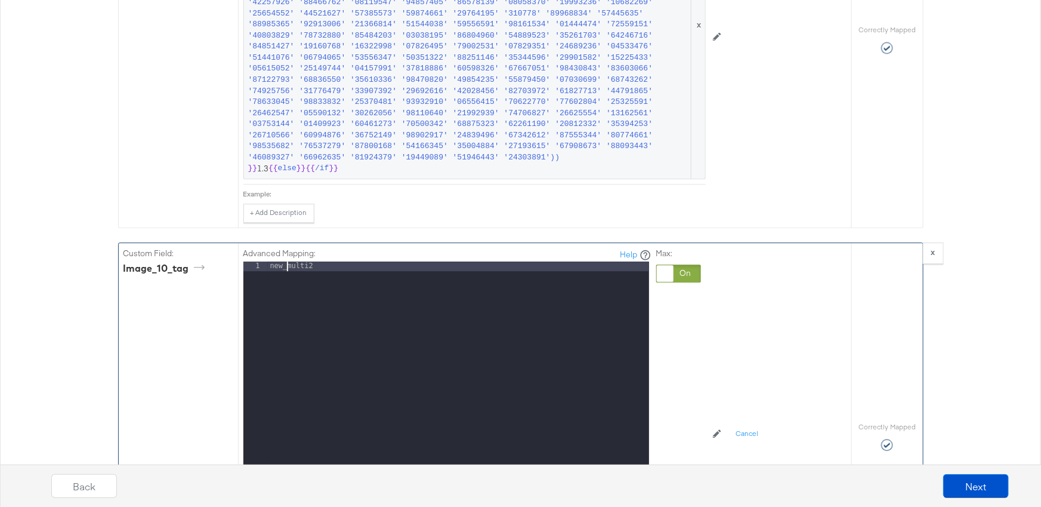
drag, startPoint x: 287, startPoint y: 257, endPoint x: 354, endPoint y: 256, distance: 67.4
click at [354, 261] on div "new_multi2" at bounding box center [458, 419] width 381 height 317
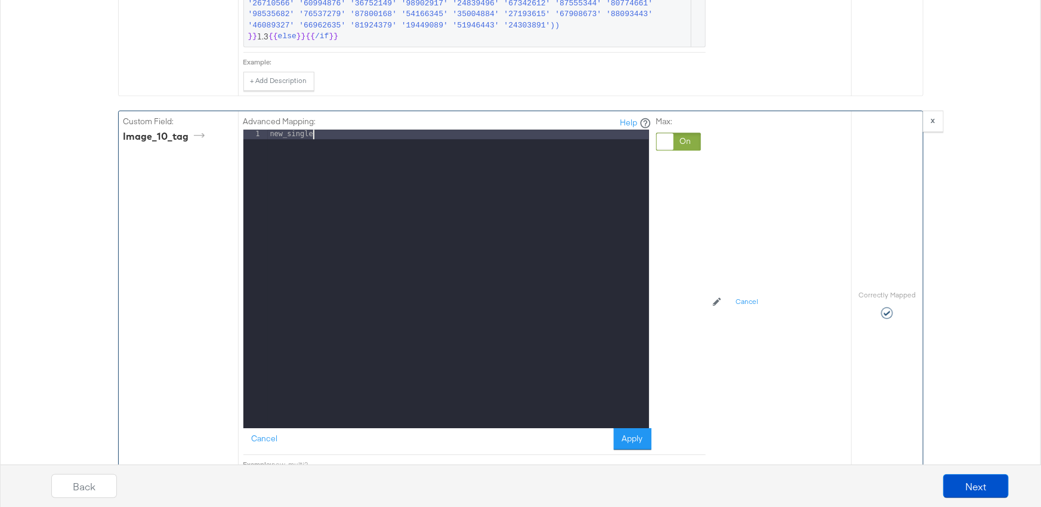
scroll to position [4050, 0]
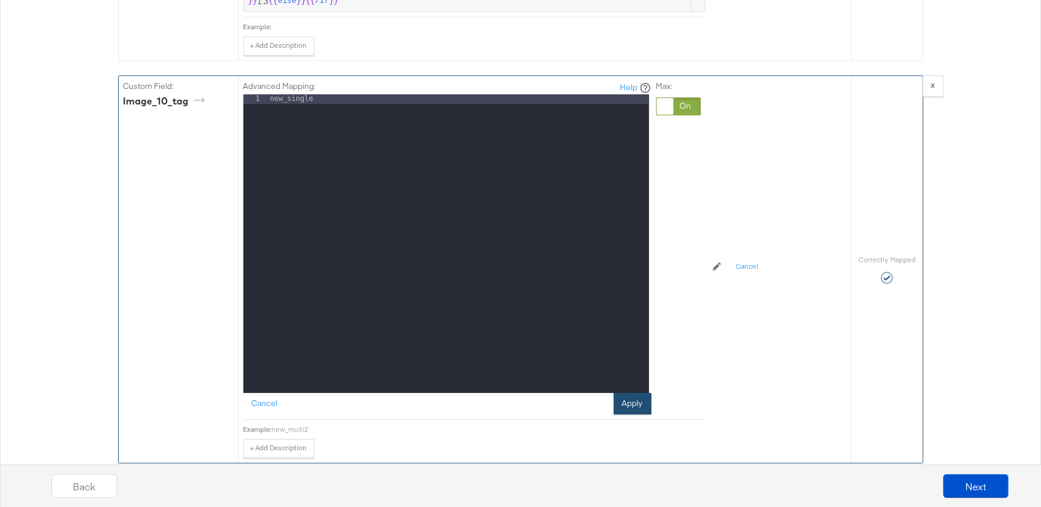
click at [628, 397] on button "Apply" at bounding box center [633, 403] width 38 height 21
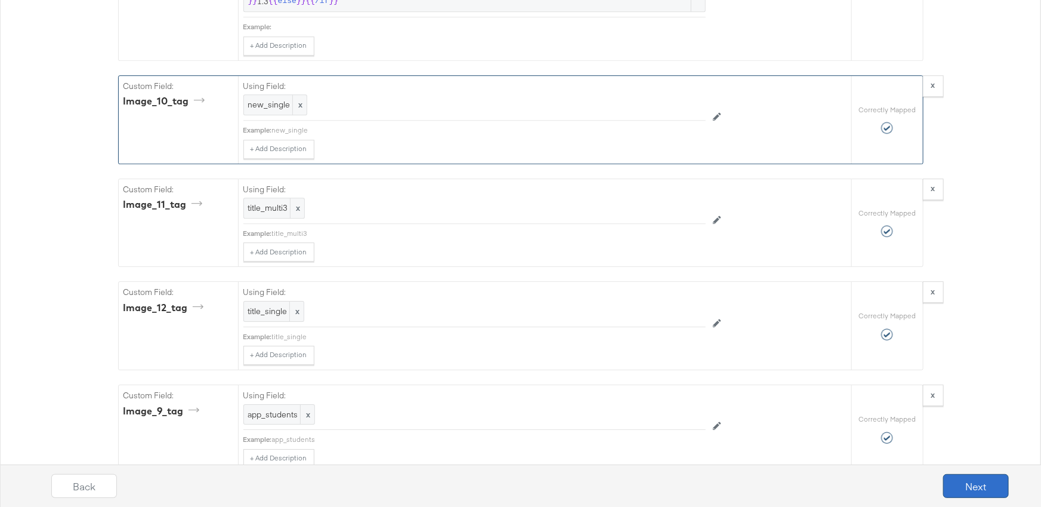
click at [968, 487] on button "Next" at bounding box center [976, 486] width 66 height 24
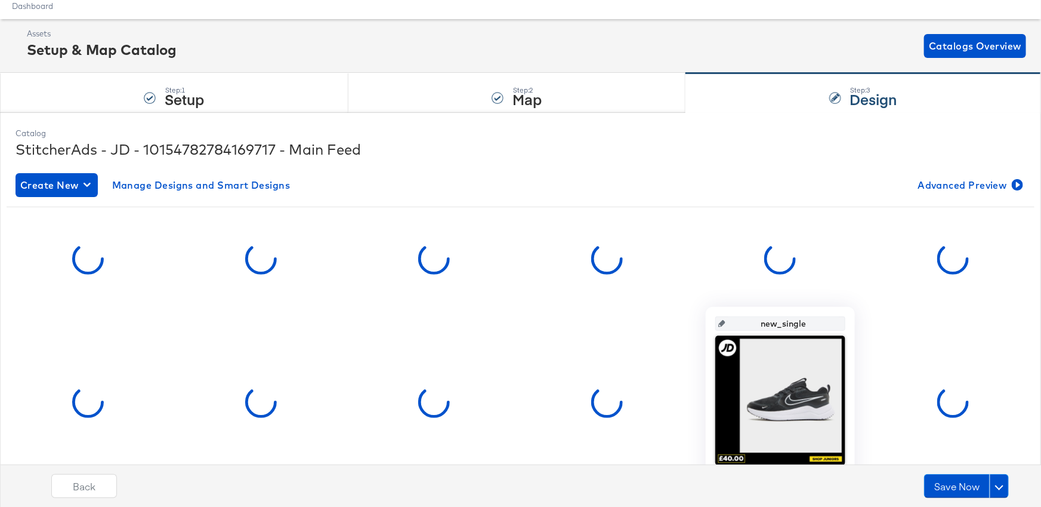
scroll to position [44, 0]
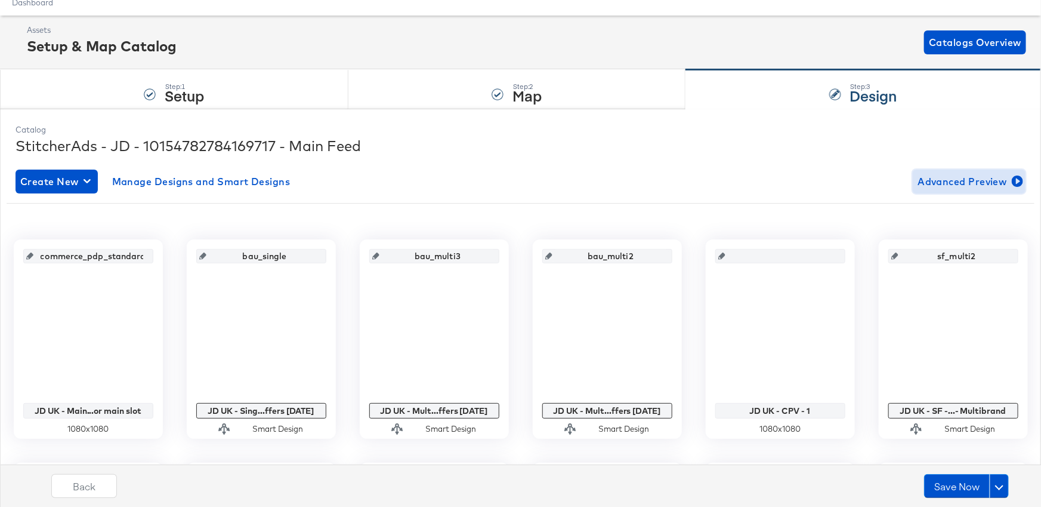
click at [946, 177] on span "Advanced Preview" at bounding box center [969, 181] width 103 height 17
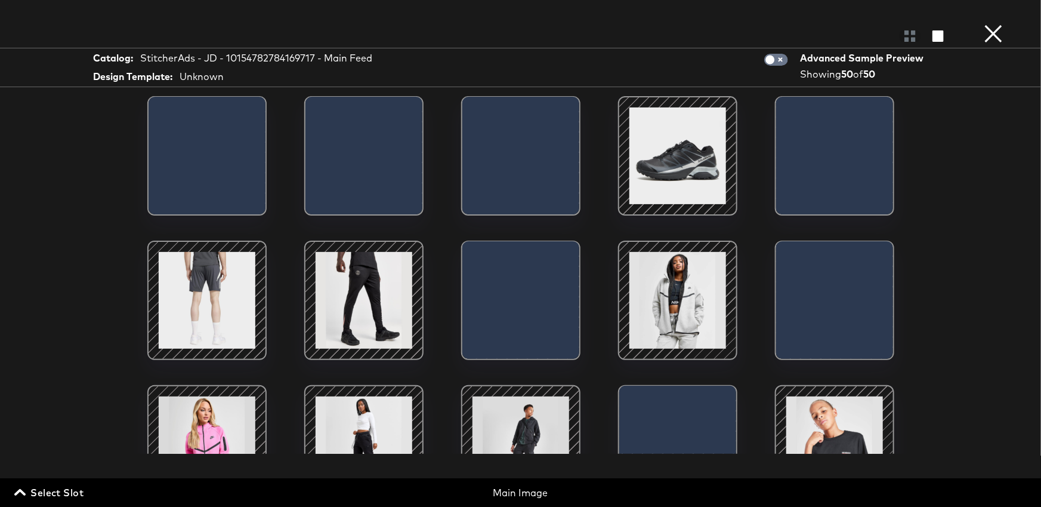
click at [70, 494] on span "Select Slot" at bounding box center [50, 492] width 67 height 17
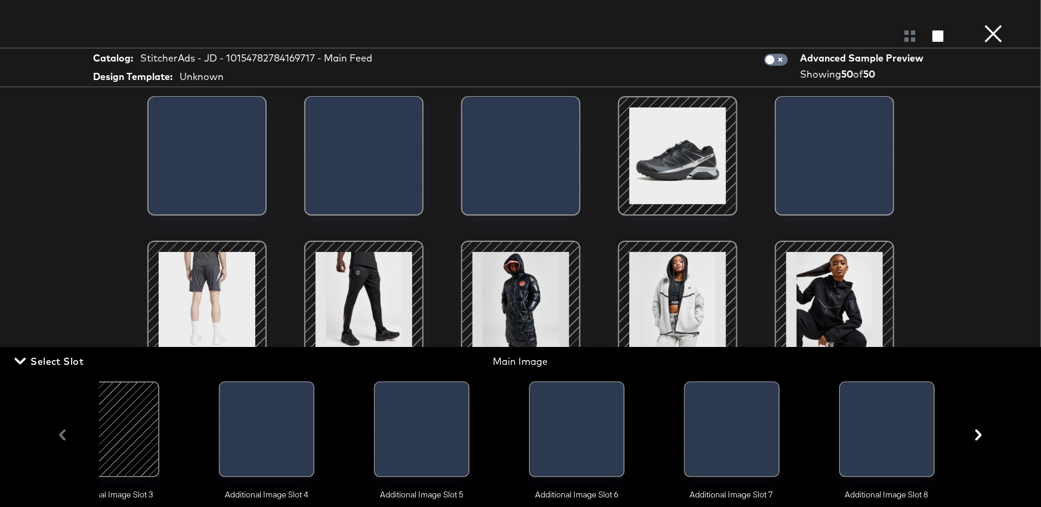
scroll to position [0, 553]
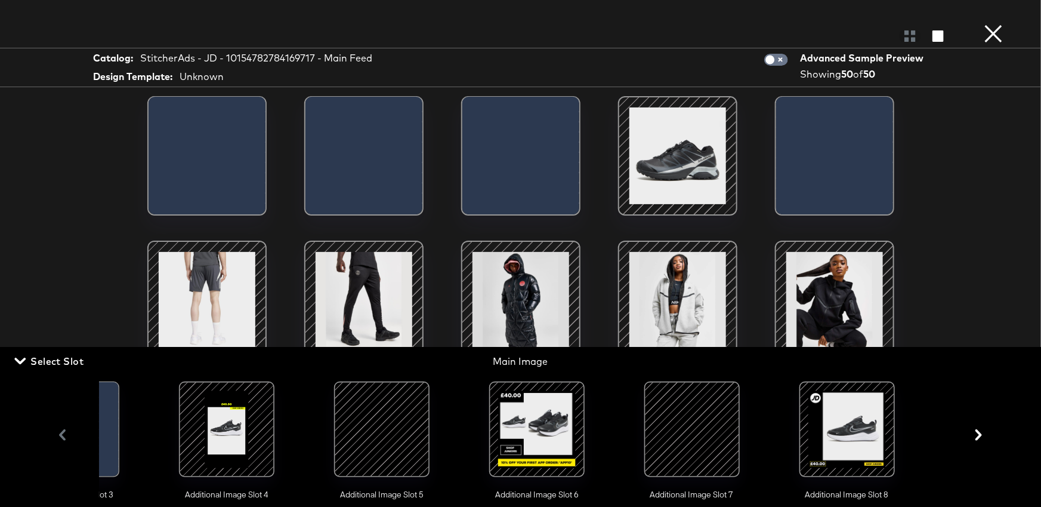
click at [712, 443] on div at bounding box center [692, 428] width 81 height 81
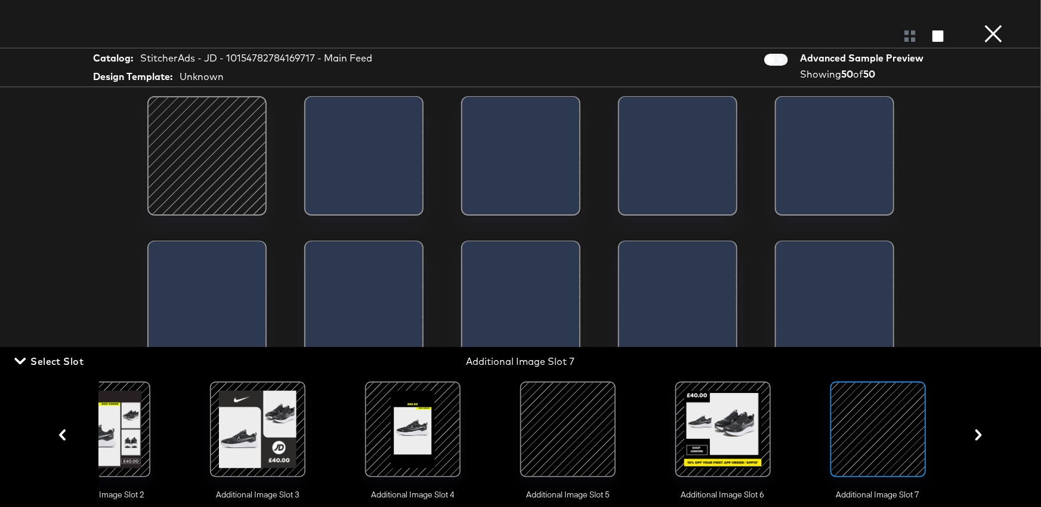
scroll to position [0, 362]
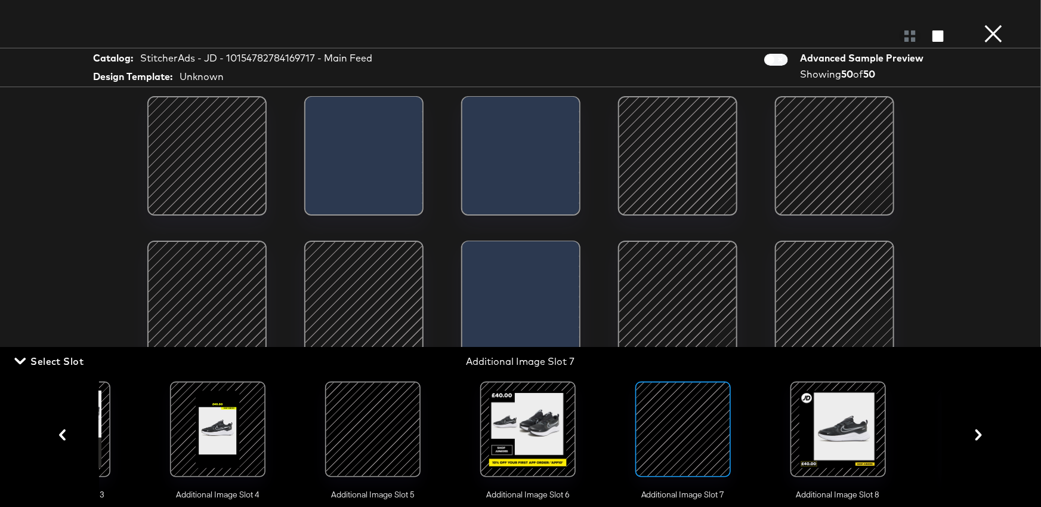
click at [847, 440] on div at bounding box center [838, 428] width 81 height 81
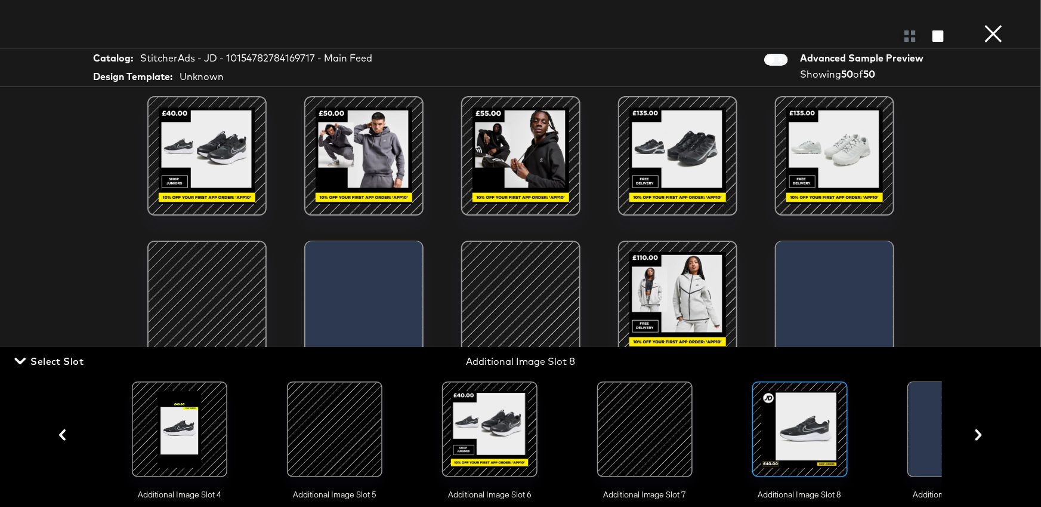
scroll to position [0, 605]
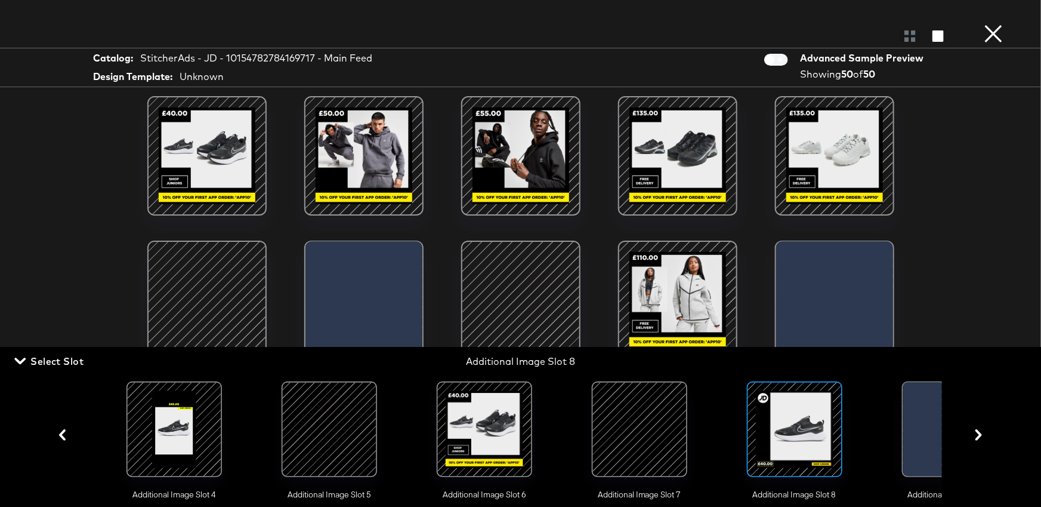
click at [770, 436] on div at bounding box center [794, 428] width 81 height 81
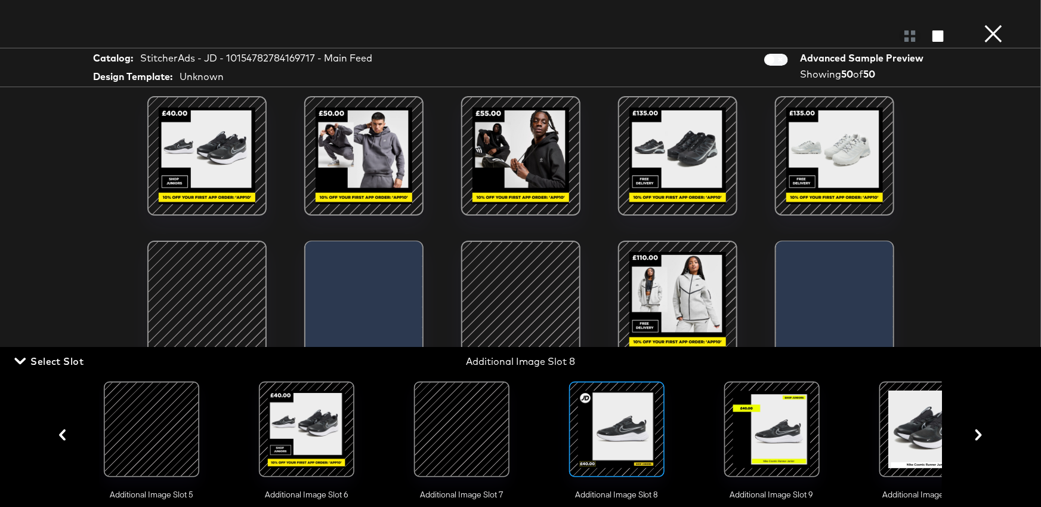
click at [770, 436] on div at bounding box center [772, 428] width 81 height 81
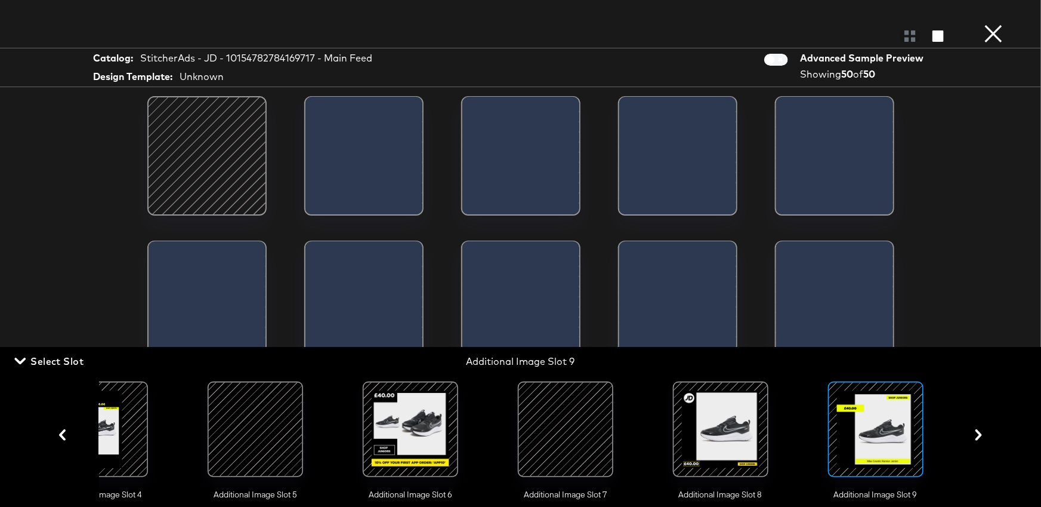
scroll to position [0, 672]
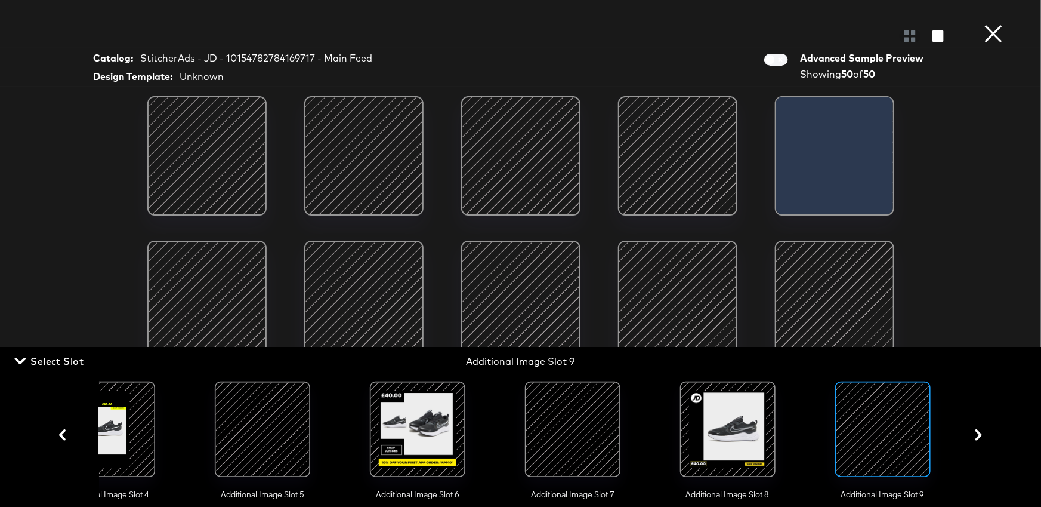
click at [741, 436] on div at bounding box center [727, 428] width 81 height 81
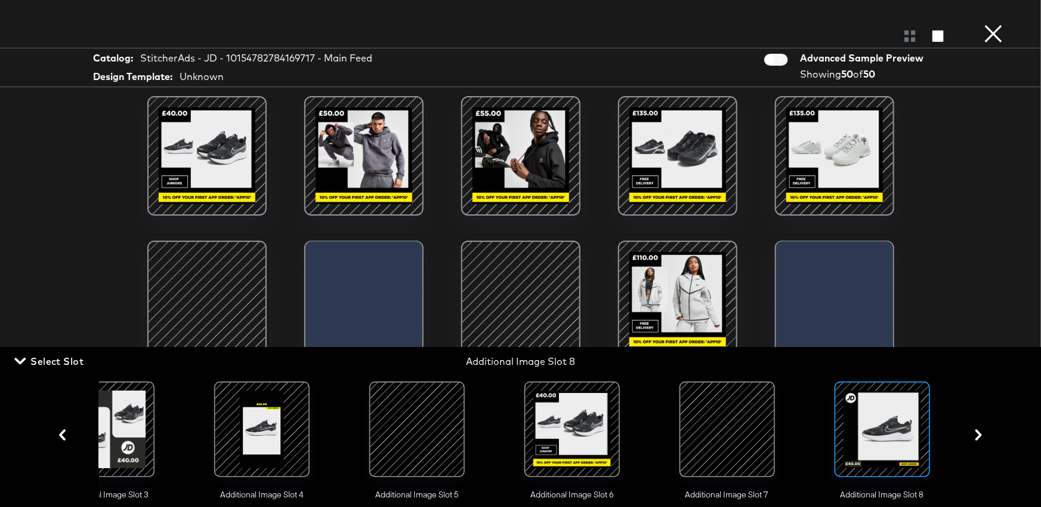
scroll to position [0, 517]
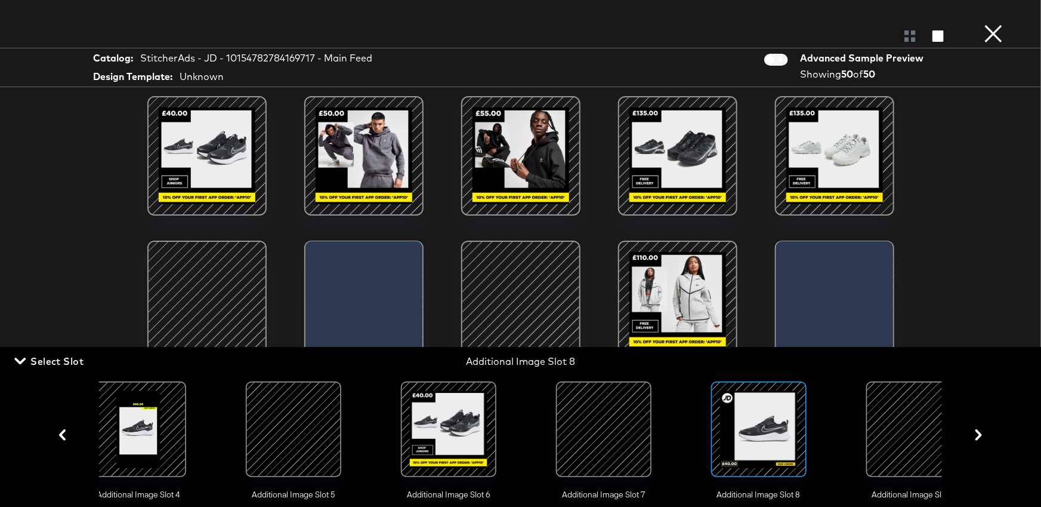
click at [888, 433] on div at bounding box center [914, 428] width 81 height 81
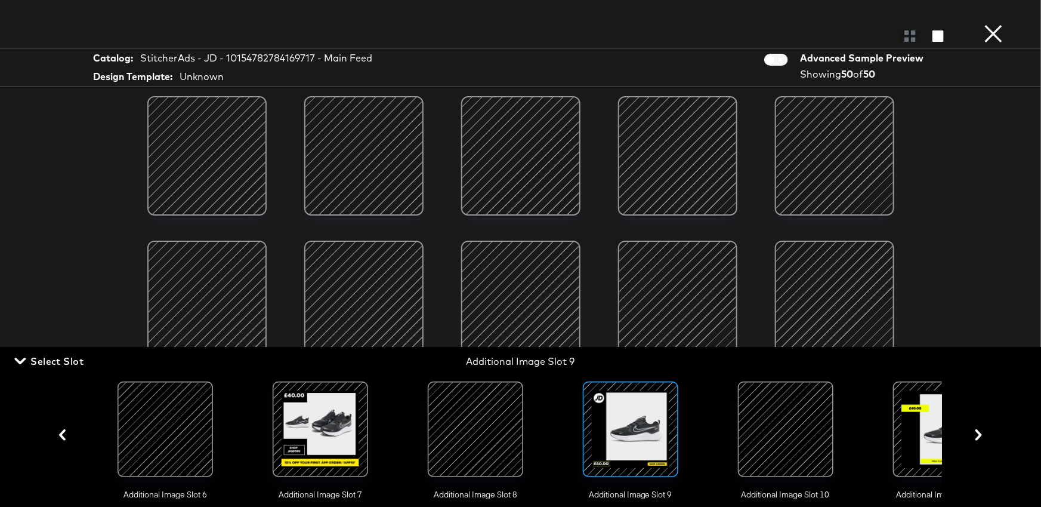
scroll to position [0, 926]
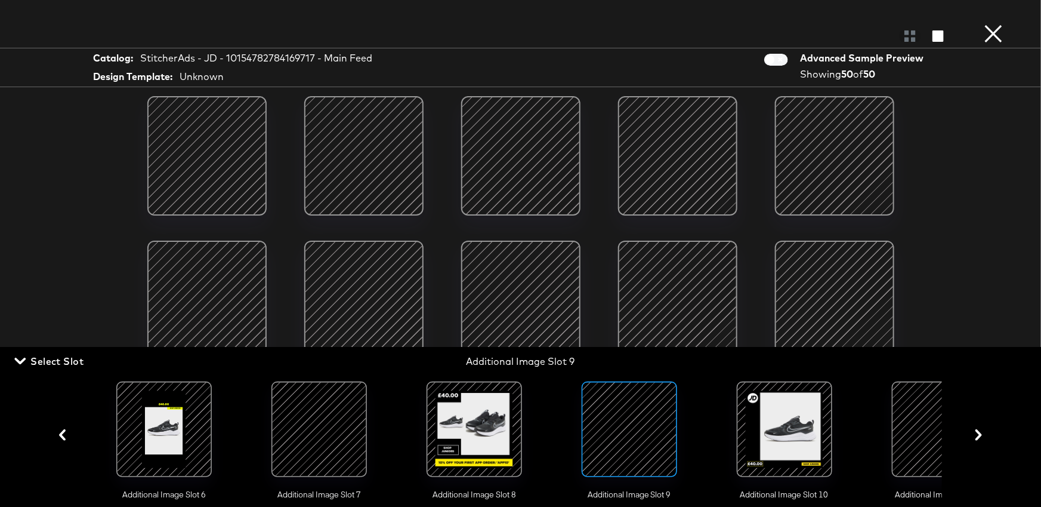
click at [813, 434] on div at bounding box center [784, 428] width 81 height 81
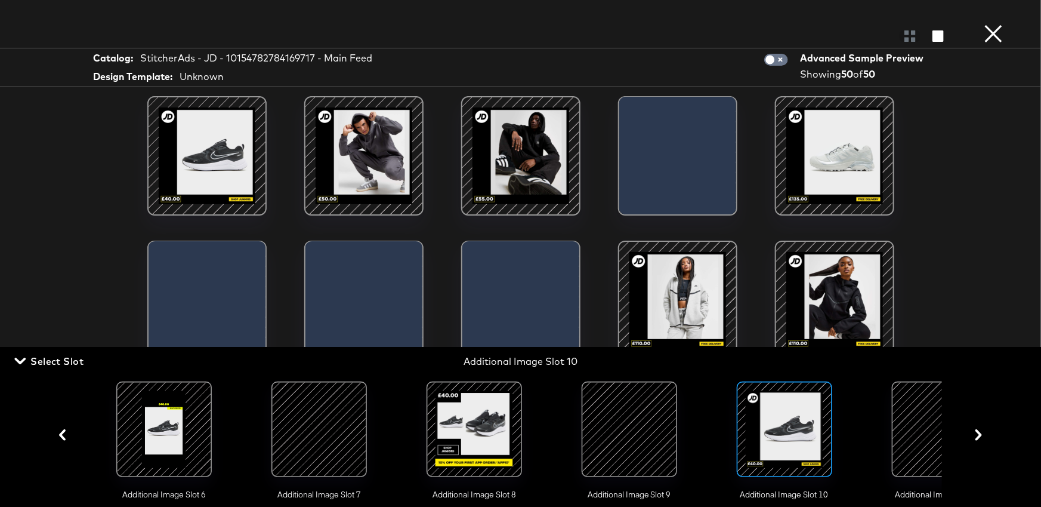
scroll to position [0, 827]
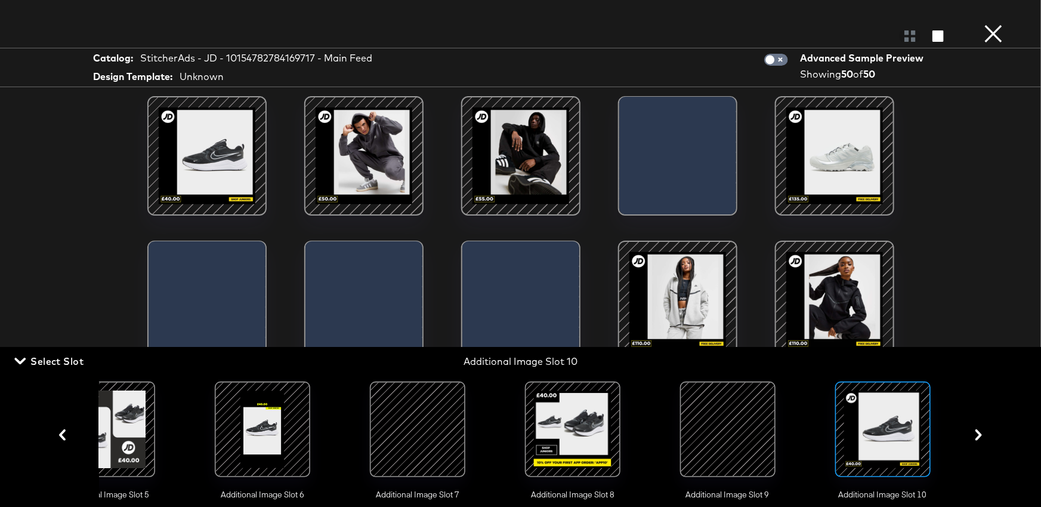
click at [64, 360] on span "Select Slot" at bounding box center [50, 361] width 67 height 17
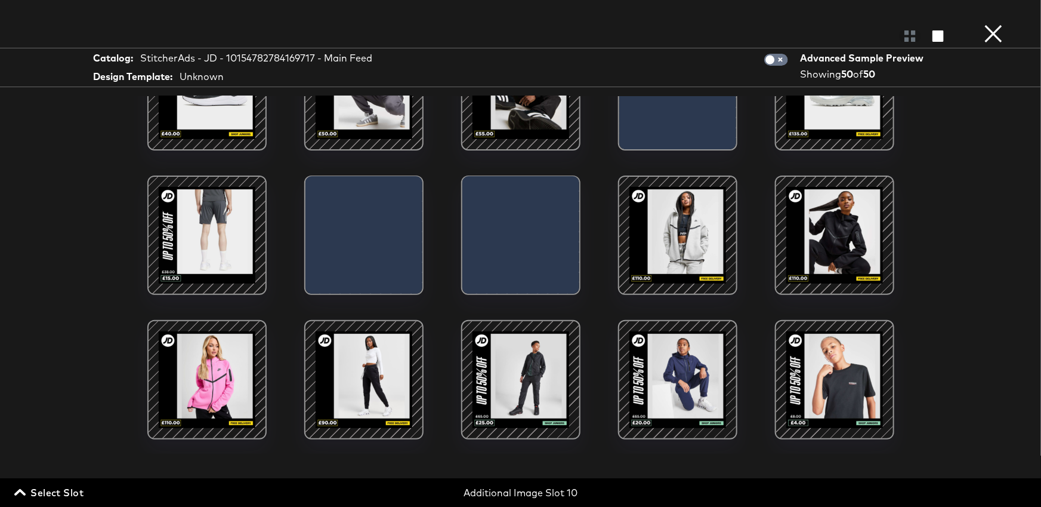
scroll to position [80, 0]
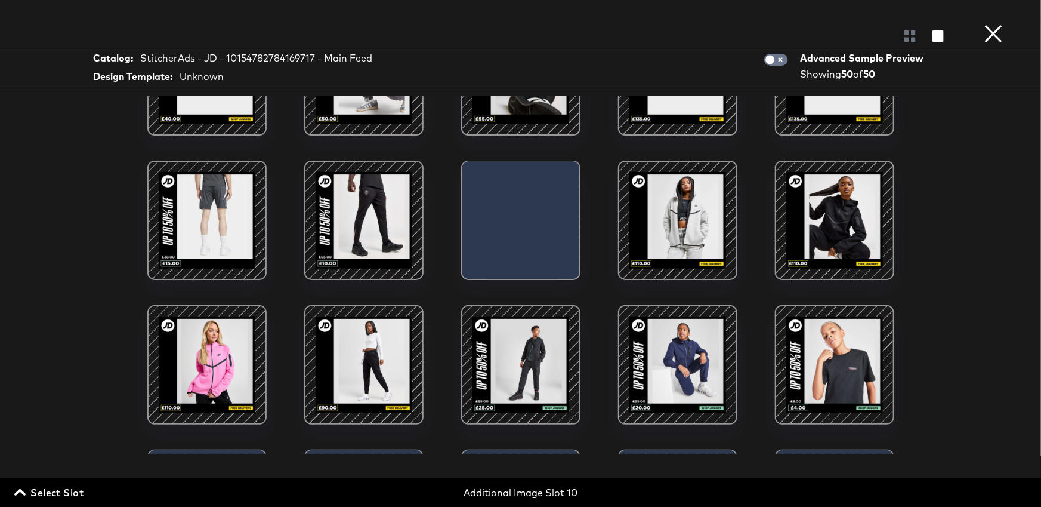
click at [647, 343] on div at bounding box center [677, 364] width 101 height 101
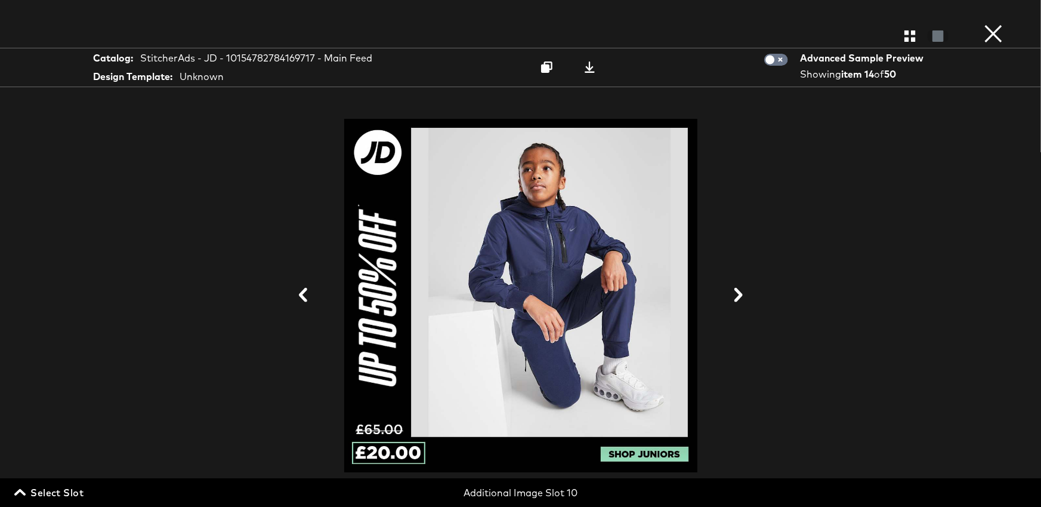
scroll to position [45, 0]
click at [909, 32] on icon "button" at bounding box center [910, 35] width 11 height 11
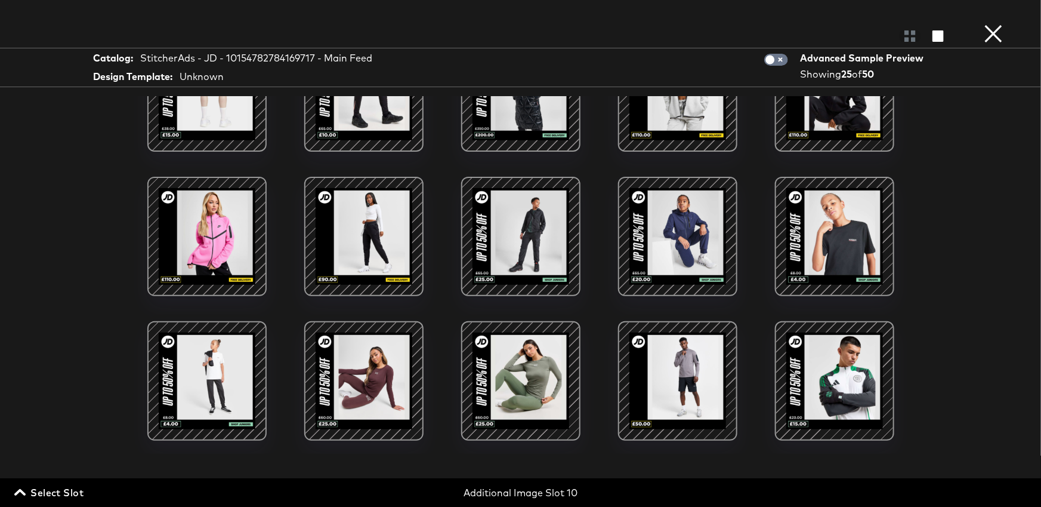
scroll to position [209, 0]
click at [828, 249] on div at bounding box center [834, 235] width 101 height 101
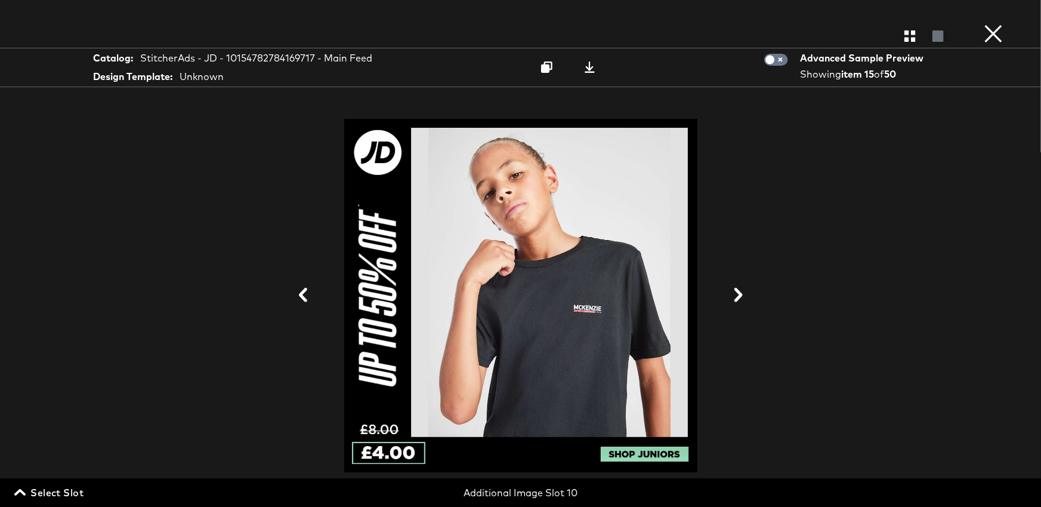
click at [915, 42] on div "Gallery View" at bounding box center [520, 36] width 1041 height 24
click at [908, 35] on icon "button" at bounding box center [910, 35] width 11 height 11
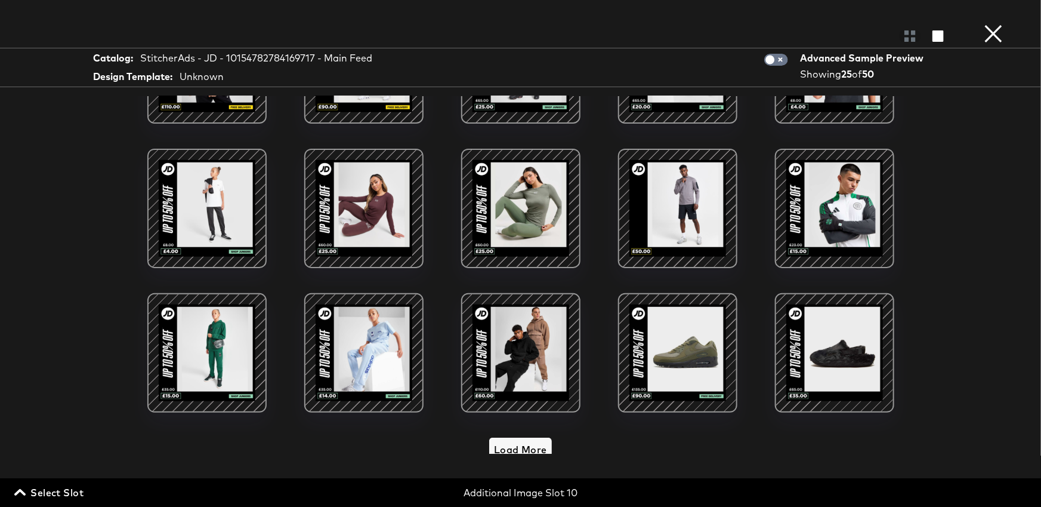
scroll to position [388, 0]
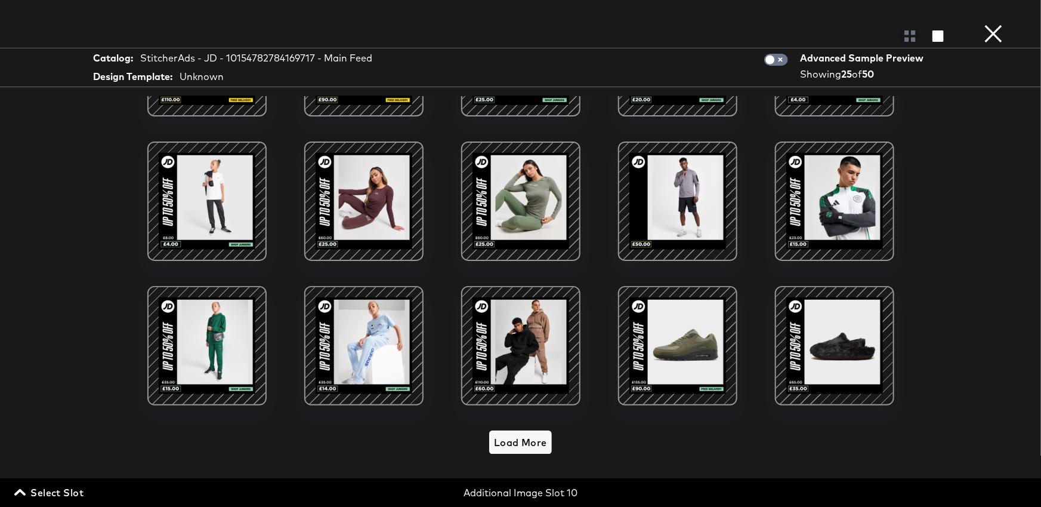
click at [676, 365] on div at bounding box center [677, 345] width 101 height 101
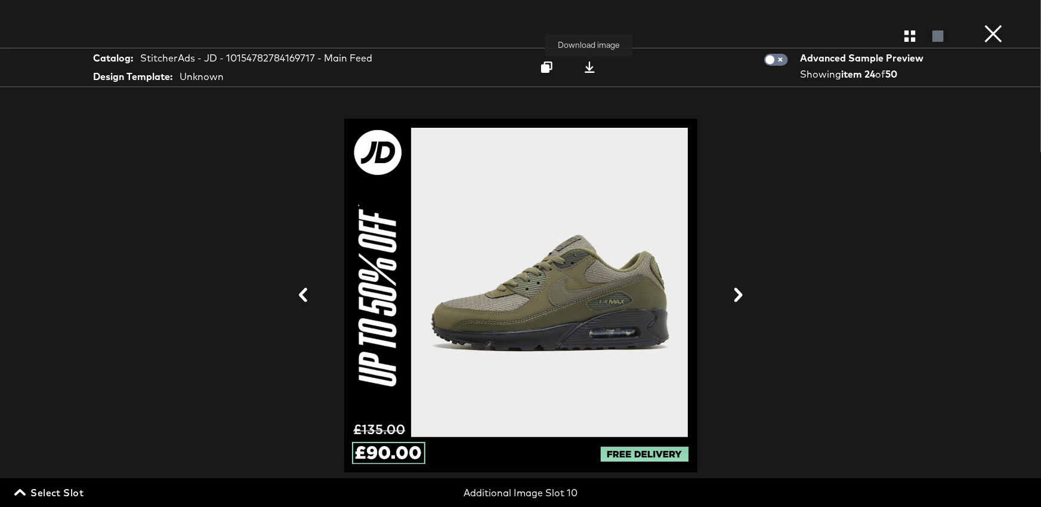
click at [585, 69] on icon at bounding box center [589, 66] width 11 height 11
click at [995, 14] on button "×" at bounding box center [994, 12] width 24 height 24
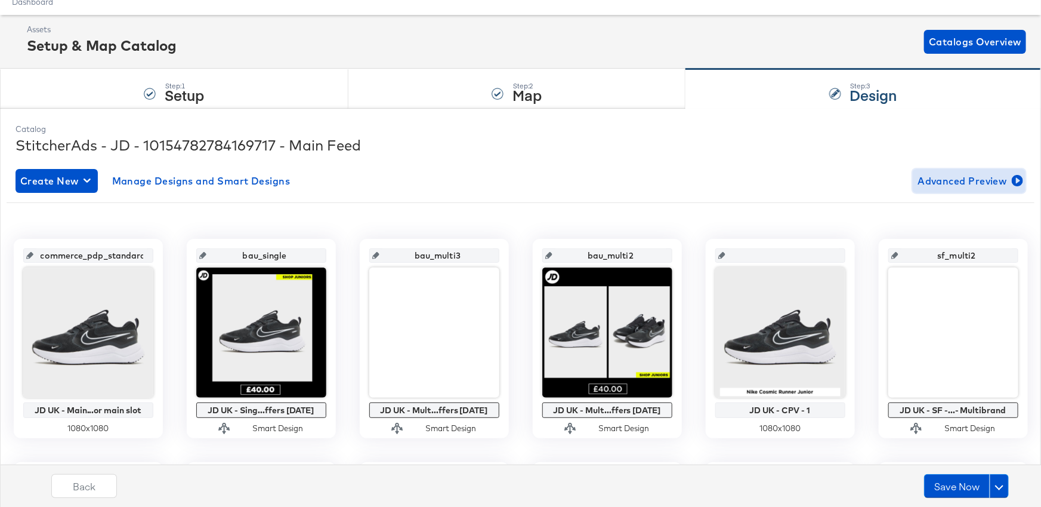
click at [962, 180] on span "Advanced Preview" at bounding box center [969, 180] width 103 height 17
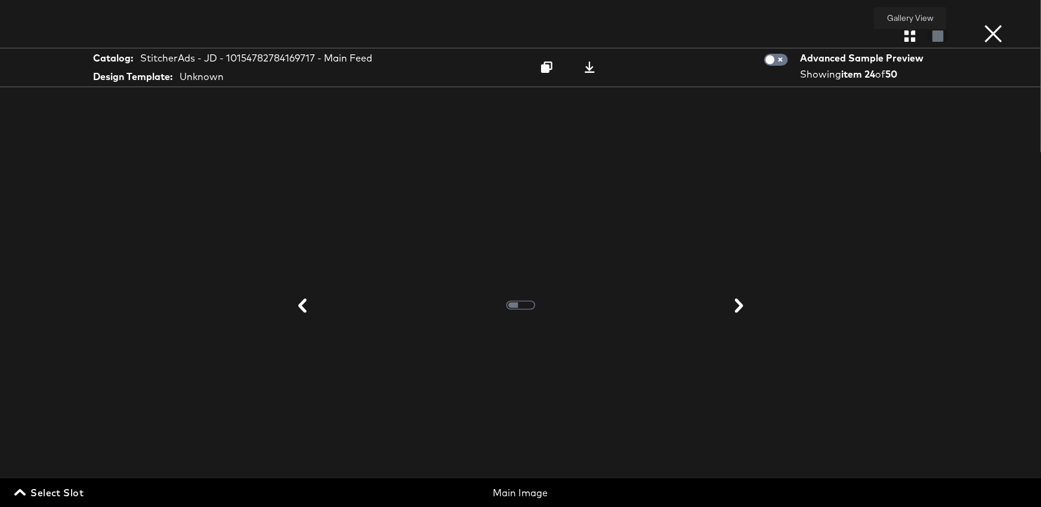
click at [915, 39] on icon "button" at bounding box center [910, 35] width 11 height 11
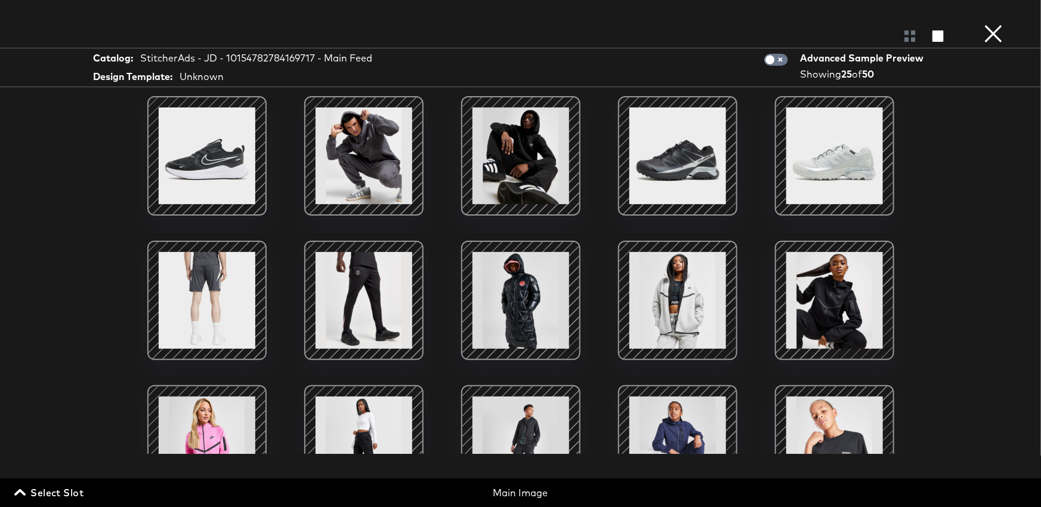
click at [62, 493] on span "Select Slot" at bounding box center [50, 492] width 67 height 17
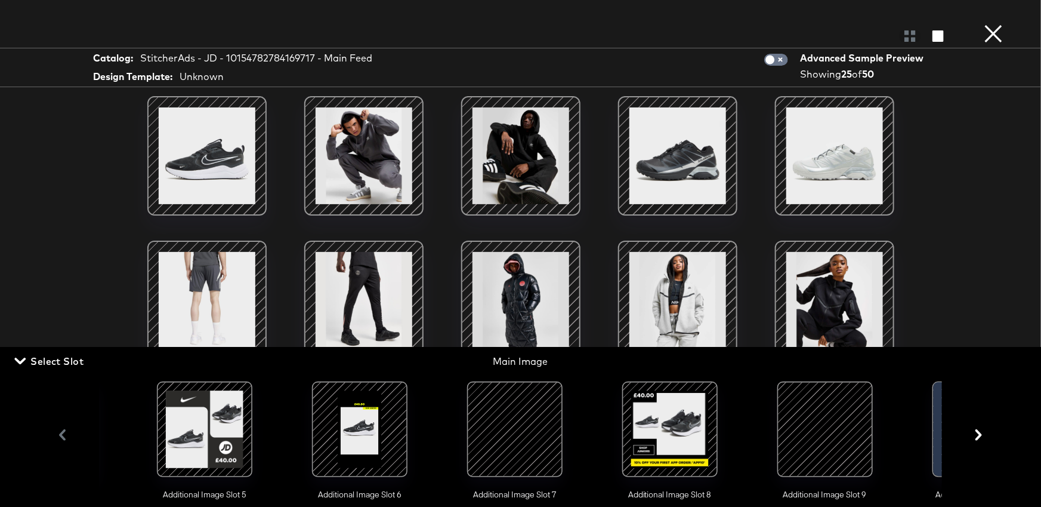
scroll to position [0, 956]
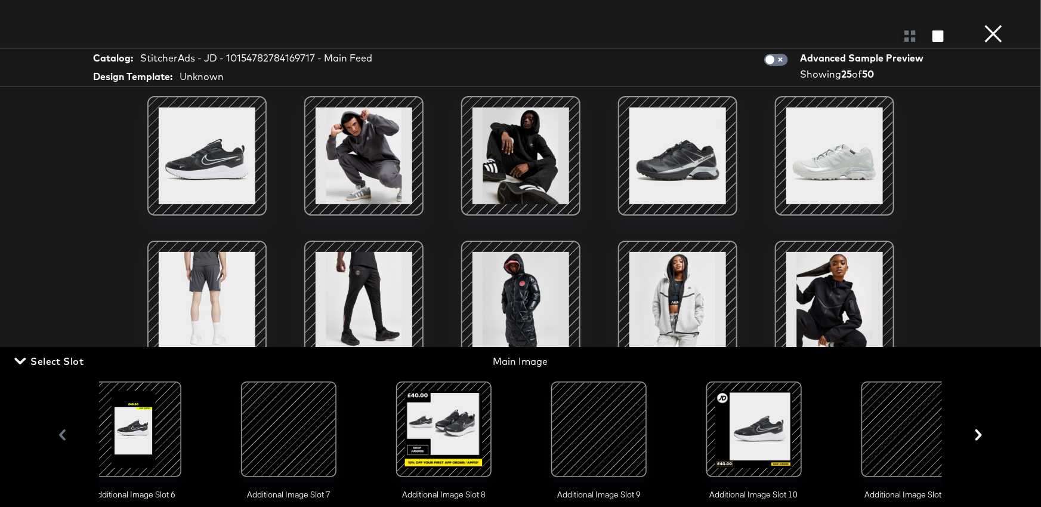
click at [755, 433] on div at bounding box center [754, 428] width 81 height 81
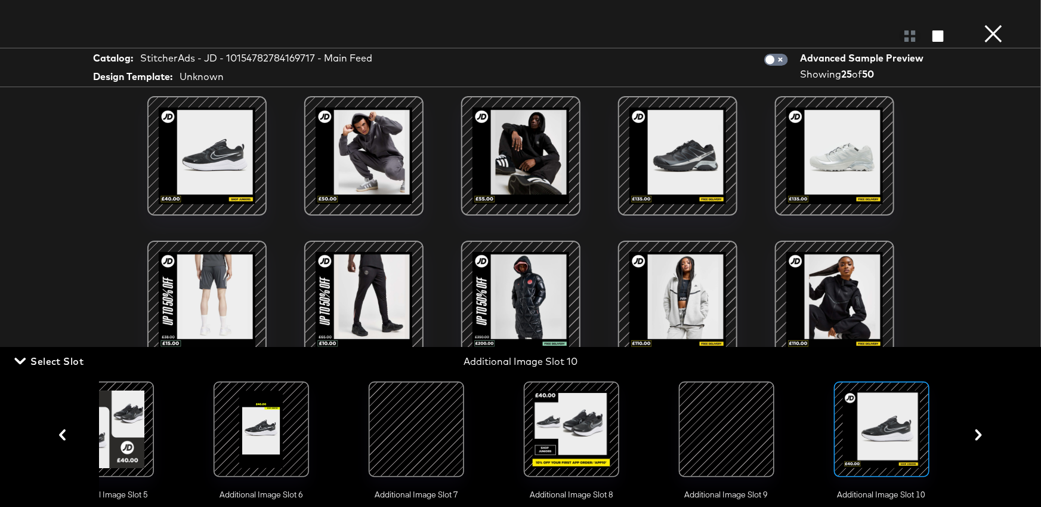
scroll to position [0, 827]
click at [51, 356] on span "Select Slot" at bounding box center [50, 361] width 67 height 17
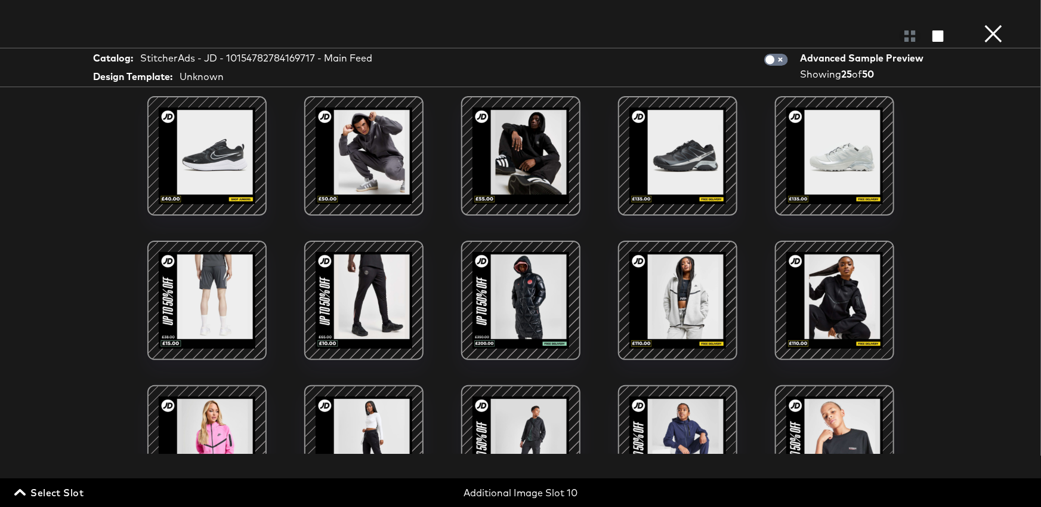
click at [218, 169] on div at bounding box center [206, 155] width 101 height 101
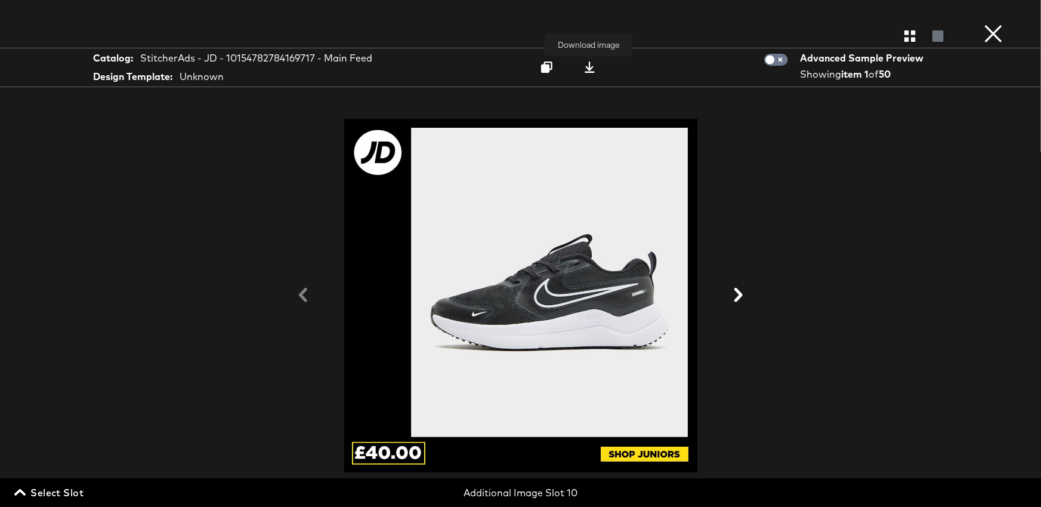
click at [592, 70] on icon at bounding box center [589, 66] width 11 height 11
click at [1011, 23] on div "× Download image Gallery View Catalog: StitcherAds - JD - 10154782784169717 - M…" at bounding box center [520, 253] width 1041 height 507
click at [998, 24] on button "×" at bounding box center [994, 12] width 24 height 24
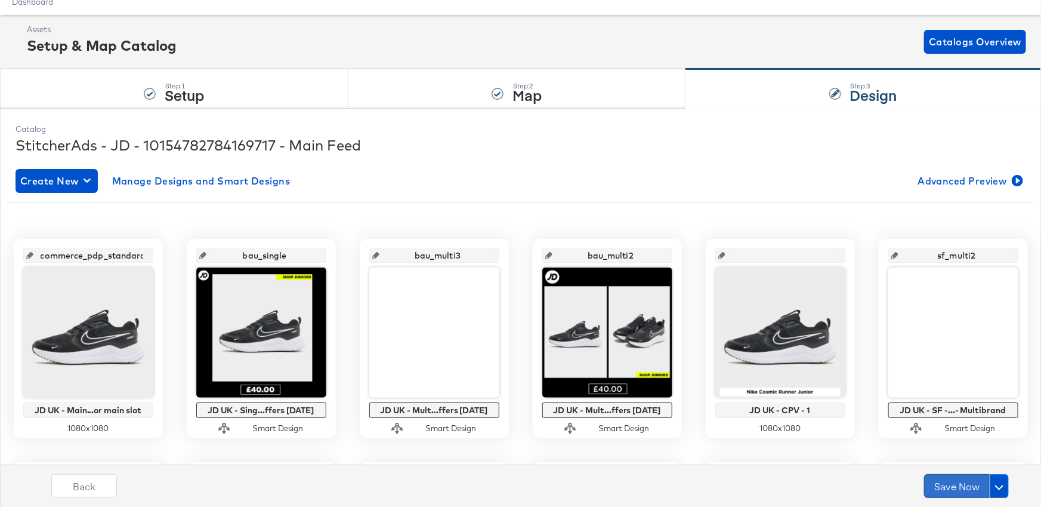
click at [957, 487] on button "Save Now" at bounding box center [957, 486] width 66 height 24
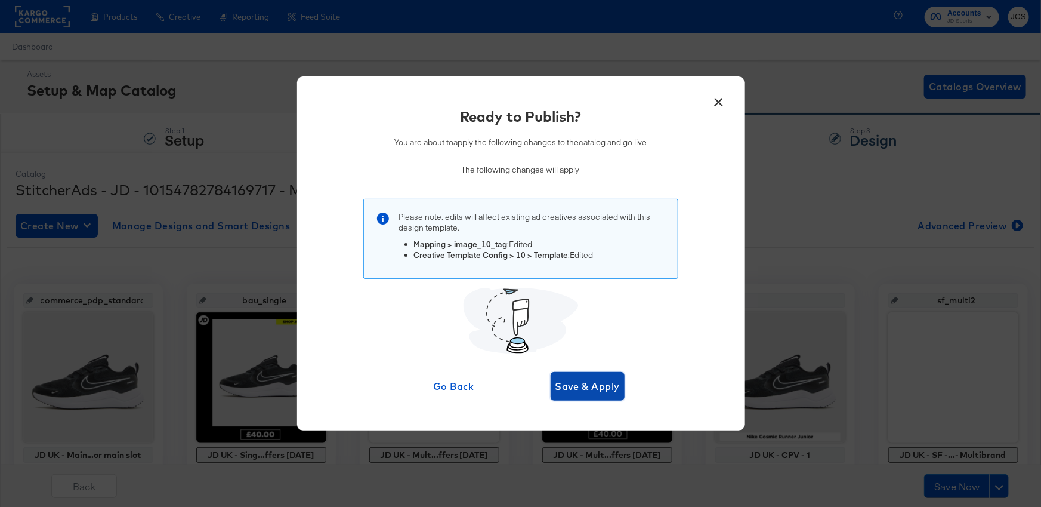
click at [581, 388] on span "Save & Apply" at bounding box center [588, 386] width 65 height 17
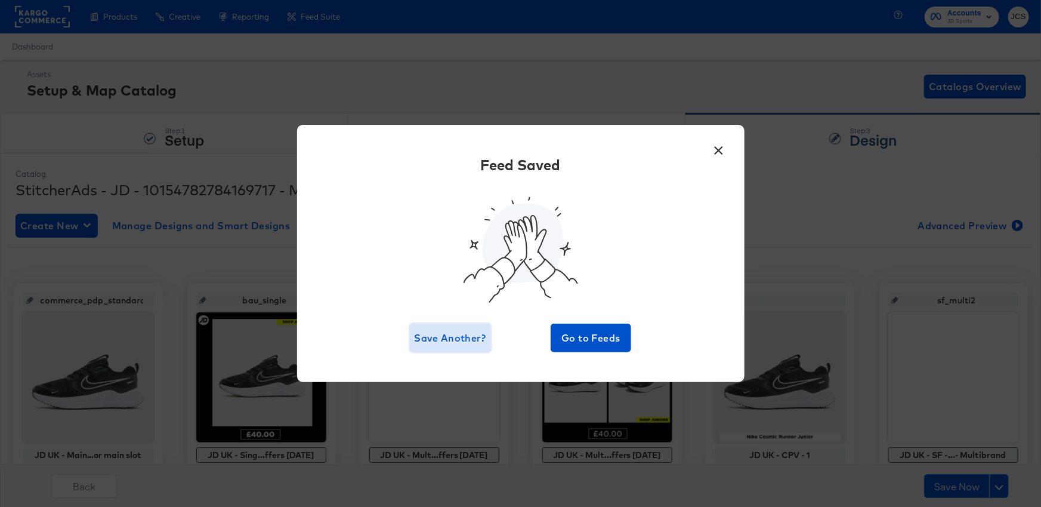
click at [449, 340] on span "Save Another?" at bounding box center [451, 337] width 72 height 17
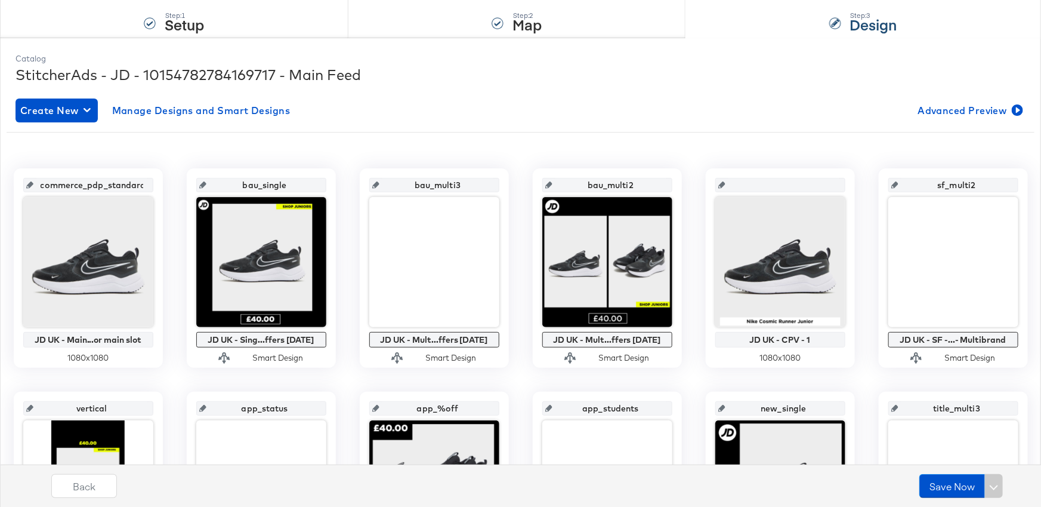
scroll to position [291, 0]
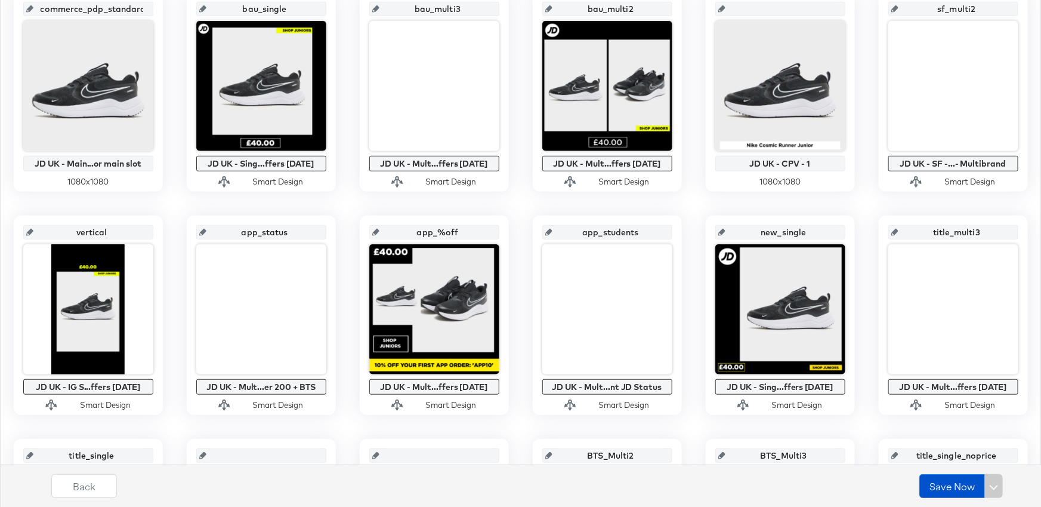
click at [767, 230] on input "new_single" at bounding box center [784, 227] width 117 height 32
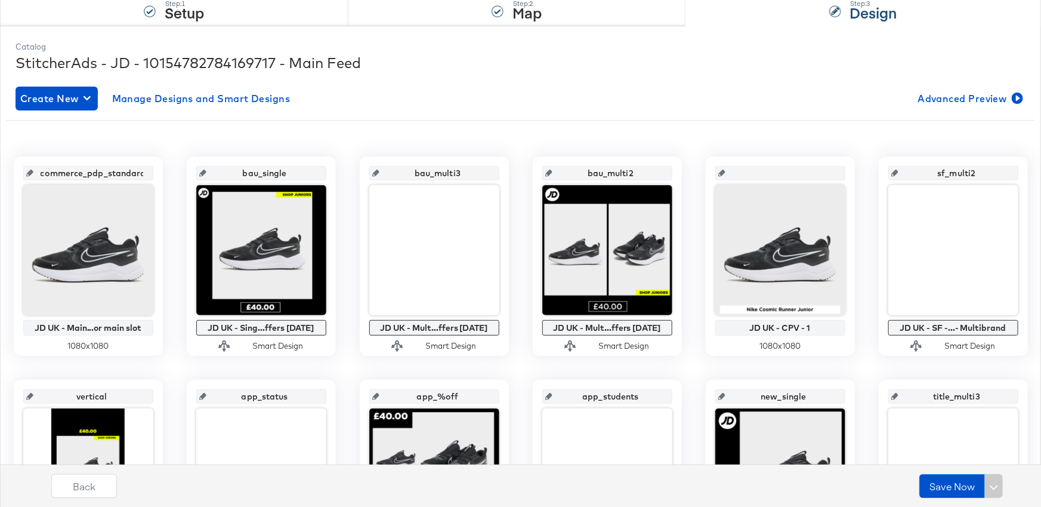
scroll to position [0, 0]
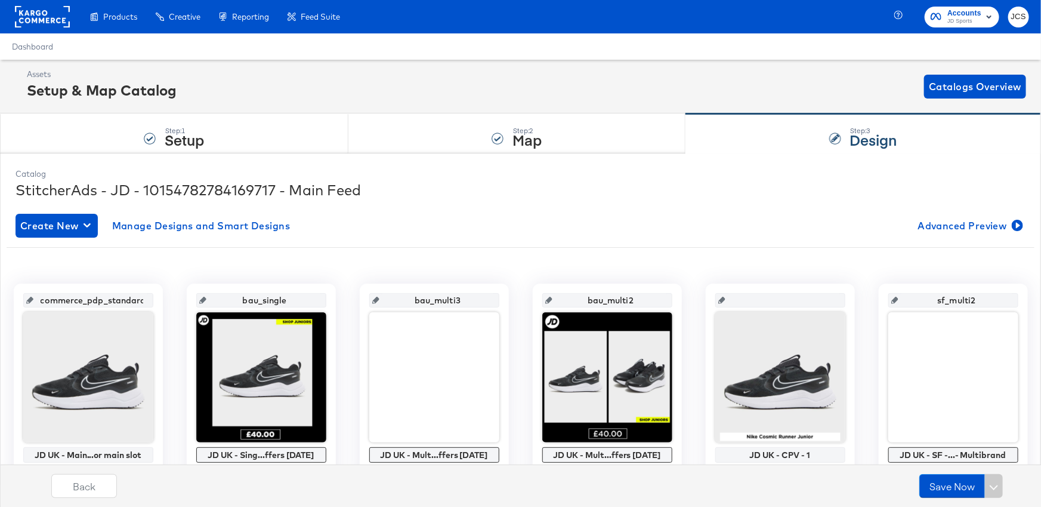
click at [45, 13] on rect at bounding box center [42, 16] width 55 height 21
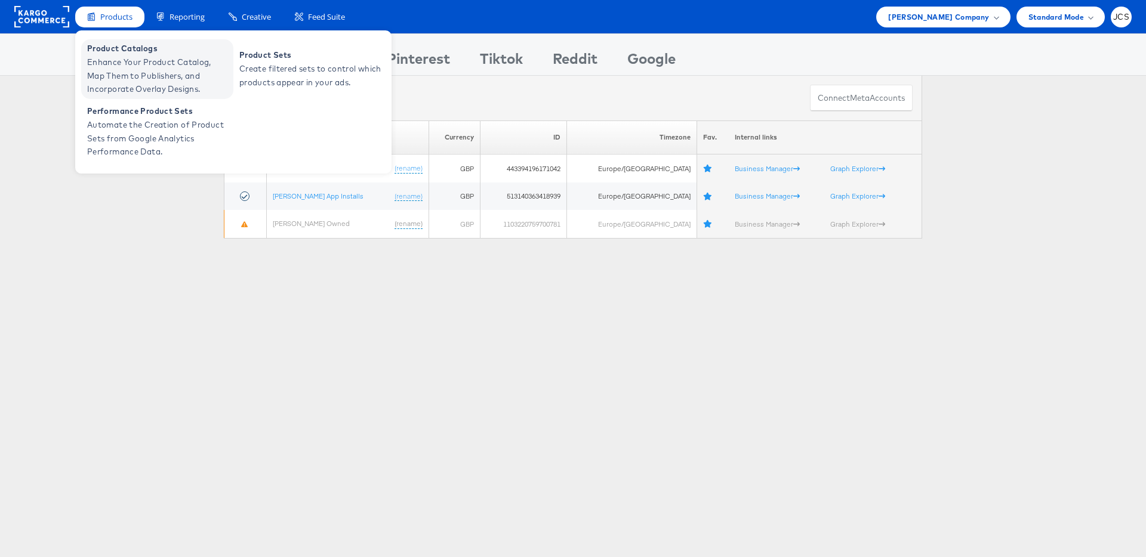
click at [118, 65] on span "Enhance Your Product Catalog, Map Them to Publishers, and Incorporate Overlay D…" at bounding box center [158, 75] width 143 height 41
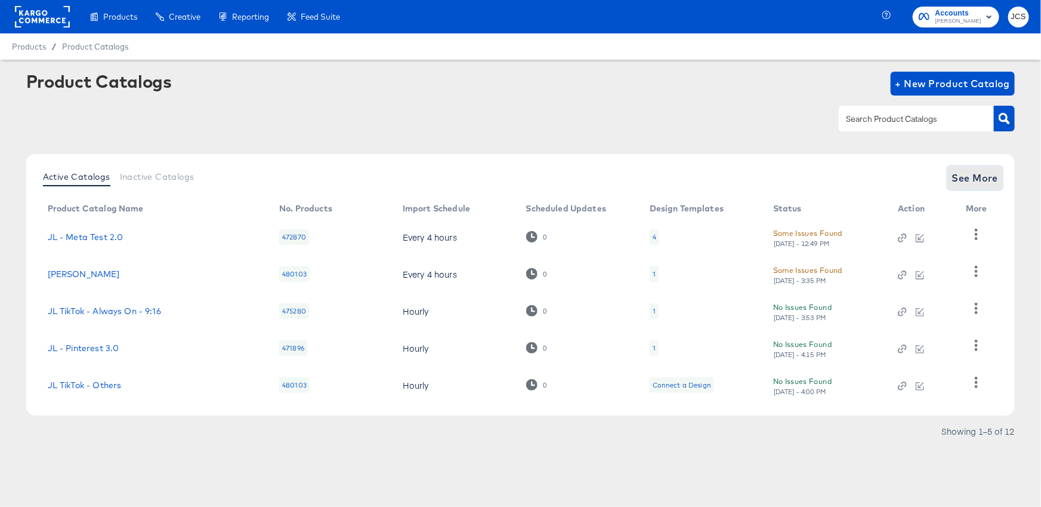
click at [1001, 176] on button "See More" at bounding box center [976, 178] width 56 height 24
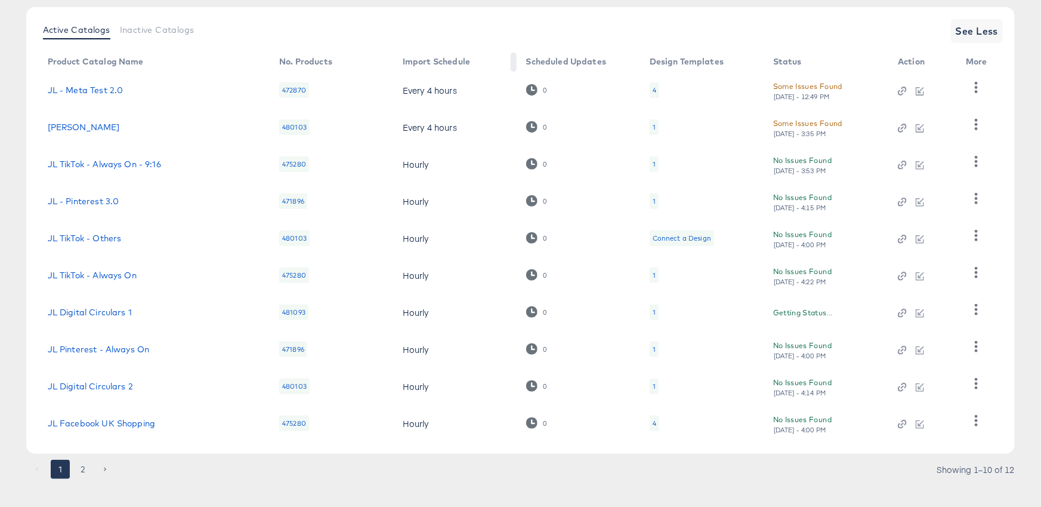
scroll to position [160, 0]
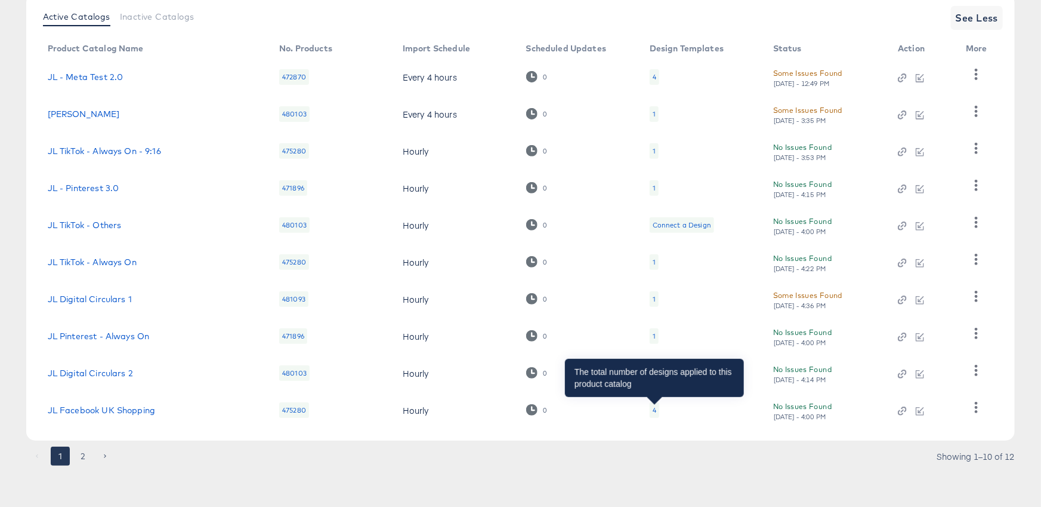
click at [654, 408] on div "4" at bounding box center [655, 410] width 4 height 10
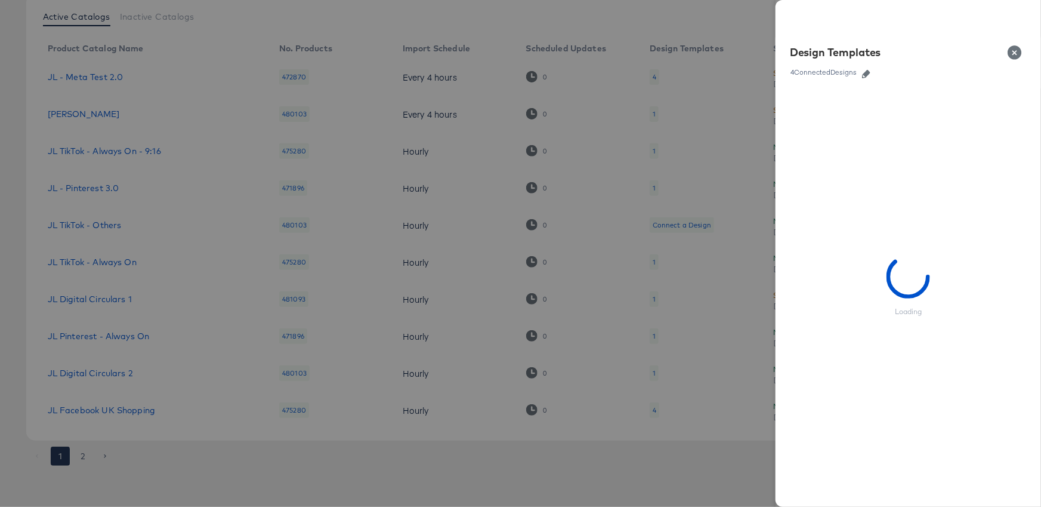
click at [863, 70] on icon "button" at bounding box center [866, 74] width 8 height 8
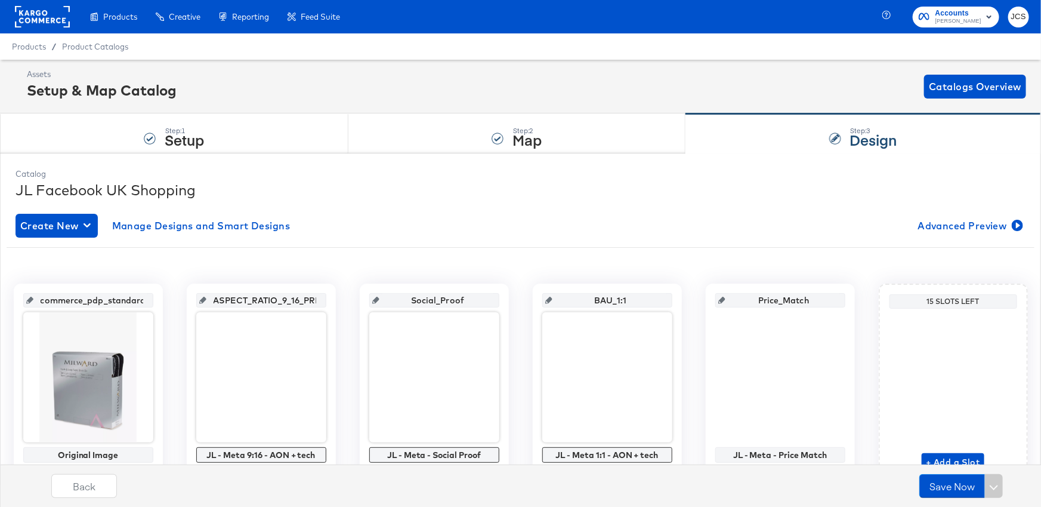
scroll to position [62, 0]
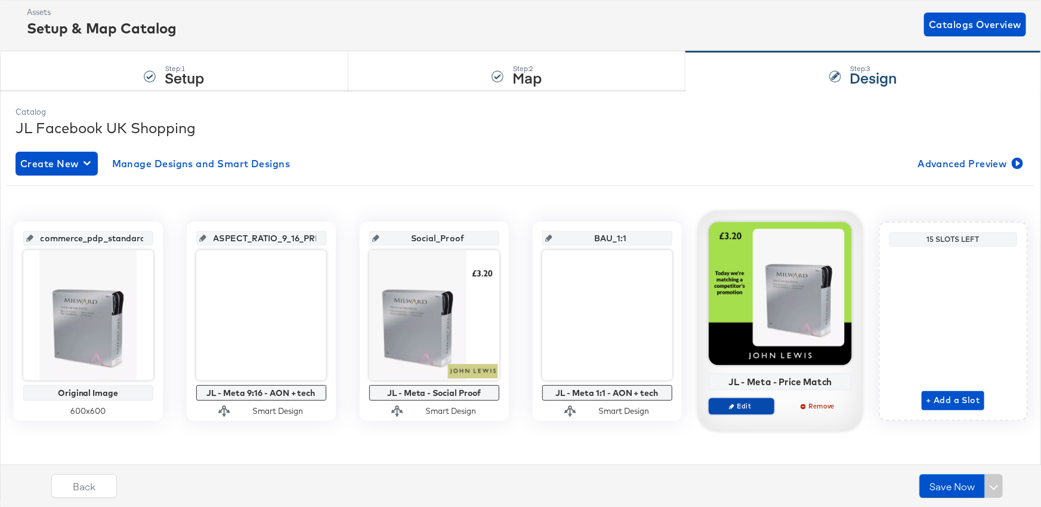
click at [754, 406] on span "Edit" at bounding box center [741, 405] width 55 height 9
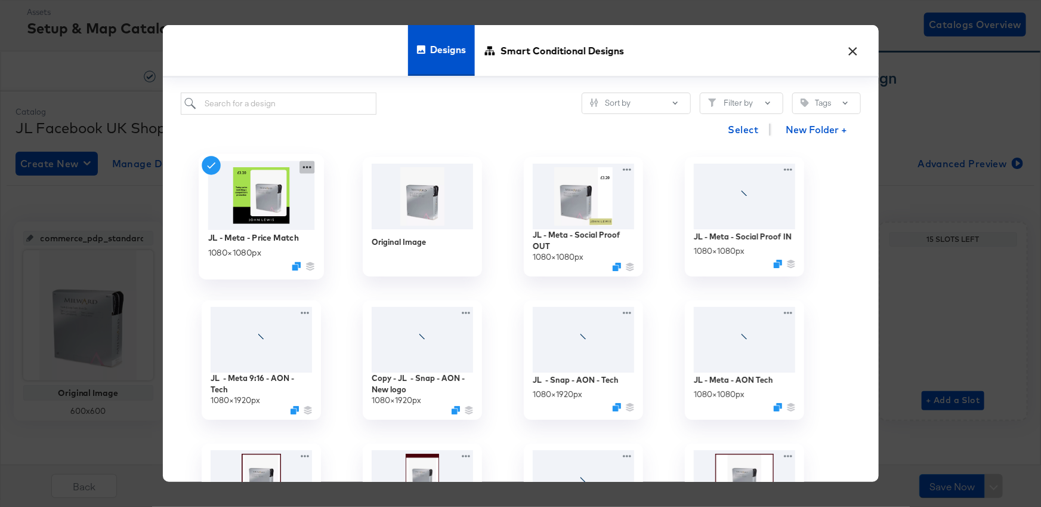
click at [306, 165] on icon at bounding box center [307, 167] width 15 height 13
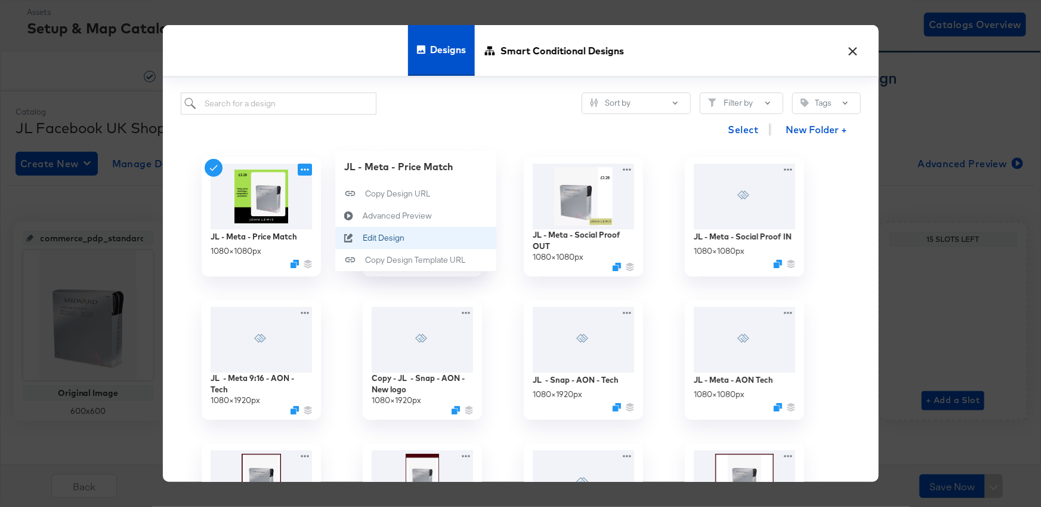
click at [362, 238] on div "Edit Design Edit Design" at bounding box center [362, 238] width 0 height 0
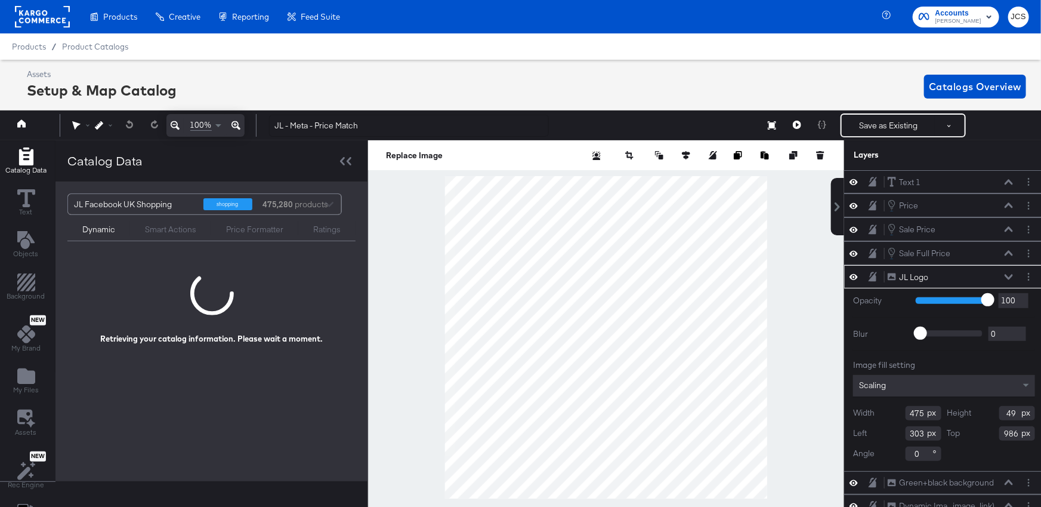
scroll to position [0, 3]
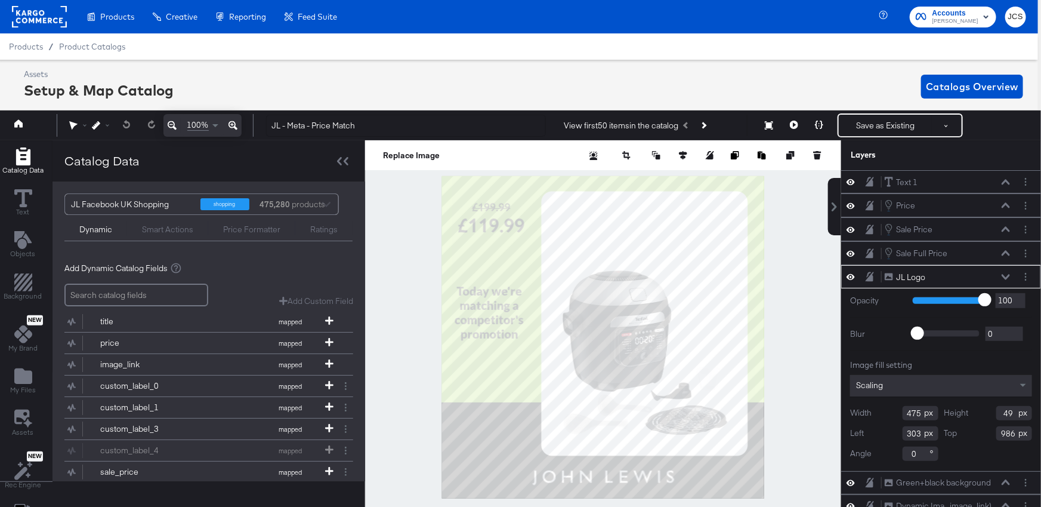
click at [420, 209] on div at bounding box center [603, 336] width 476 height 393
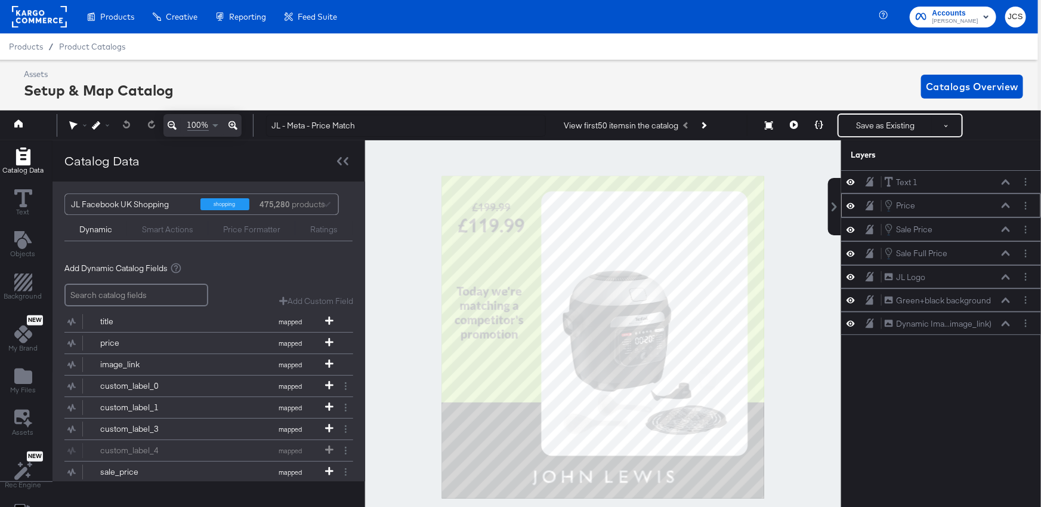
click at [851, 203] on icon at bounding box center [851, 206] width 8 height 10
click at [849, 254] on icon at bounding box center [851, 254] width 8 height 6
click at [1029, 230] on button "Layer Options" at bounding box center [1026, 229] width 13 height 13
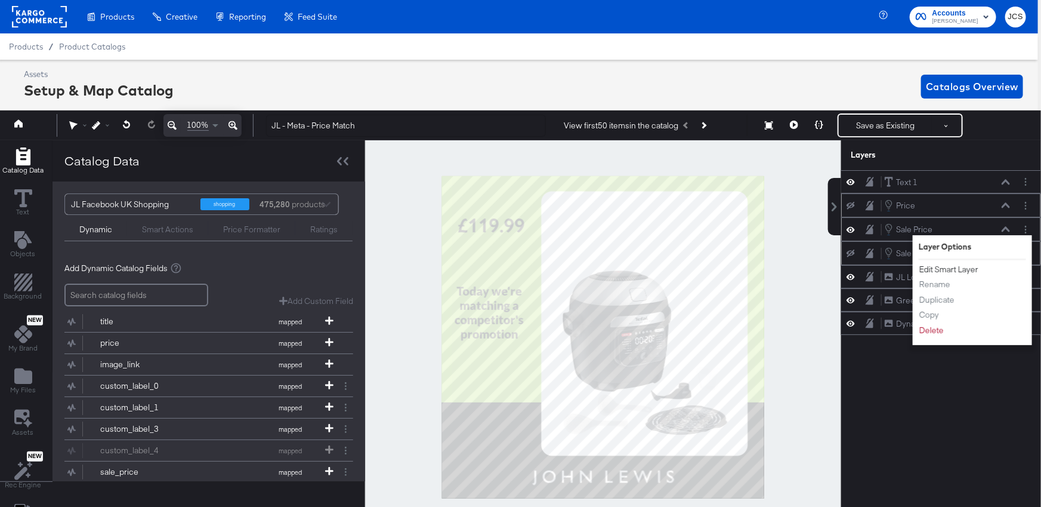
click at [952, 265] on button "Edit Smart Layer" at bounding box center [949, 269] width 60 height 13
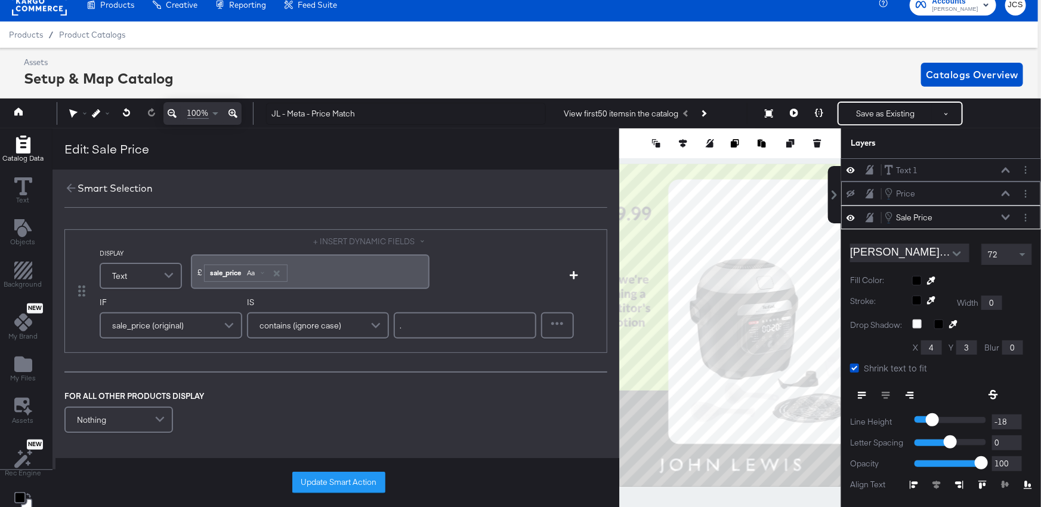
scroll to position [47, 0]
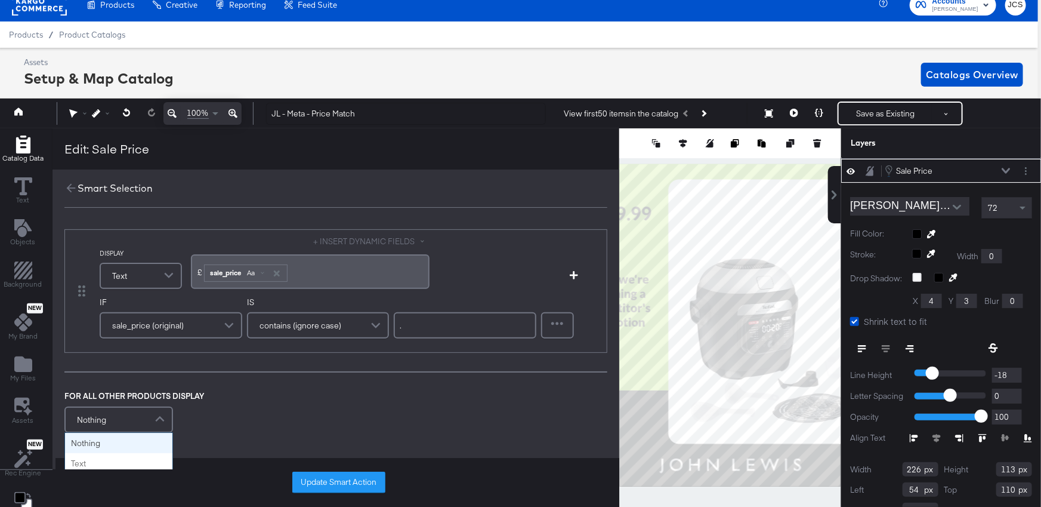
click at [124, 420] on div "Nothing" at bounding box center [119, 420] width 106 height 24
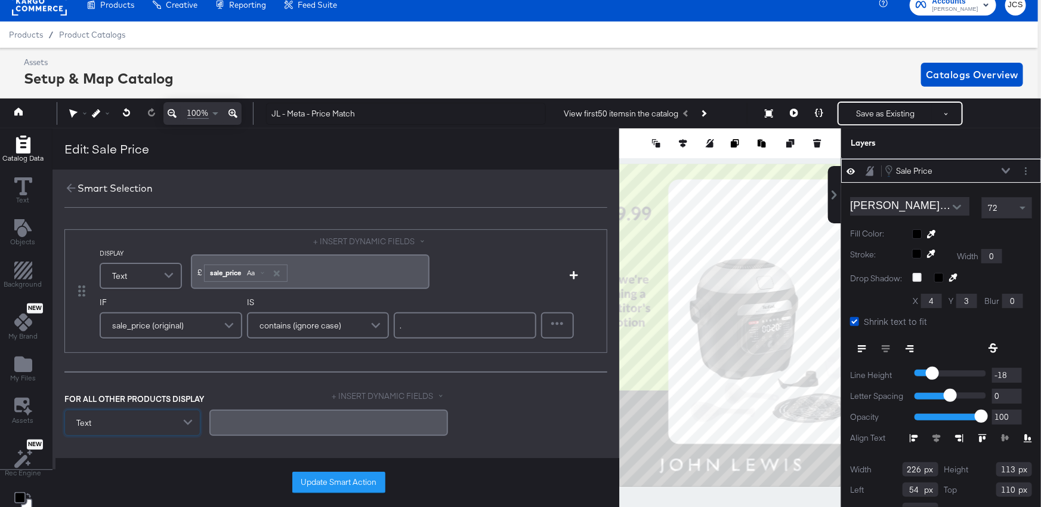
click at [381, 391] on button "+ INSERT DYNAMIC FIELDS" at bounding box center [390, 395] width 116 height 11
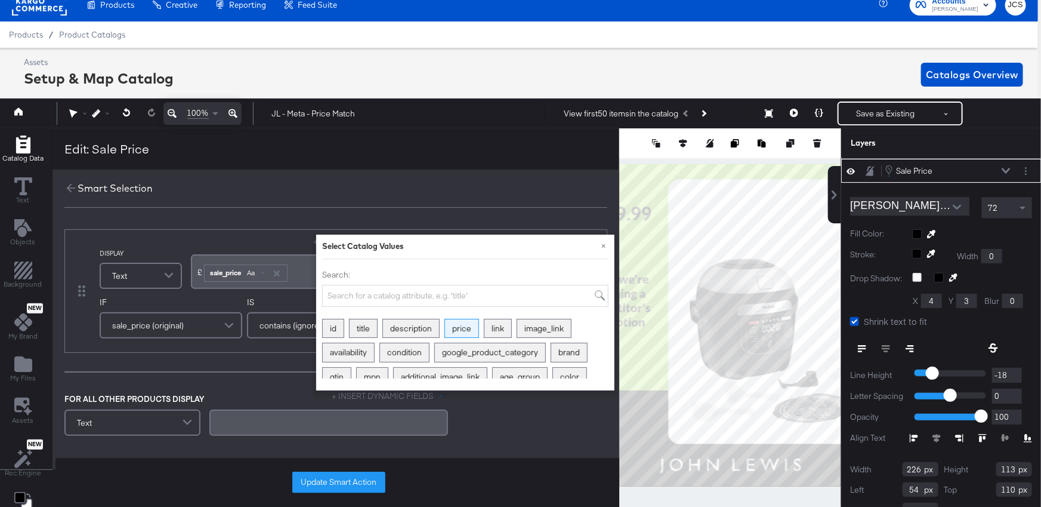
click at [459, 324] on div "price" at bounding box center [461, 328] width 33 height 18
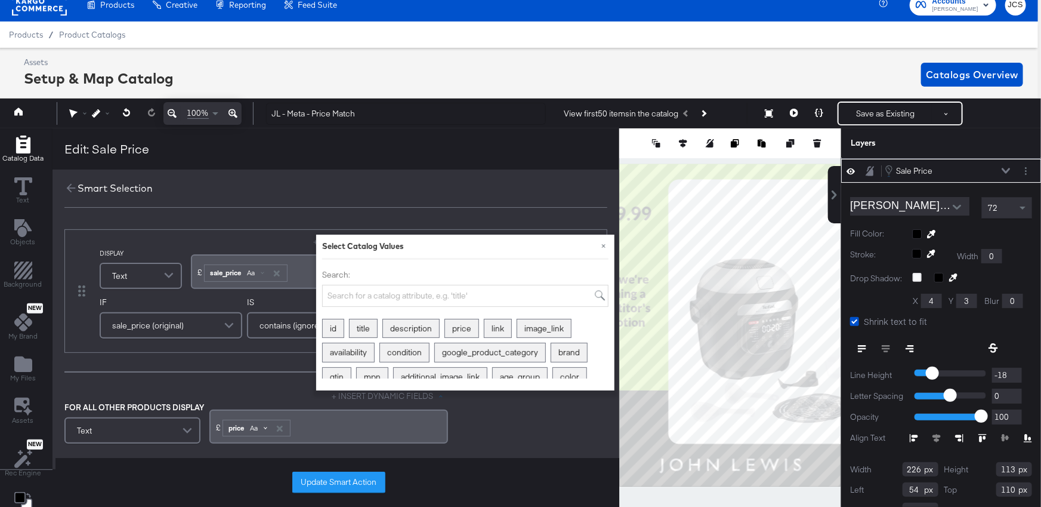
click at [264, 425] on span at bounding box center [266, 427] width 4 height 4
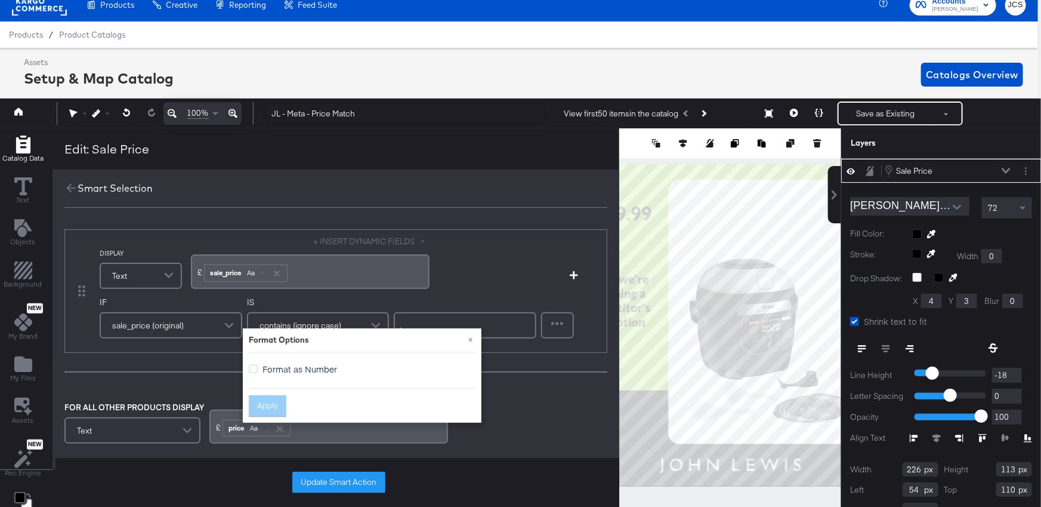
click at [270, 363] on span "Format as Number" at bounding box center [300, 369] width 75 height 12
click at [0, 0] on input "Format as Number" at bounding box center [0, 0] width 0 height 0
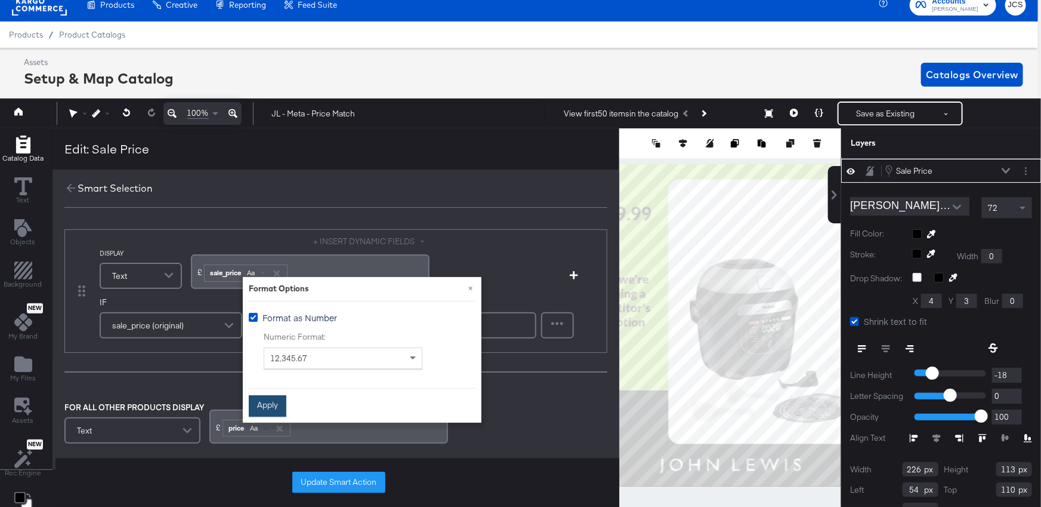
click at [273, 399] on button "Apply" at bounding box center [268, 405] width 38 height 21
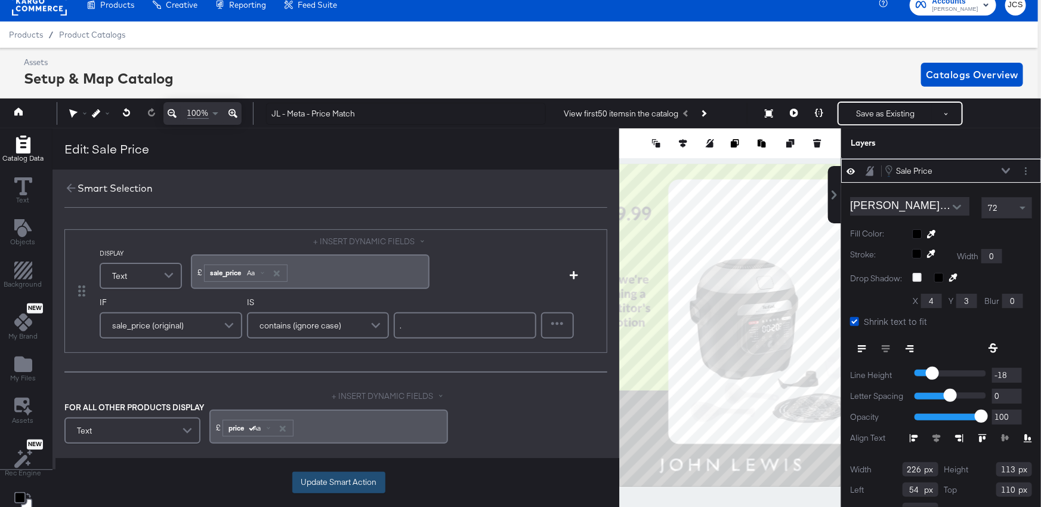
click at [329, 485] on button "Update Smart Action" at bounding box center [338, 481] width 93 height 21
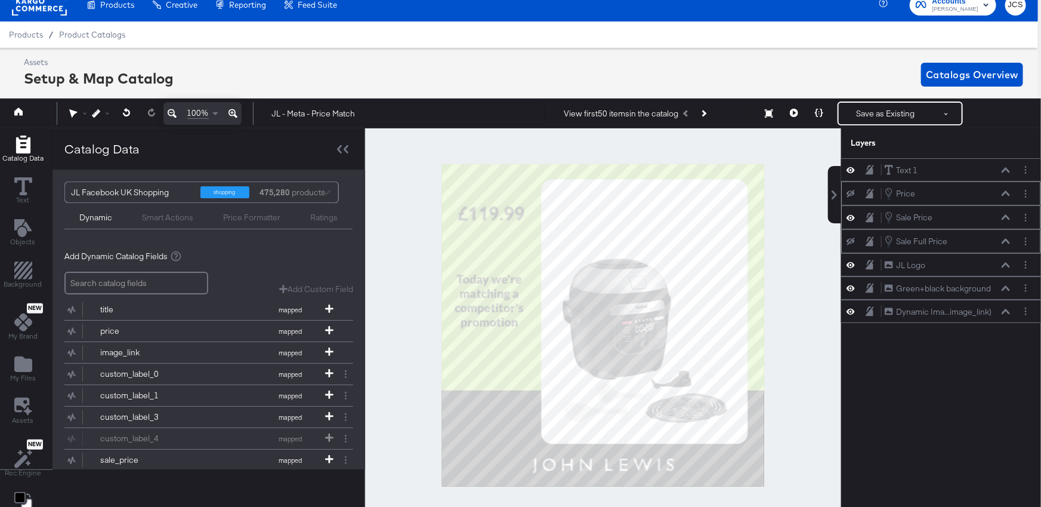
scroll to position [0, 0]
click at [1023, 216] on button "Layer Options" at bounding box center [1026, 217] width 13 height 13
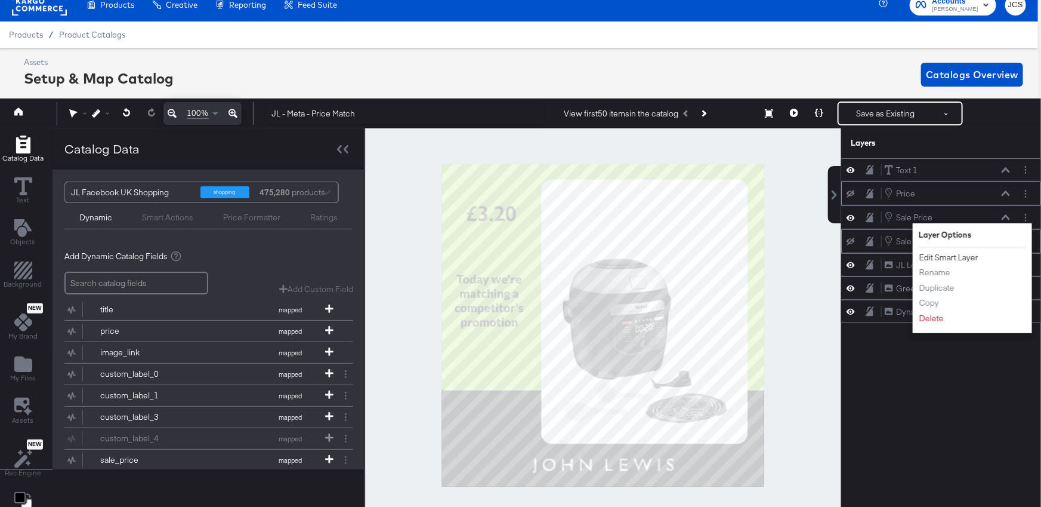
click at [948, 255] on button "Edit Smart Layer" at bounding box center [949, 257] width 60 height 13
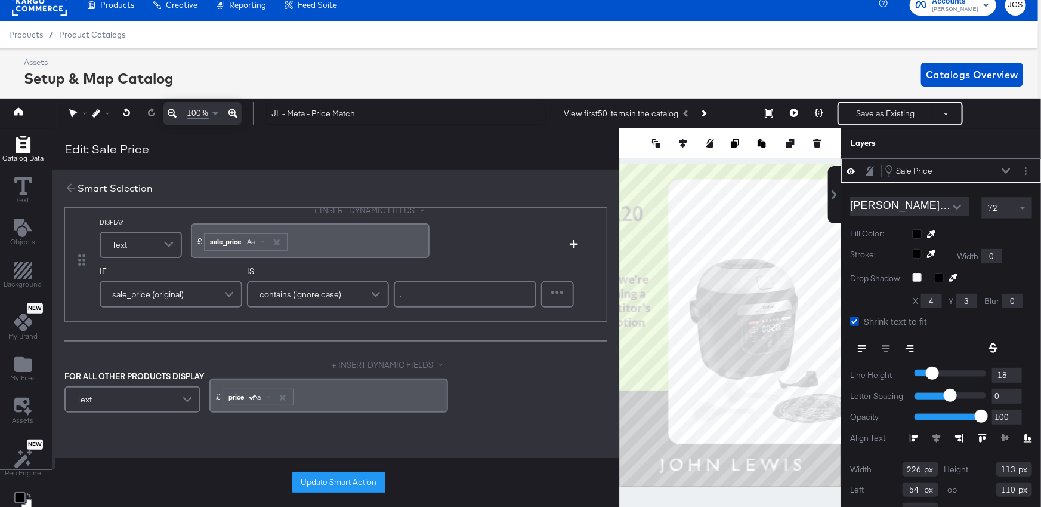
scroll to position [38, 0]
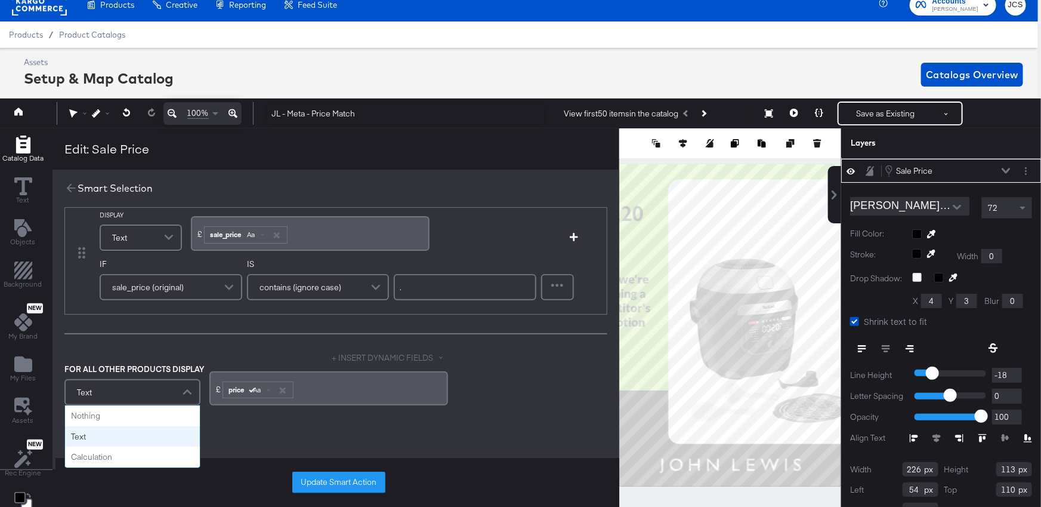
click at [187, 389] on span at bounding box center [188, 392] width 21 height 24
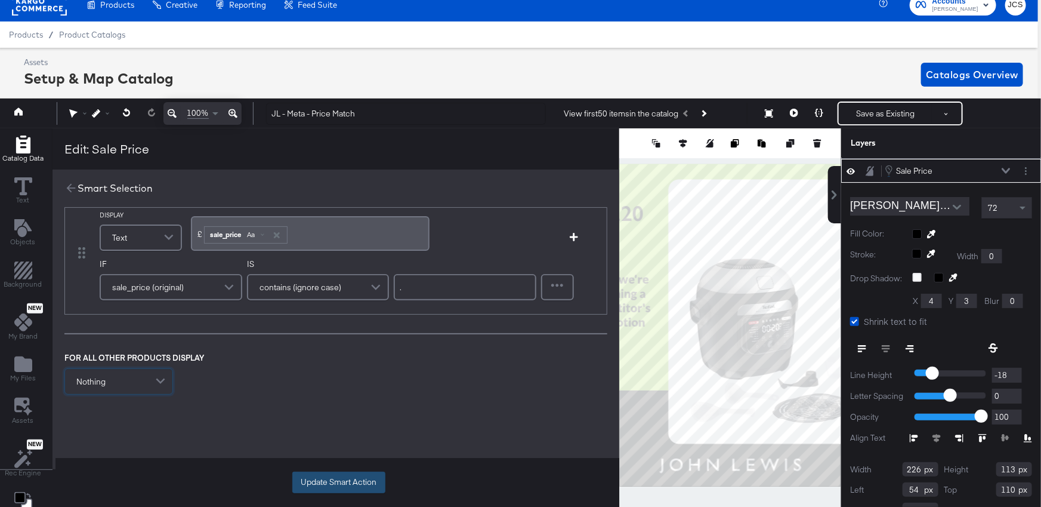
click at [357, 478] on button "Update Smart Action" at bounding box center [338, 481] width 93 height 21
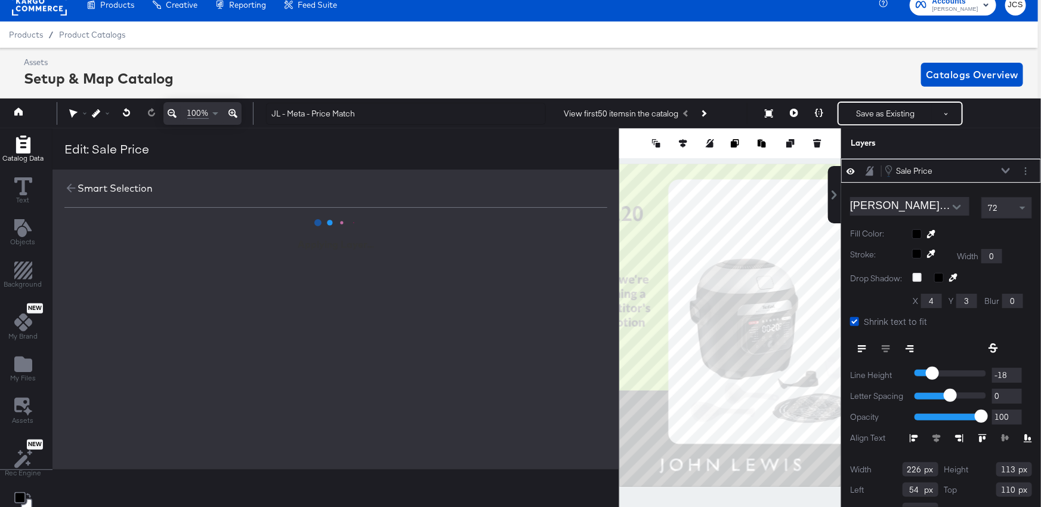
scroll to position [0, 0]
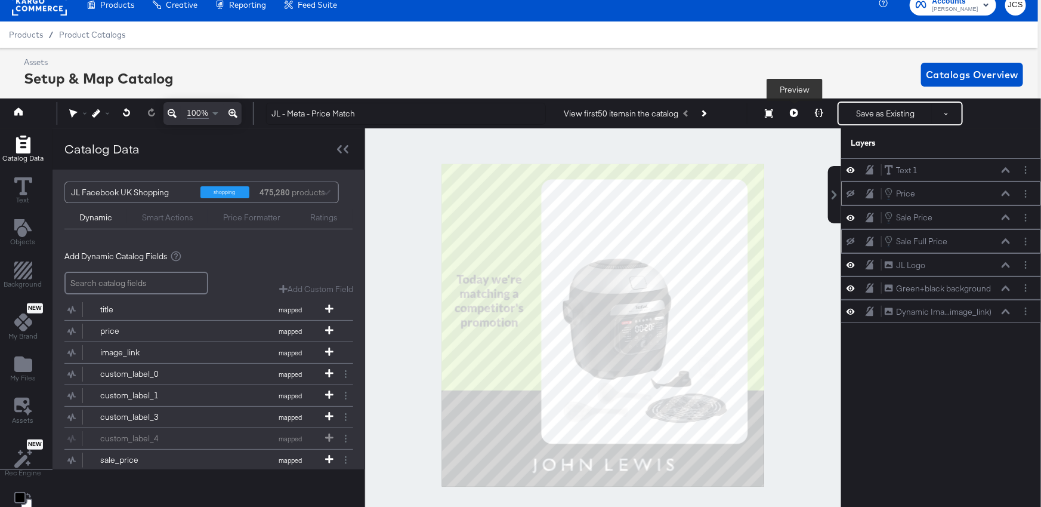
click at [797, 113] on icon at bounding box center [794, 113] width 8 height 8
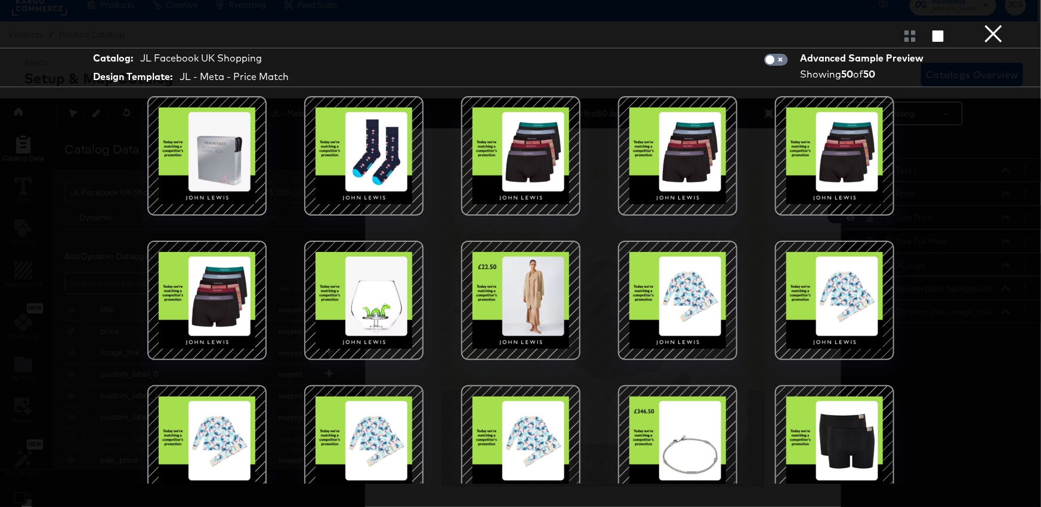
click at [997, 24] on button "×" at bounding box center [994, 12] width 24 height 24
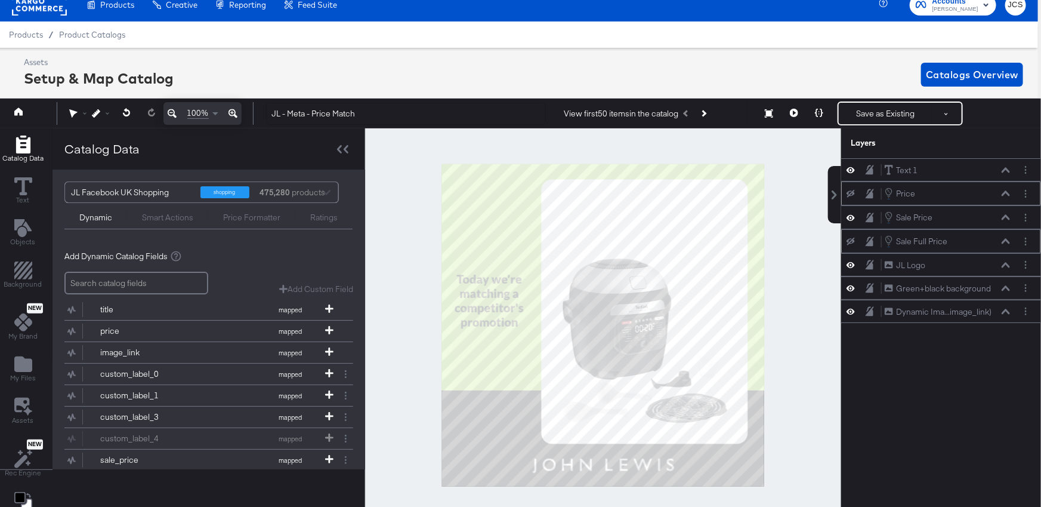
click at [851, 191] on icon at bounding box center [851, 194] width 8 height 8
click at [1034, 195] on div at bounding box center [1028, 193] width 17 height 13
click at [1028, 192] on button "Layer Options" at bounding box center [1026, 193] width 13 height 13
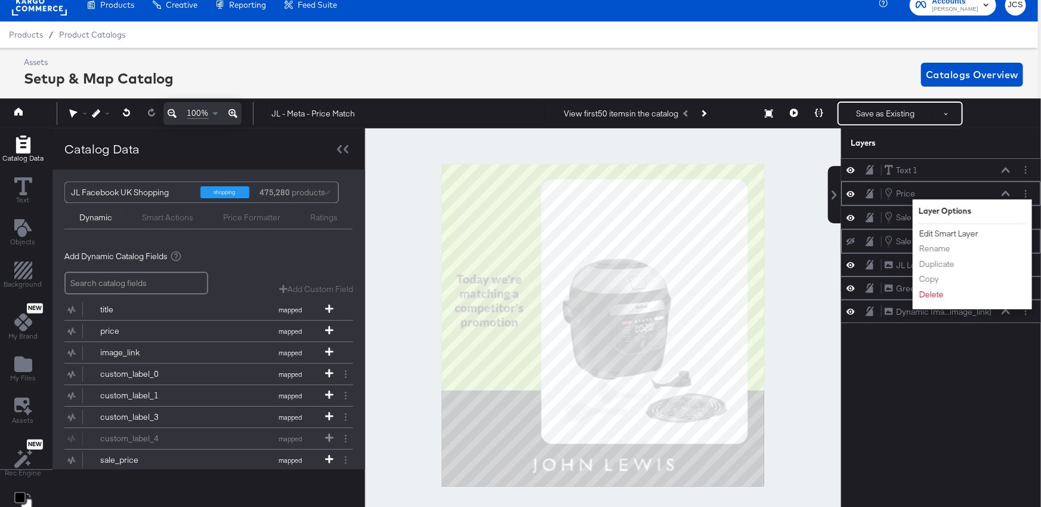
click at [943, 235] on button "Edit Smart Layer" at bounding box center [949, 233] width 60 height 13
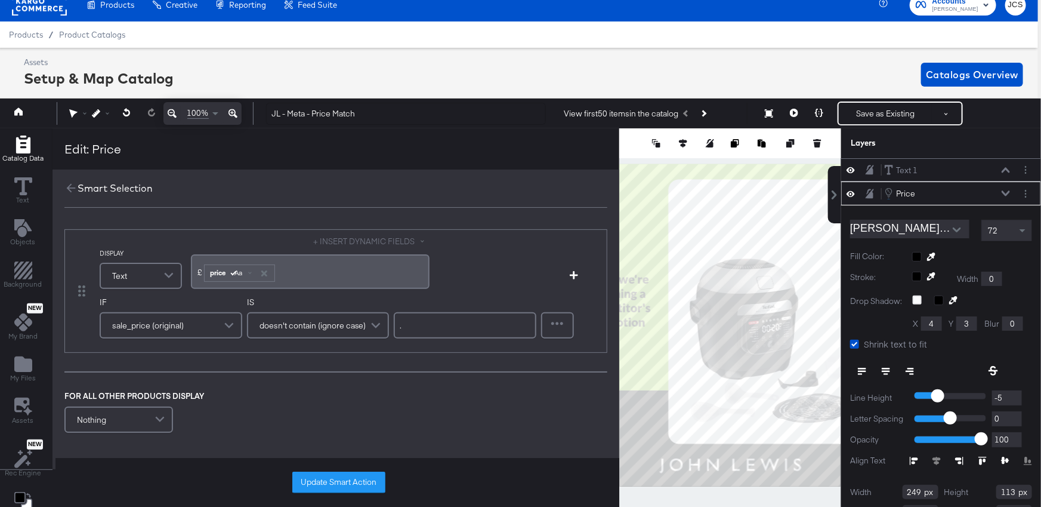
scroll to position [23, 0]
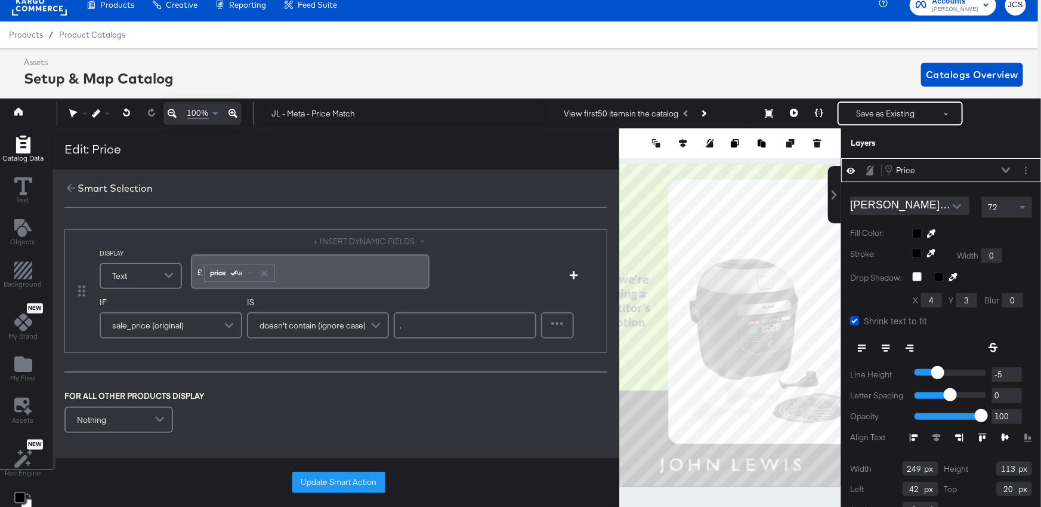
click at [1007, 165] on div "Price Price" at bounding box center [947, 170] width 127 height 13
click at [67, 183] on icon at bounding box center [70, 187] width 13 height 13
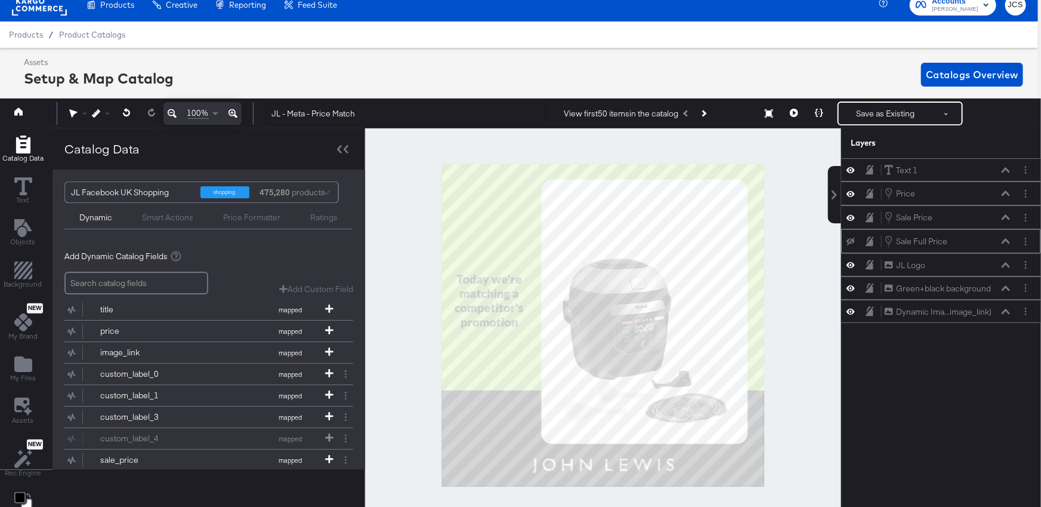
scroll to position [0, 0]
click at [1025, 215] on icon "Layer Options" at bounding box center [1026, 218] width 2 height 8
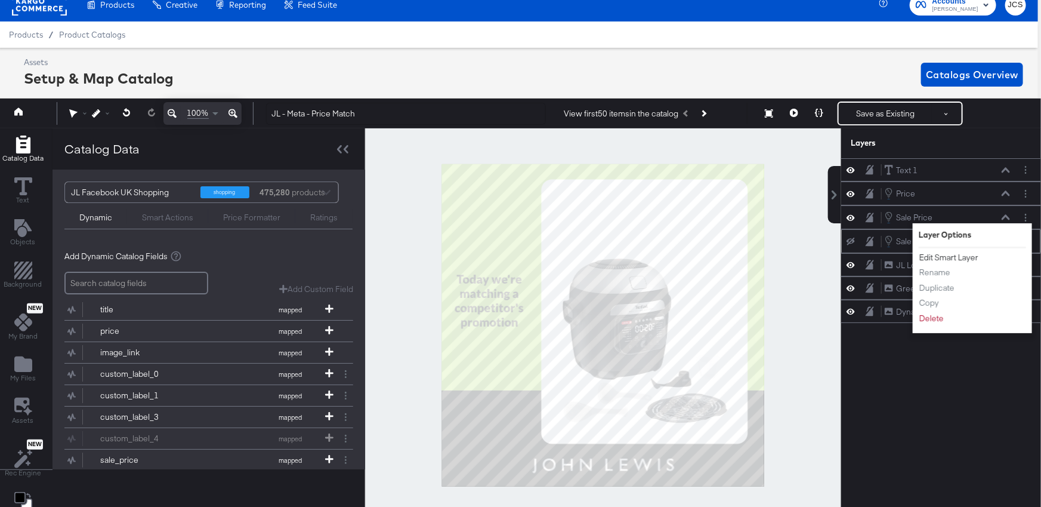
click at [966, 258] on button "Edit Smart Layer" at bounding box center [949, 257] width 60 height 13
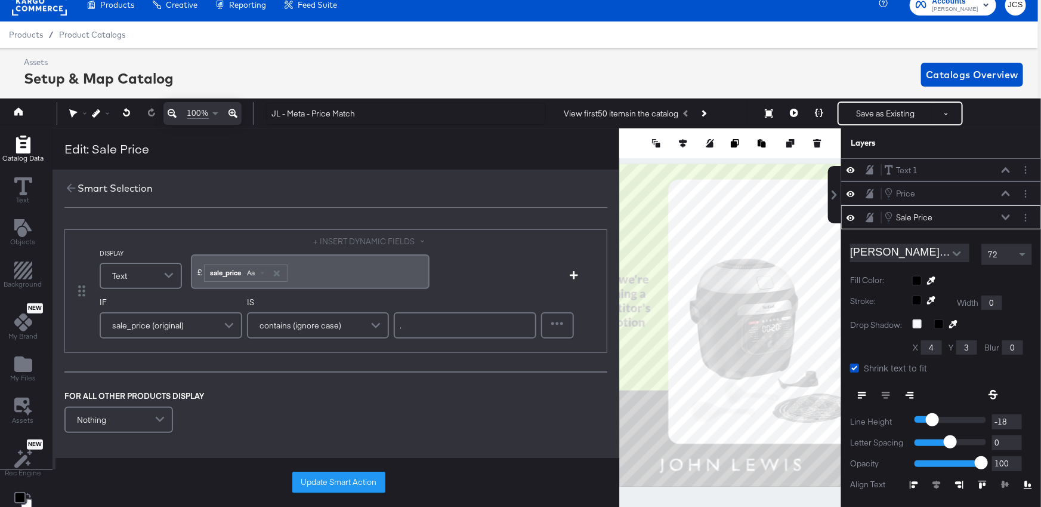
scroll to position [47, 0]
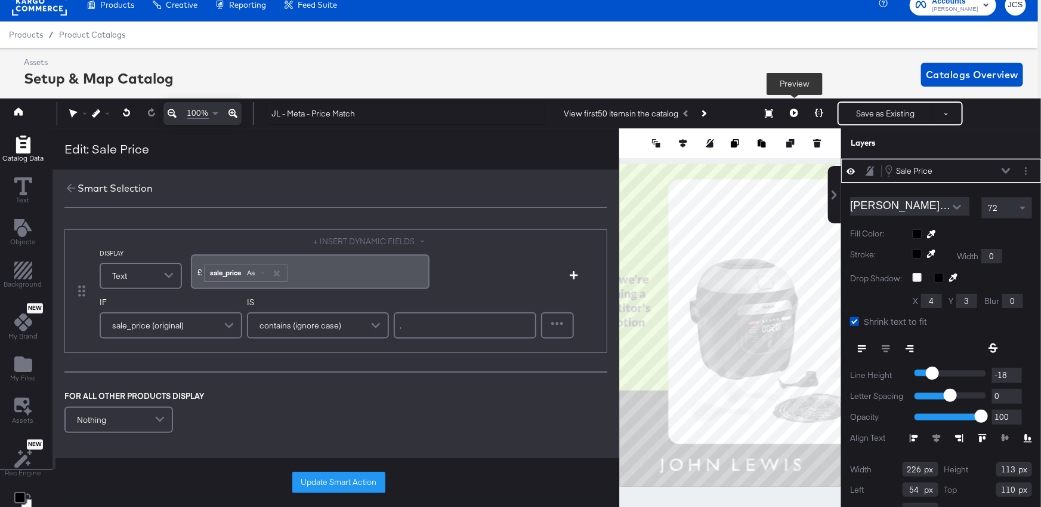
click at [793, 113] on icon at bounding box center [794, 113] width 8 height 8
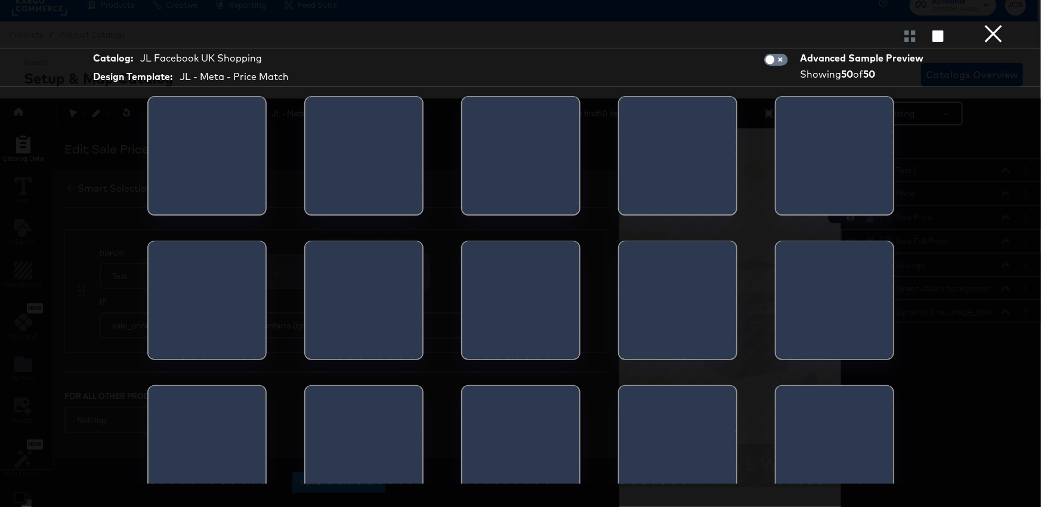
scroll to position [0, 0]
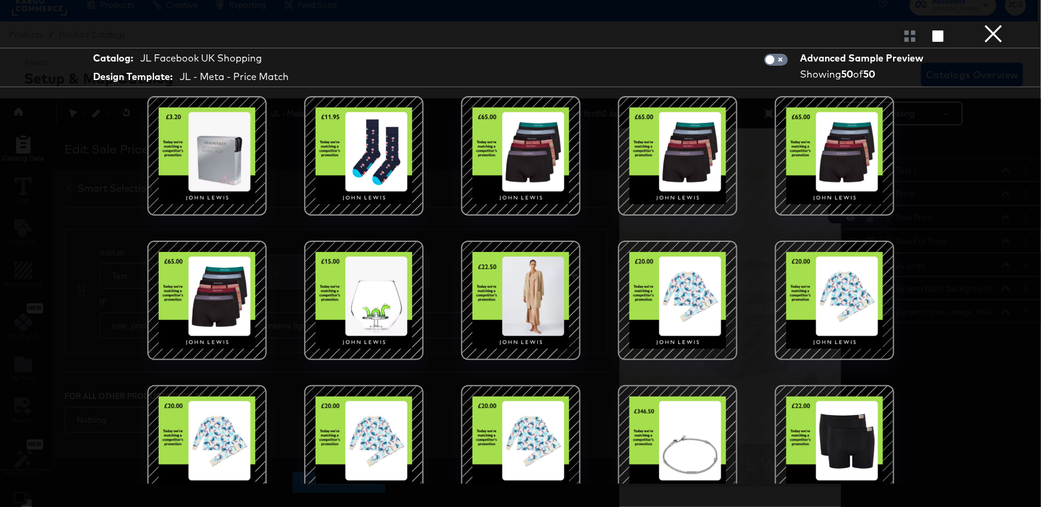
click at [991, 24] on button "×" at bounding box center [994, 12] width 24 height 24
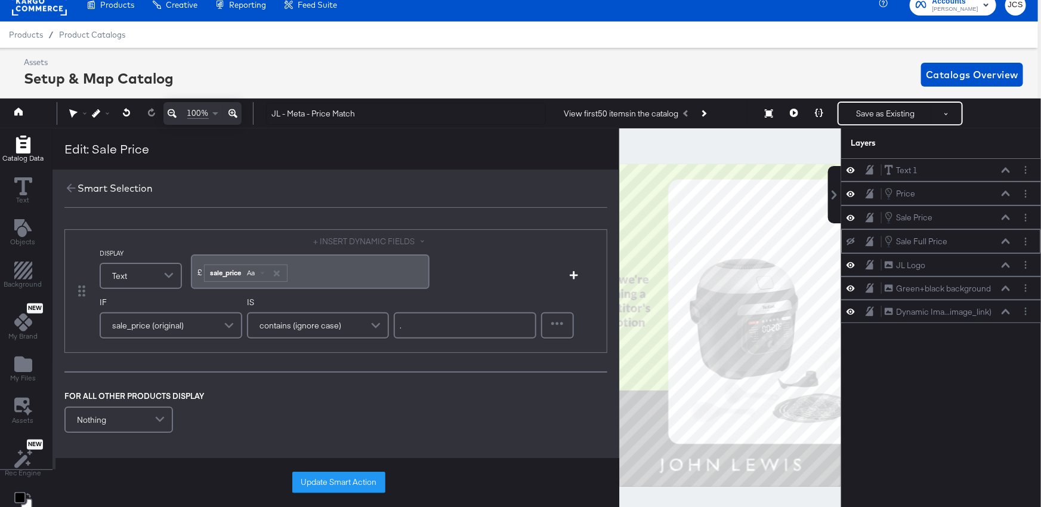
click at [853, 193] on icon at bounding box center [851, 194] width 8 height 6
click at [156, 412] on span at bounding box center [161, 420] width 21 height 24
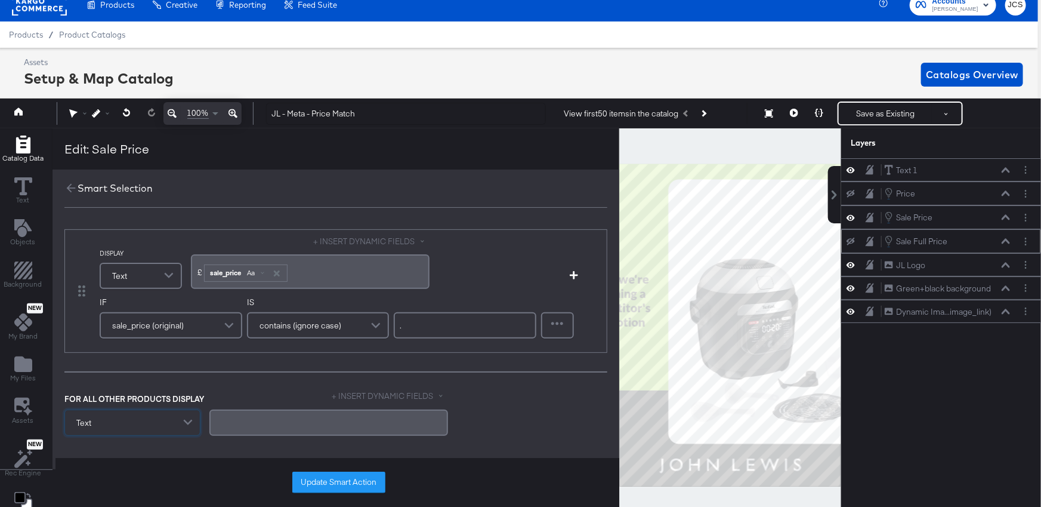
click at [410, 390] on button "+ INSERT DYNAMIC FIELDS" at bounding box center [390, 395] width 116 height 11
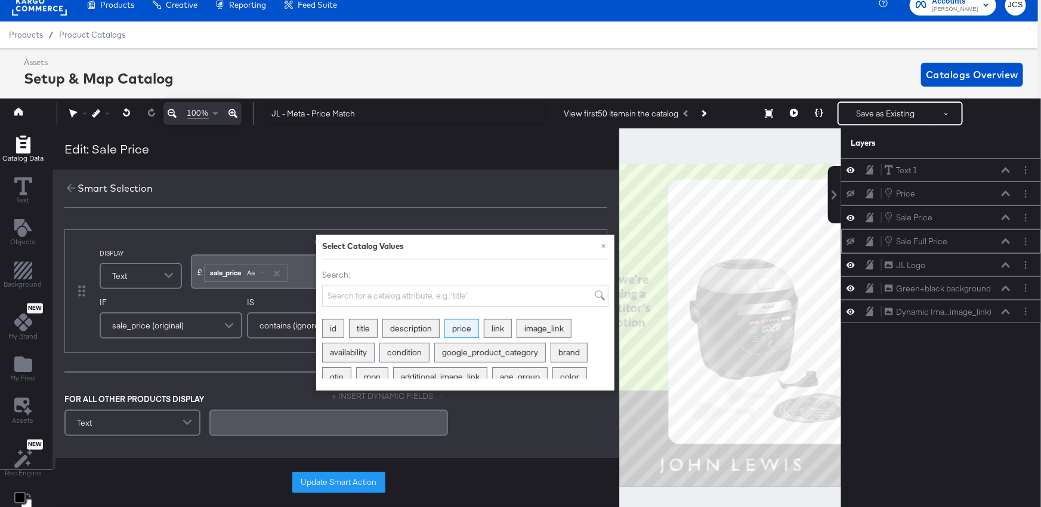
click at [459, 323] on div "price" at bounding box center [461, 328] width 33 height 18
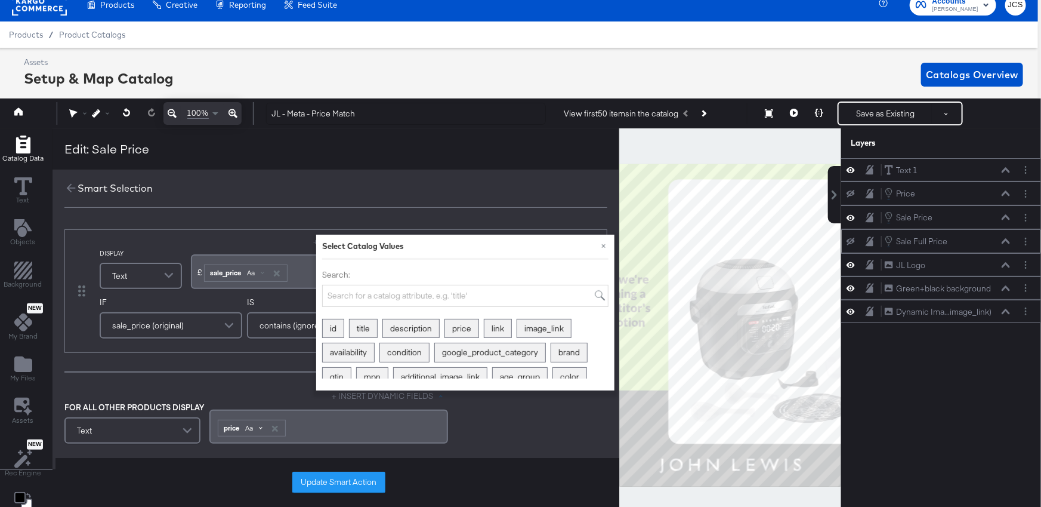
click at [261, 425] on span at bounding box center [261, 427] width 4 height 4
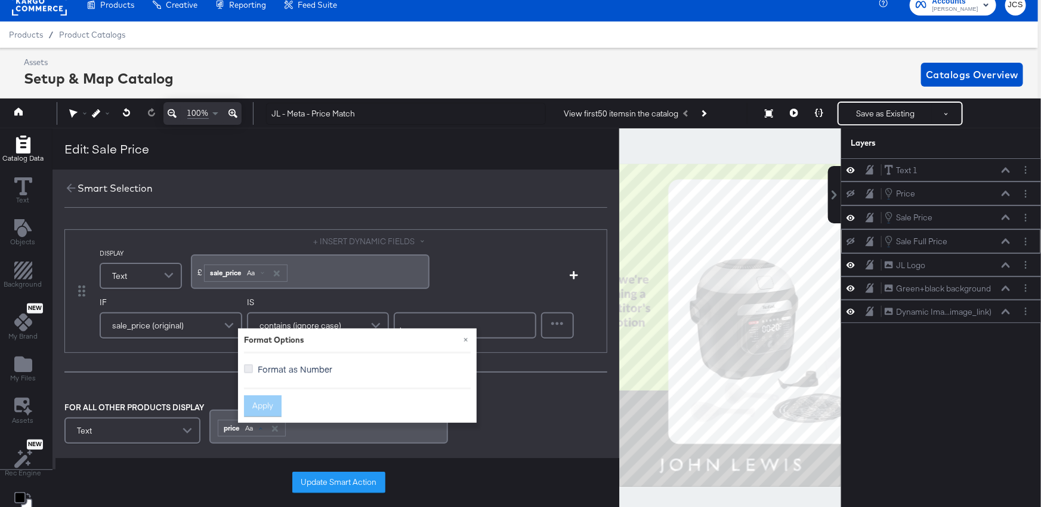
click at [247, 366] on icon at bounding box center [248, 368] width 9 height 9
click at [0, 0] on input "Format as Number" at bounding box center [0, 0] width 0 height 0
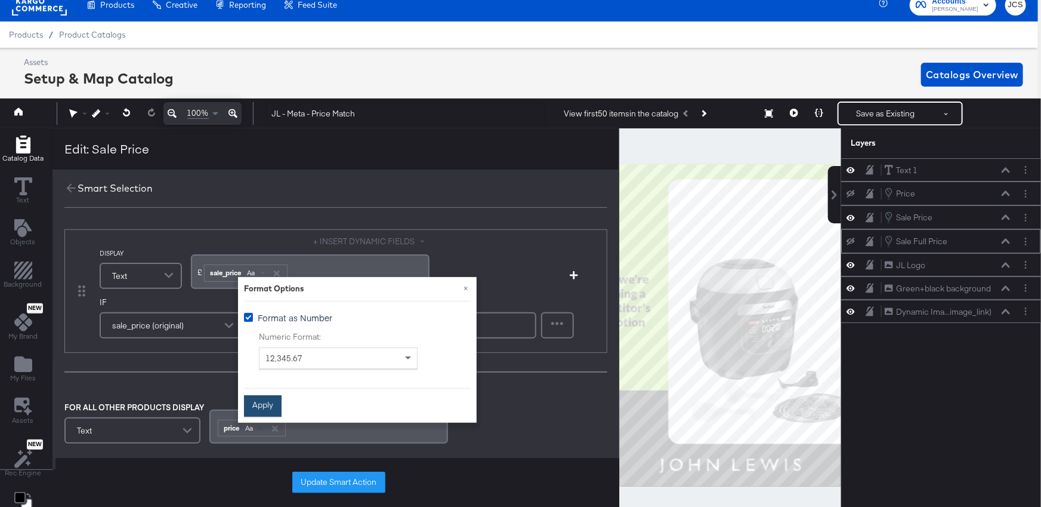
click at [267, 407] on button "Apply" at bounding box center [263, 405] width 38 height 21
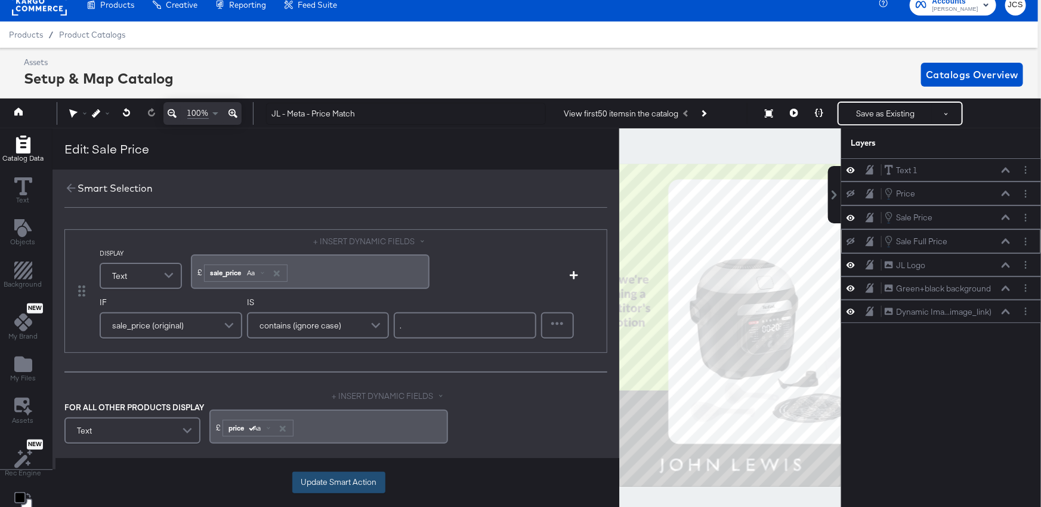
click at [350, 483] on button "Update Smart Action" at bounding box center [338, 481] width 93 height 21
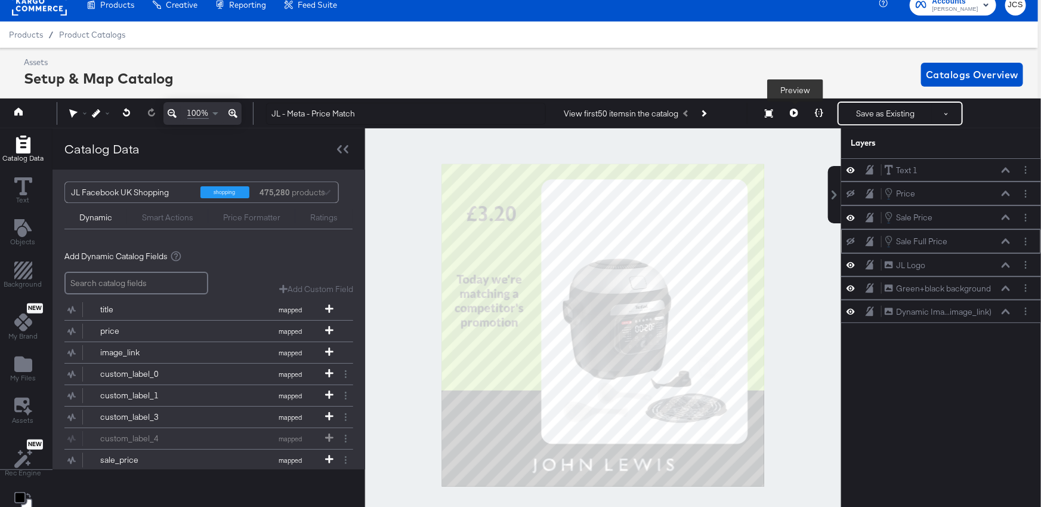
click at [795, 112] on icon at bounding box center [794, 113] width 8 height 8
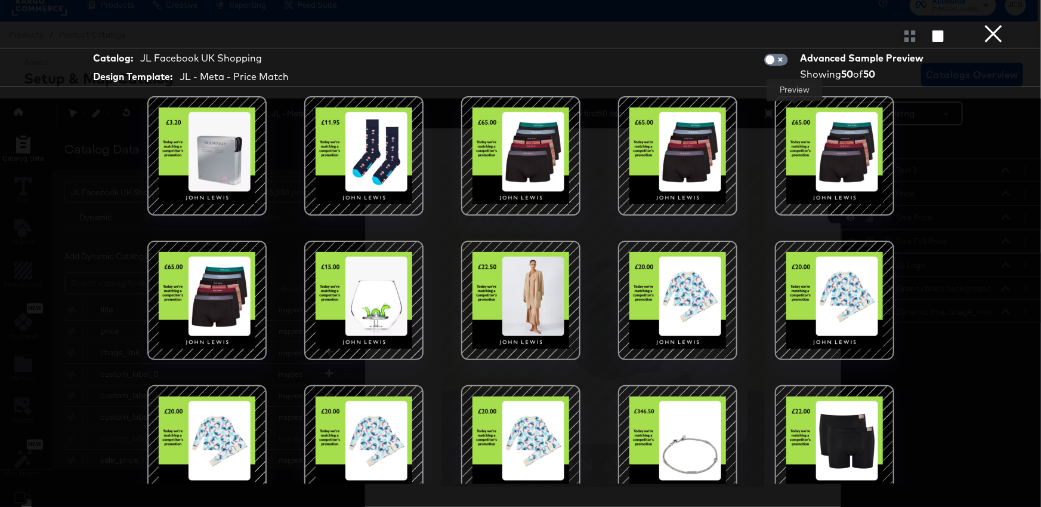
click at [995, 24] on button "×" at bounding box center [994, 12] width 24 height 24
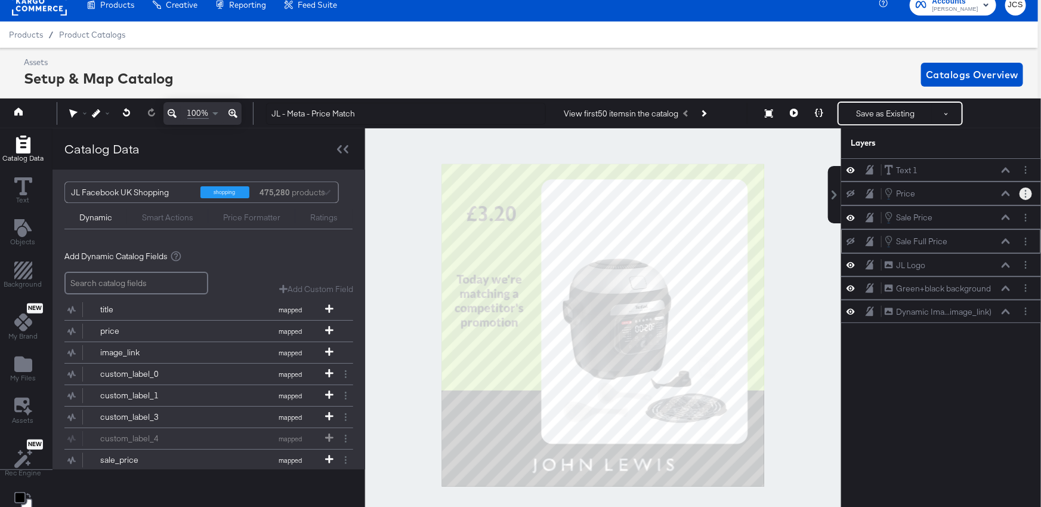
click at [1023, 192] on button "Layer Options" at bounding box center [1026, 193] width 13 height 13
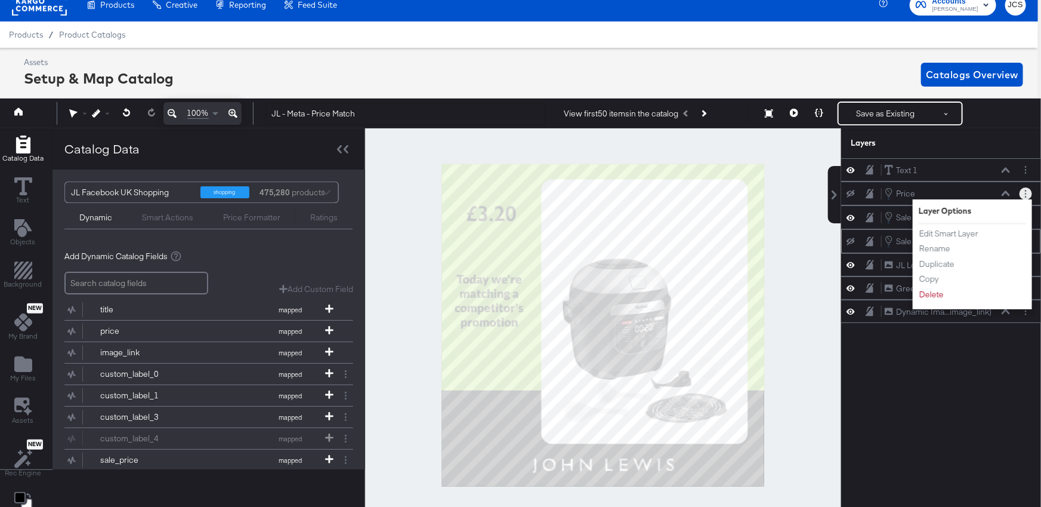
click at [1006, 187] on div "Price Price" at bounding box center [947, 193] width 127 height 13
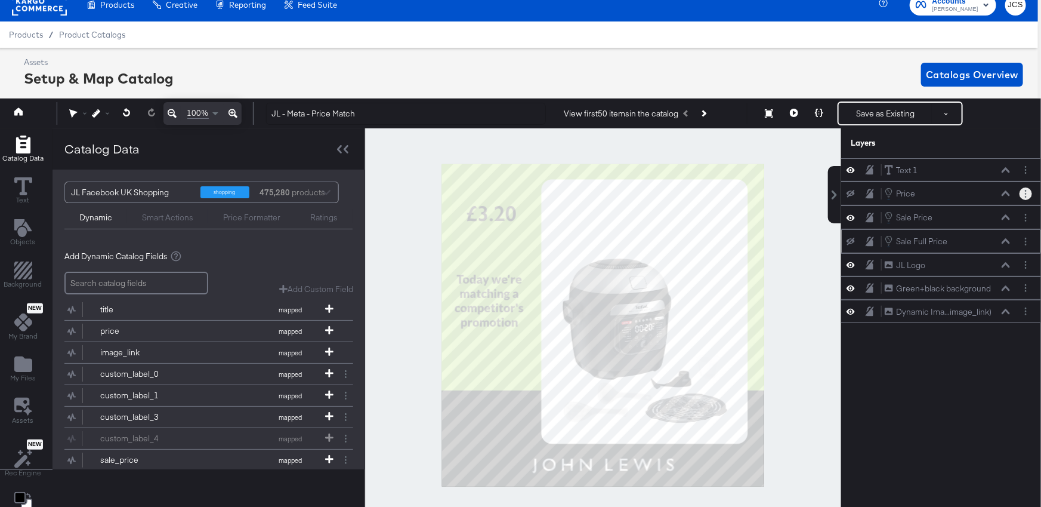
click at [1008, 192] on icon at bounding box center [1006, 193] width 8 height 6
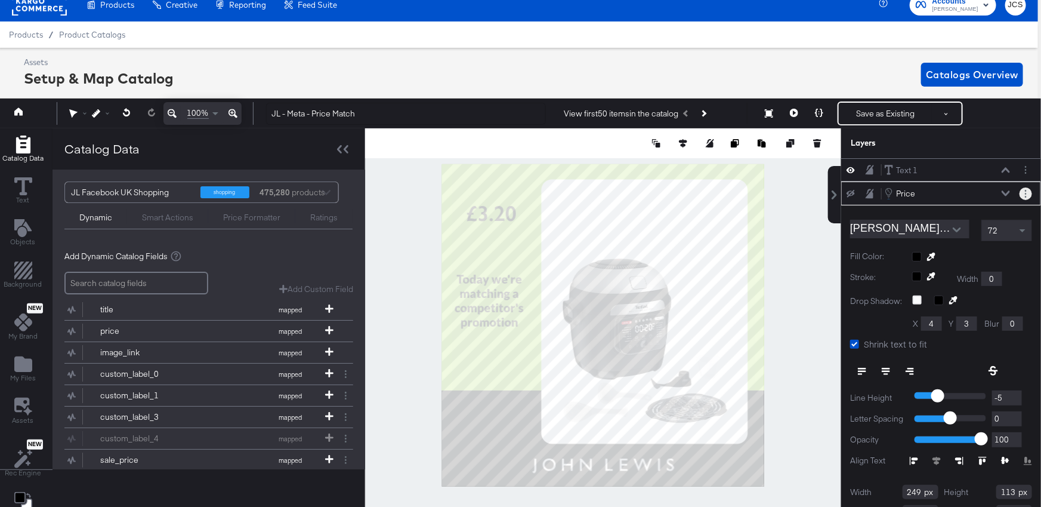
scroll to position [23, 0]
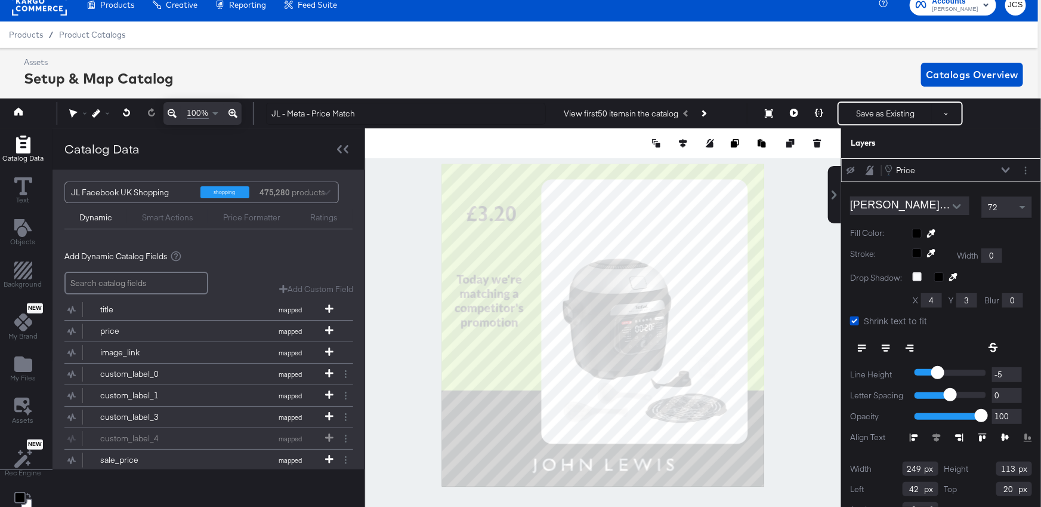
click at [1006, 170] on icon at bounding box center [1006, 170] width 8 height 6
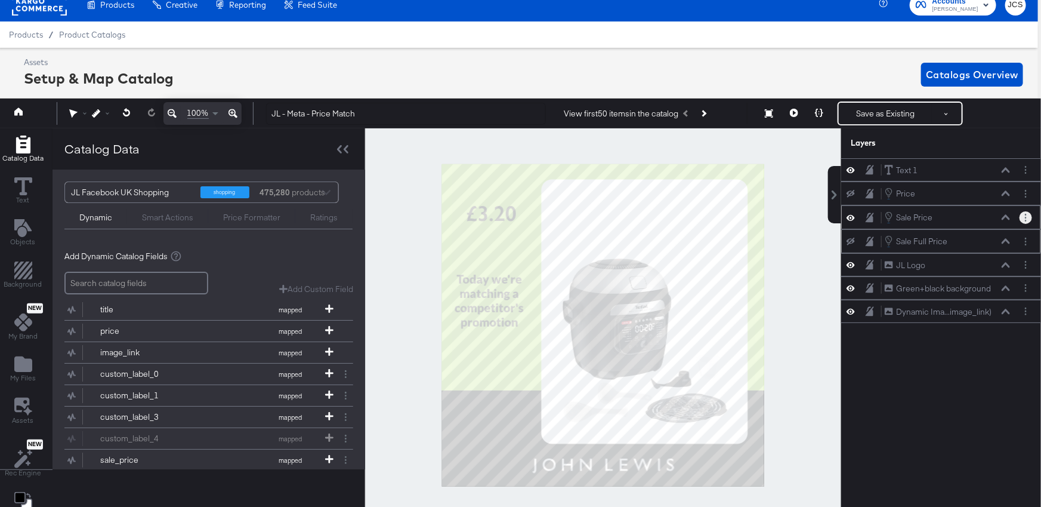
click at [1023, 215] on button "Layer Options" at bounding box center [1026, 217] width 13 height 13
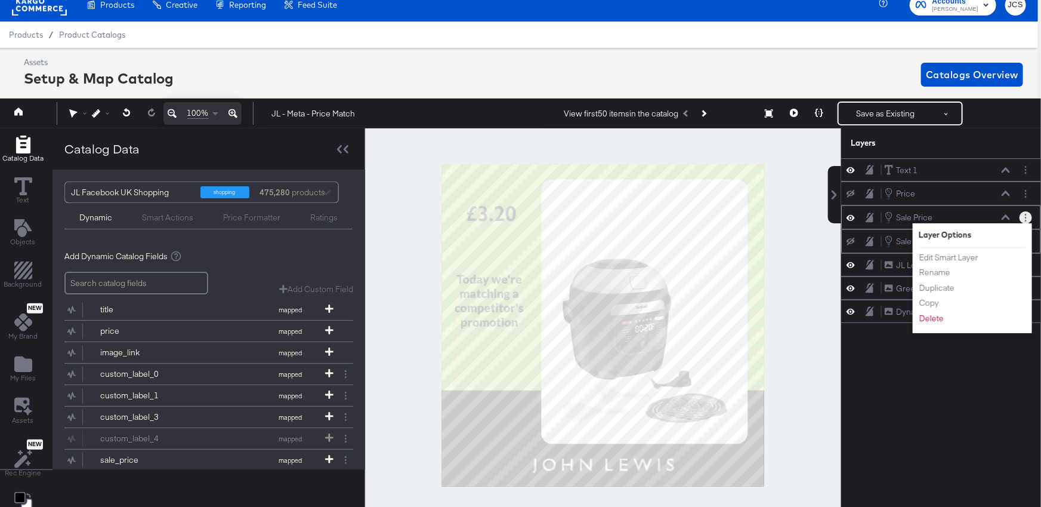
click at [1009, 215] on icon at bounding box center [1006, 217] width 8 height 6
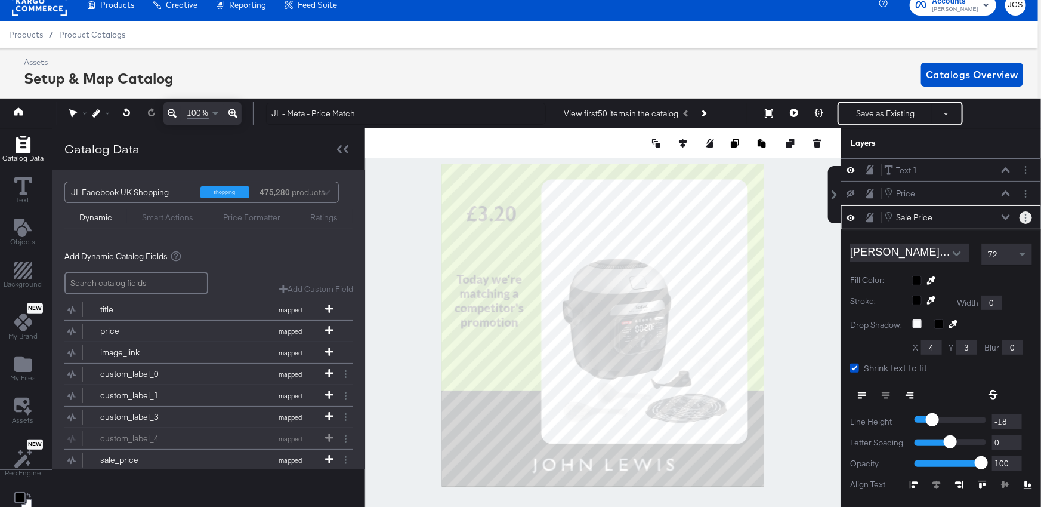
scroll to position [47, 0]
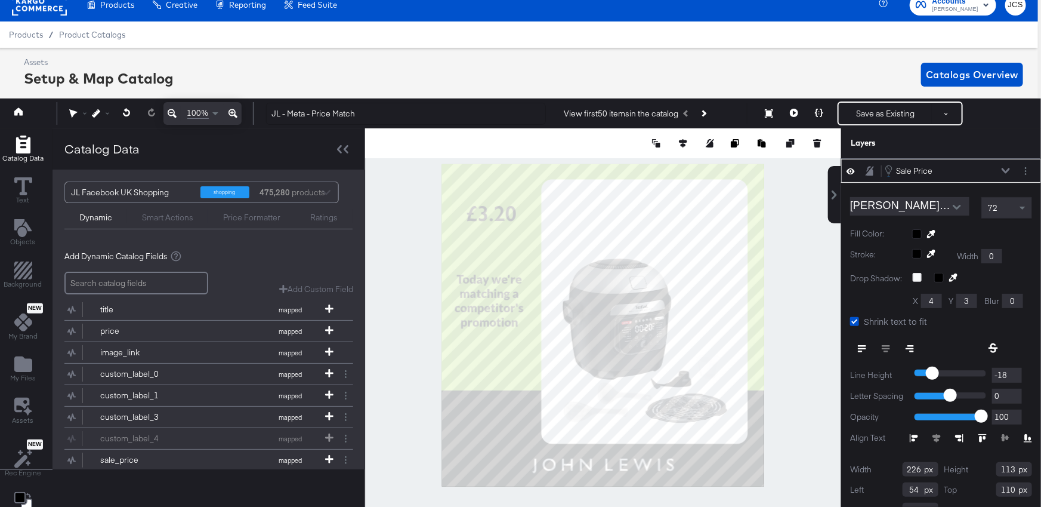
click at [1003, 487] on input "110" at bounding box center [1015, 489] width 36 height 14
type input "20"
click at [810, 379] on div at bounding box center [603, 324] width 476 height 393
type input "25"
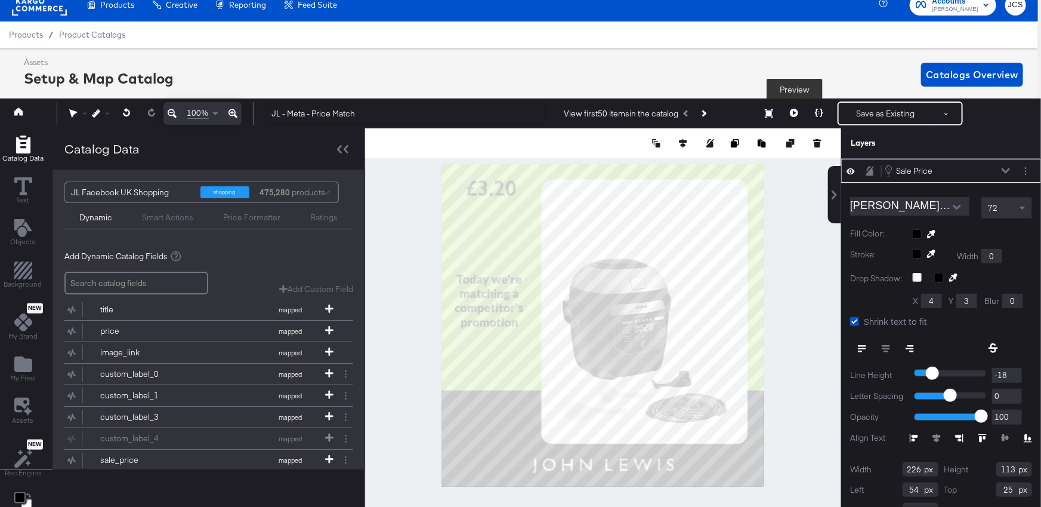
click at [794, 111] on icon at bounding box center [794, 113] width 8 height 8
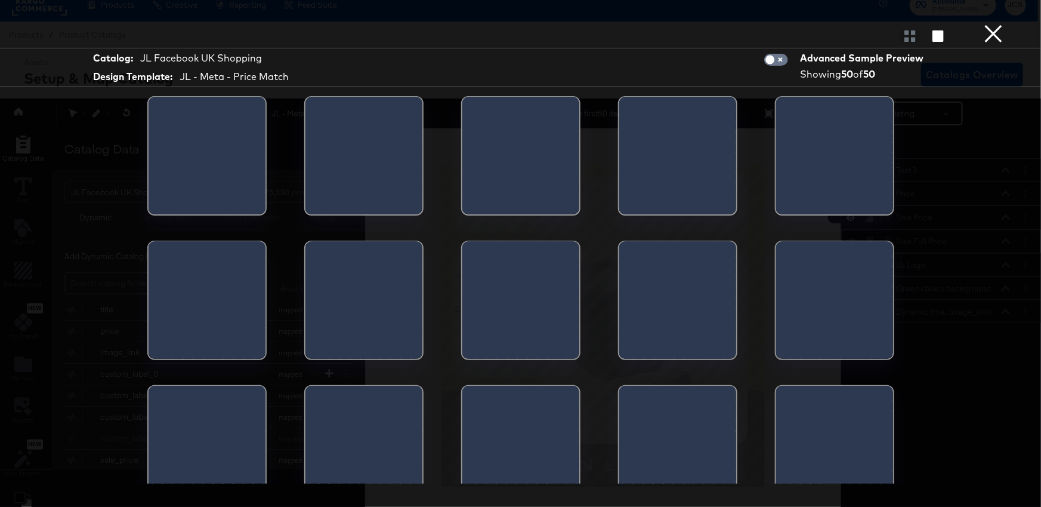
scroll to position [0, 0]
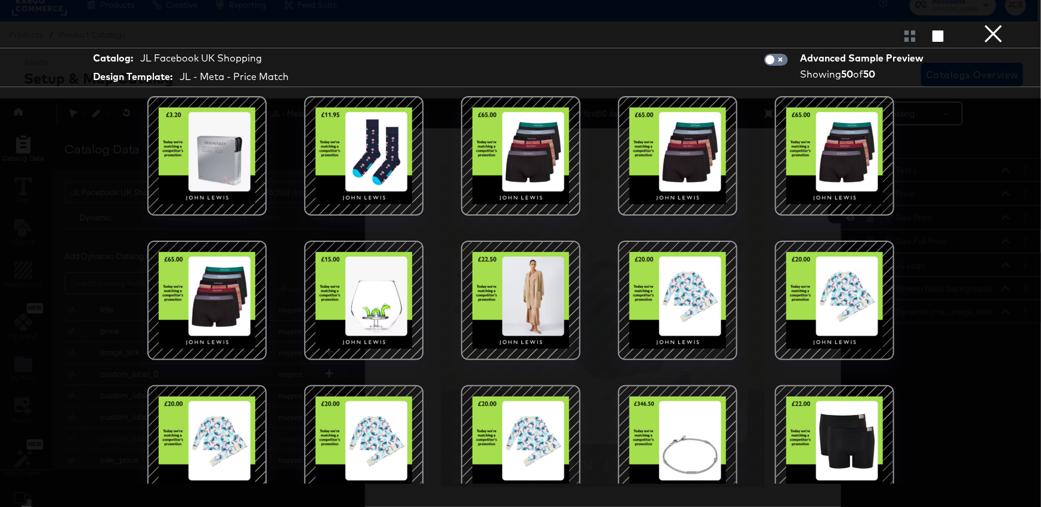
click at [992, 24] on button "×" at bounding box center [994, 12] width 24 height 24
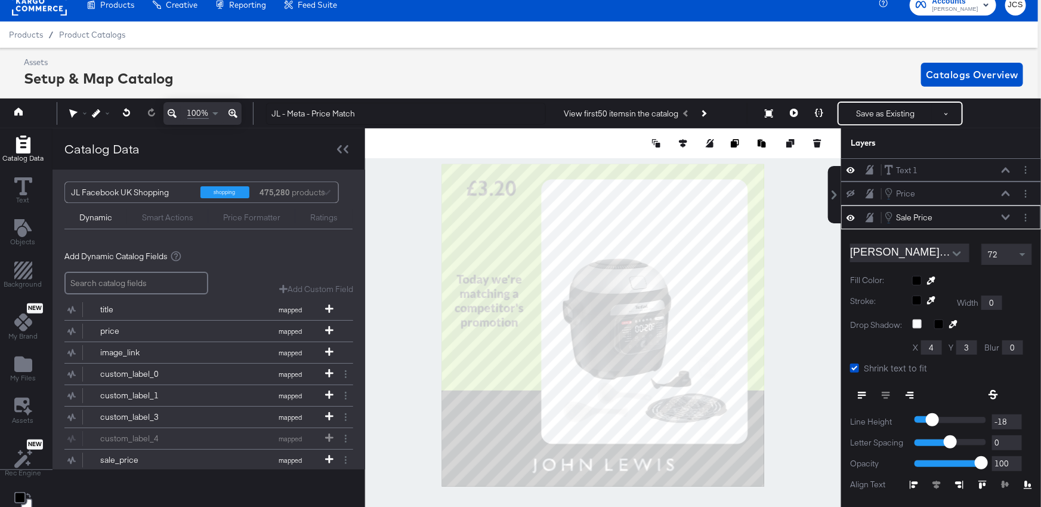
scroll to position [47, 0]
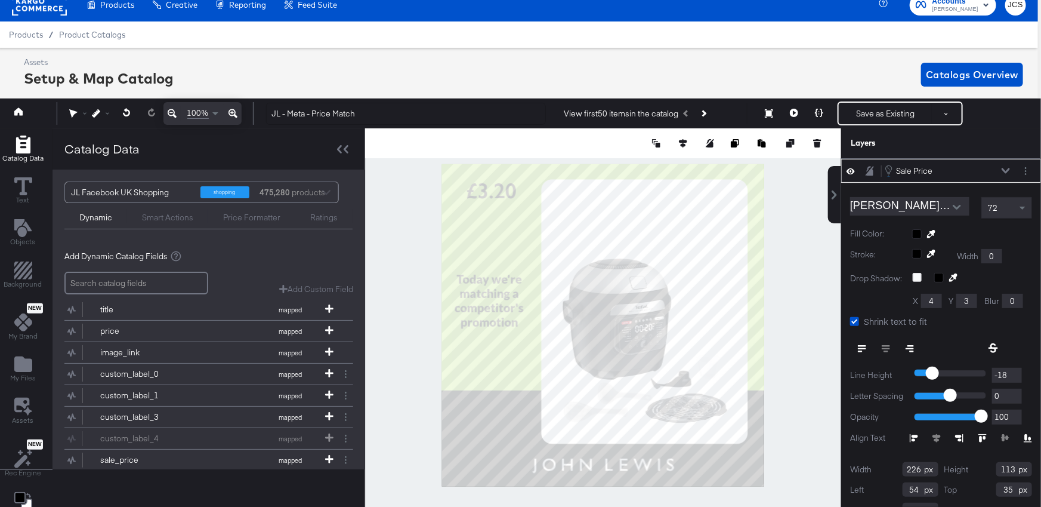
type input "36"
click at [1008, 169] on icon at bounding box center [1006, 171] width 8 height 6
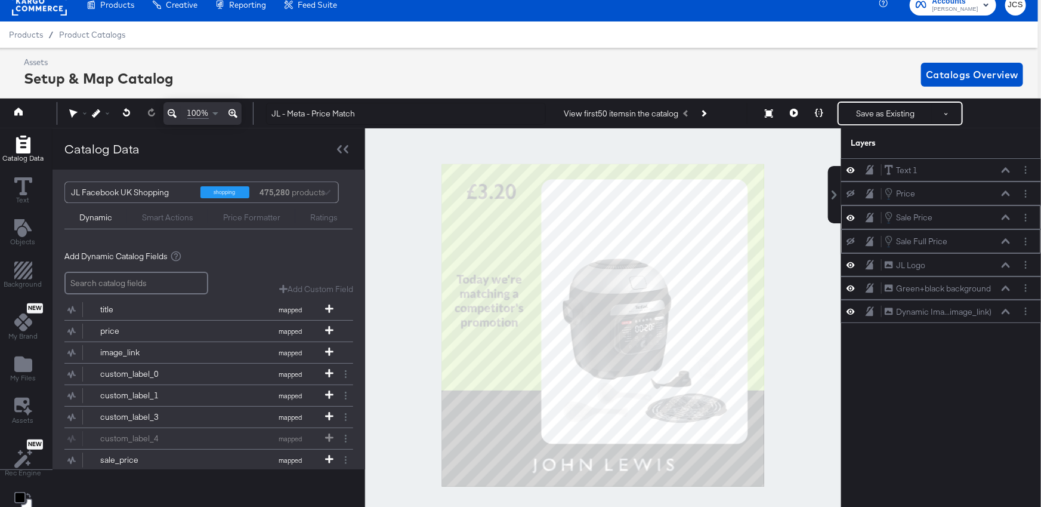
scroll to position [0, 0]
click at [885, 111] on button "Save as Existing" at bounding box center [885, 113] width 93 height 21
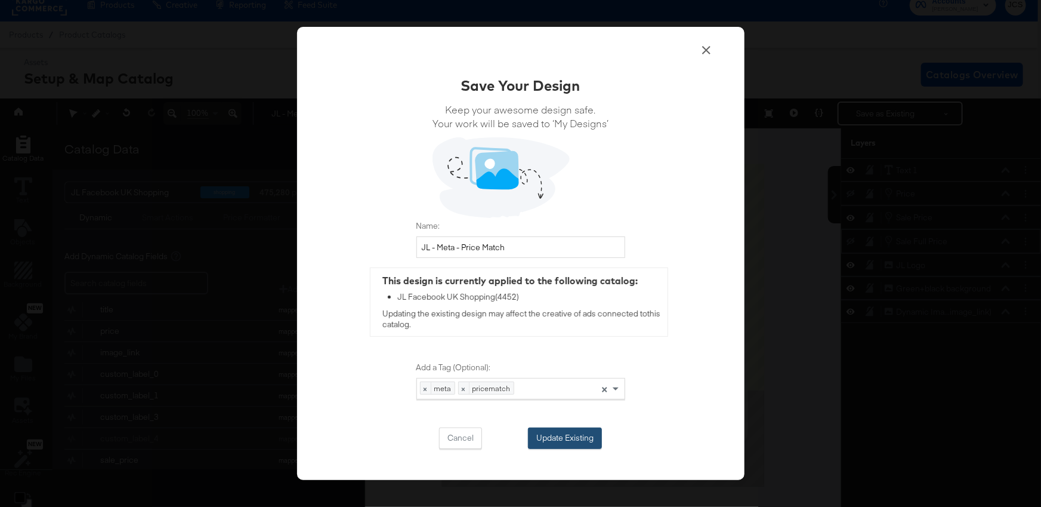
click at [559, 442] on button "Update Existing" at bounding box center [565, 437] width 74 height 21
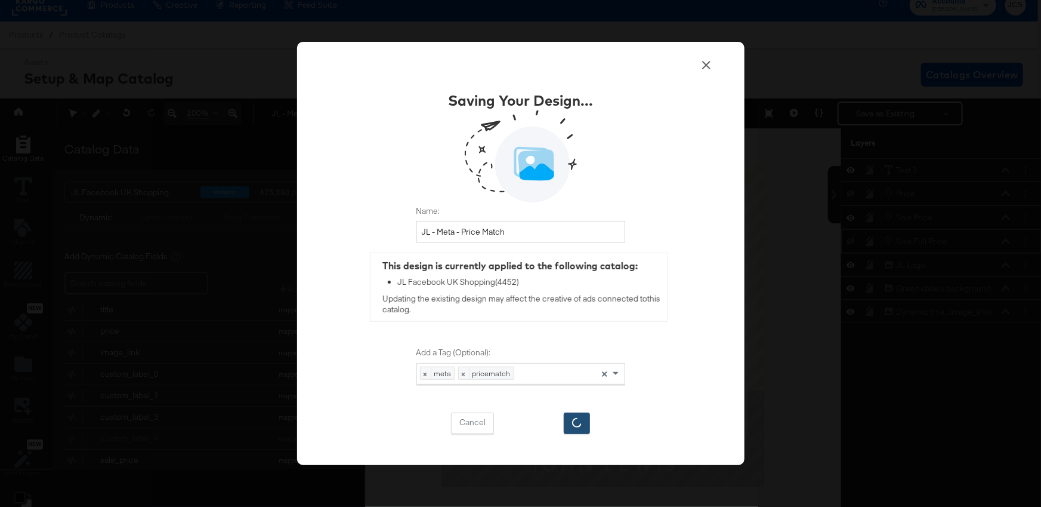
scroll to position [12, 0]
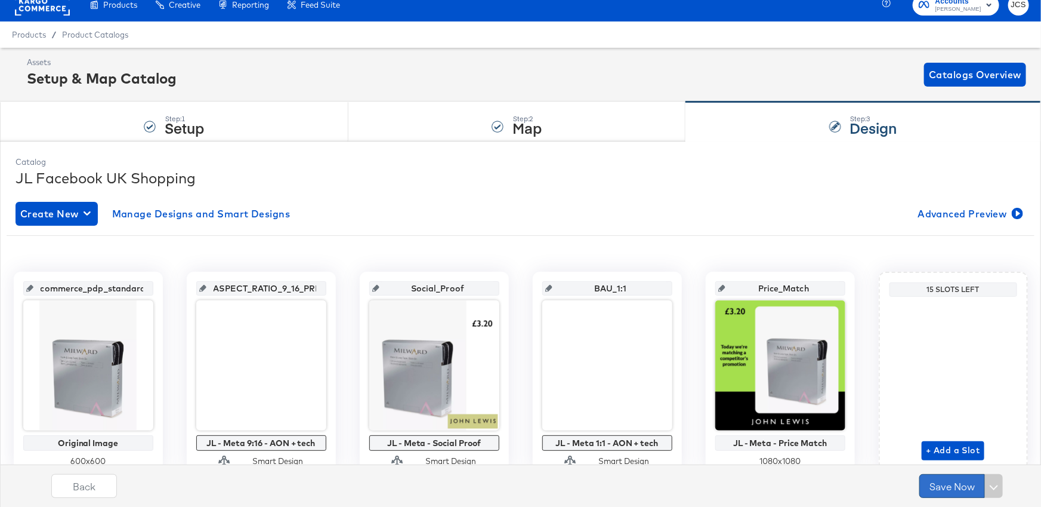
click at [946, 483] on button "Save Now" at bounding box center [953, 486] width 66 height 24
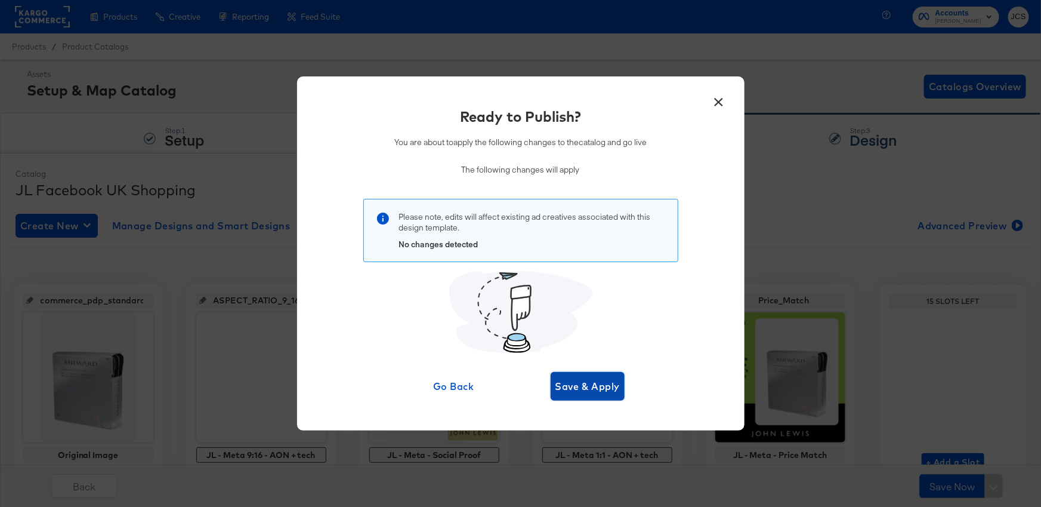
click at [595, 384] on span "Save & Apply" at bounding box center [588, 386] width 65 height 17
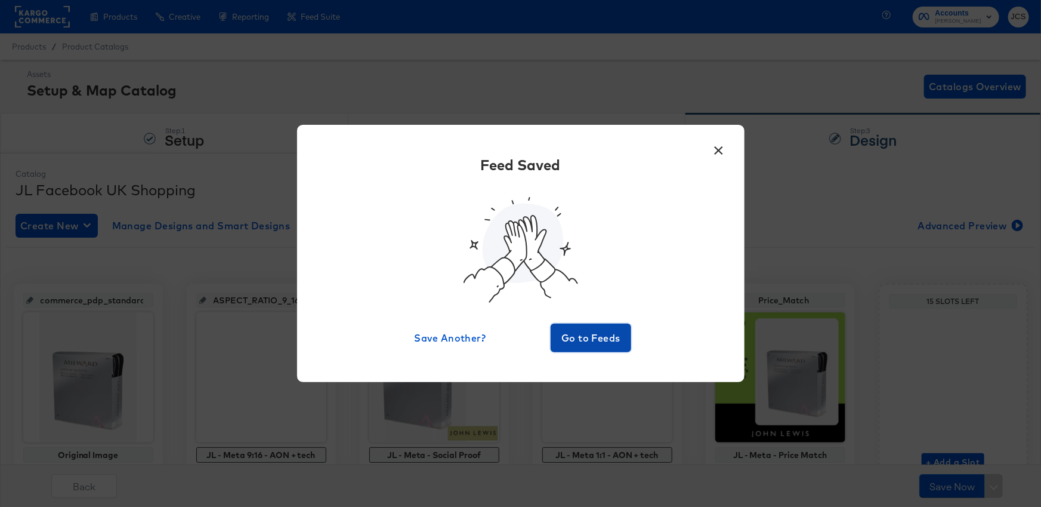
click at [598, 327] on button "Go to Feeds" at bounding box center [591, 337] width 81 height 29
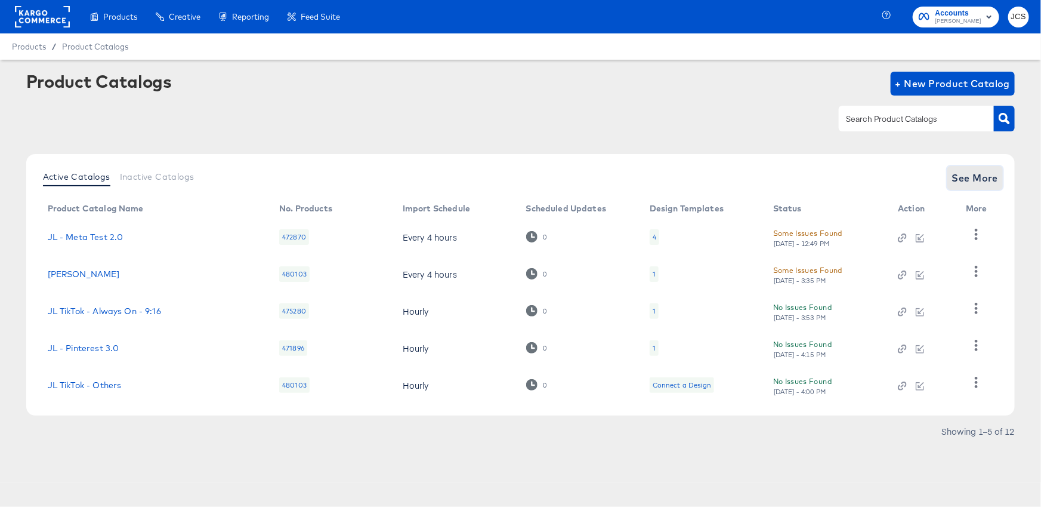
click at [974, 175] on span "See More" at bounding box center [975, 177] width 47 height 17
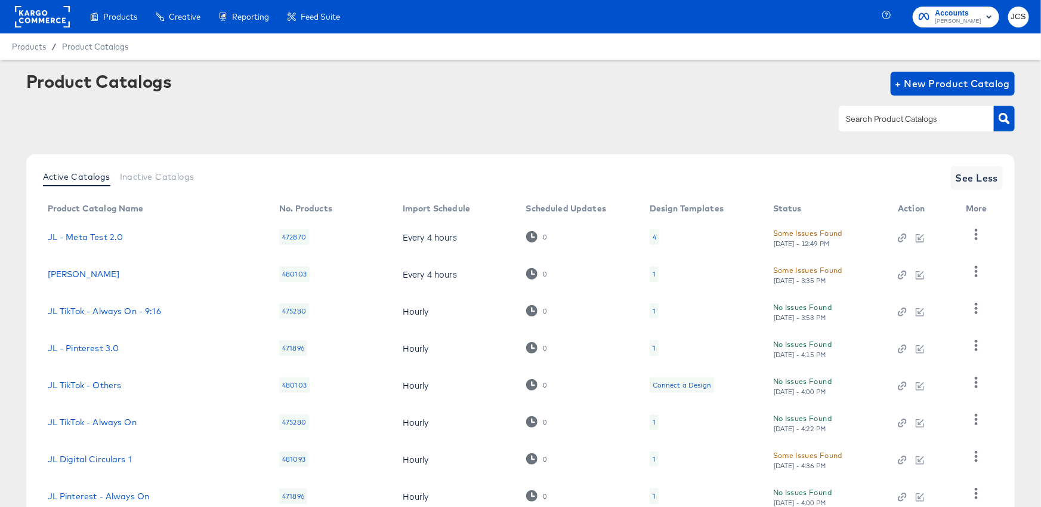
scroll to position [160, 0]
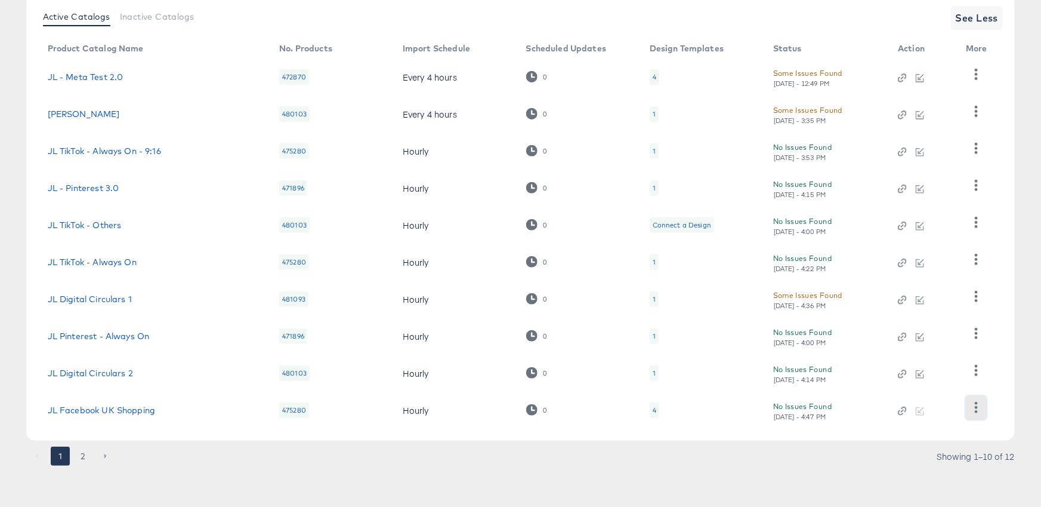
click at [978, 405] on icon "button" at bounding box center [976, 407] width 11 height 11
click at [938, 351] on div "HUD Checks (Internal)" at bounding box center [927, 347] width 119 height 19
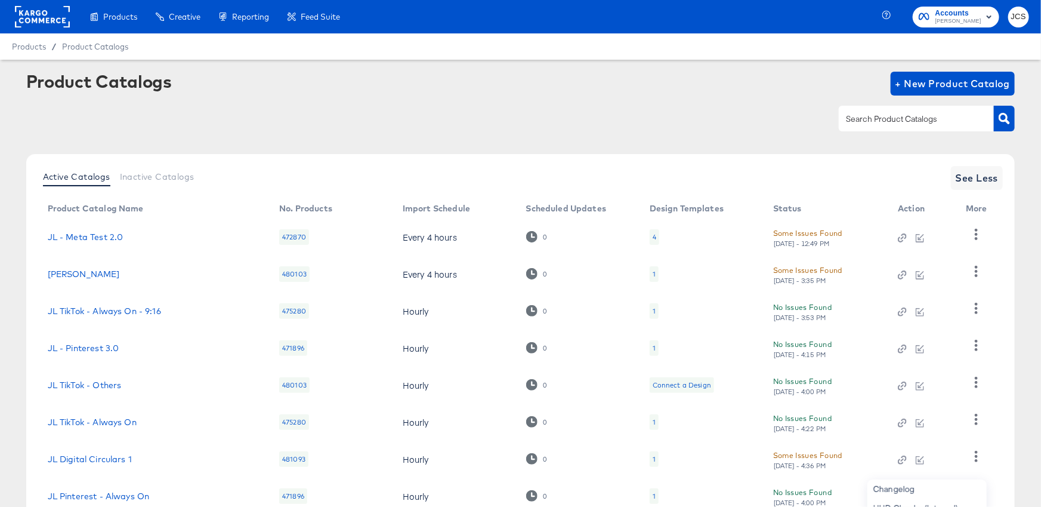
click at [62, 21] on rect at bounding box center [42, 16] width 55 height 21
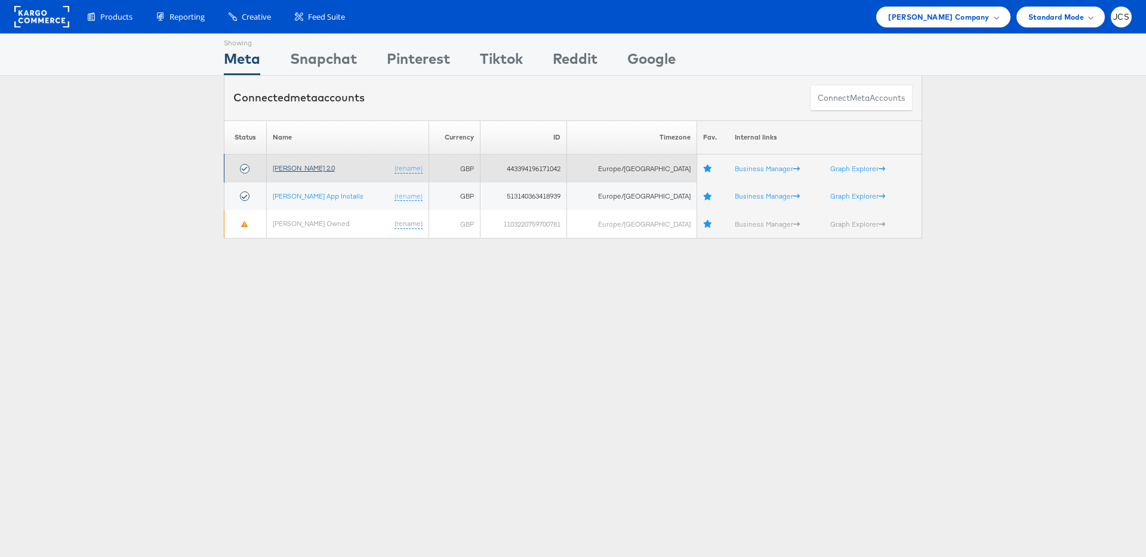
click at [304, 169] on link "[PERSON_NAME] 2.0" at bounding box center [304, 168] width 62 height 9
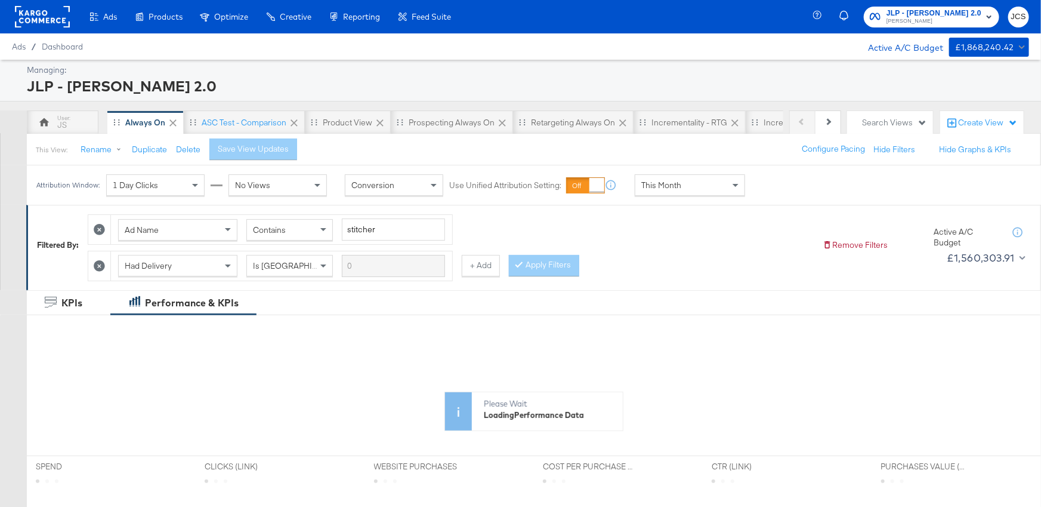
click at [976, 125] on div "Create View" at bounding box center [988, 123] width 60 height 12
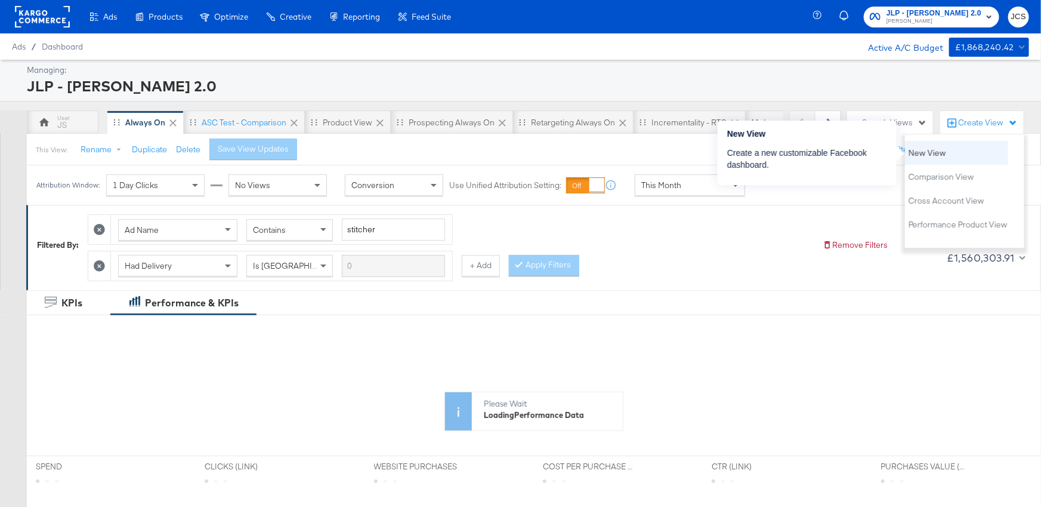
click at [929, 153] on span "New View" at bounding box center [928, 152] width 38 height 11
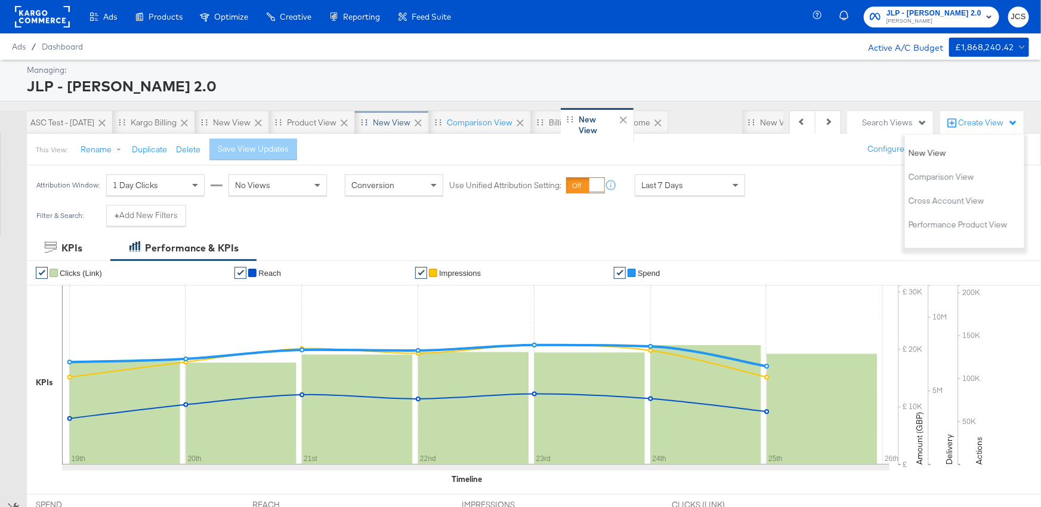
scroll to position [0, 3591]
drag, startPoint x: 679, startPoint y: 119, endPoint x: 70, endPoint y: 121, distance: 608.7
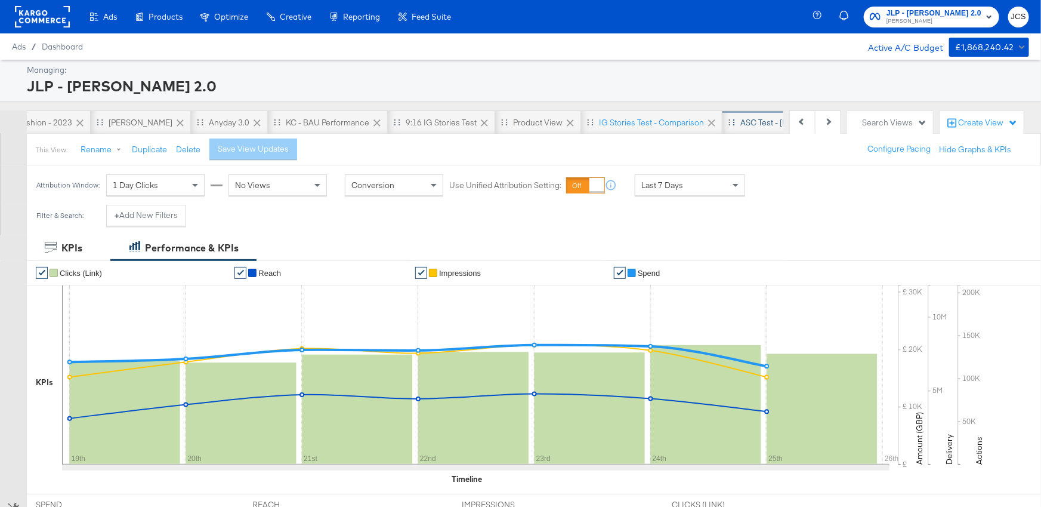
scroll to position [0, 2935]
click at [801, 119] on icon at bounding box center [807, 123] width 12 height 12
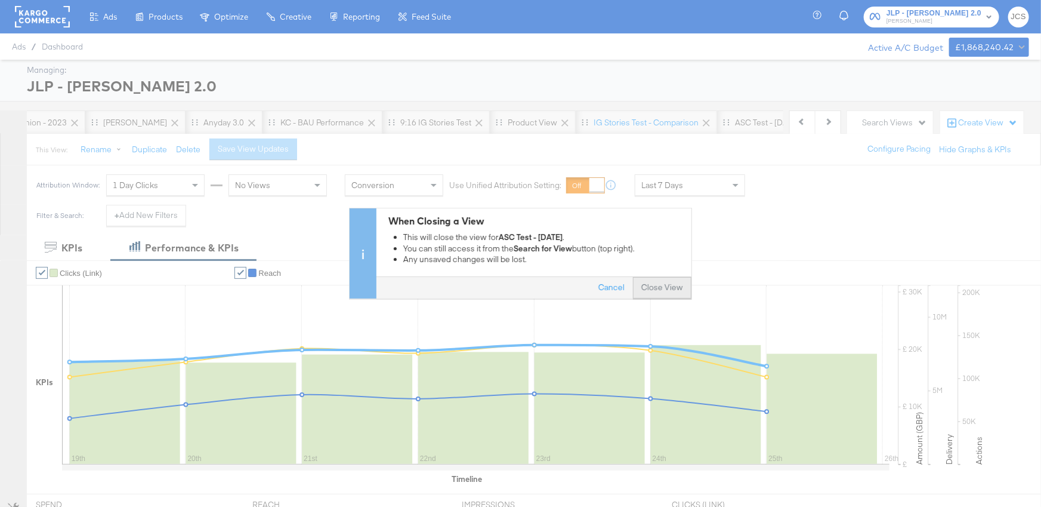
click at [669, 287] on button "Close View" at bounding box center [662, 287] width 58 height 21
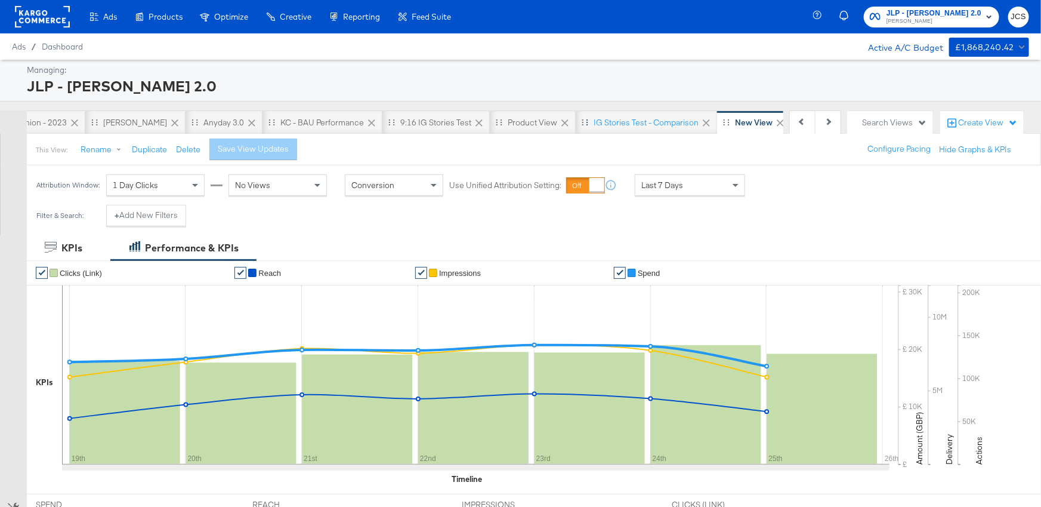
click at [701, 121] on icon at bounding box center [707, 123] width 12 height 12
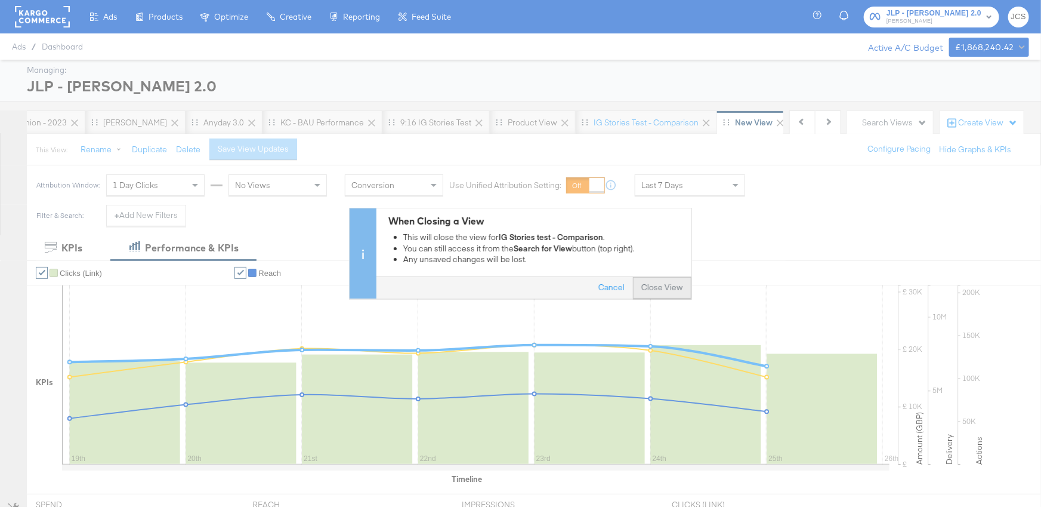
click at [650, 282] on button "Close View" at bounding box center [662, 287] width 58 height 21
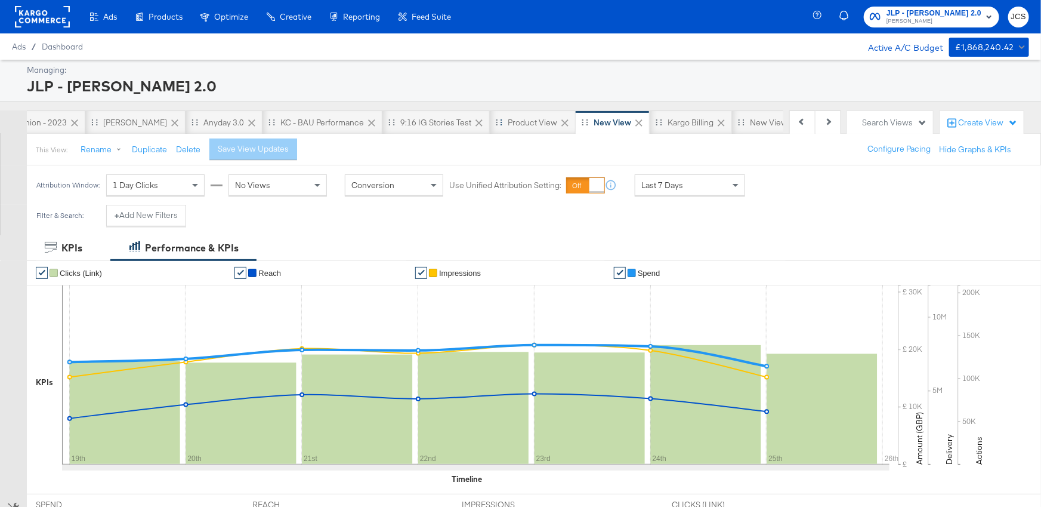
click at [559, 128] on icon at bounding box center [565, 123] width 12 height 12
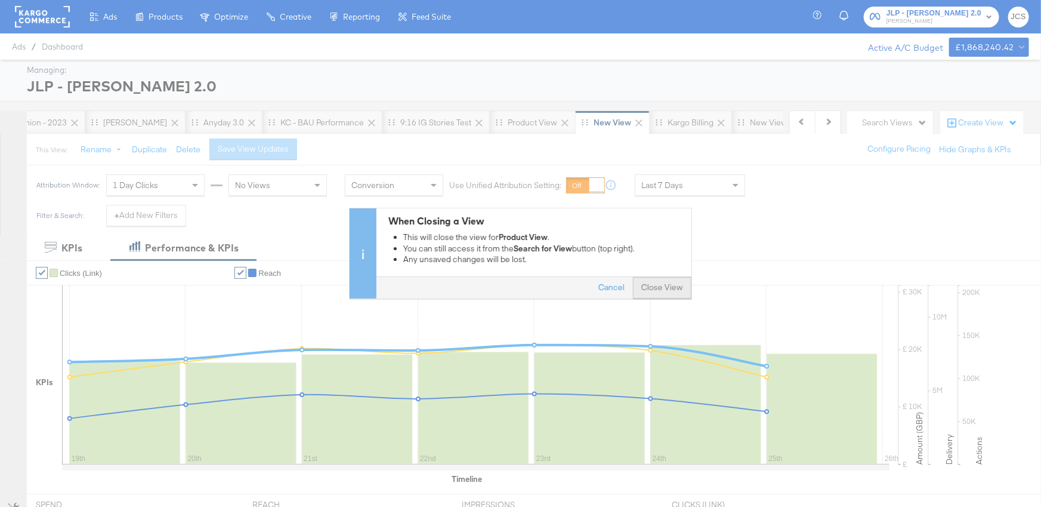
click at [648, 288] on button "Close View" at bounding box center [662, 287] width 58 height 21
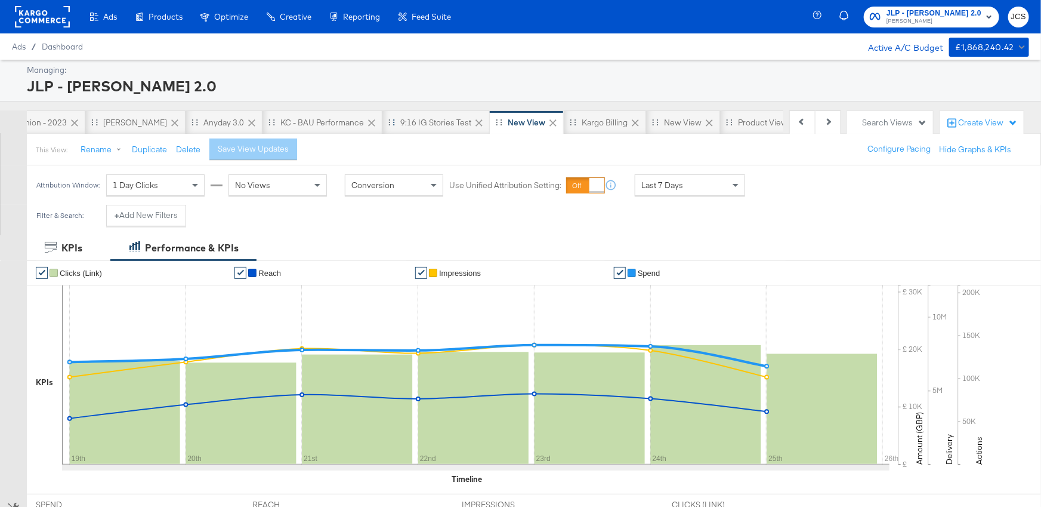
click at [473, 123] on icon at bounding box center [479, 123] width 12 height 12
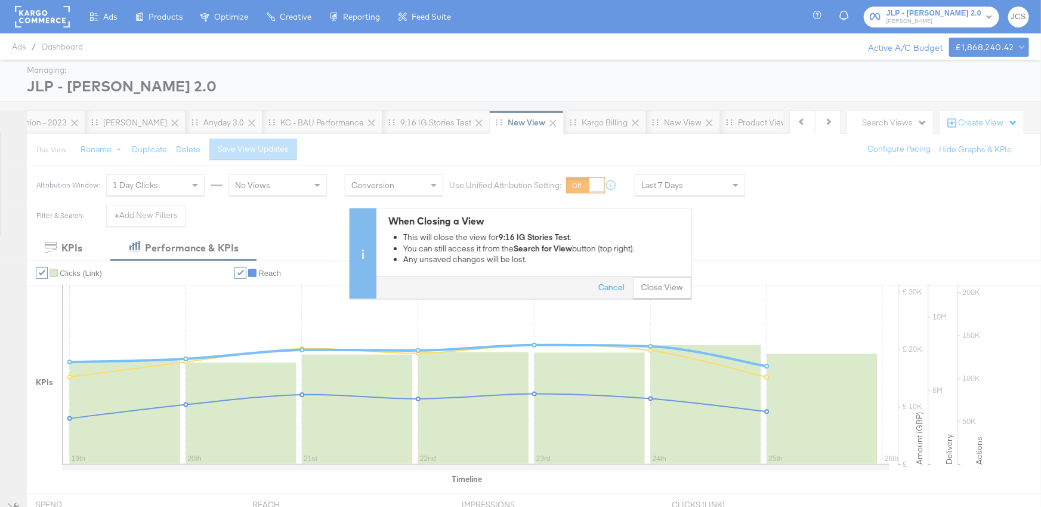
drag, startPoint x: 650, startPoint y: 285, endPoint x: 457, endPoint y: 205, distance: 208.7
click at [650, 285] on button "Close View" at bounding box center [662, 287] width 58 height 21
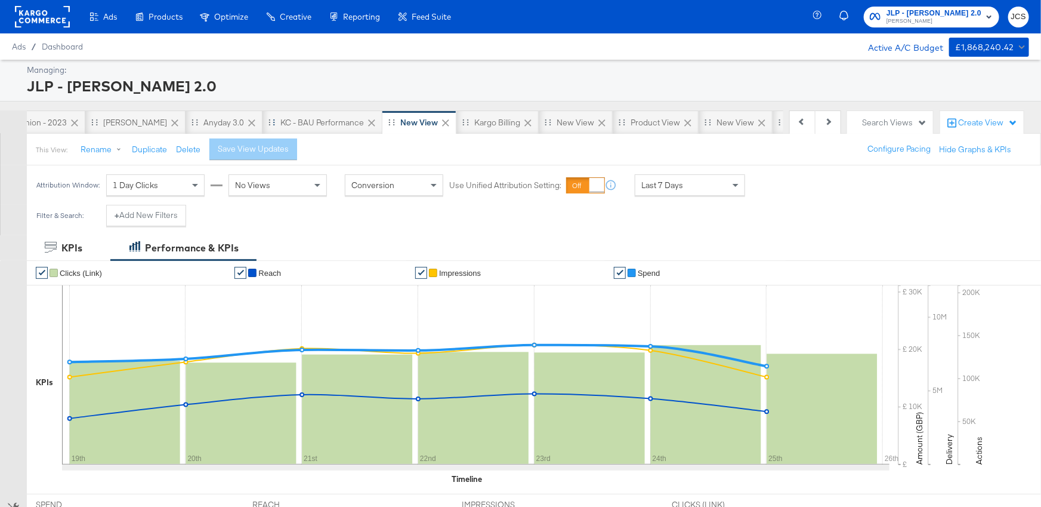
click at [368, 124] on icon at bounding box center [371, 122] width 7 height 7
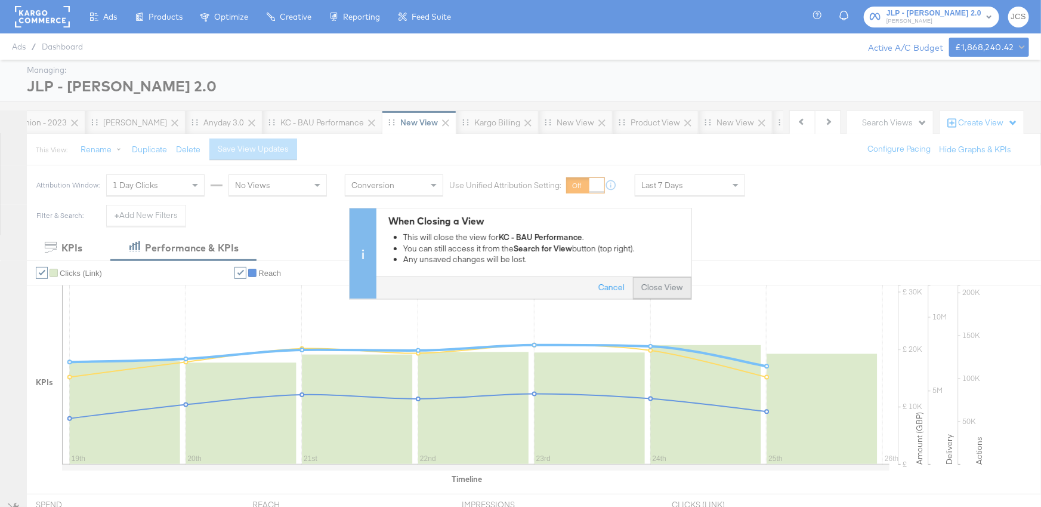
click at [656, 285] on button "Close View" at bounding box center [662, 287] width 58 height 21
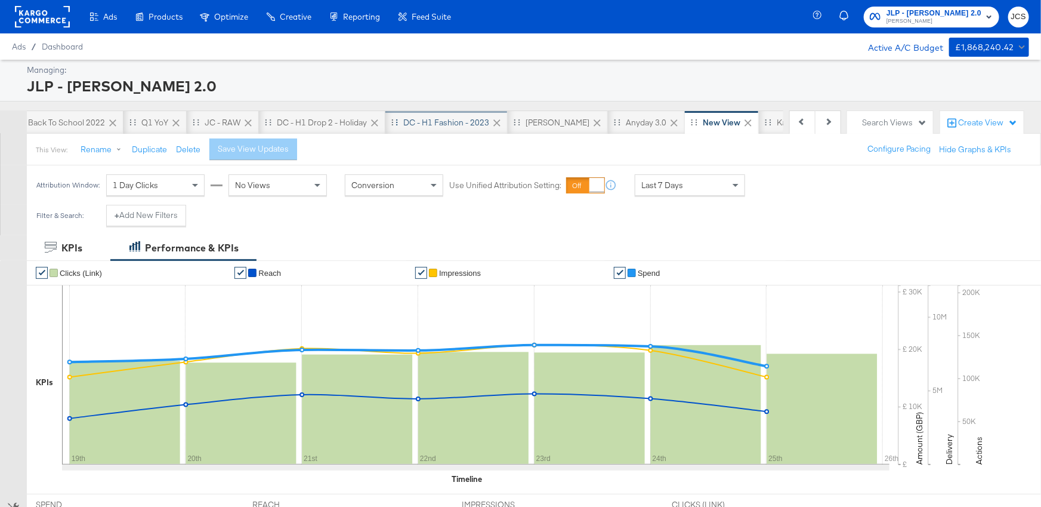
scroll to position [0, 2471]
click at [411, 122] on icon at bounding box center [417, 123] width 12 height 12
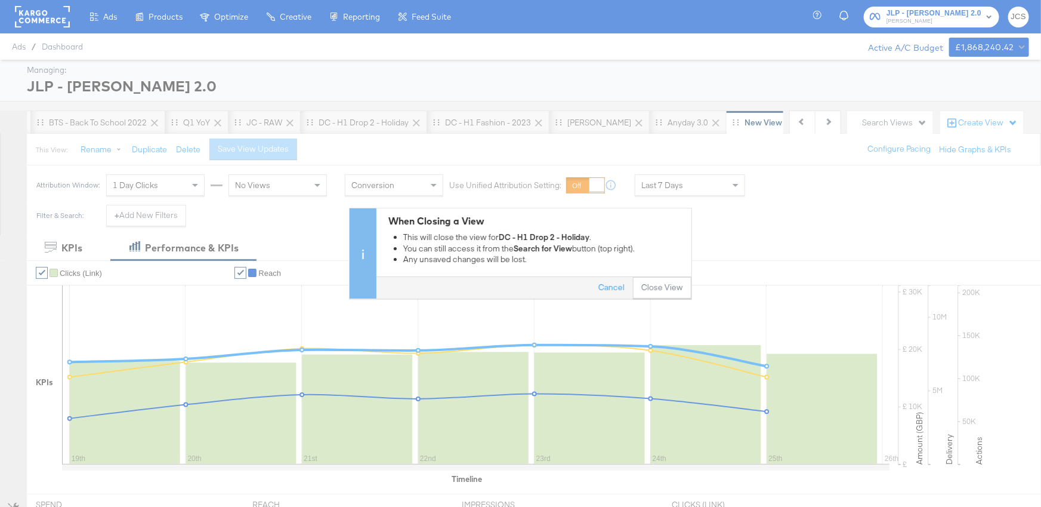
drag, startPoint x: 662, startPoint y: 285, endPoint x: 533, endPoint y: 215, distance: 146.6
click at [662, 285] on button "Close View" at bounding box center [662, 287] width 58 height 21
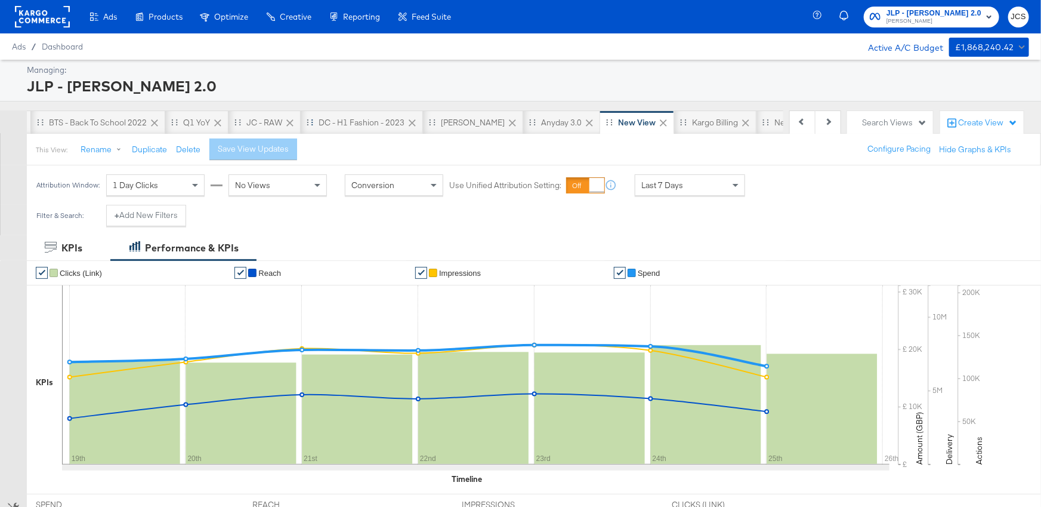
click at [409, 120] on icon at bounding box center [412, 122] width 7 height 7
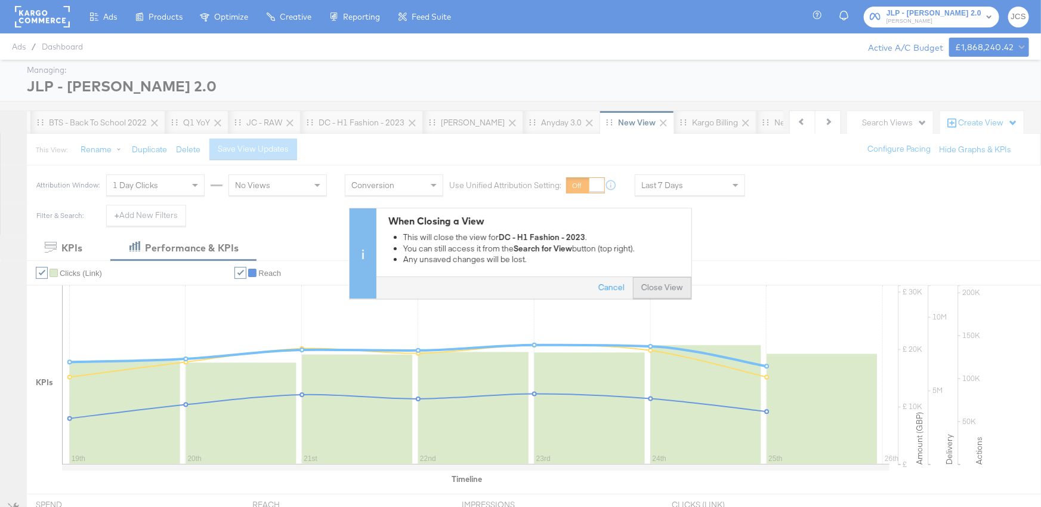
drag, startPoint x: 667, startPoint y: 288, endPoint x: 547, endPoint y: 217, distance: 139.1
click at [667, 288] on button "Close View" at bounding box center [662, 287] width 58 height 21
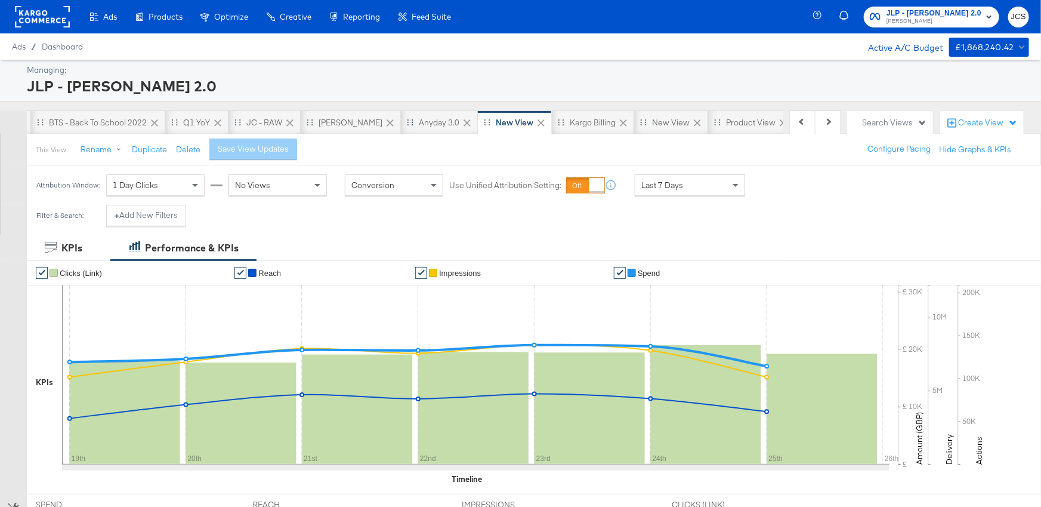
click at [461, 121] on icon at bounding box center [467, 123] width 12 height 12
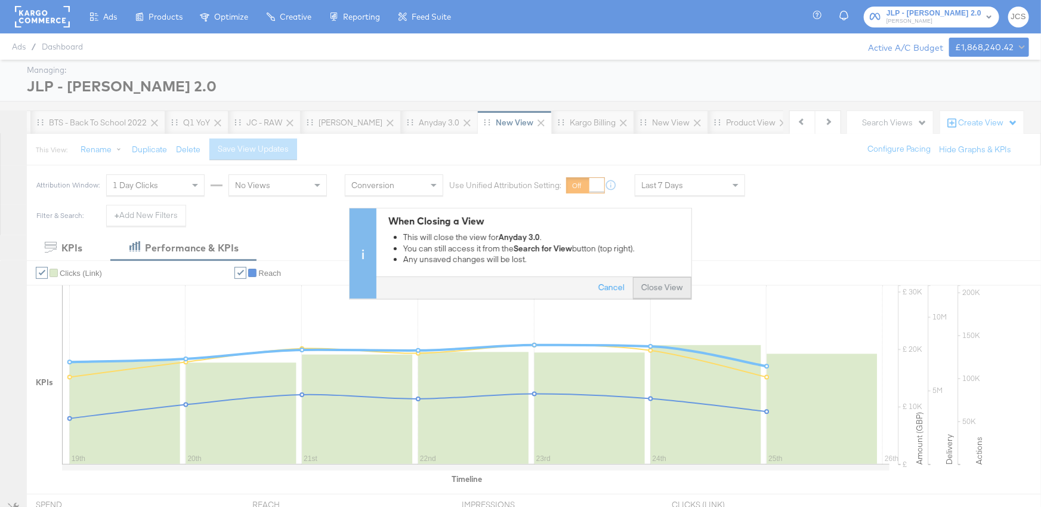
click at [665, 286] on button "Close View" at bounding box center [662, 287] width 58 height 21
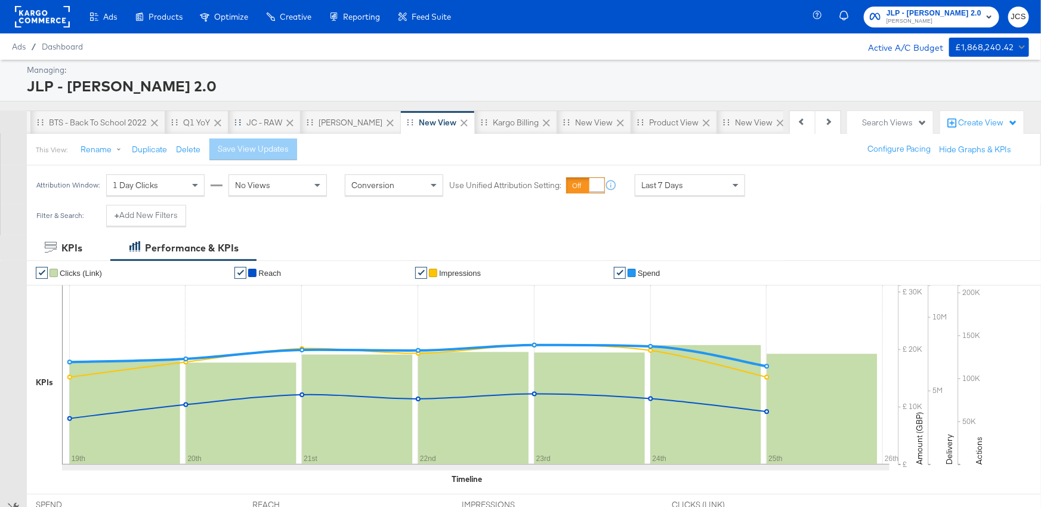
click at [284, 121] on icon at bounding box center [290, 123] width 12 height 12
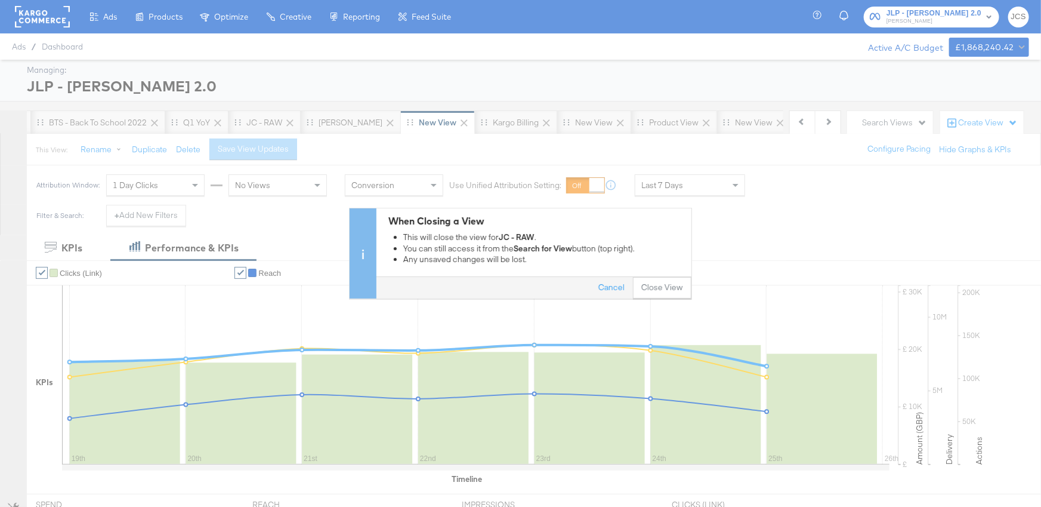
click at [217, 121] on div "When Closing a View This will close the view for JC - RAW . You can still acces…" at bounding box center [520, 253] width 1041 height 507
click at [665, 284] on button "Close View" at bounding box center [662, 287] width 58 height 21
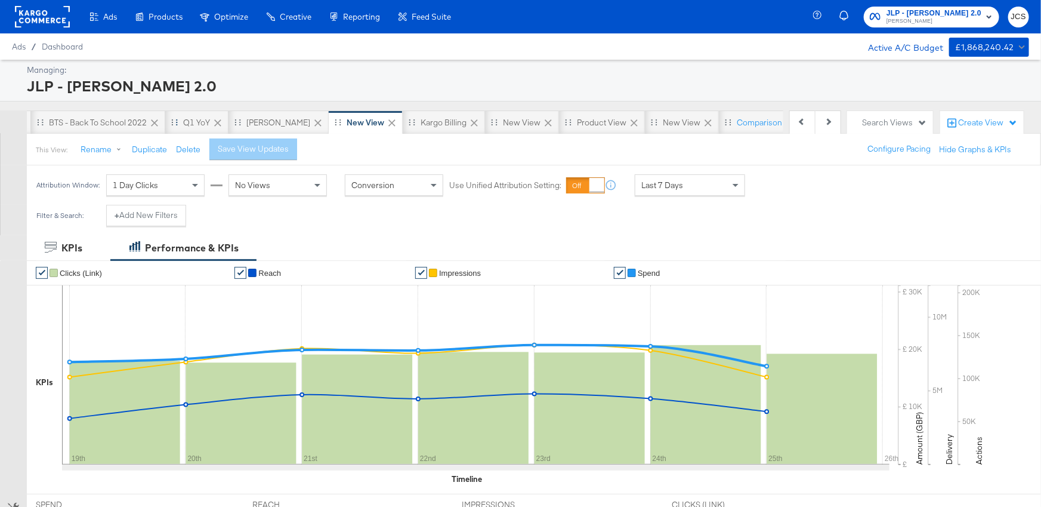
click at [212, 119] on icon at bounding box center [218, 123] width 12 height 12
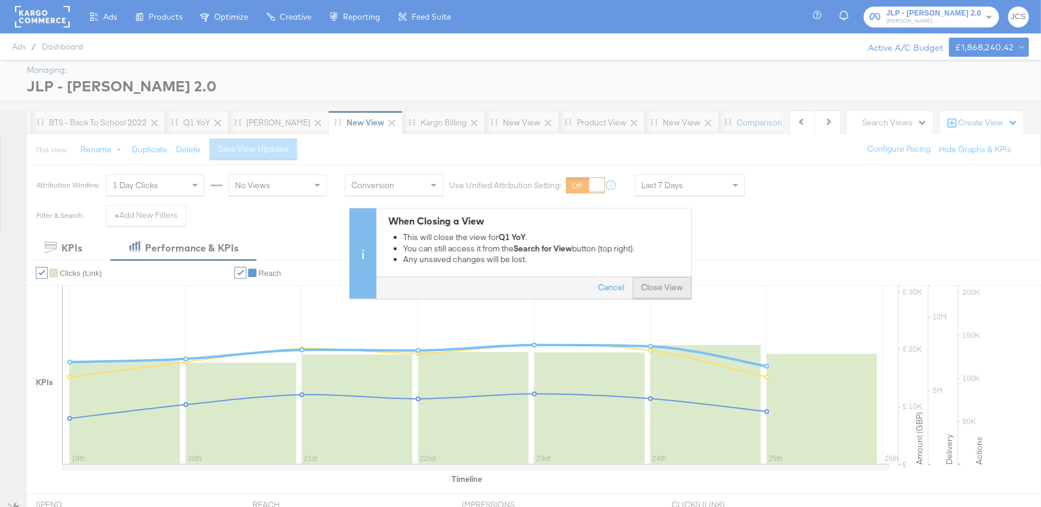
click at [659, 295] on button "Close View" at bounding box center [662, 287] width 58 height 21
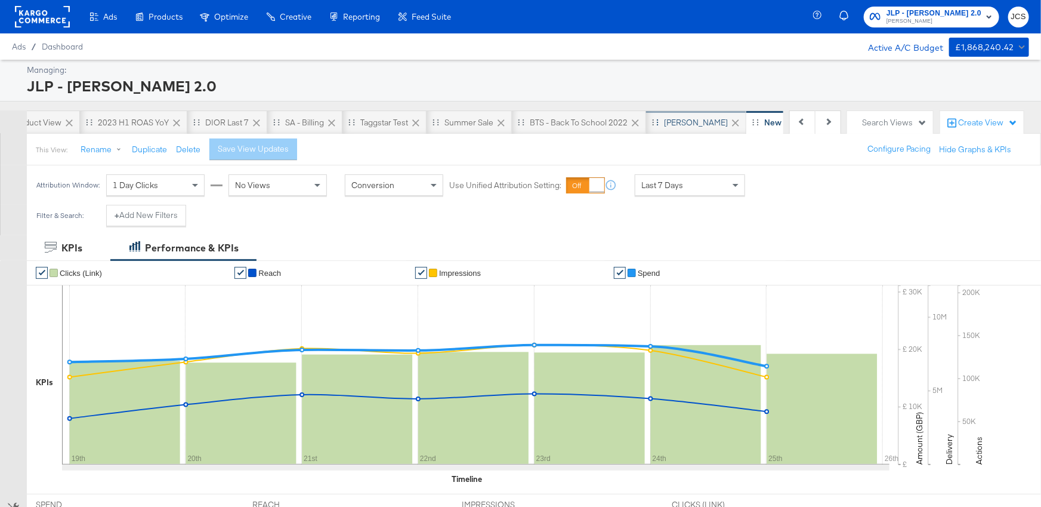
scroll to position [0, 1930]
click at [388, 122] on icon at bounding box center [391, 122] width 7 height 7
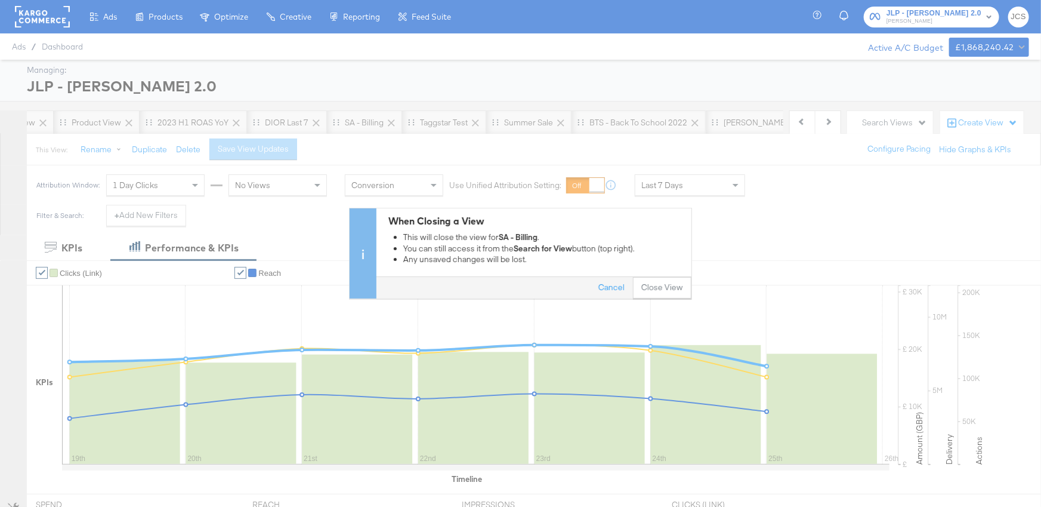
click at [477, 125] on div "When Closing a View This will close the view for SA - Billing . You can still a…" at bounding box center [520, 253] width 1041 height 507
click at [607, 292] on button "Cancel" at bounding box center [611, 287] width 43 height 21
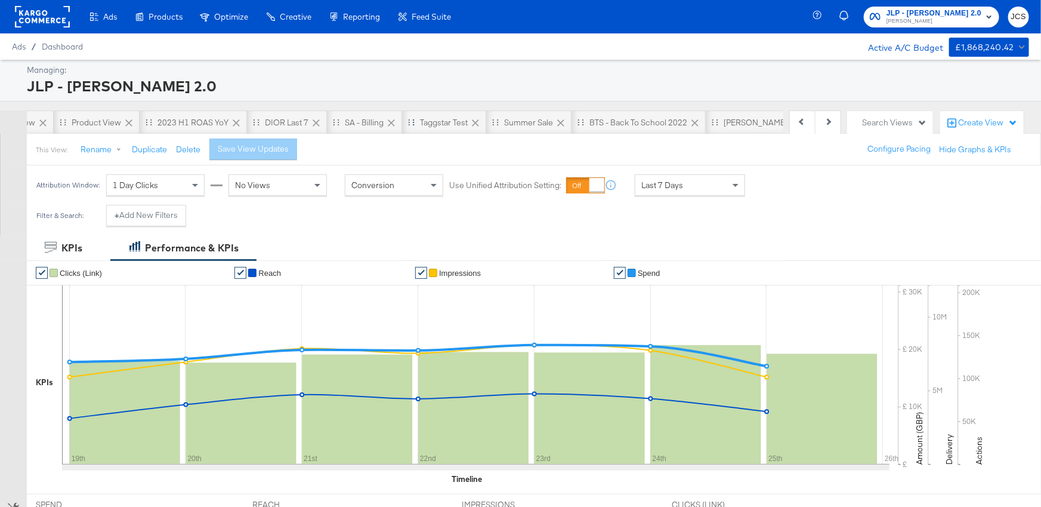
click at [470, 121] on icon at bounding box center [476, 123] width 12 height 12
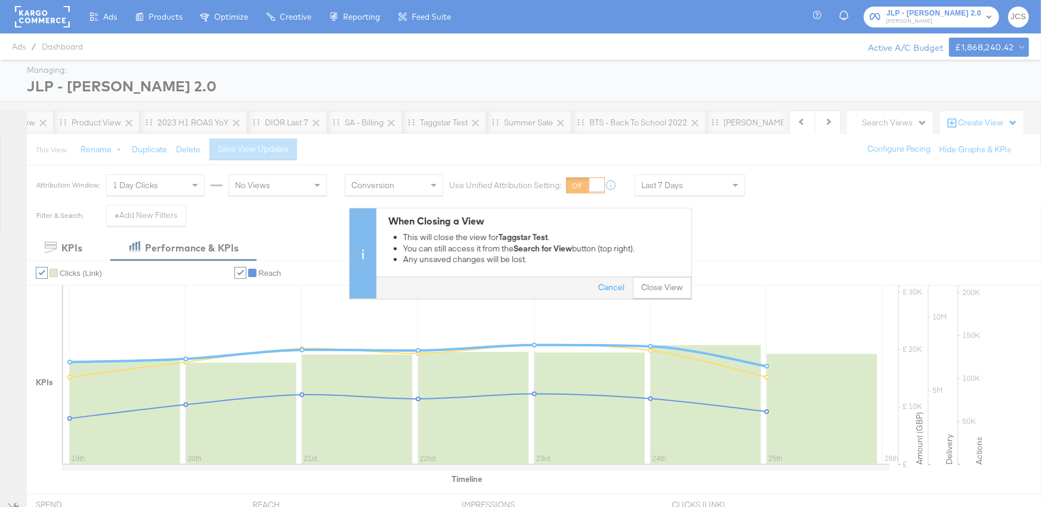
drag, startPoint x: 668, startPoint y: 286, endPoint x: 605, endPoint y: 233, distance: 83.1
click at [668, 286] on button "Close View" at bounding box center [662, 287] width 58 height 21
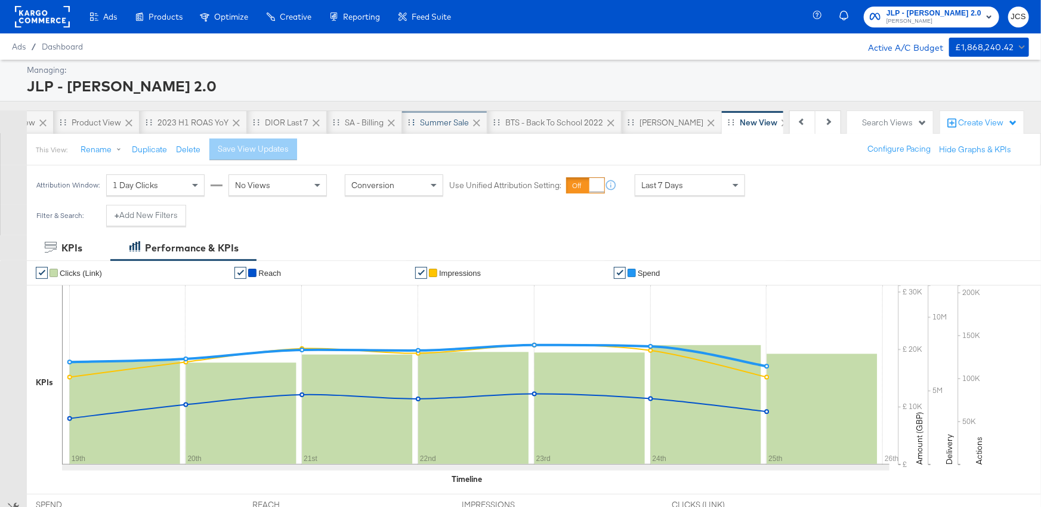
drag, startPoint x: 470, startPoint y: 122, endPoint x: 473, endPoint y: 129, distance: 8.1
click at [470, 122] on div "Summer Sale" at bounding box center [444, 122] width 85 height 24
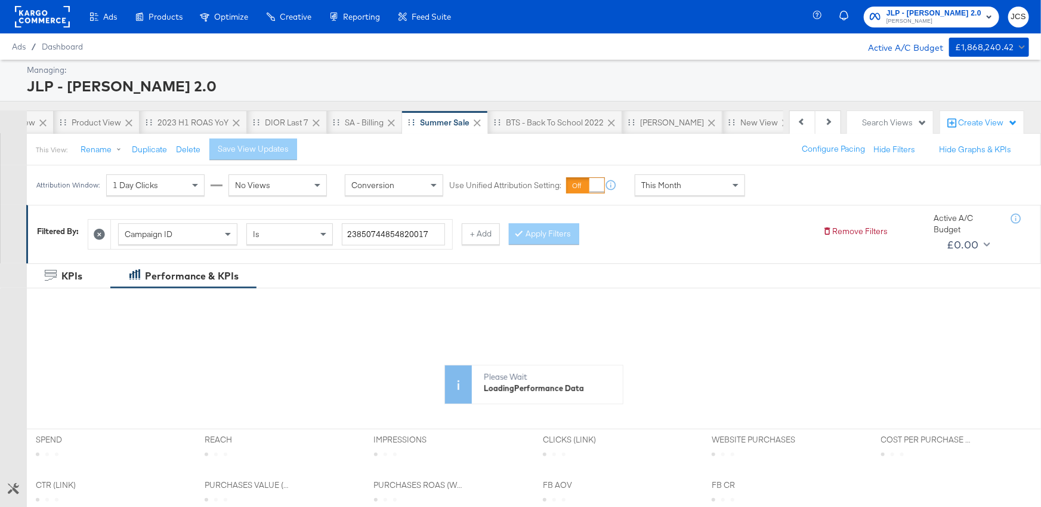
click at [474, 120] on icon at bounding box center [477, 122] width 7 height 7
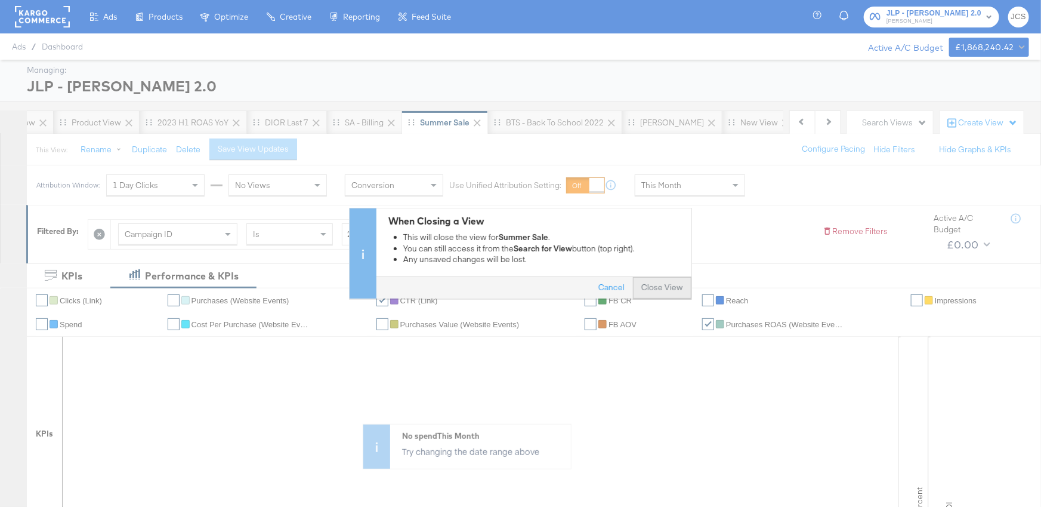
click at [668, 283] on button "Close View" at bounding box center [662, 287] width 58 height 21
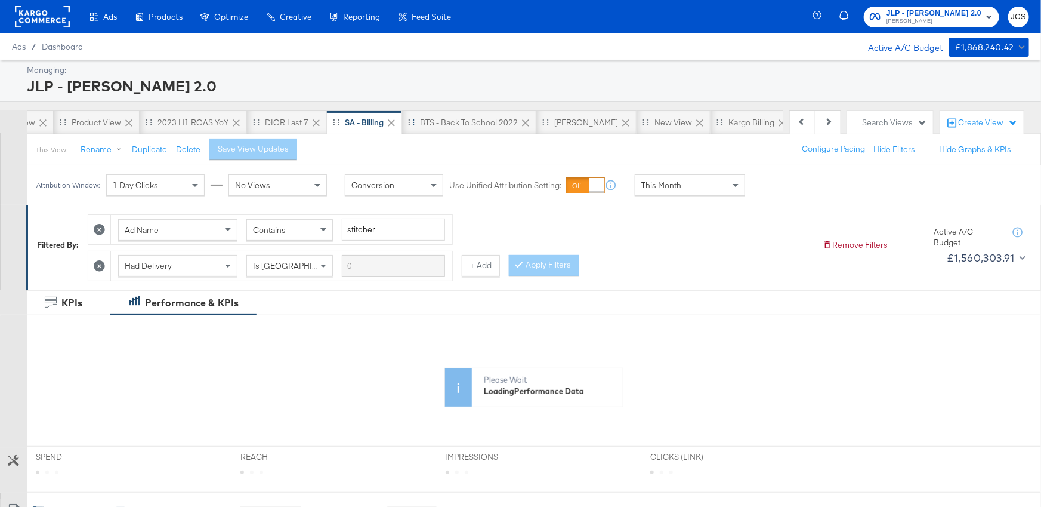
click at [522, 123] on icon at bounding box center [525, 122] width 7 height 7
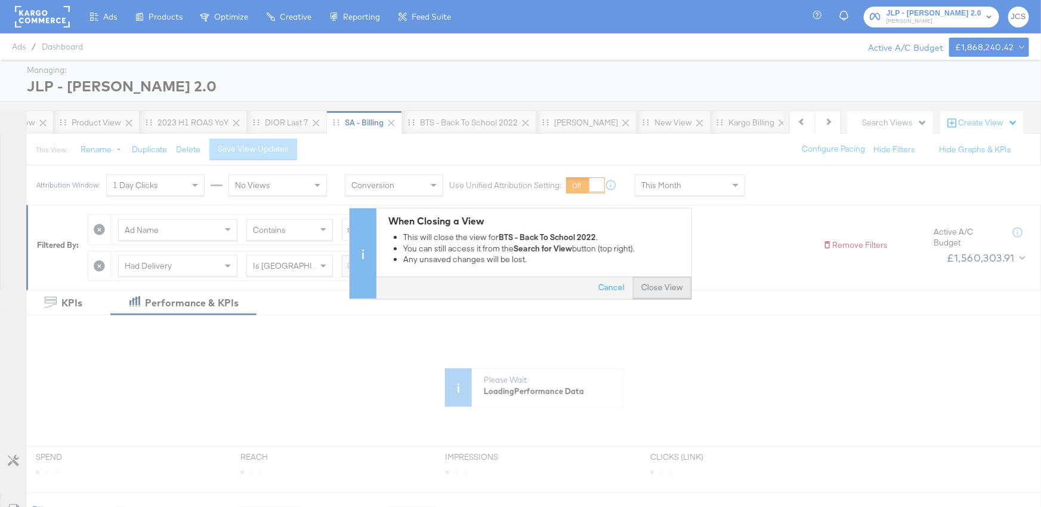
click at [681, 286] on button "Close View" at bounding box center [662, 287] width 58 height 21
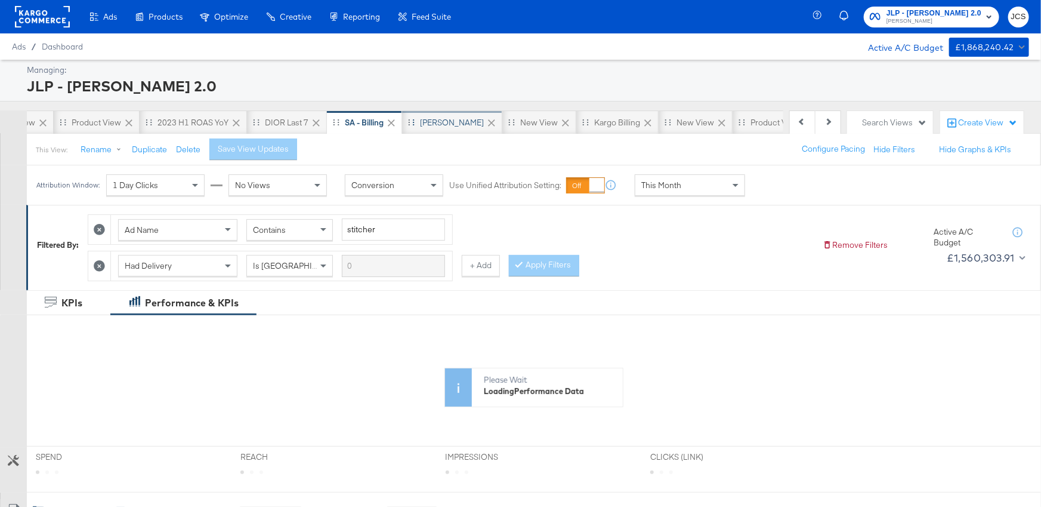
click at [423, 117] on div "[PERSON_NAME]" at bounding box center [452, 122] width 64 height 11
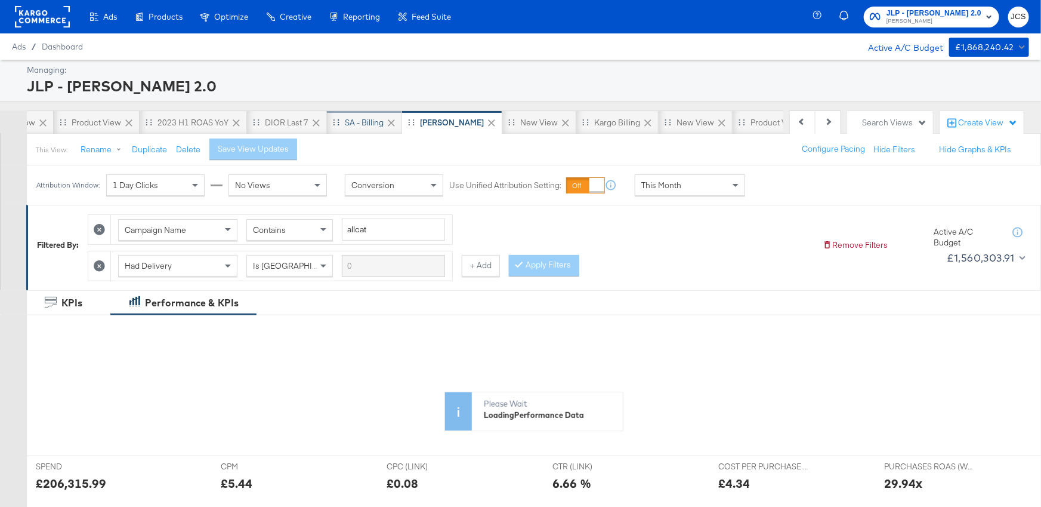
click at [345, 119] on div "SA - Billing" at bounding box center [364, 122] width 39 height 11
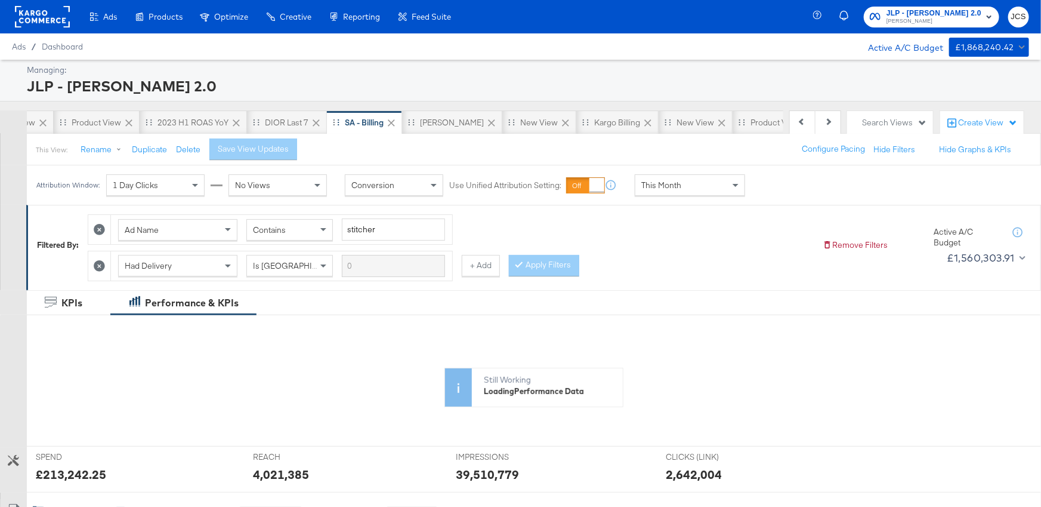
click at [388, 122] on icon at bounding box center [391, 122] width 7 height 7
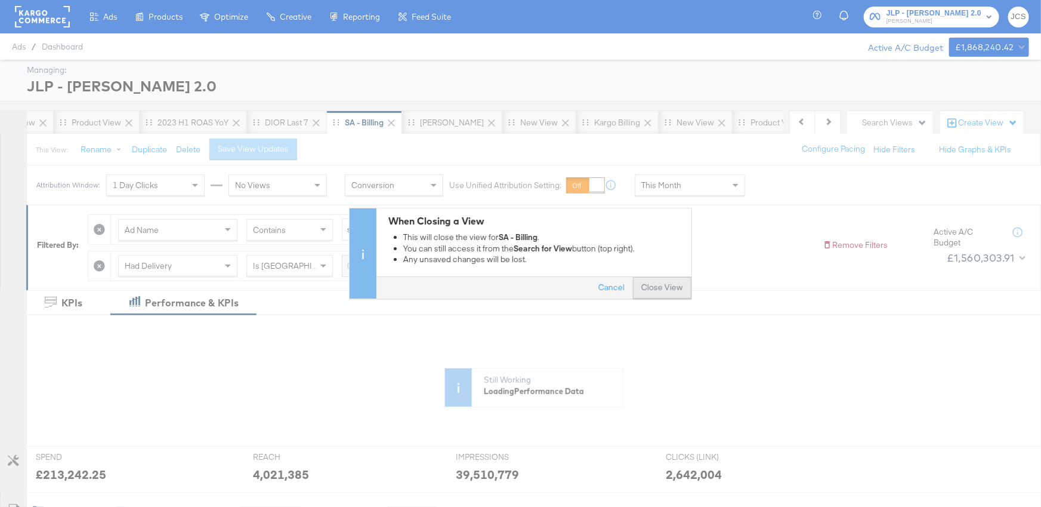
click at [670, 285] on button "Close View" at bounding box center [662, 287] width 58 height 21
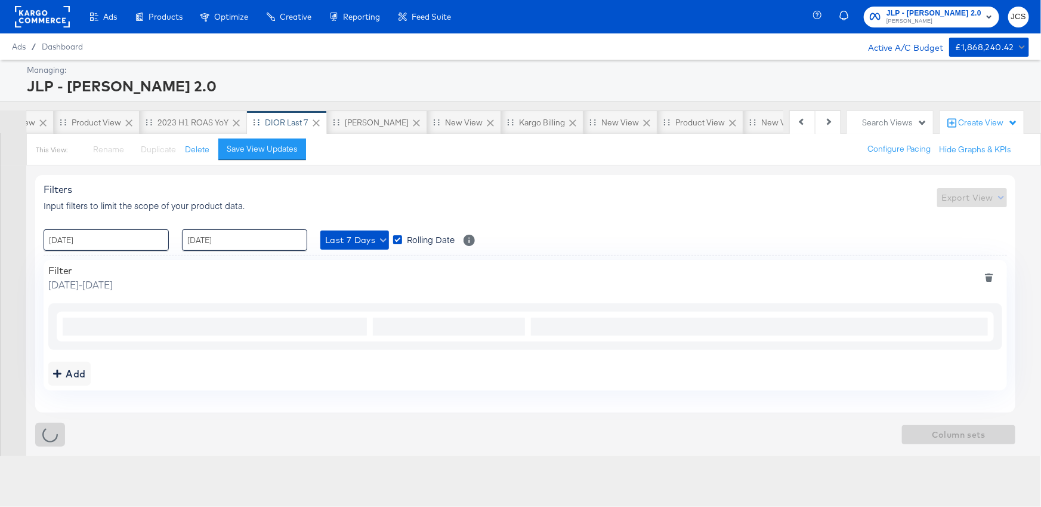
click at [313, 122] on icon at bounding box center [316, 122] width 7 height 7
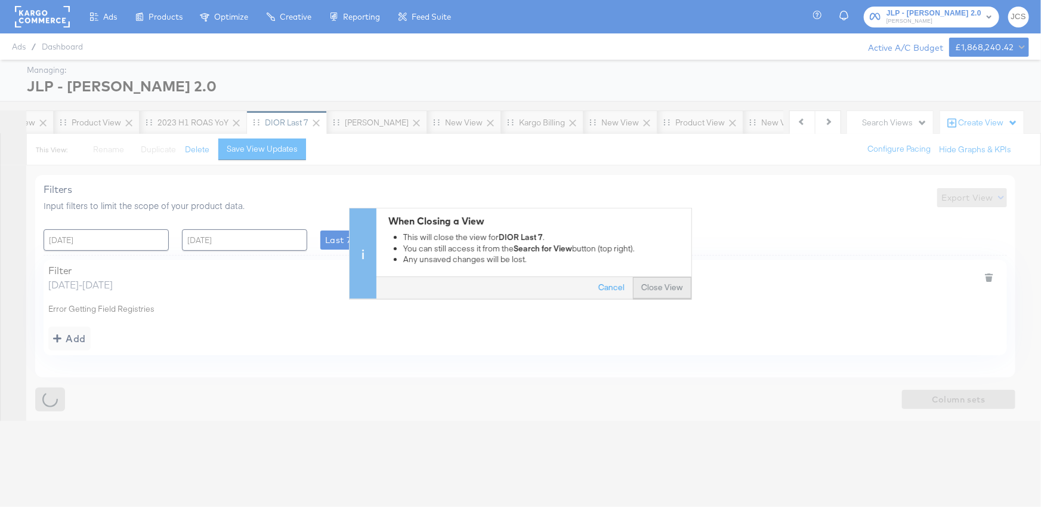
drag, startPoint x: 646, startPoint y: 291, endPoint x: 217, endPoint y: 141, distance: 454.5
click at [646, 291] on button "Close View" at bounding box center [662, 287] width 58 height 21
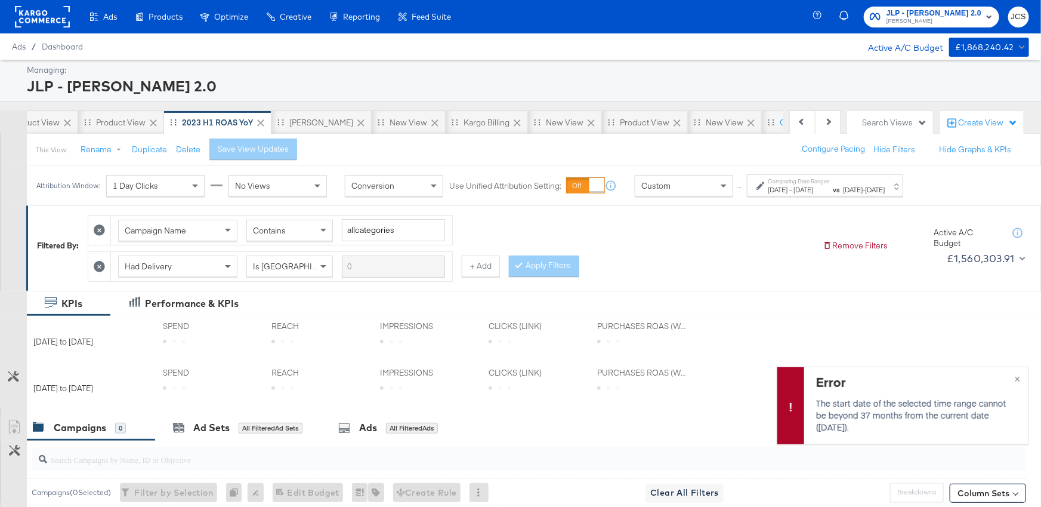
scroll to position [0, 1885]
click at [275, 121] on icon at bounding box center [281, 123] width 12 height 12
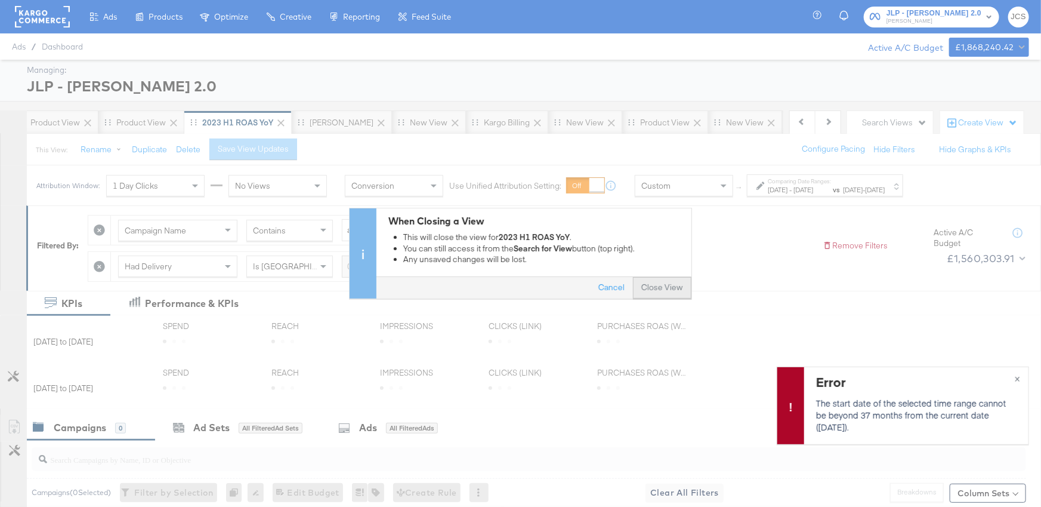
click at [677, 291] on button "Close View" at bounding box center [662, 287] width 58 height 21
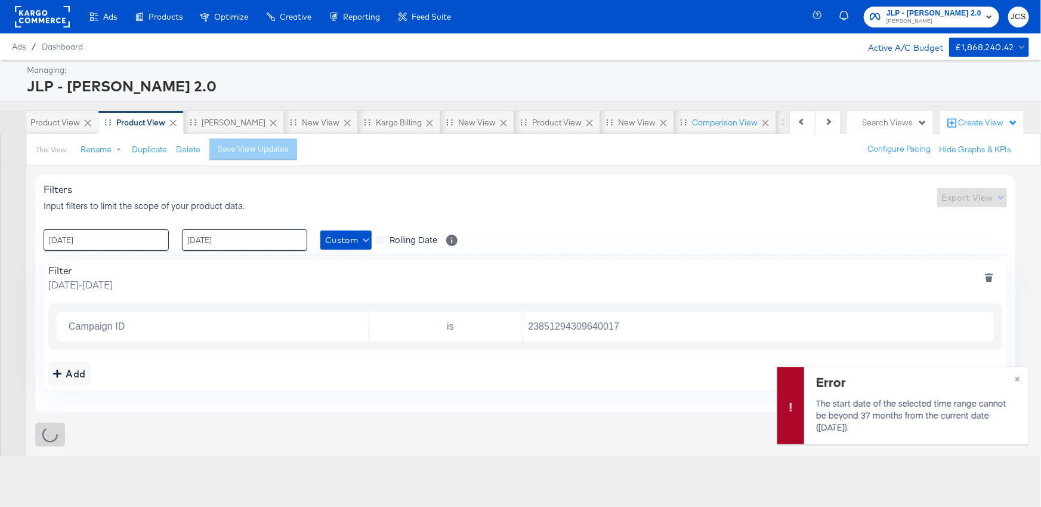
click at [168, 121] on icon at bounding box center [173, 123] width 12 height 12
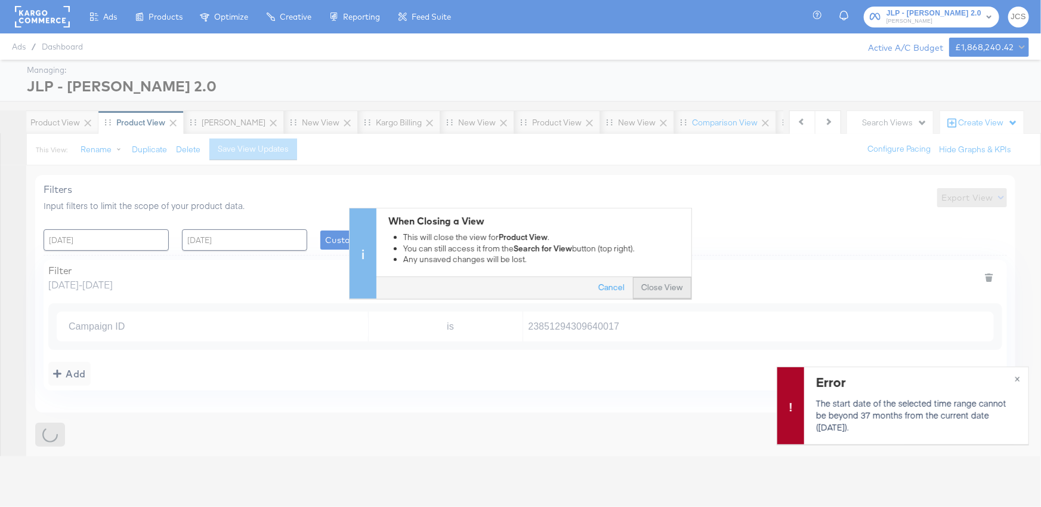
click at [646, 289] on button "Close View" at bounding box center [662, 287] width 58 height 21
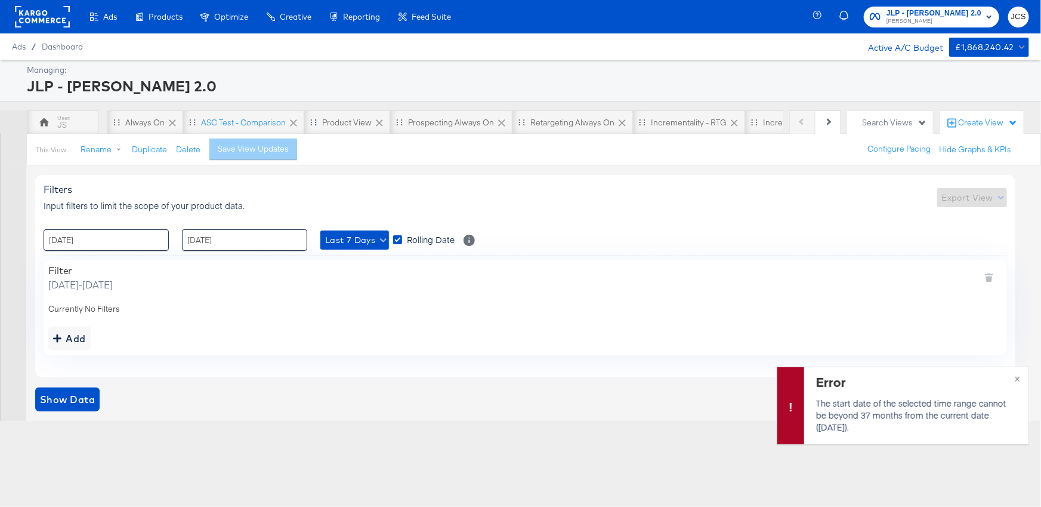
click at [374, 121] on icon at bounding box center [380, 123] width 12 height 12
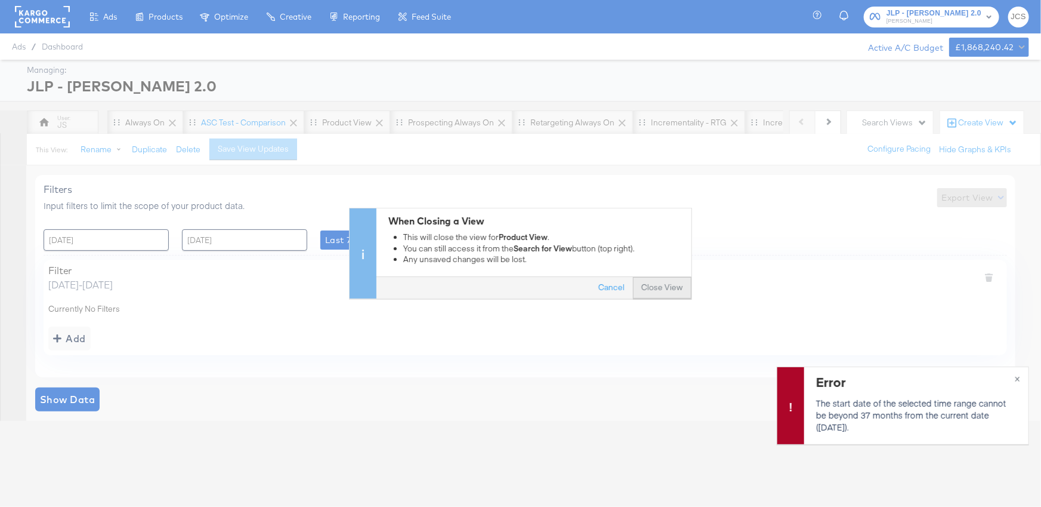
click at [664, 286] on button "Close View" at bounding box center [662, 287] width 58 height 21
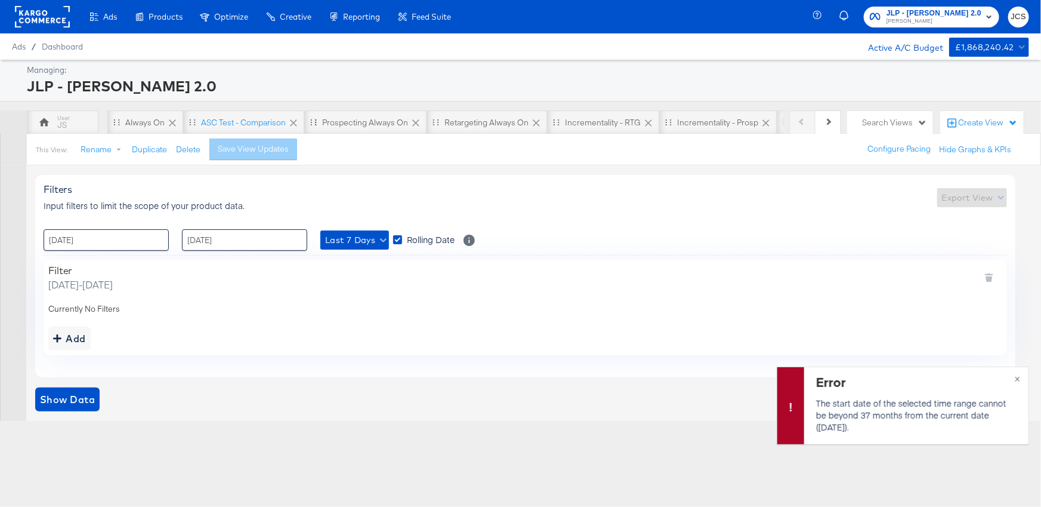
click at [416, 124] on icon at bounding box center [416, 123] width 12 height 12
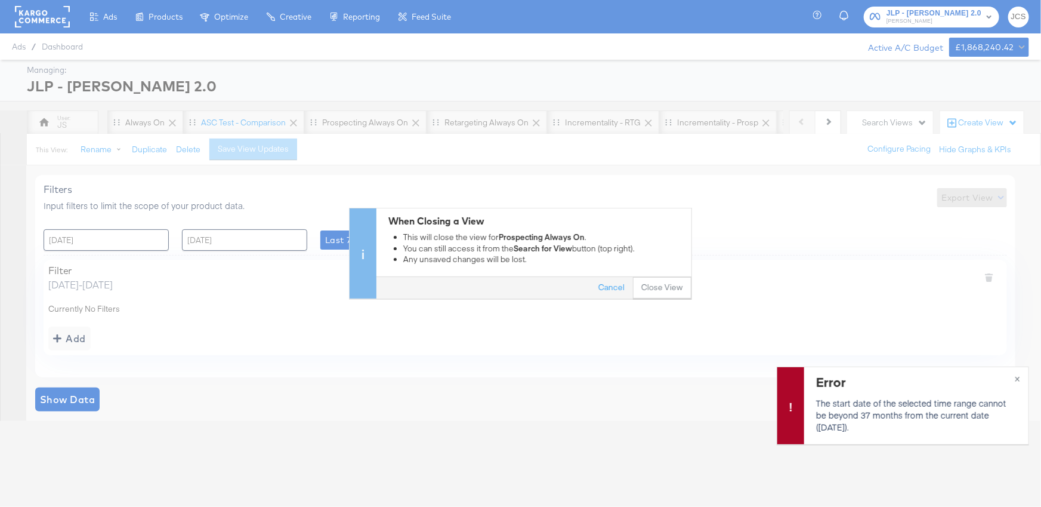
drag, startPoint x: 647, startPoint y: 284, endPoint x: 640, endPoint y: 280, distance: 8.0
click at [647, 284] on button "Close View" at bounding box center [662, 287] width 58 height 21
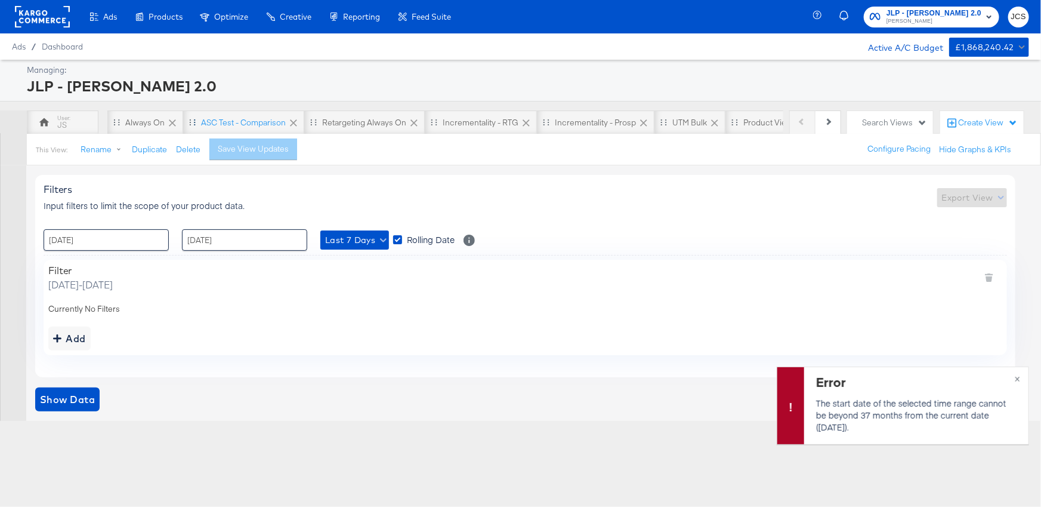
click at [294, 121] on icon at bounding box center [294, 123] width 12 height 12
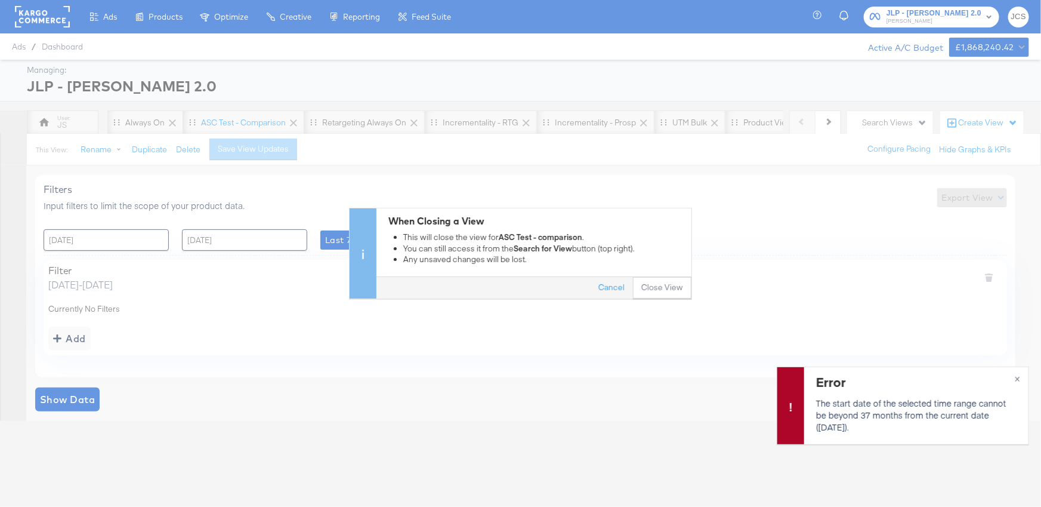
drag, startPoint x: 408, startPoint y: 113, endPoint x: 465, endPoint y: 198, distance: 102.3
click at [409, 118] on div "When Closing a View This will close the view for ASC Test - comparison . You ca…" at bounding box center [520, 253] width 1041 height 507
drag, startPoint x: 614, startPoint y: 280, endPoint x: 607, endPoint y: 276, distance: 7.8
click at [614, 280] on button "Cancel" at bounding box center [611, 287] width 43 height 21
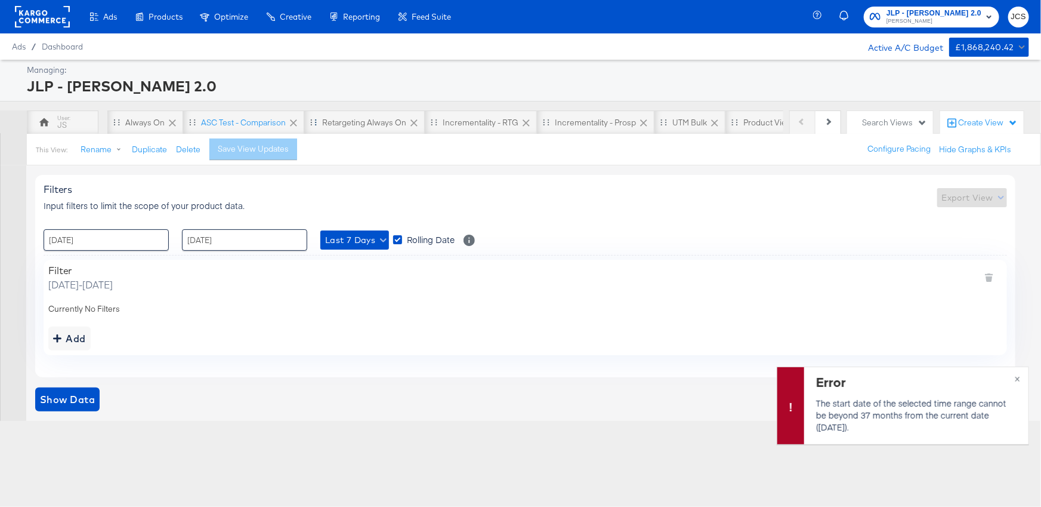
click at [413, 119] on icon at bounding box center [414, 123] width 12 height 12
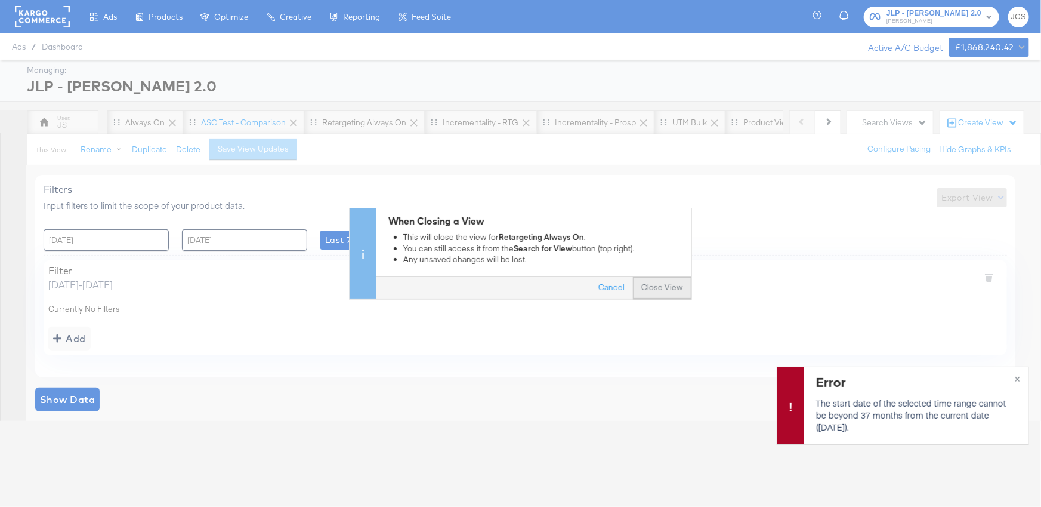
click at [651, 281] on button "Close View" at bounding box center [662, 287] width 58 height 21
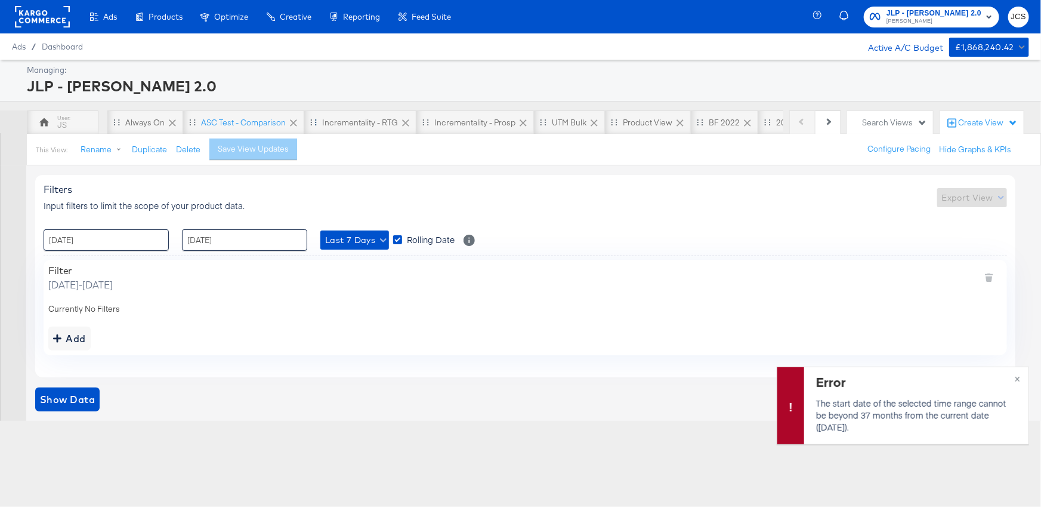
click at [402, 122] on icon at bounding box center [406, 123] width 12 height 12
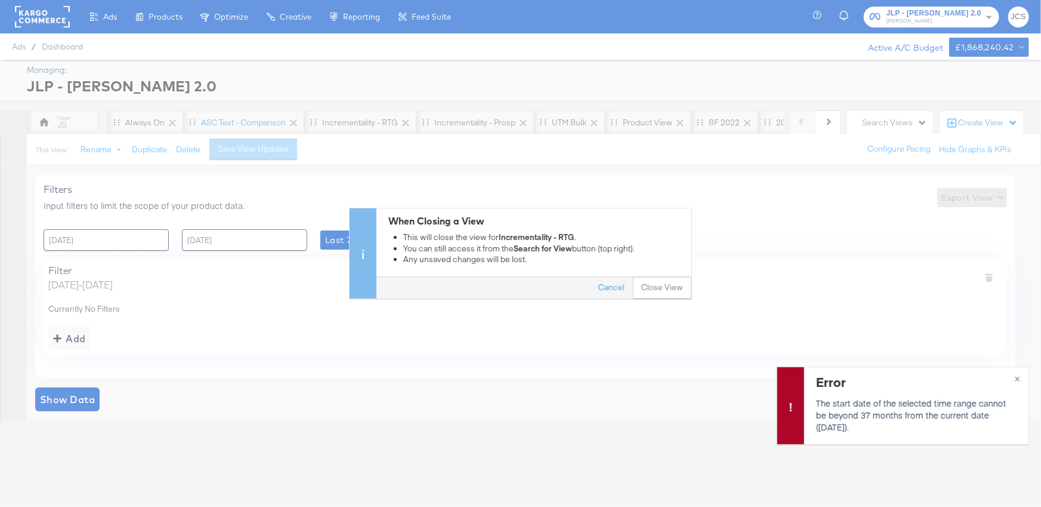
click at [659, 288] on button "Close View" at bounding box center [662, 287] width 58 height 21
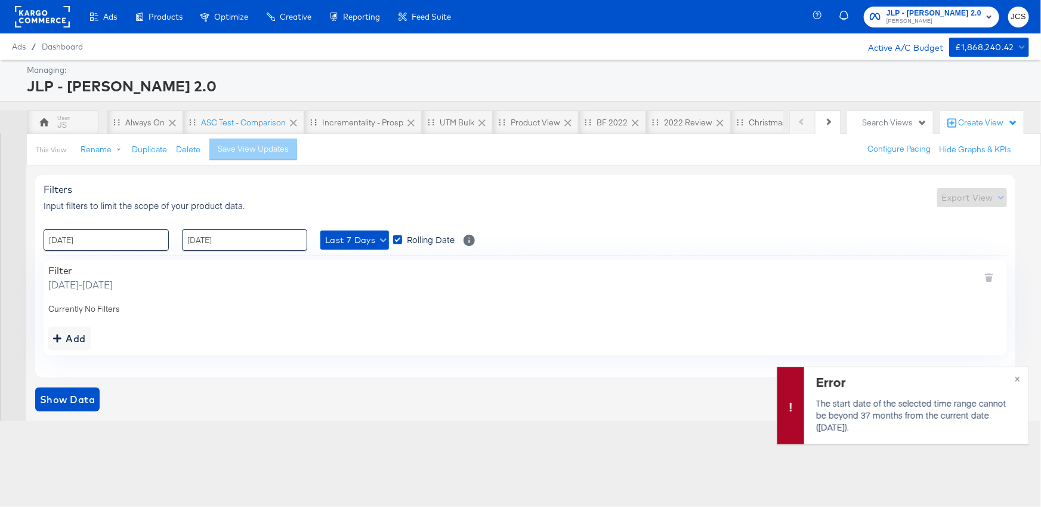
click at [413, 120] on icon at bounding box center [411, 122] width 7 height 7
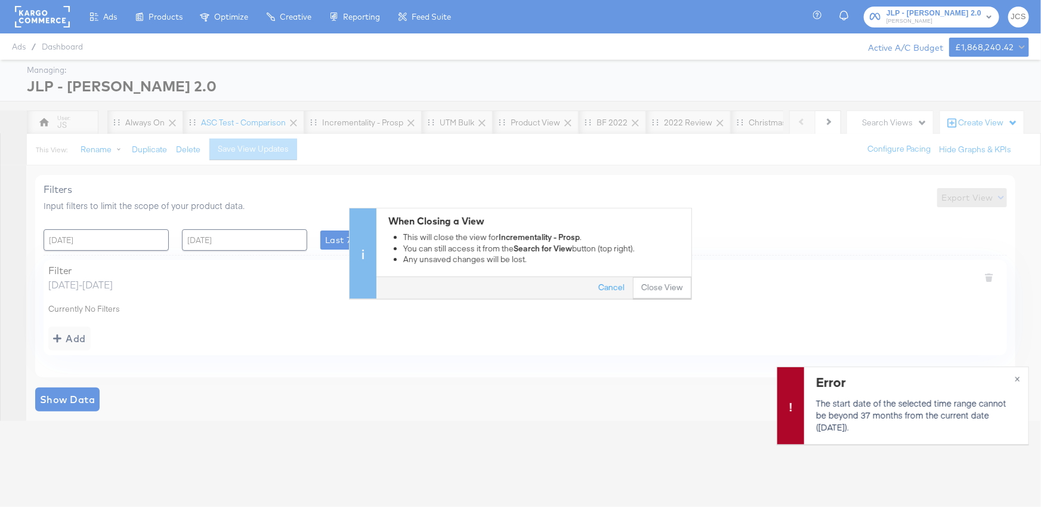
drag, startPoint x: 657, startPoint y: 286, endPoint x: 477, endPoint y: 209, distance: 195.7
click at [656, 286] on button "Close View" at bounding box center [662, 287] width 58 height 21
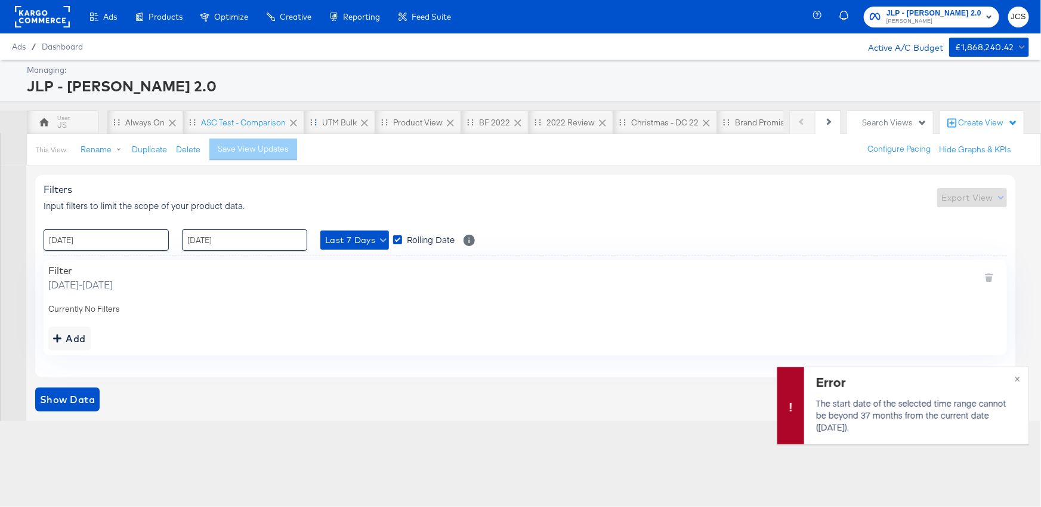
click at [361, 124] on icon at bounding box center [365, 123] width 12 height 12
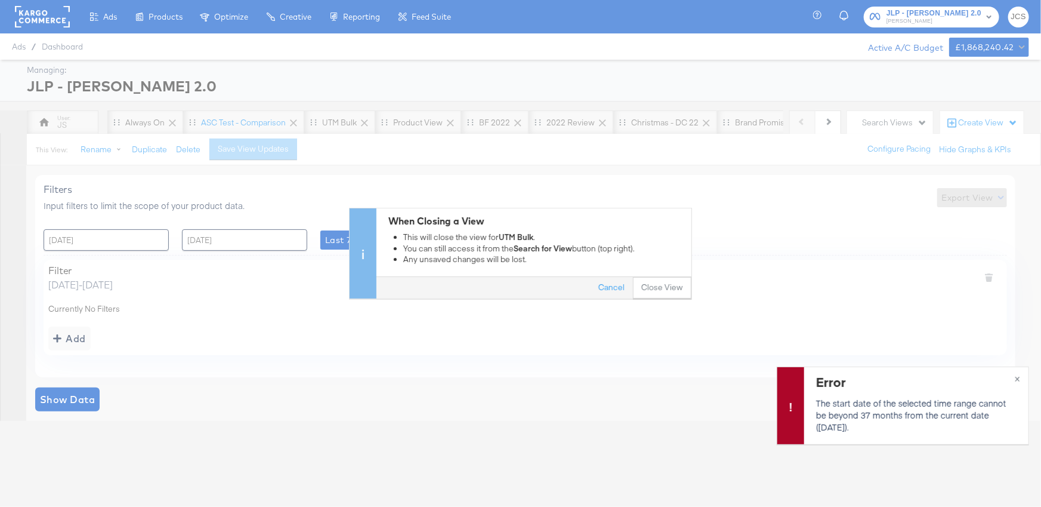
drag, startPoint x: 660, startPoint y: 292, endPoint x: 461, endPoint y: 209, distance: 215.9
click at [659, 292] on button "Close View" at bounding box center [662, 287] width 58 height 21
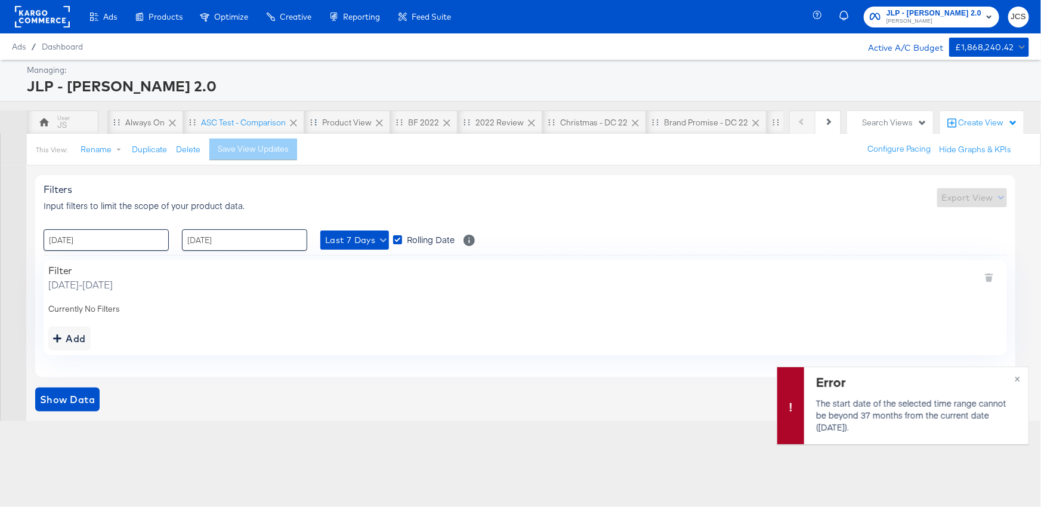
click at [376, 125] on icon at bounding box center [379, 122] width 7 height 7
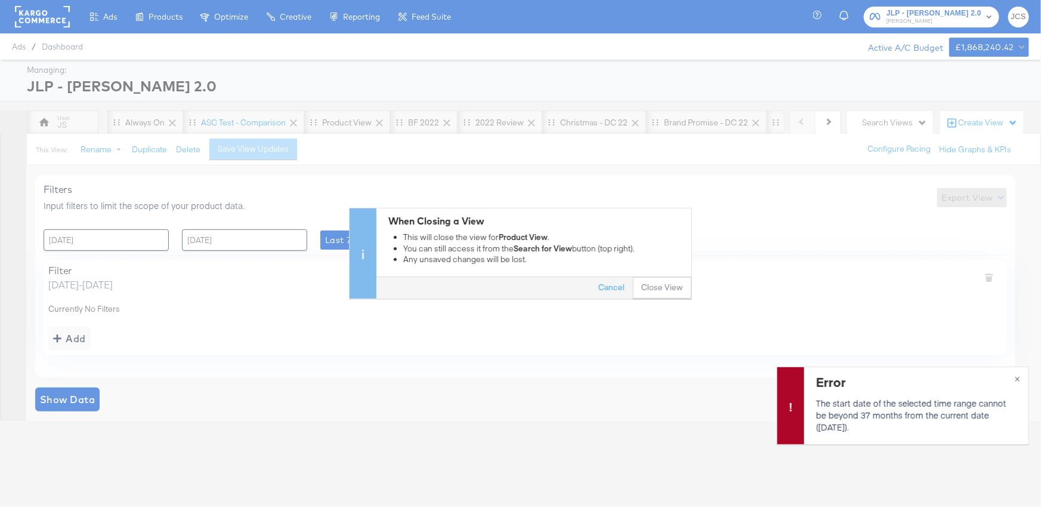
drag, startPoint x: 665, startPoint y: 286, endPoint x: 650, endPoint y: 279, distance: 15.8
click at [665, 286] on button "Close View" at bounding box center [662, 287] width 58 height 21
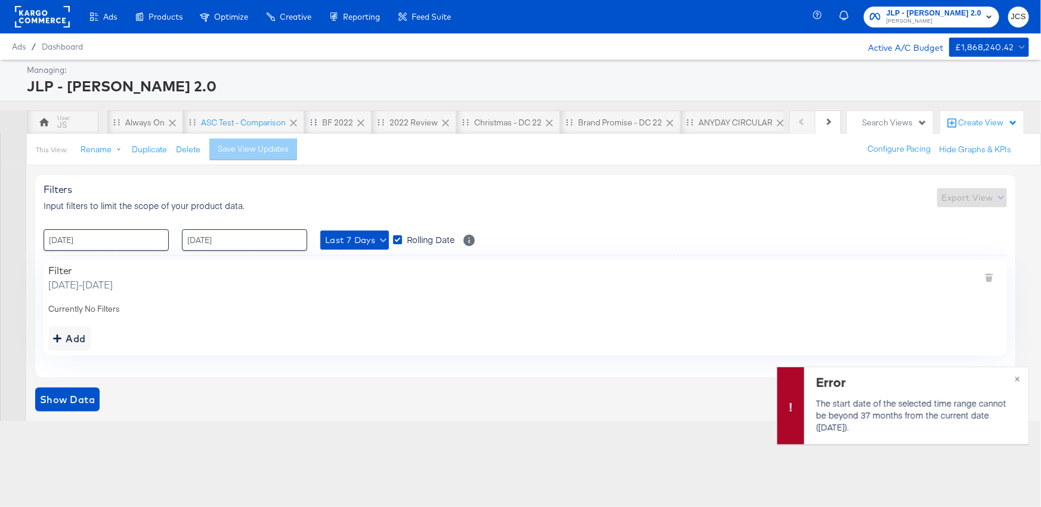
click at [360, 119] on icon at bounding box center [361, 123] width 12 height 12
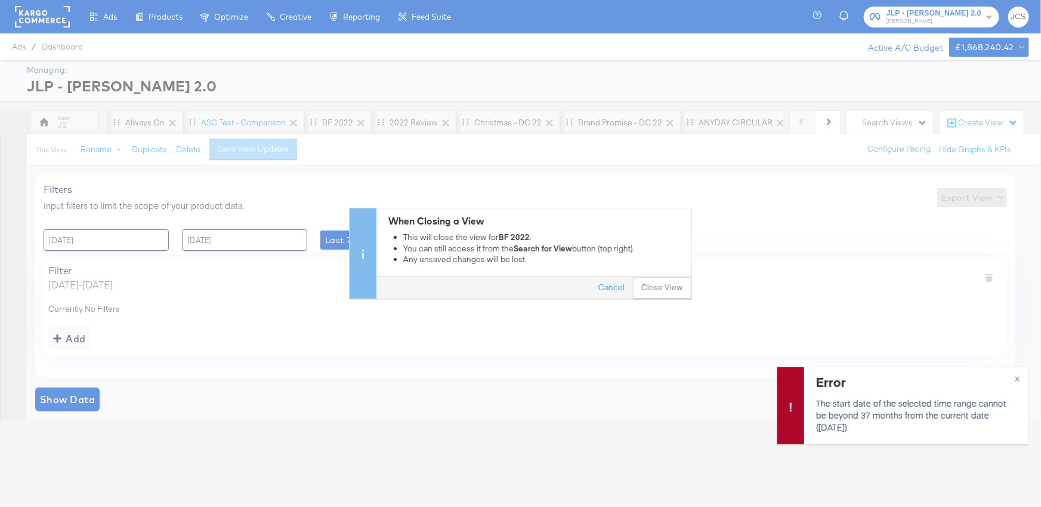
drag, startPoint x: 674, startPoint y: 285, endPoint x: 612, endPoint y: 253, distance: 69.7
click at [674, 285] on button "Close View" at bounding box center [662, 287] width 58 height 21
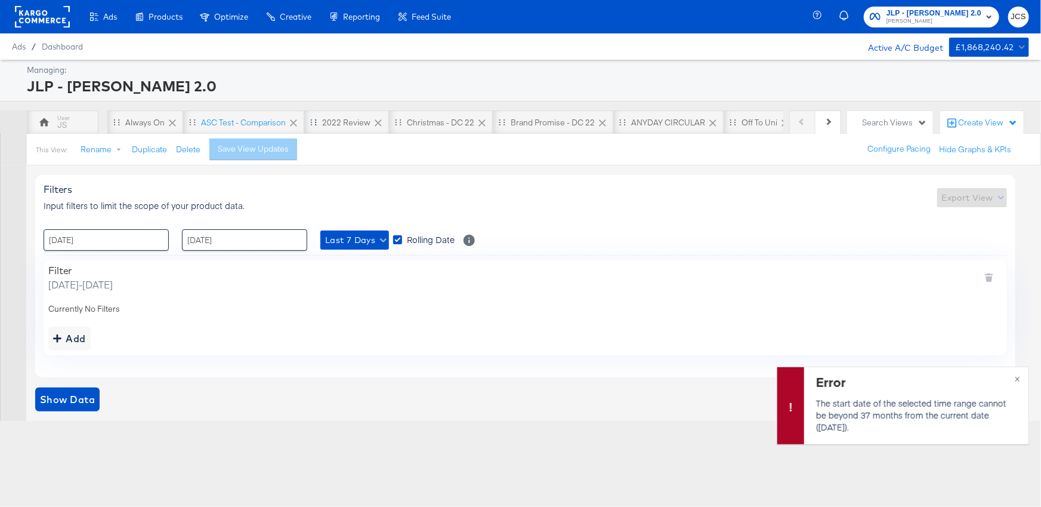
click at [375, 121] on icon at bounding box center [378, 122] width 7 height 7
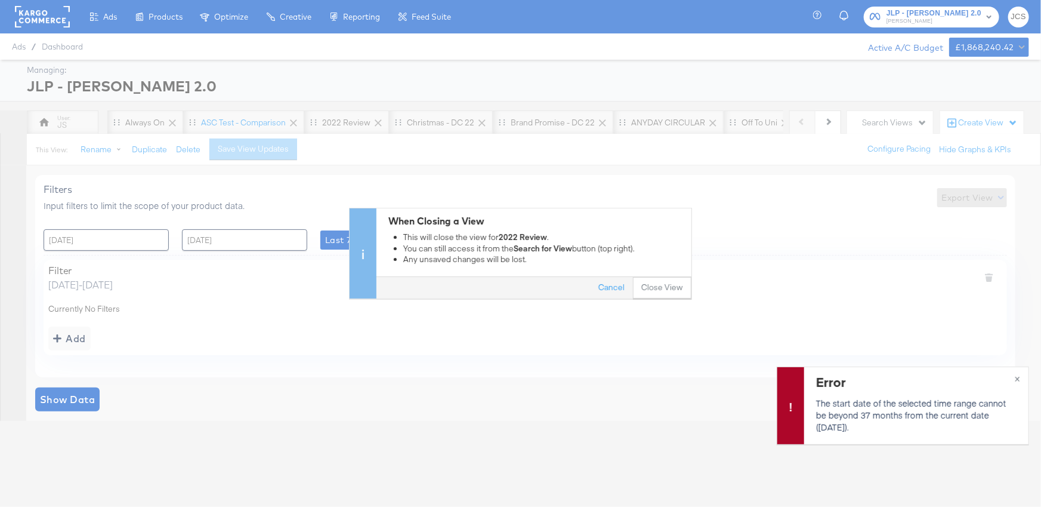
drag, startPoint x: 671, startPoint y: 294, endPoint x: 625, endPoint y: 271, distance: 51.2
click at [670, 293] on button "Close View" at bounding box center [662, 287] width 58 height 21
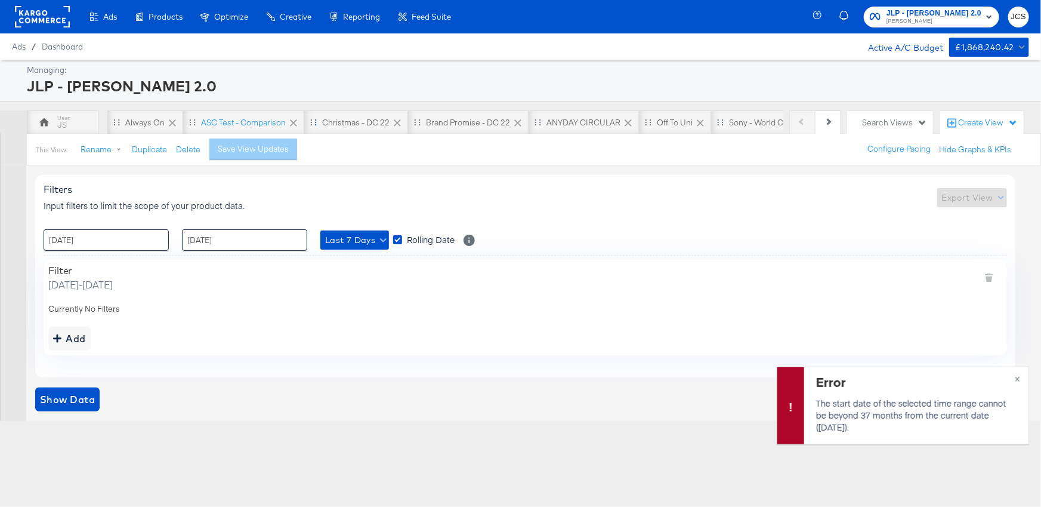
click at [398, 122] on icon at bounding box center [397, 123] width 12 height 12
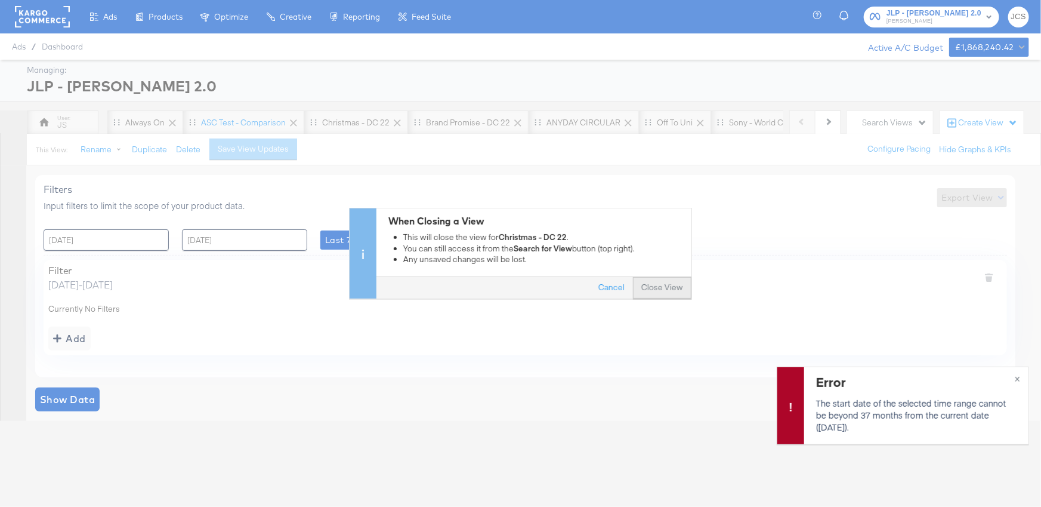
click at [658, 283] on button "Close View" at bounding box center [662, 287] width 58 height 21
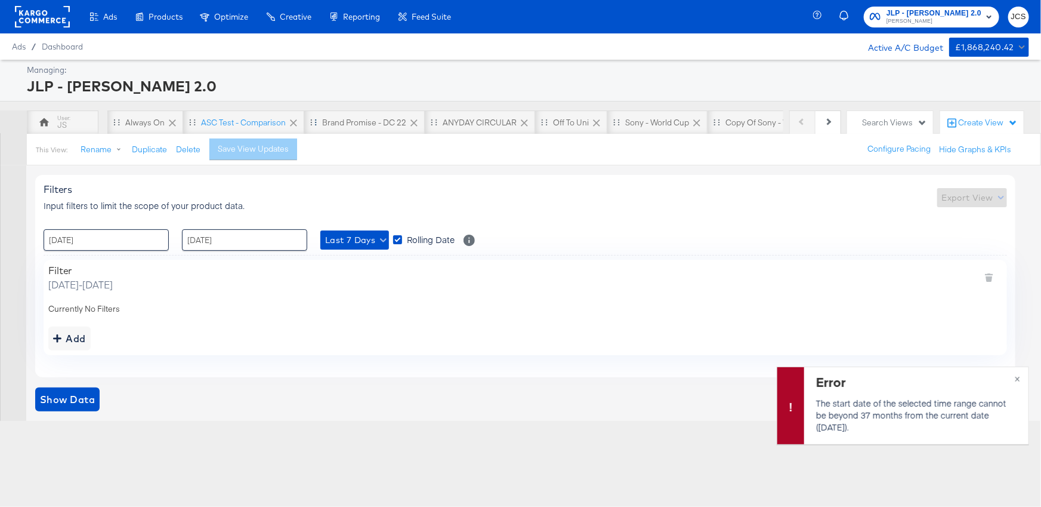
click at [417, 125] on icon at bounding box center [414, 123] width 12 height 12
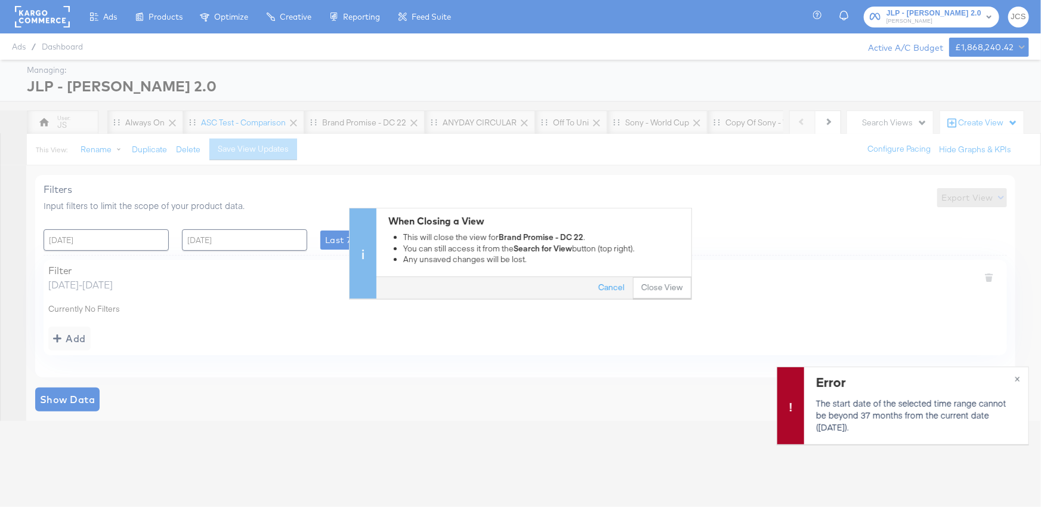
click at [667, 285] on button "Close View" at bounding box center [662, 287] width 58 height 21
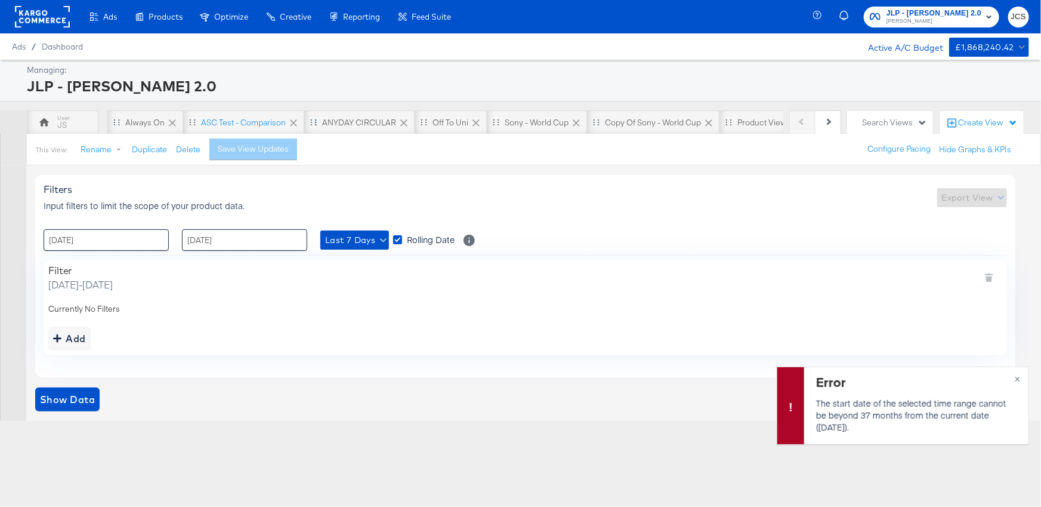
click at [402, 121] on icon at bounding box center [404, 123] width 12 height 12
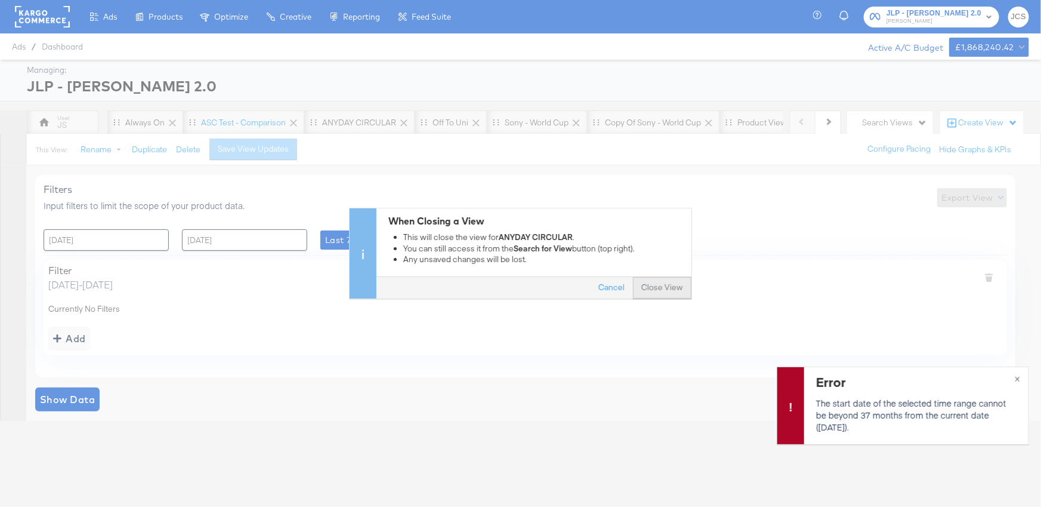
click at [679, 293] on button "Close View" at bounding box center [662, 287] width 58 height 21
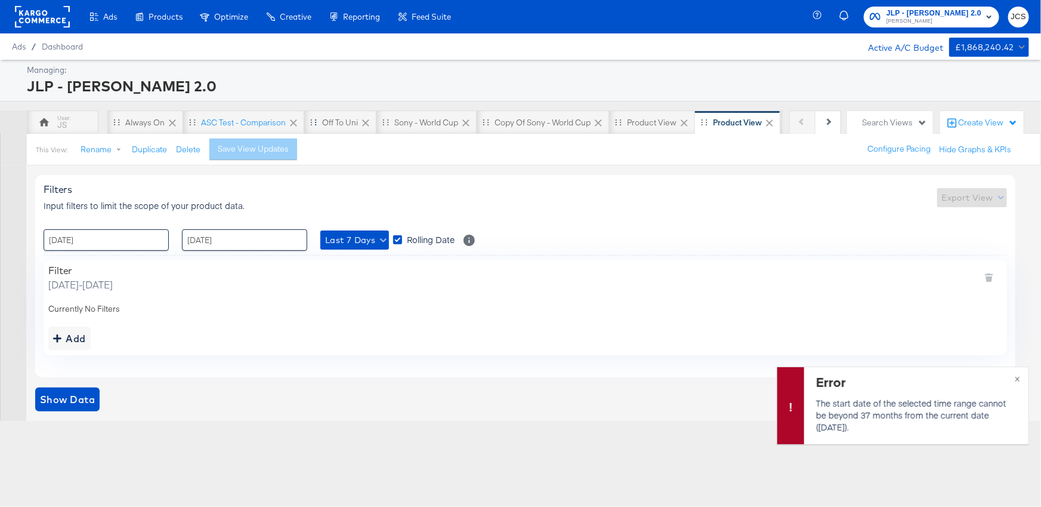
click at [367, 122] on icon at bounding box center [366, 123] width 12 height 12
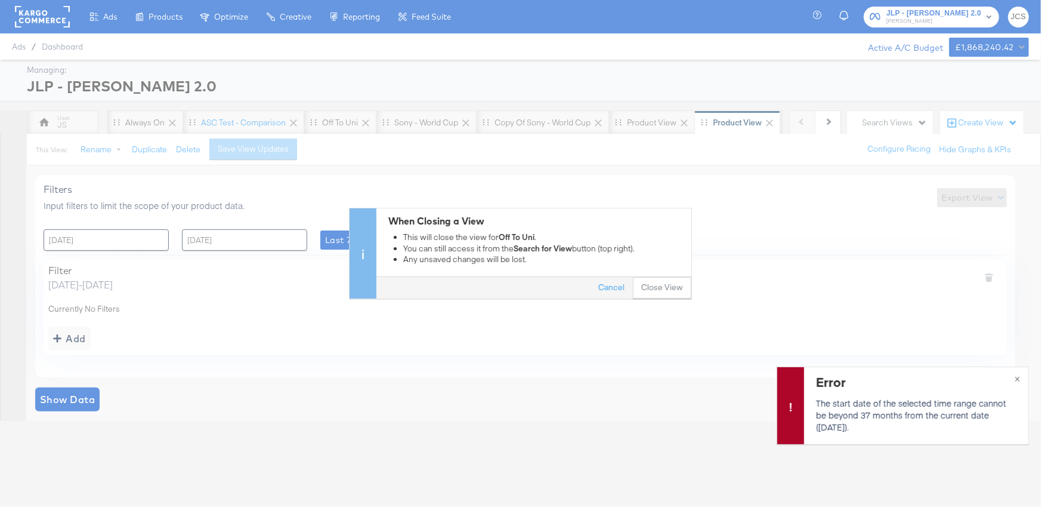
drag, startPoint x: 659, startPoint y: 294, endPoint x: 547, endPoint y: 241, distance: 124.1
click at [655, 293] on button "Close View" at bounding box center [662, 287] width 58 height 21
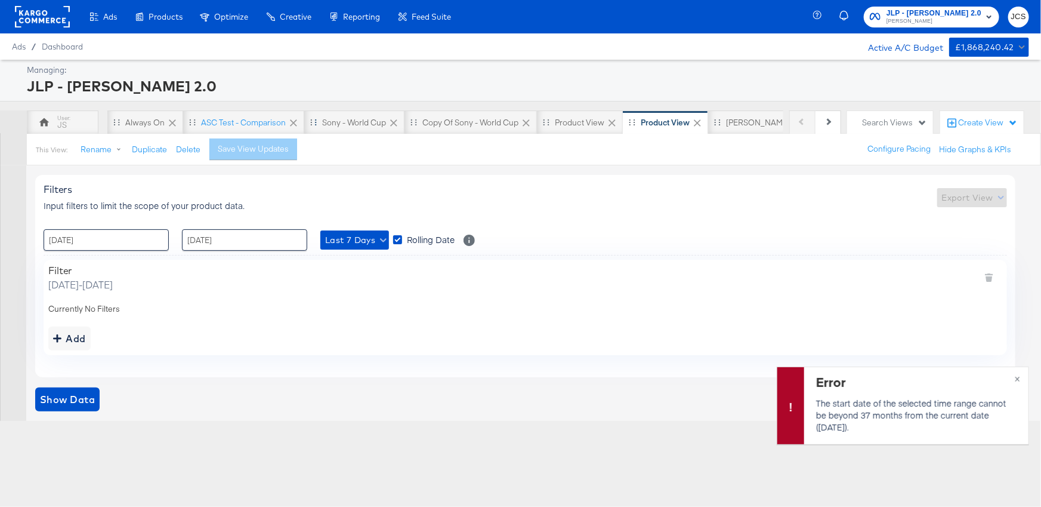
click at [393, 121] on icon at bounding box center [393, 122] width 7 height 7
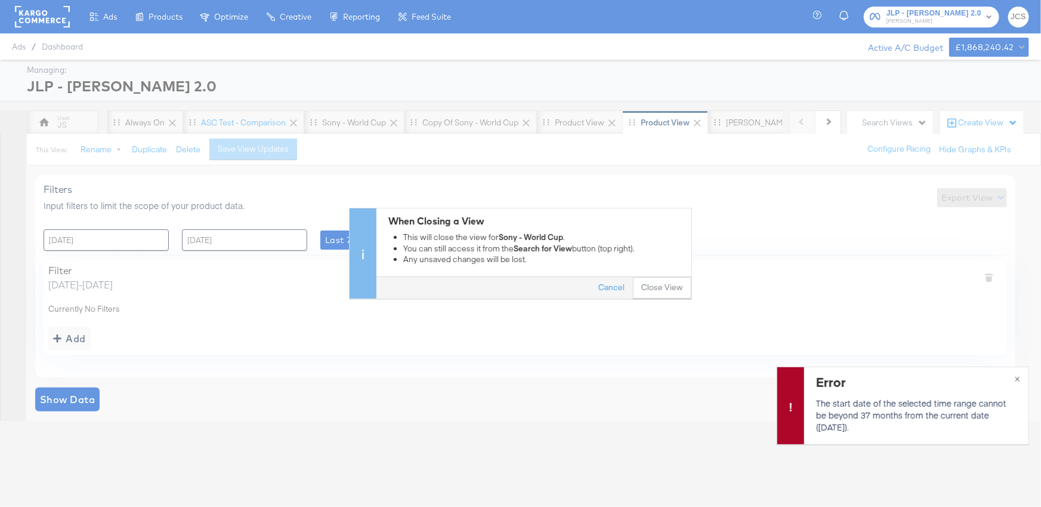
drag, startPoint x: 652, startPoint y: 289, endPoint x: 451, endPoint y: 181, distance: 228.3
click at [652, 289] on button "Close View" at bounding box center [662, 287] width 58 height 21
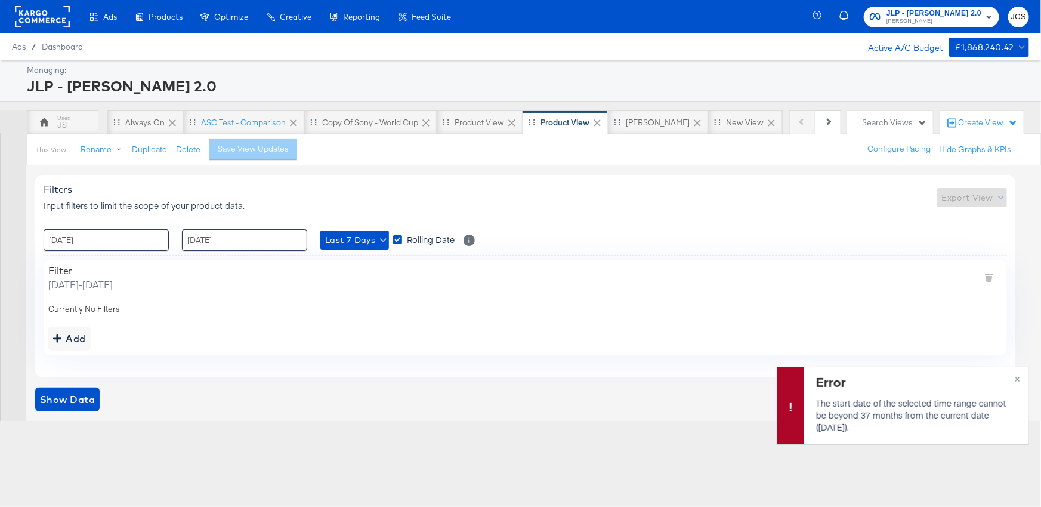
click at [425, 122] on icon at bounding box center [425, 122] width 7 height 7
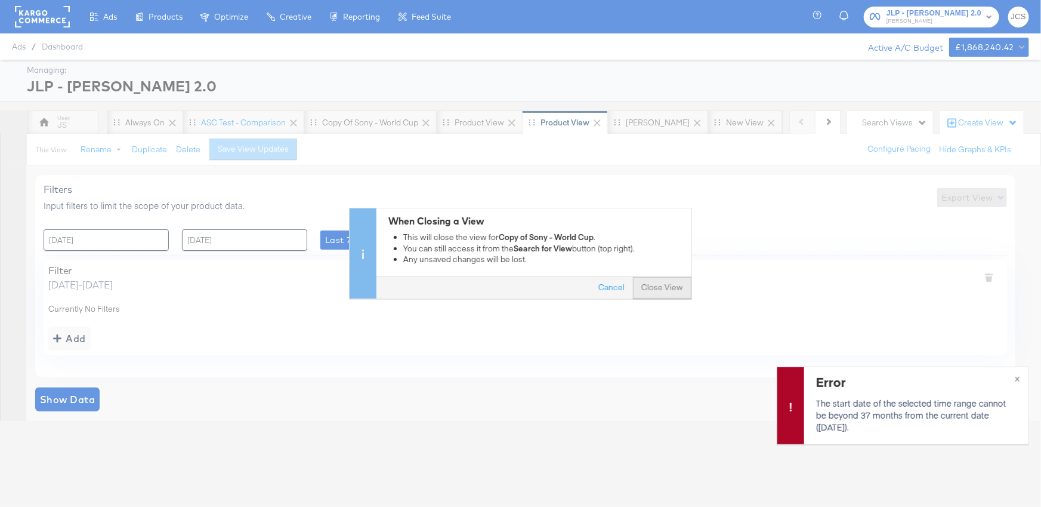
click at [664, 283] on button "Close View" at bounding box center [662, 287] width 58 height 21
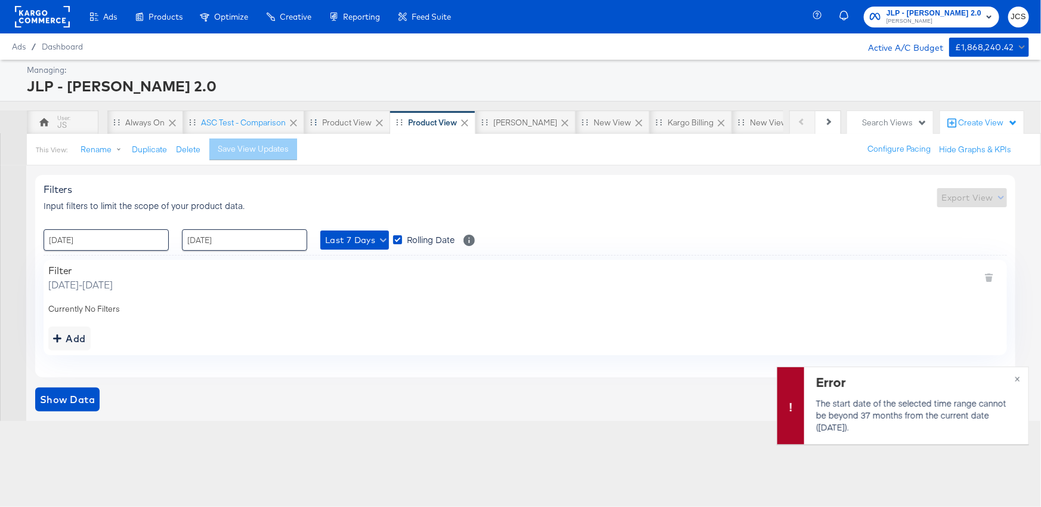
click at [381, 122] on icon at bounding box center [380, 123] width 12 height 12
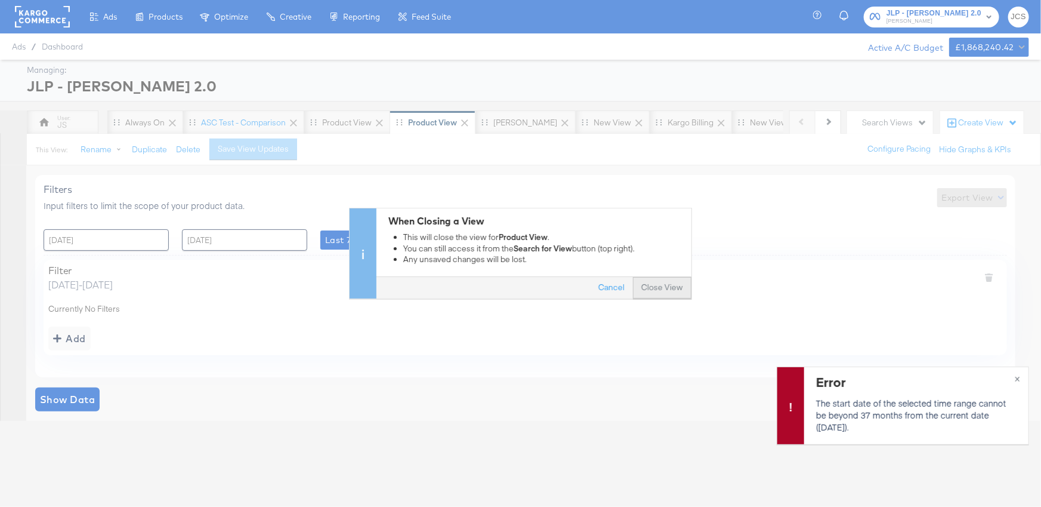
click at [659, 288] on button "Close View" at bounding box center [662, 287] width 58 height 21
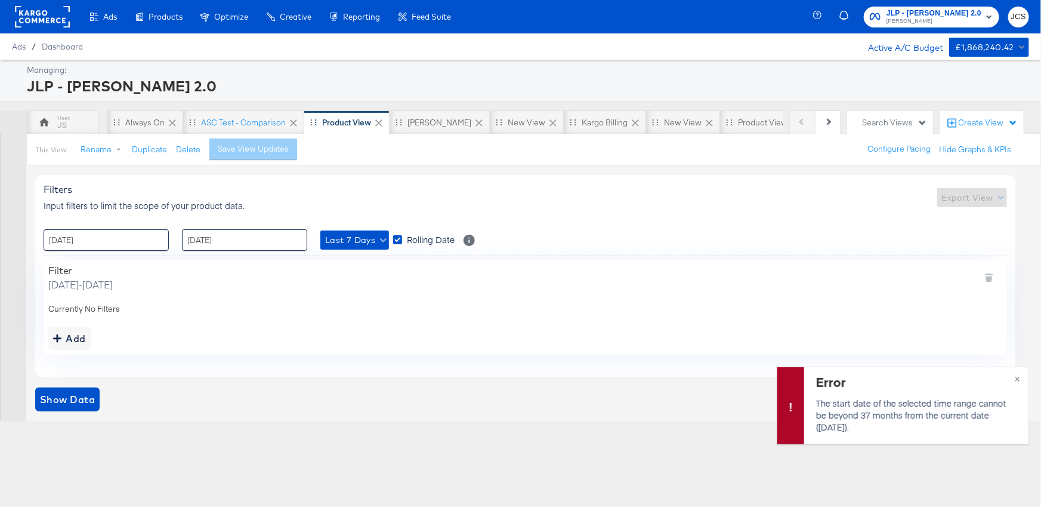
click at [378, 125] on icon at bounding box center [379, 123] width 12 height 12
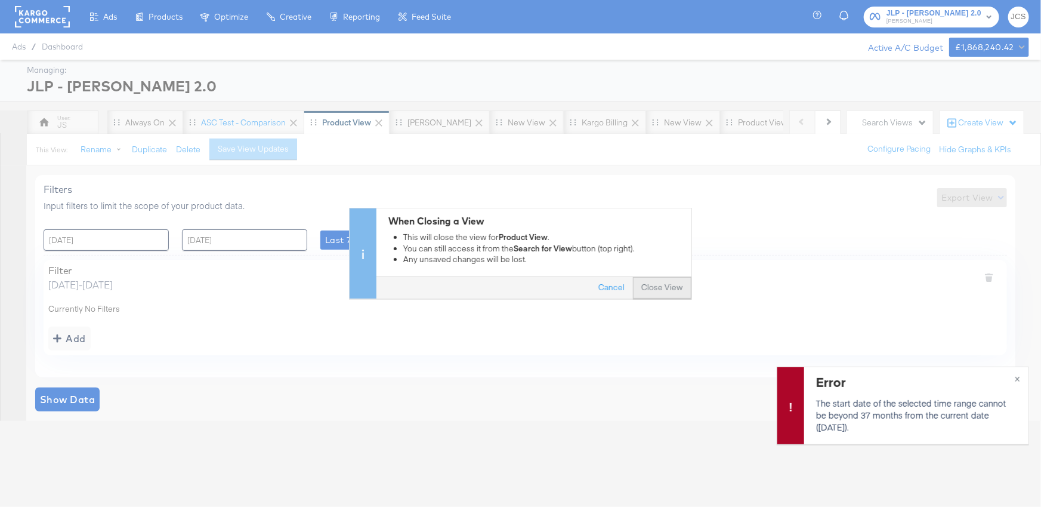
click at [661, 283] on button "Close View" at bounding box center [662, 287] width 58 height 21
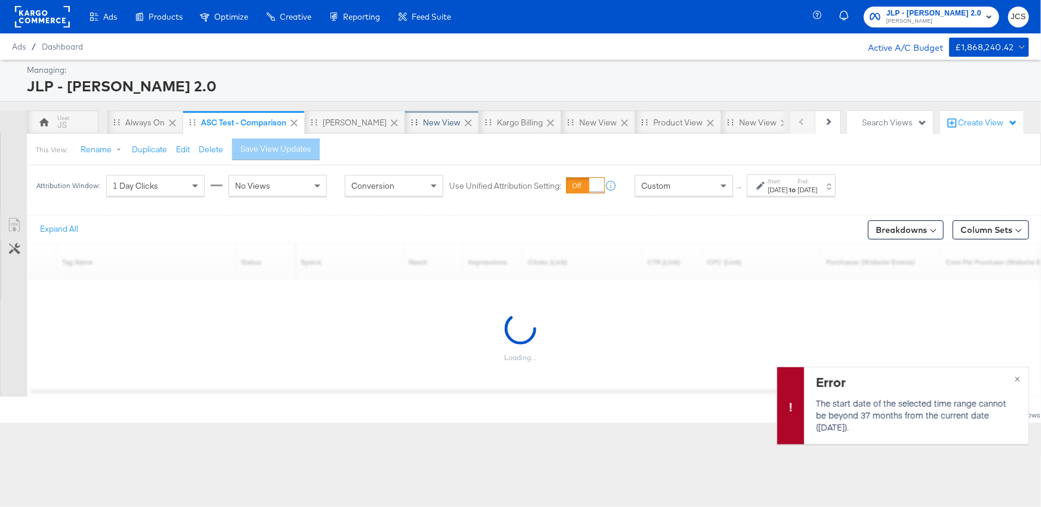
click at [405, 121] on div "New View" at bounding box center [442, 122] width 74 height 24
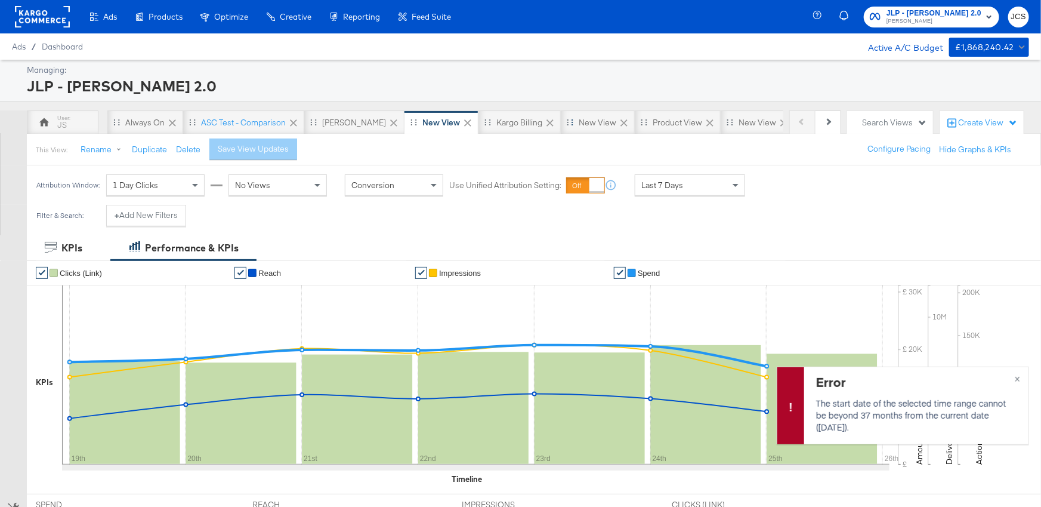
click at [618, 121] on icon at bounding box center [624, 123] width 12 height 12
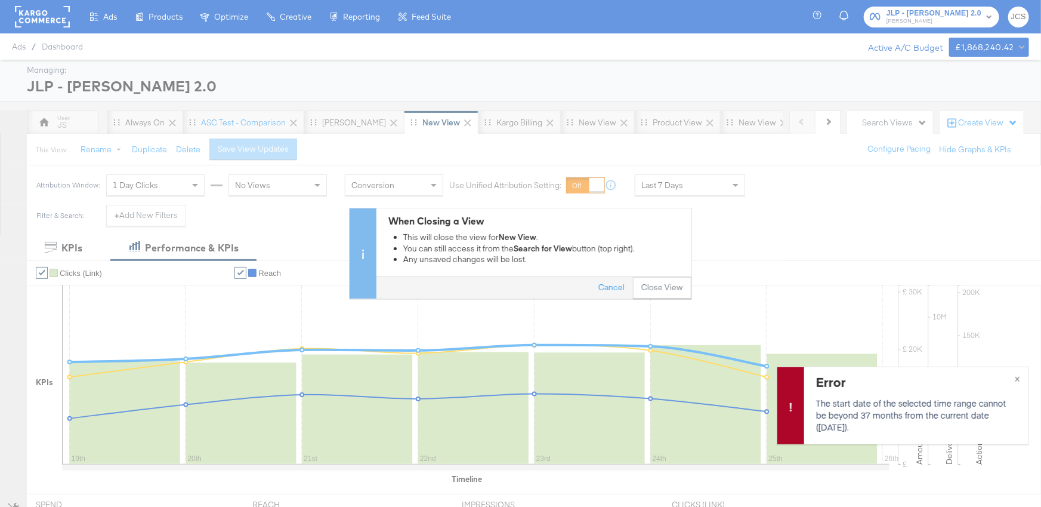
drag, startPoint x: 676, startPoint y: 284, endPoint x: 581, endPoint y: 229, distance: 109.9
click at [676, 284] on button "Close View" at bounding box center [662, 287] width 58 height 21
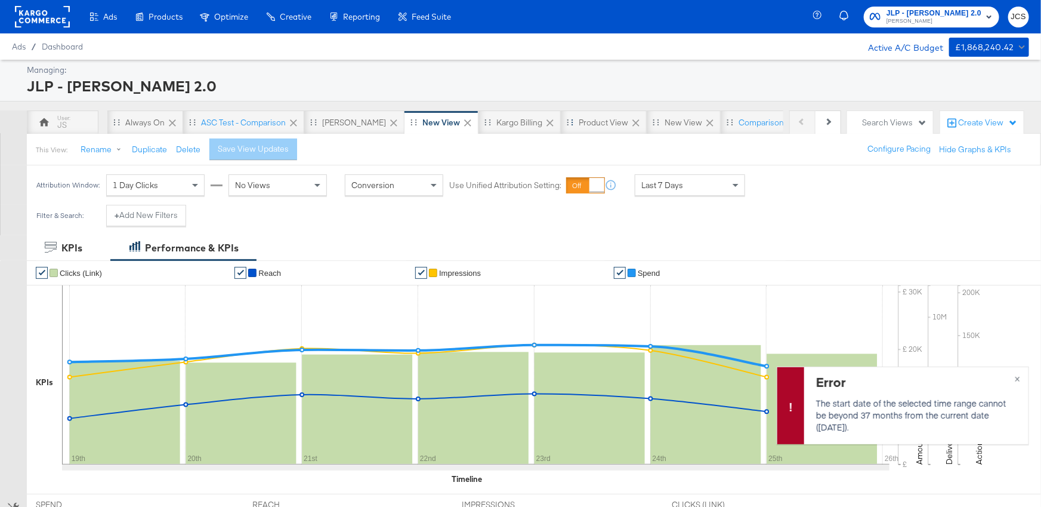
click at [630, 121] on icon at bounding box center [636, 123] width 12 height 12
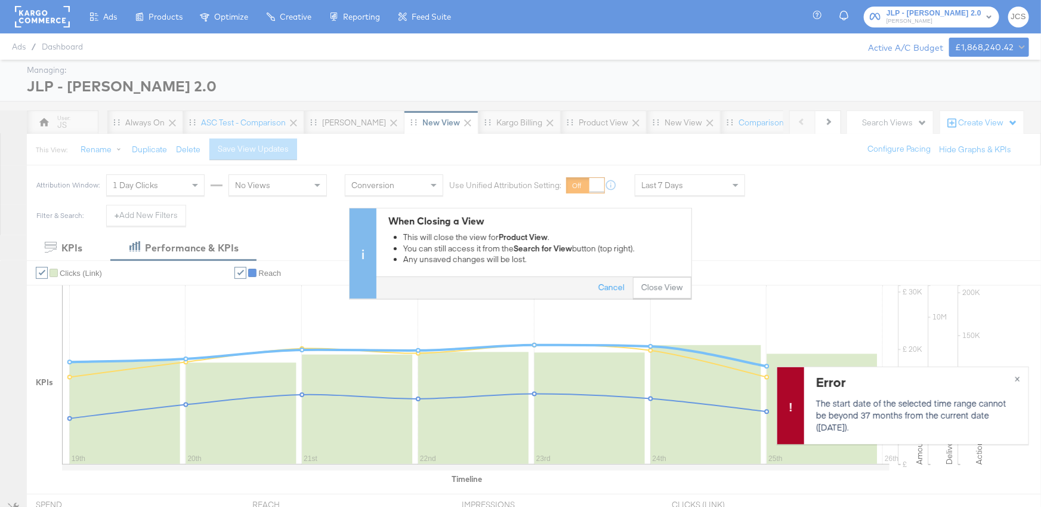
drag, startPoint x: 664, startPoint y: 292, endPoint x: 659, endPoint y: 287, distance: 7.6
click at [664, 292] on button "Close View" at bounding box center [662, 287] width 58 height 21
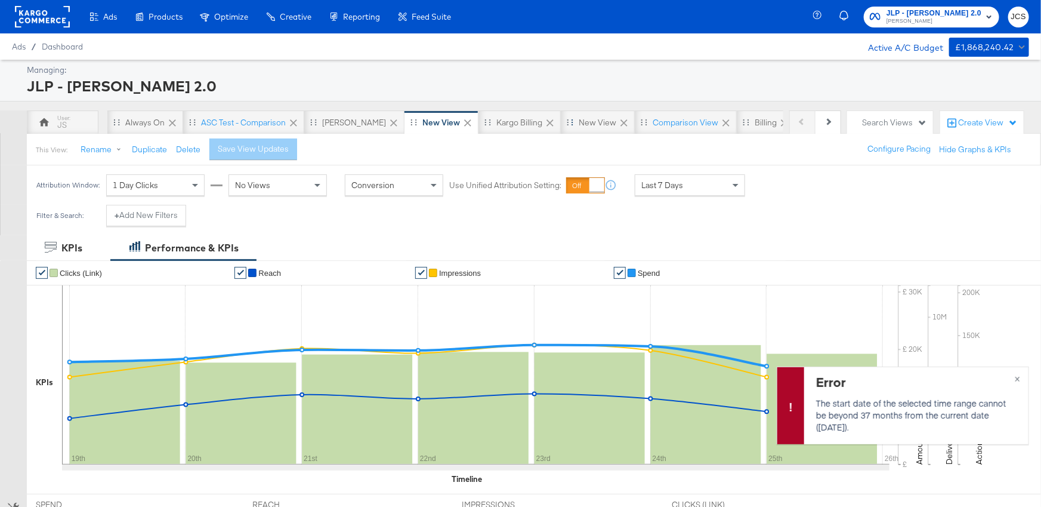
click at [618, 120] on icon at bounding box center [624, 123] width 12 height 12
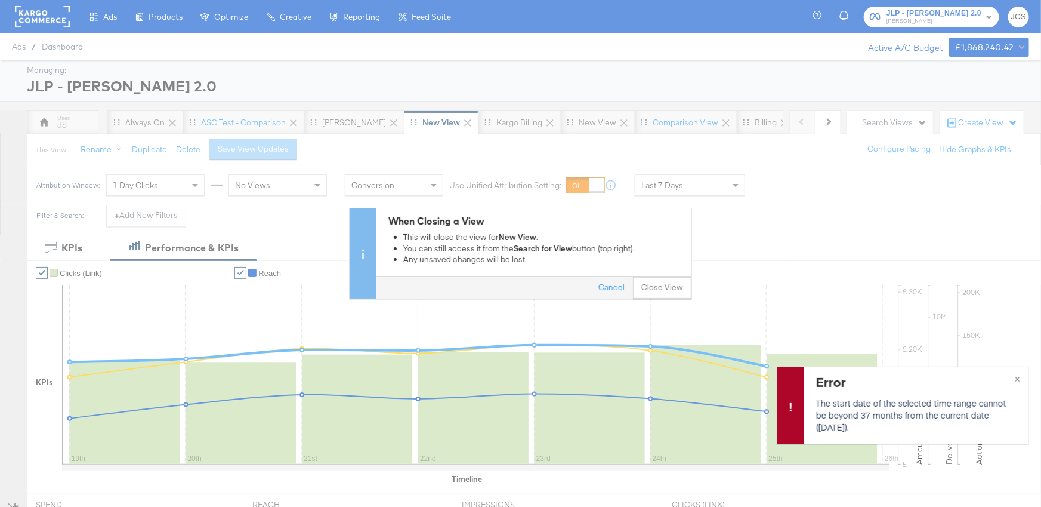
drag, startPoint x: 672, startPoint y: 290, endPoint x: 617, endPoint y: 234, distance: 78.5
click at [672, 290] on button "Close View" at bounding box center [662, 287] width 58 height 21
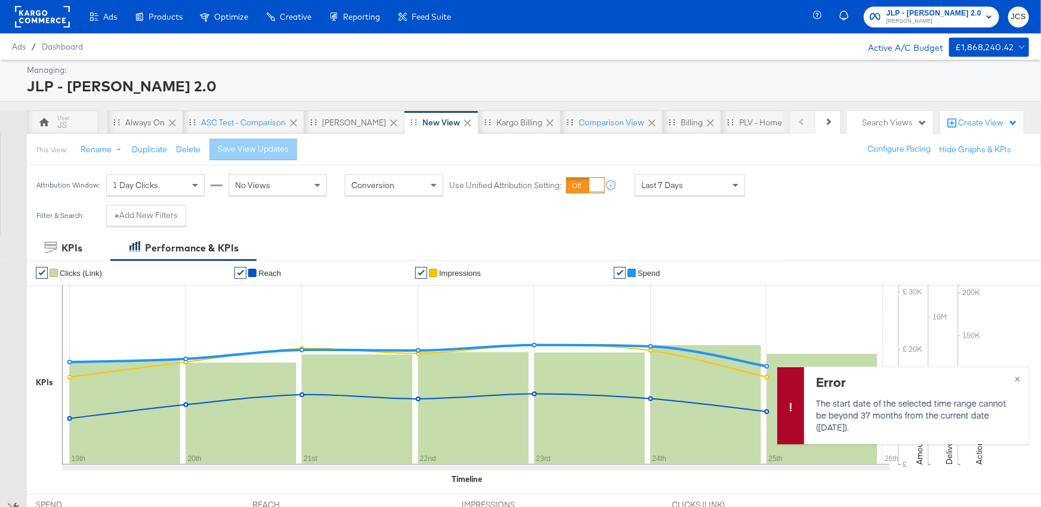
click at [646, 124] on icon at bounding box center [652, 123] width 12 height 12
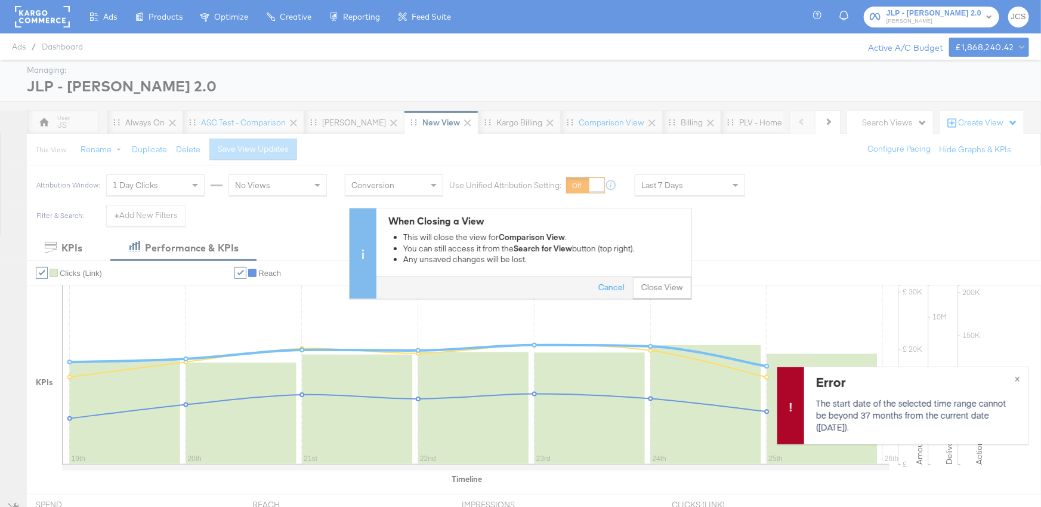
drag, startPoint x: 679, startPoint y: 288, endPoint x: 650, endPoint y: 219, distance: 74.9
click at [677, 288] on button "Close View" at bounding box center [662, 287] width 58 height 21
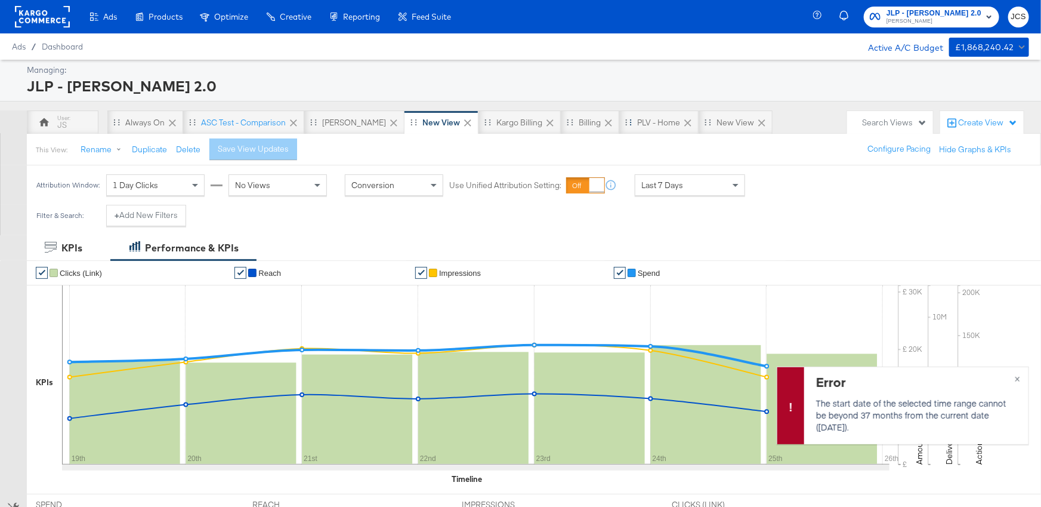
click at [684, 123] on icon at bounding box center [687, 122] width 7 height 7
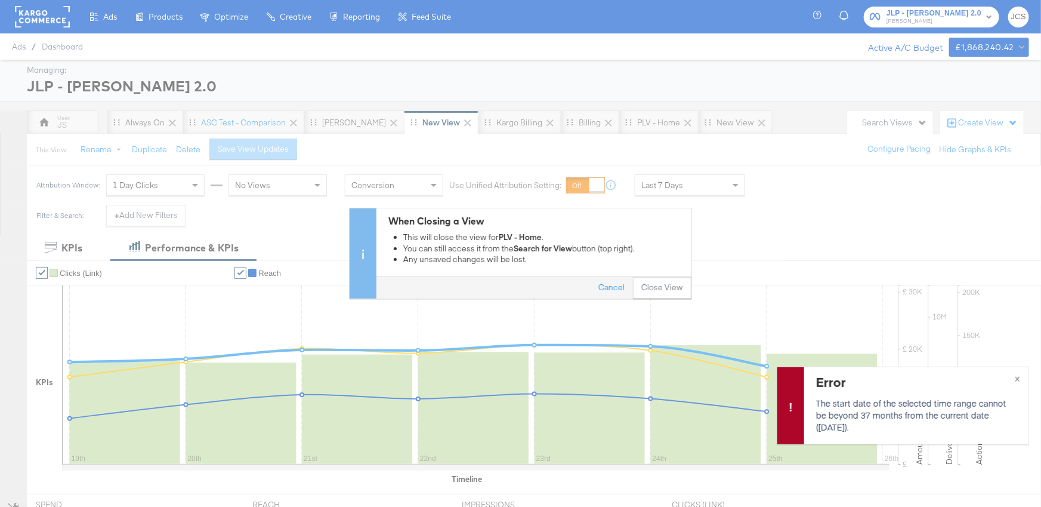
drag, startPoint x: 674, startPoint y: 291, endPoint x: 671, endPoint y: 246, distance: 44.9
click at [674, 291] on button "Close View" at bounding box center [662, 287] width 58 height 21
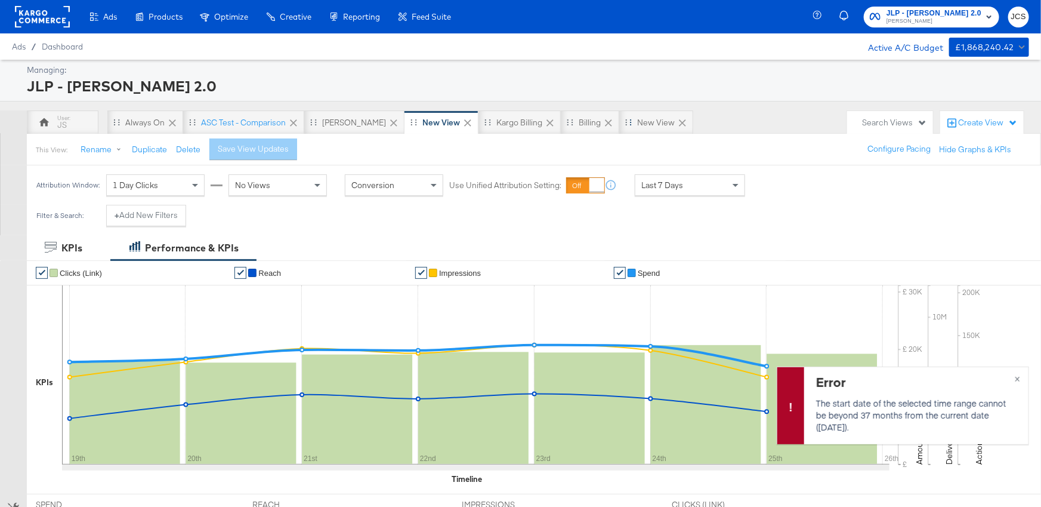
click at [679, 120] on icon at bounding box center [682, 122] width 7 height 7
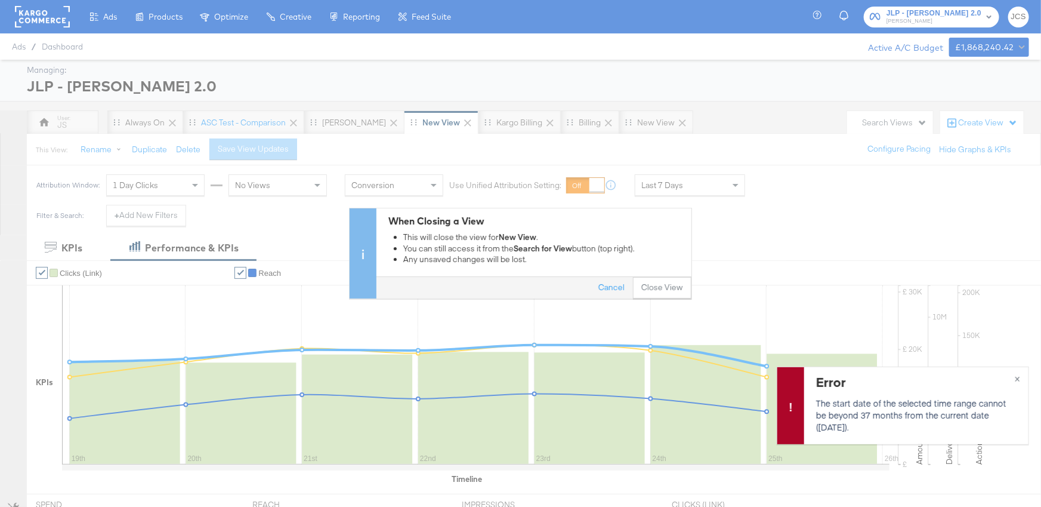
click at [665, 279] on button "Close View" at bounding box center [662, 287] width 58 height 21
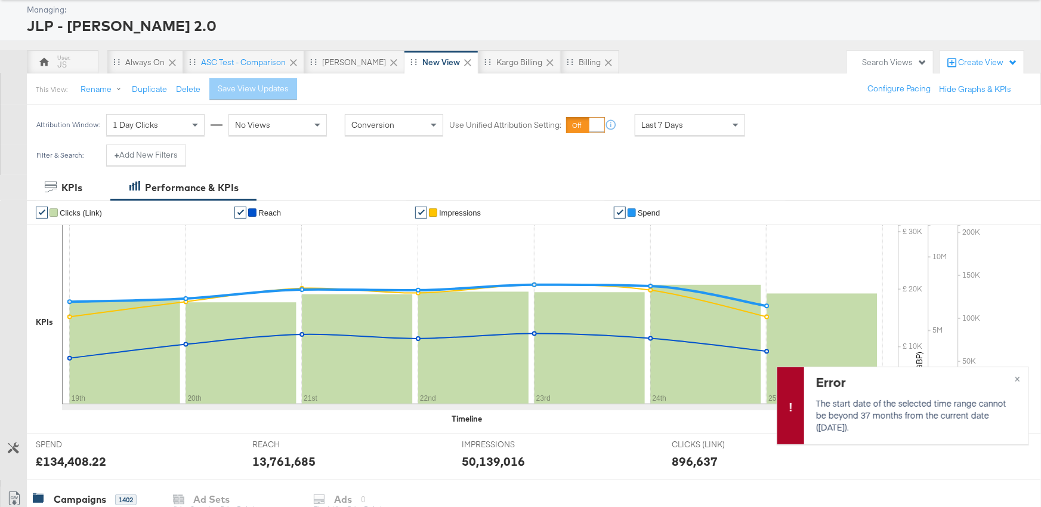
scroll to position [61, 0]
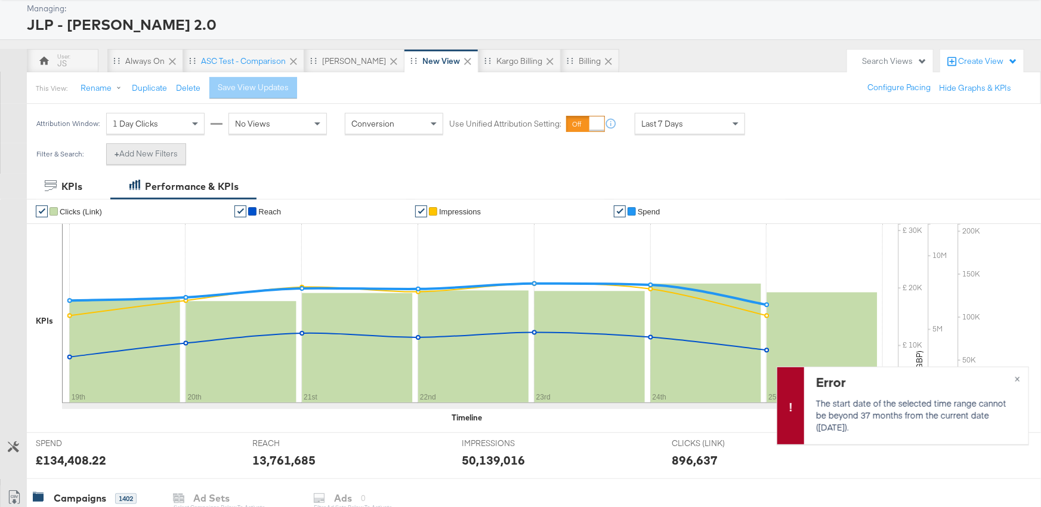
click at [166, 152] on button "+ Add New Filters" at bounding box center [146, 153] width 80 height 21
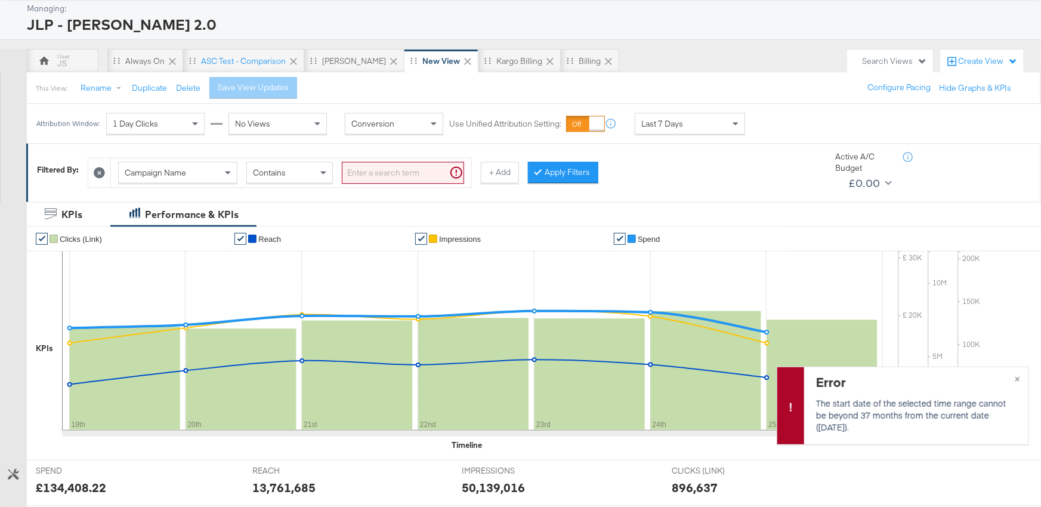
click at [192, 169] on div "Campaign Name" at bounding box center [178, 172] width 118 height 20
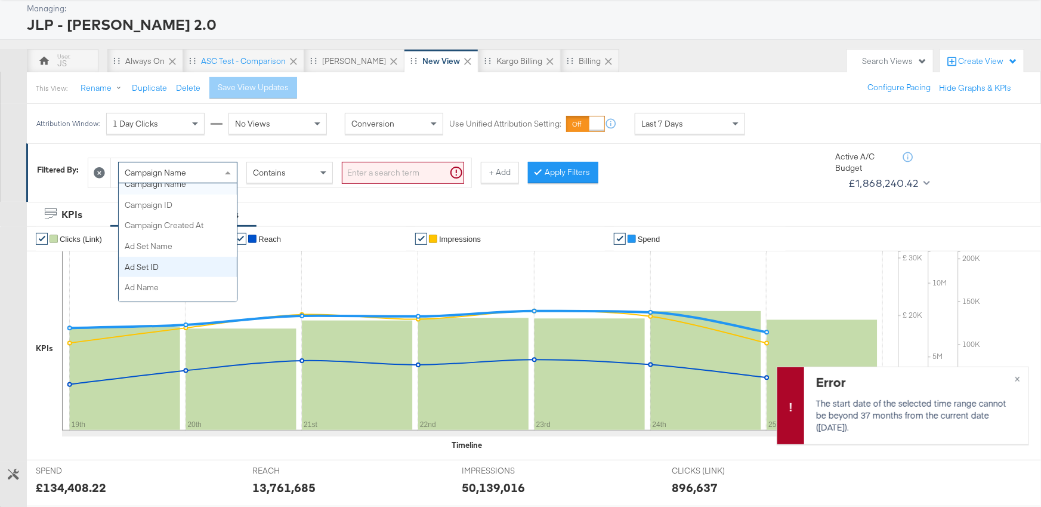
scroll to position [116, 0]
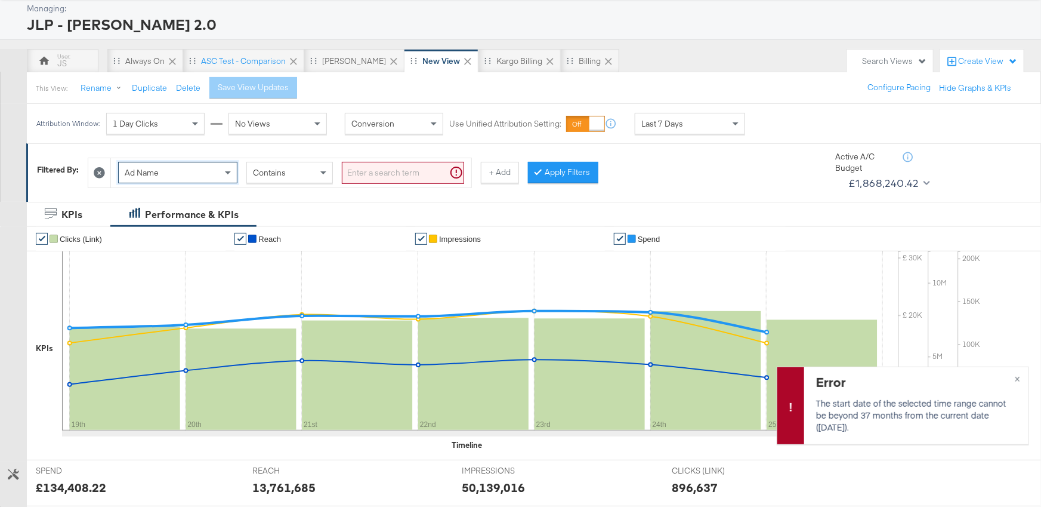
drag, startPoint x: 181, startPoint y: 277, endPoint x: 203, endPoint y: 270, distance: 23.4
click at [370, 166] on input "search" at bounding box center [403, 173] width 122 height 22
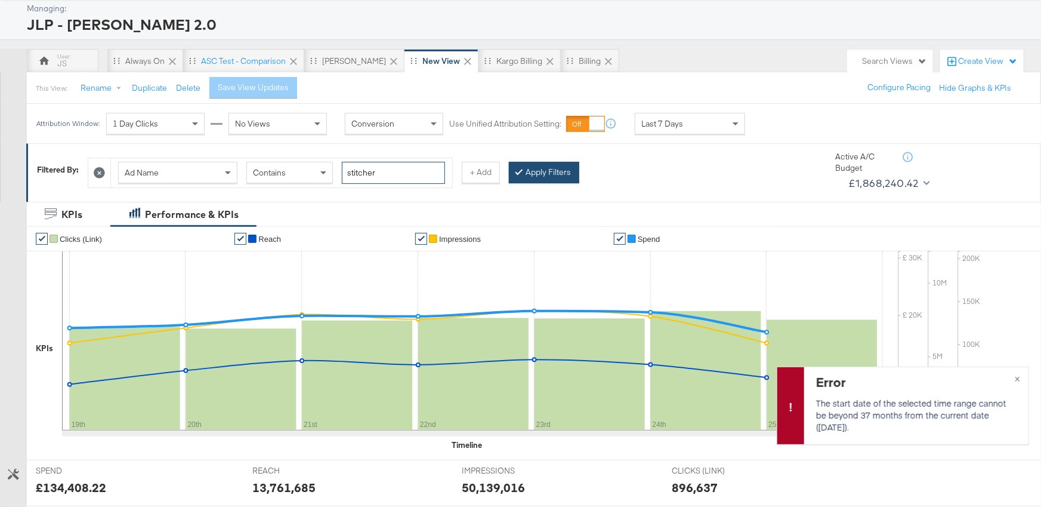
type input "stitcher"
click at [558, 169] on button "Apply Filters" at bounding box center [544, 172] width 70 height 21
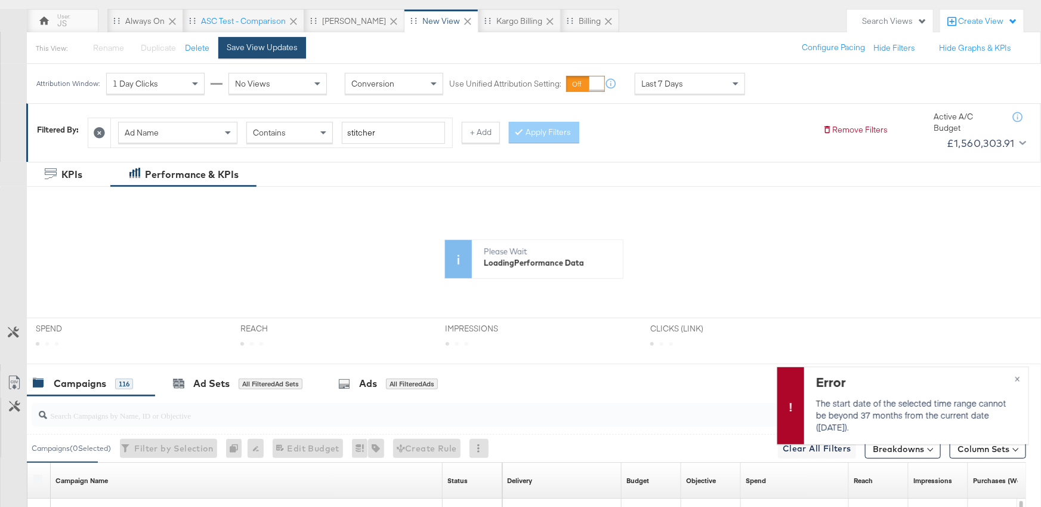
click at [269, 46] on div "Save View Updates" at bounding box center [262, 47] width 71 height 11
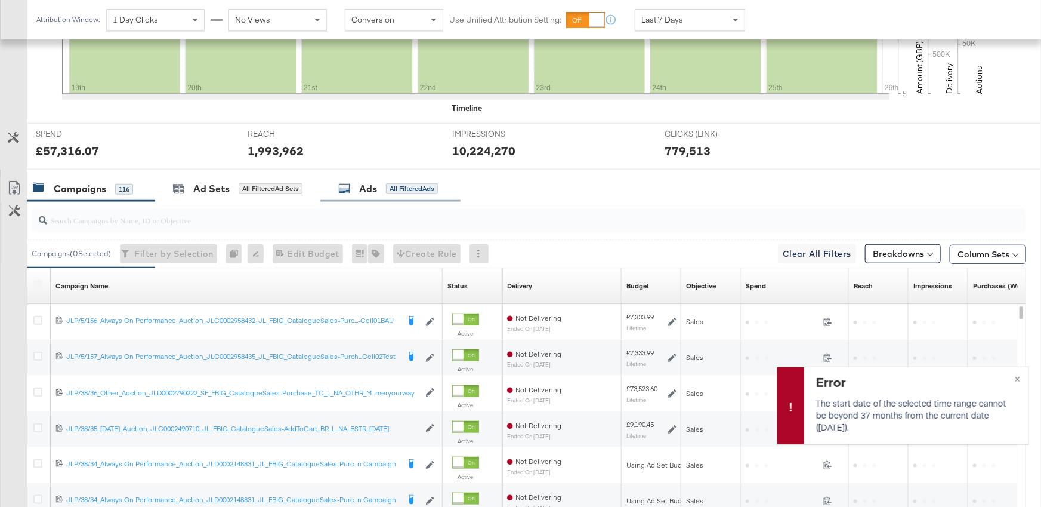
scroll to position [412, 0]
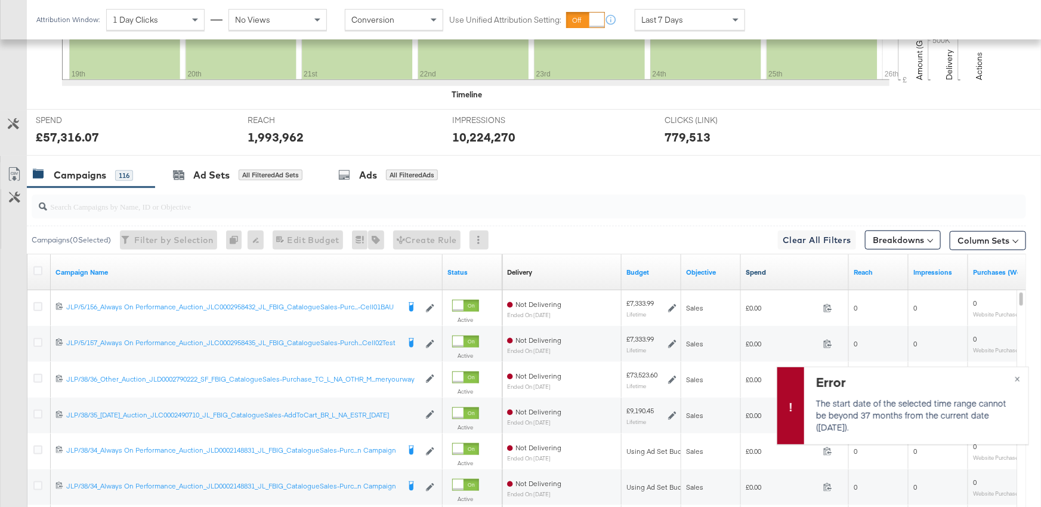
click at [757, 271] on link "Spend" at bounding box center [795, 272] width 98 height 10
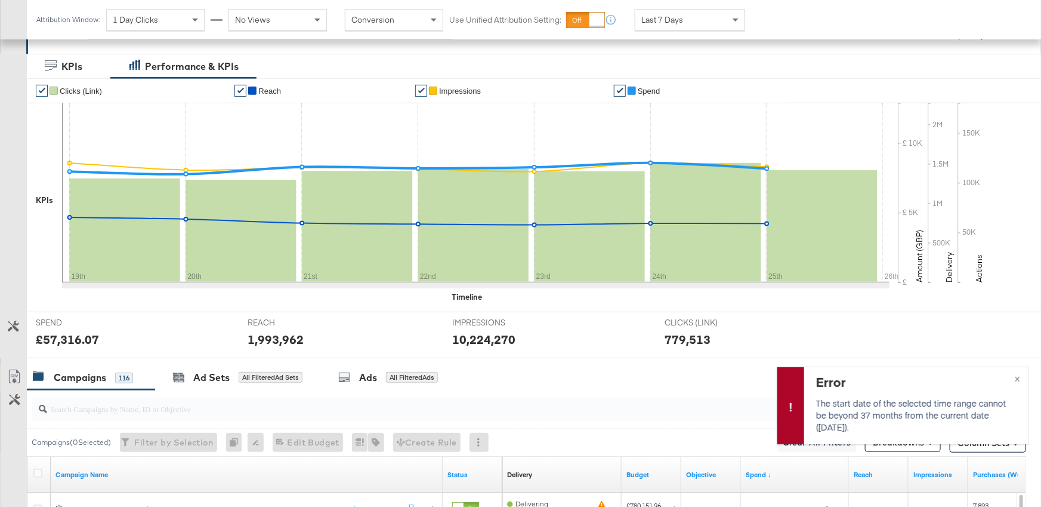
scroll to position [226, 0]
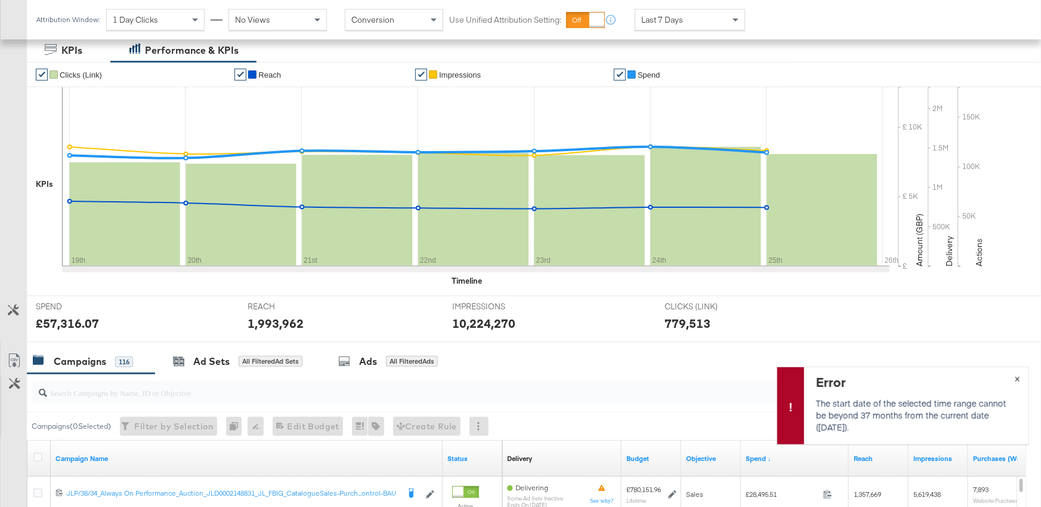
click at [1020, 377] on button "×" at bounding box center [1018, 377] width 22 height 21
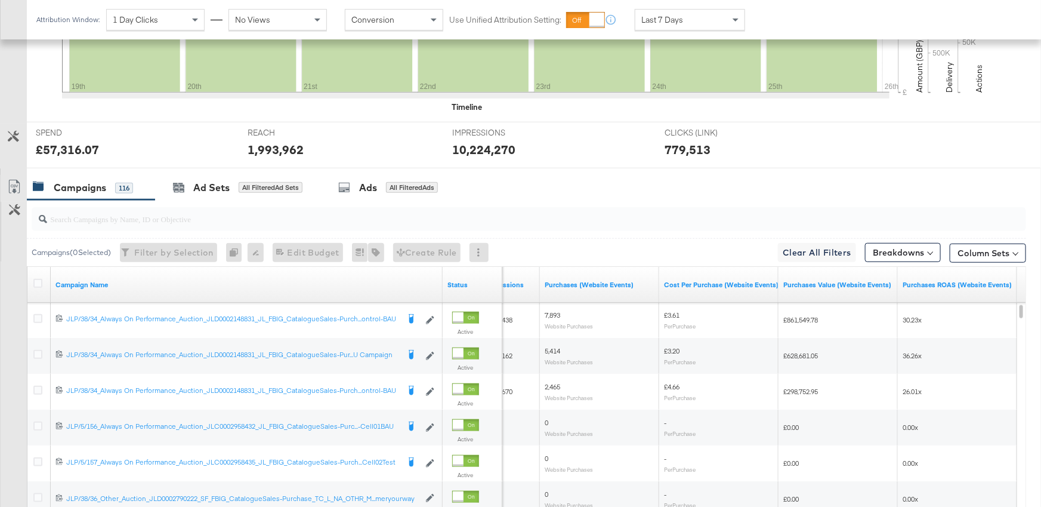
scroll to position [400, 0]
click at [982, 250] on button "Column Sets" at bounding box center [988, 252] width 76 height 19
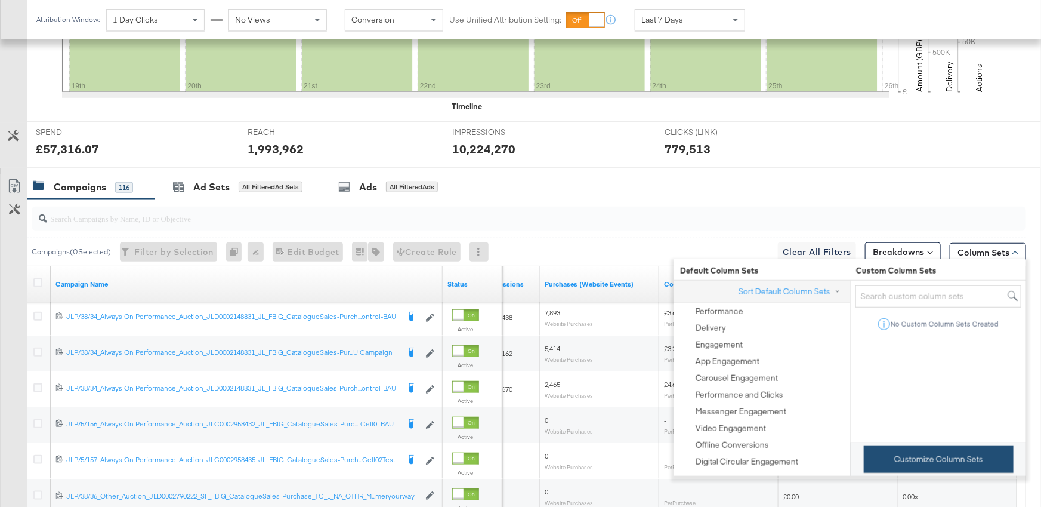
click at [919, 458] on button "Customize Column Sets" at bounding box center [939, 459] width 150 height 27
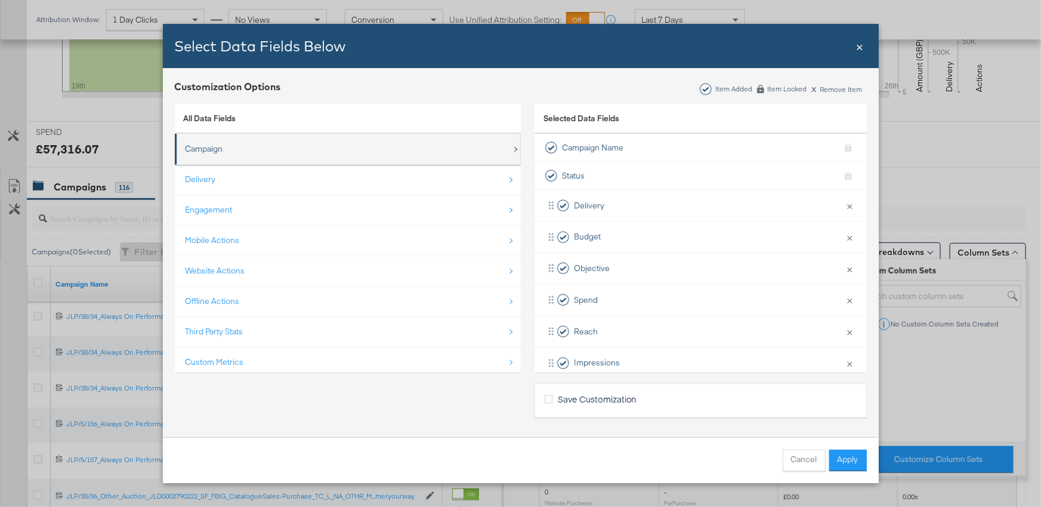
click at [224, 151] on div "Campaign" at bounding box center [349, 149] width 326 height 24
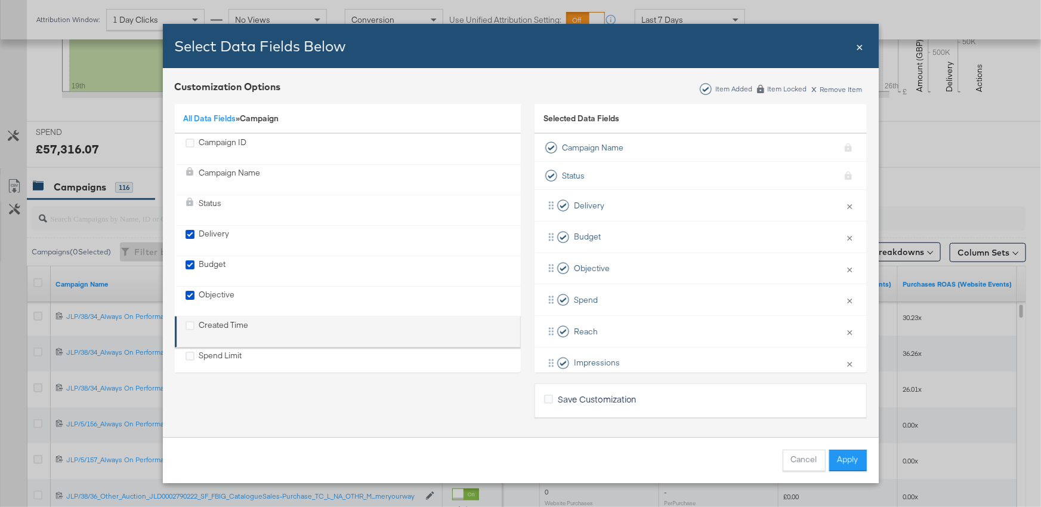
click at [236, 323] on div "Created Time" at bounding box center [224, 331] width 50 height 24
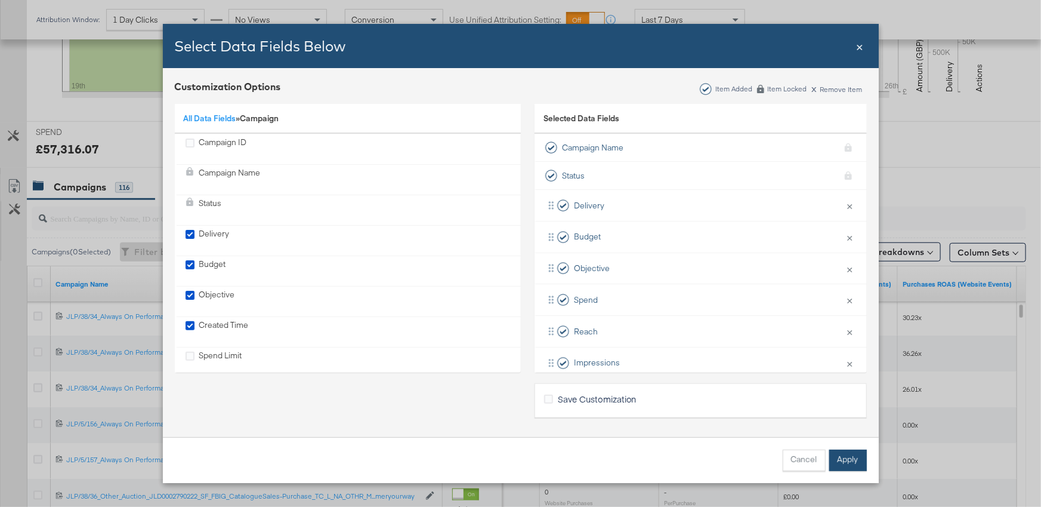
click at [848, 458] on button "Apply" at bounding box center [848, 459] width 38 height 21
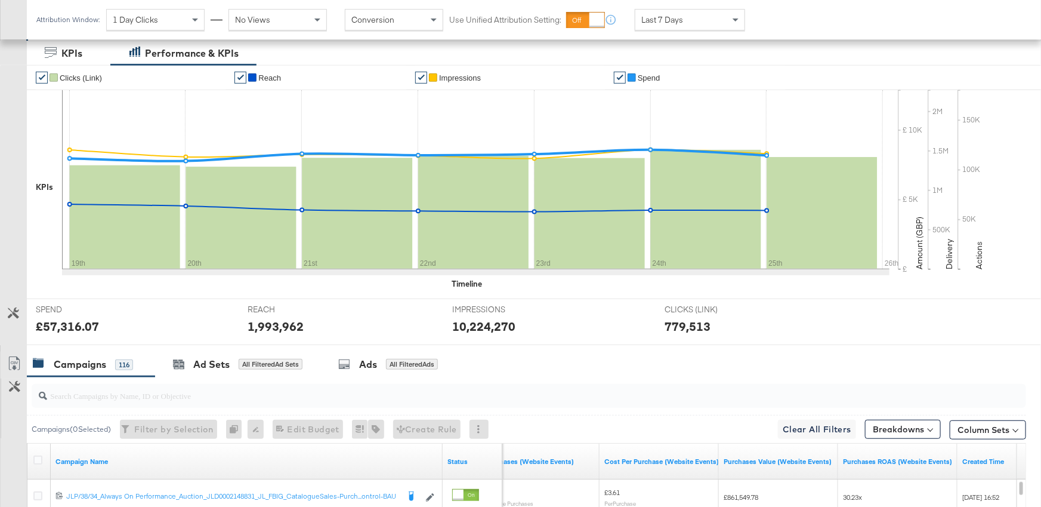
scroll to position [457, 0]
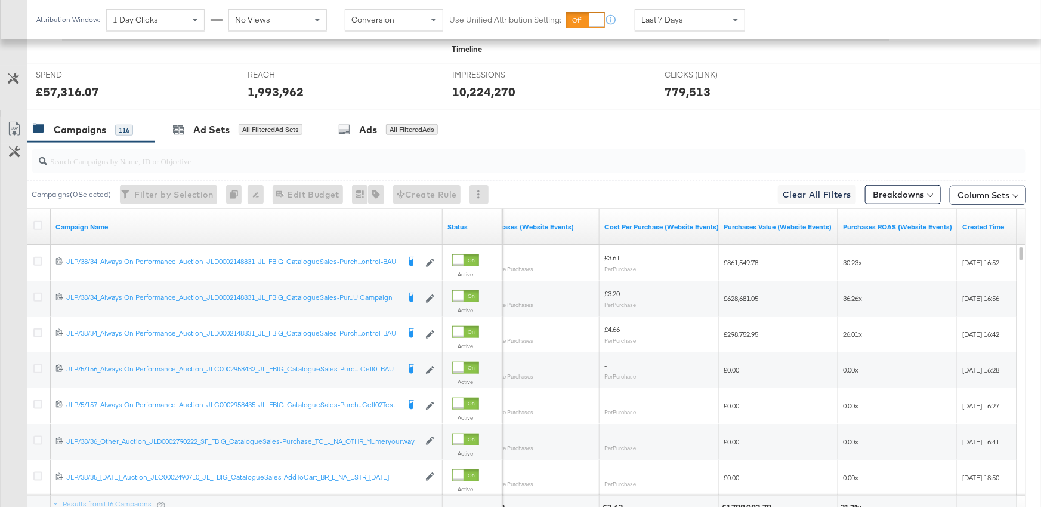
click at [984, 220] on div "Created Time" at bounding box center [988, 226] width 60 height 19
click at [981, 229] on link "Created Time" at bounding box center [988, 227] width 50 height 10
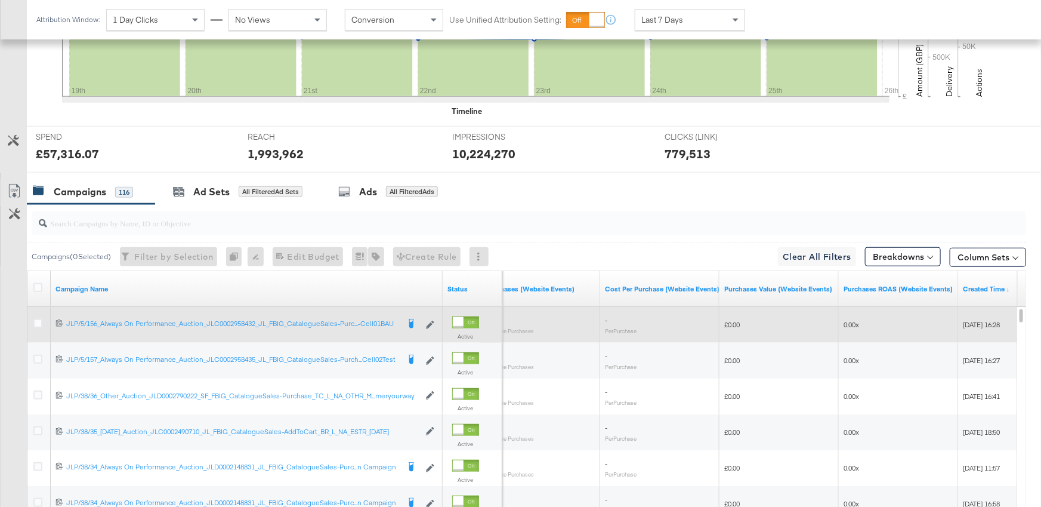
scroll to position [370, 0]
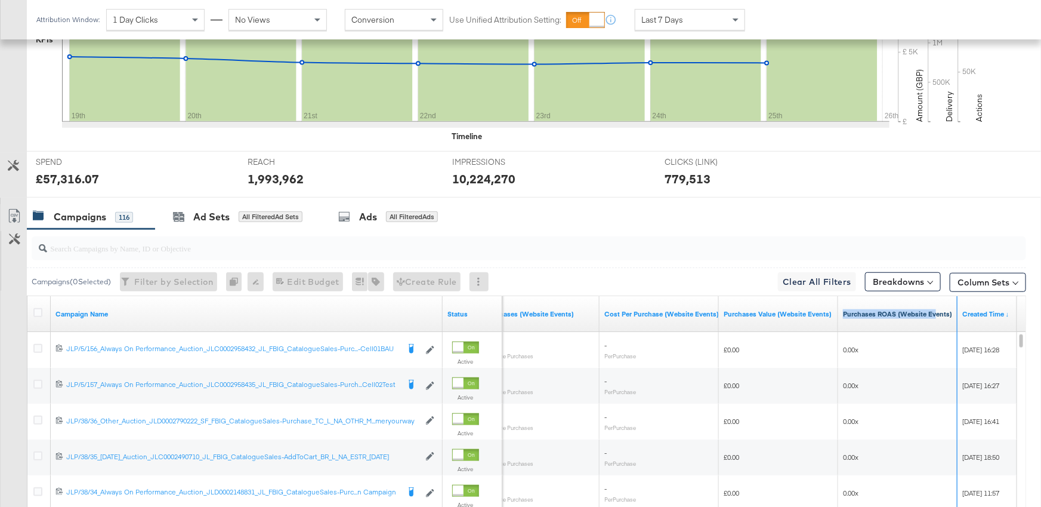
drag, startPoint x: 956, startPoint y: 315, endPoint x: 935, endPoint y: 316, distance: 20.9
click at [935, 316] on div "Purchases ROAS (Website Events)" at bounding box center [897, 314] width 119 height 36
drag, startPoint x: 1031, startPoint y: 313, endPoint x: 1037, endPoint y: 312, distance: 6.6
click at [1038, 312] on div "KPIs Performance & KPIs Customize KPIs ✔ Clicks (Link) ✔ Reach ✔ Impressions ✔ …" at bounding box center [520, 299] width 1041 height 813
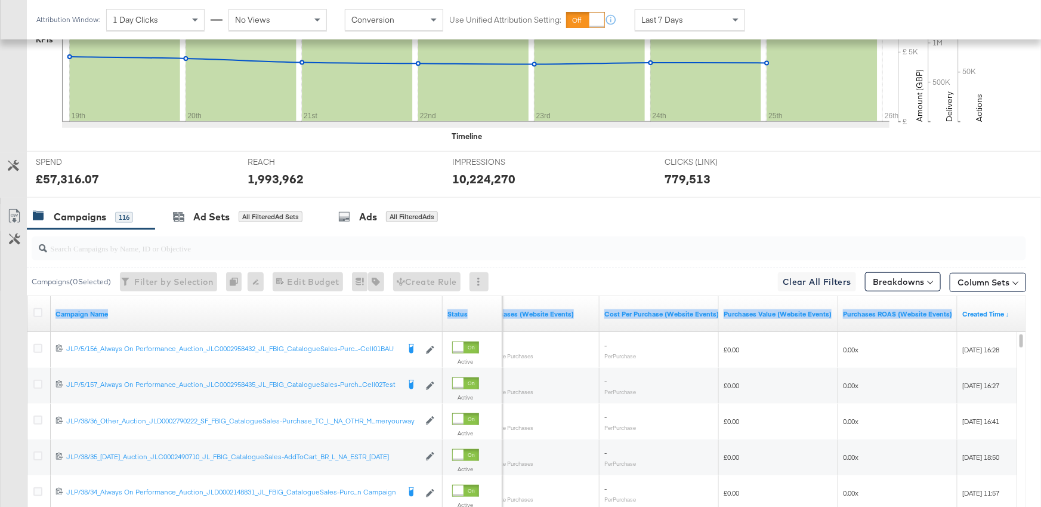
drag, startPoint x: 1014, startPoint y: 314, endPoint x: 1054, endPoint y: 316, distance: 39.4
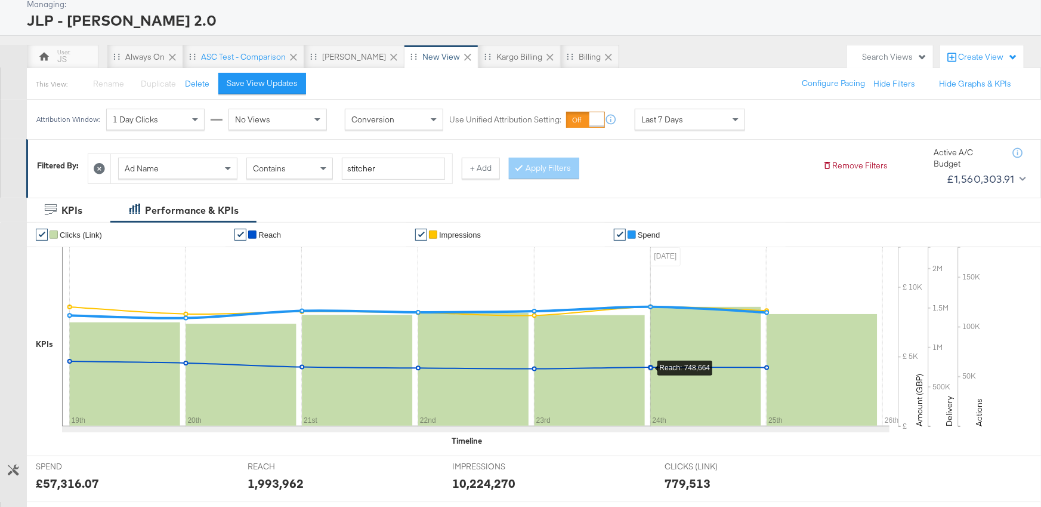
scroll to position [0, 0]
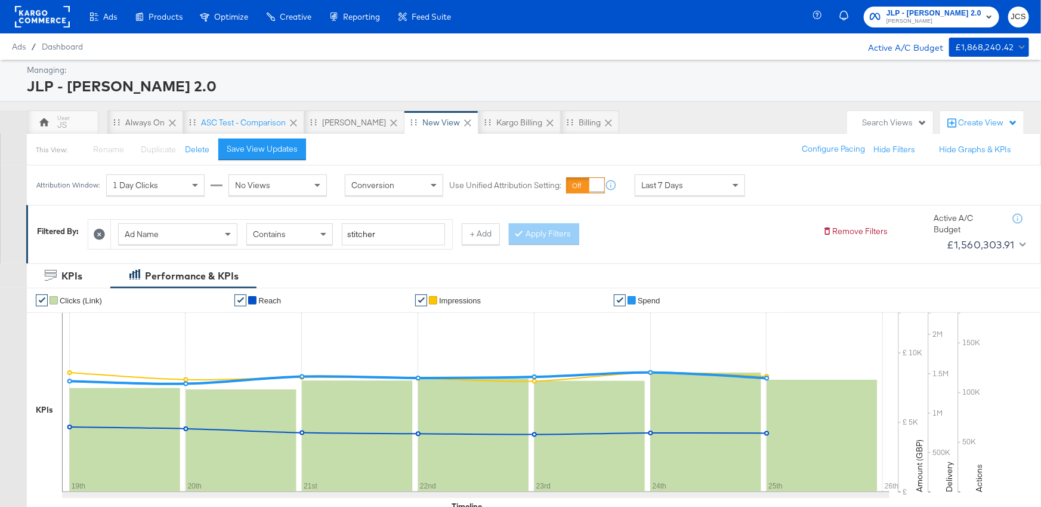
click at [101, 235] on icon at bounding box center [99, 234] width 11 height 11
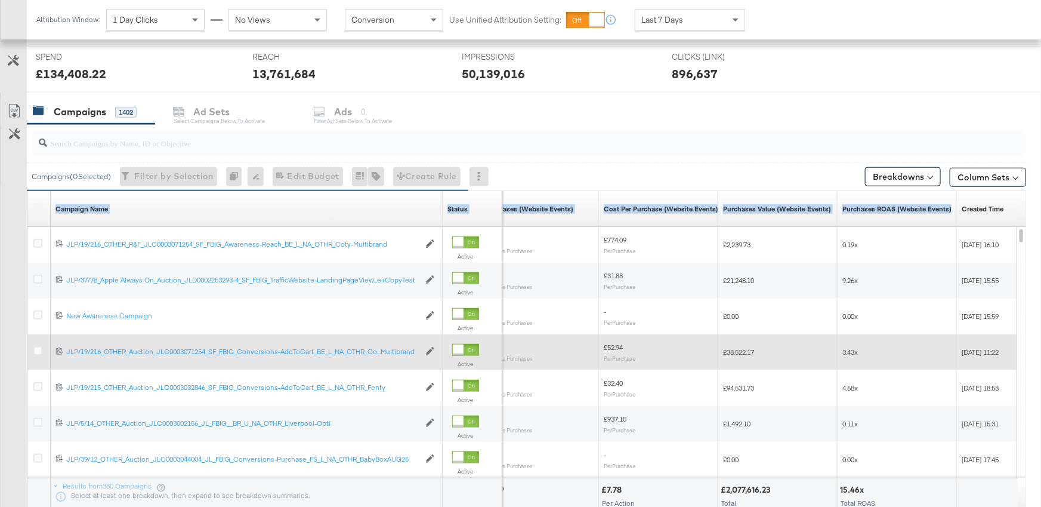
scroll to position [438, 0]
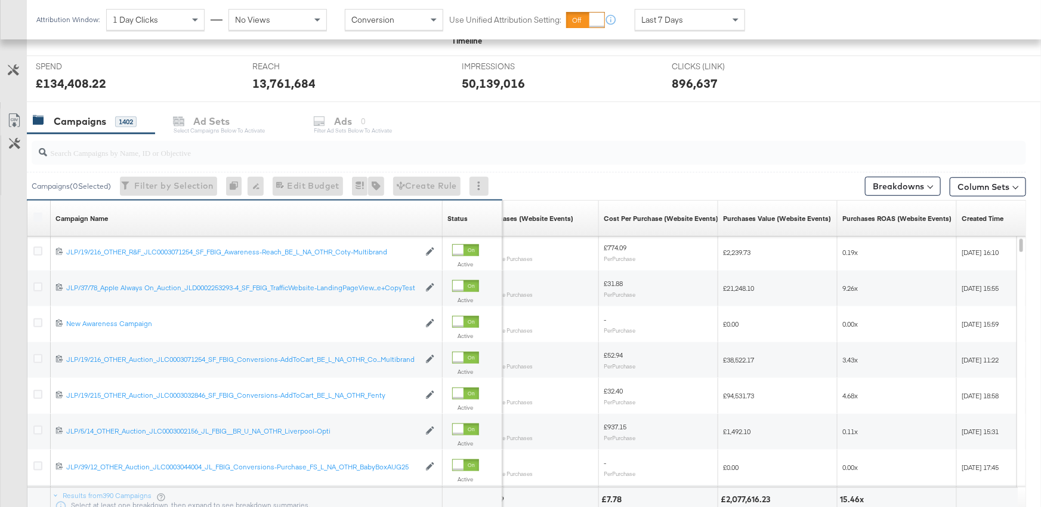
click at [888, 139] on input "search" at bounding box center [491, 147] width 889 height 23
